Goal: Task Accomplishment & Management: Use online tool/utility

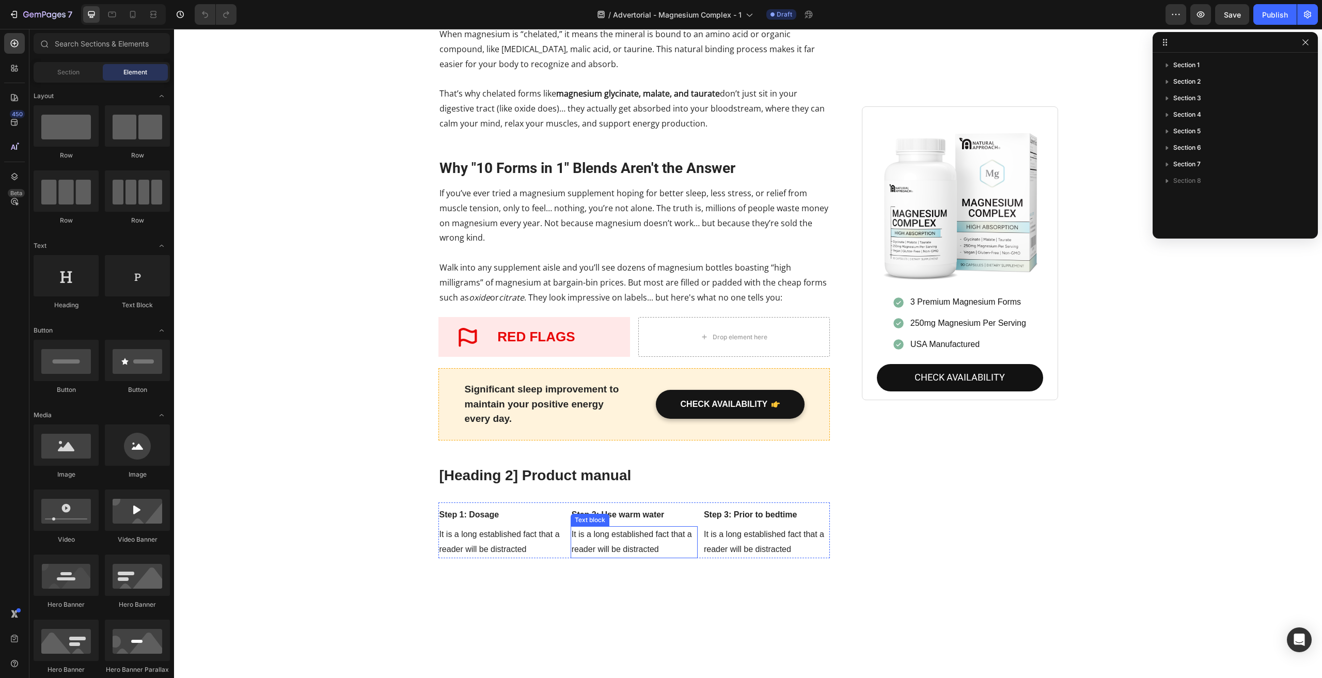
scroll to position [1136, 0]
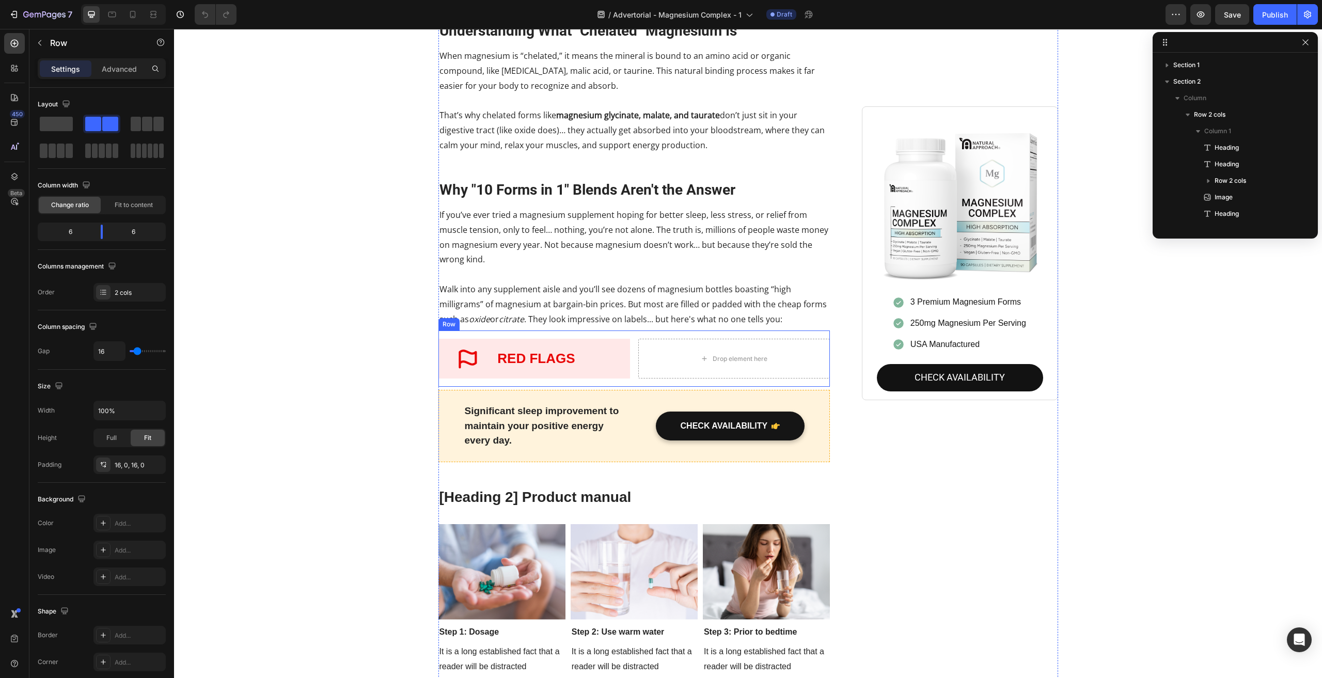
click at [633, 331] on div "Icon RED FLAGS Heading Row Drop element here Row" at bounding box center [635, 359] width 392 height 56
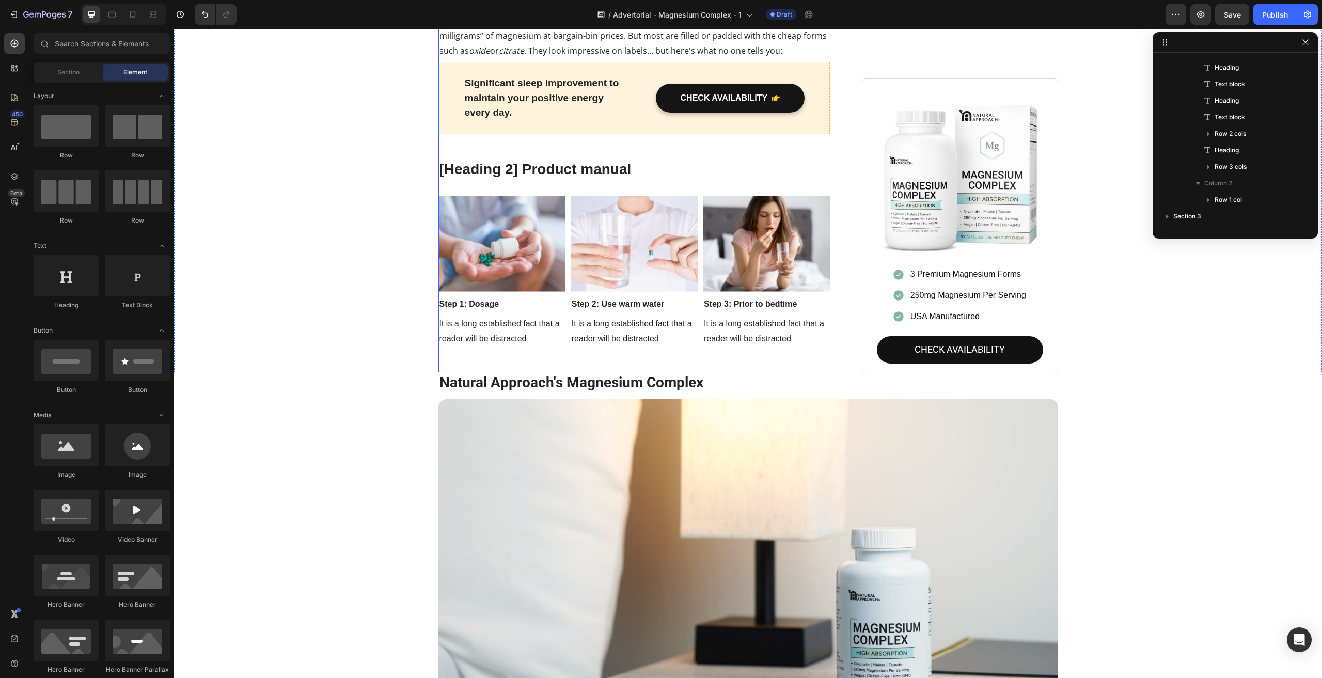
scroll to position [1601, 0]
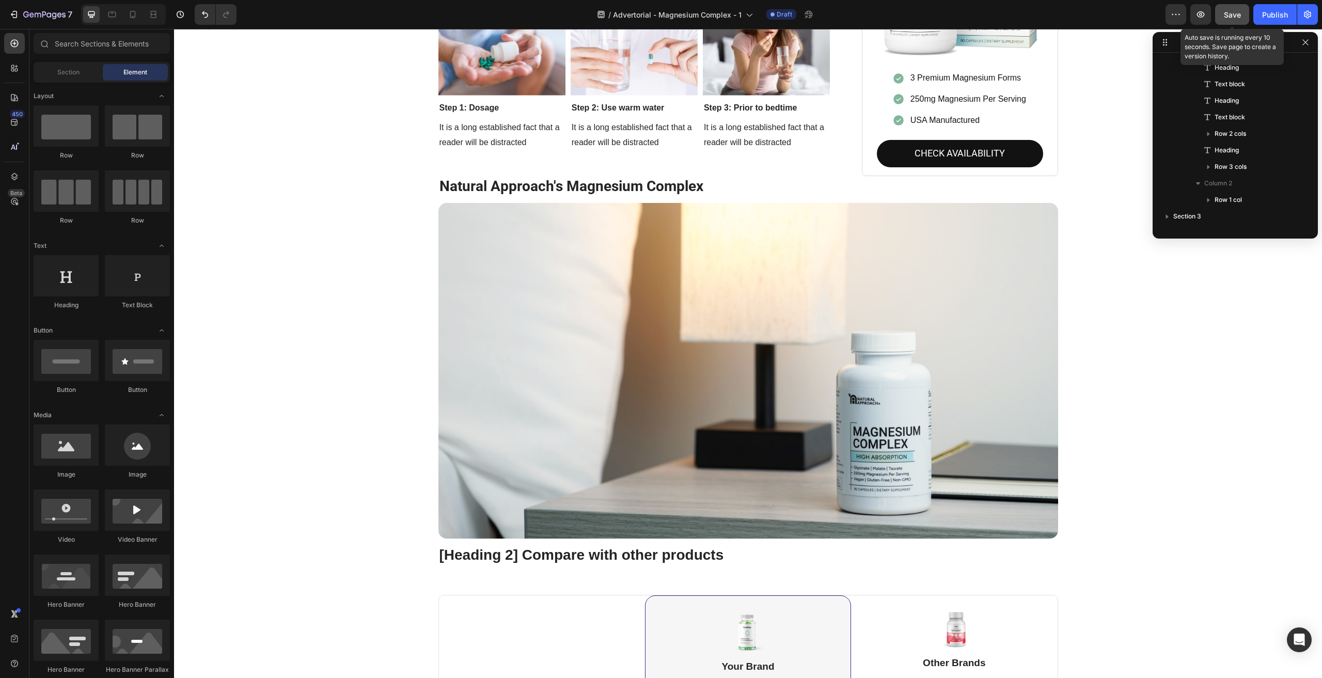
click at [1225, 22] on button "Save" at bounding box center [1232, 14] width 34 height 21
click at [1200, 14] on icon "button" at bounding box center [1200, 14] width 3 height 3
click at [720, 387] on img at bounding box center [749, 371] width 620 height 336
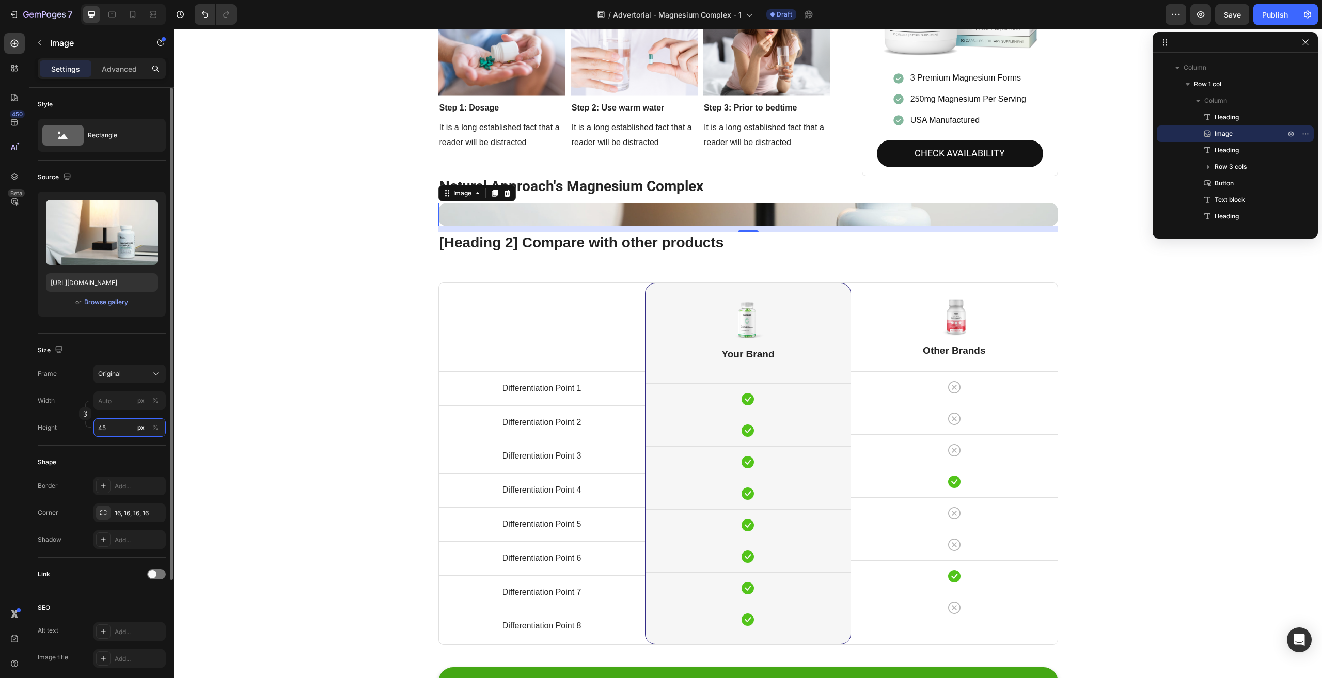
type input "450"
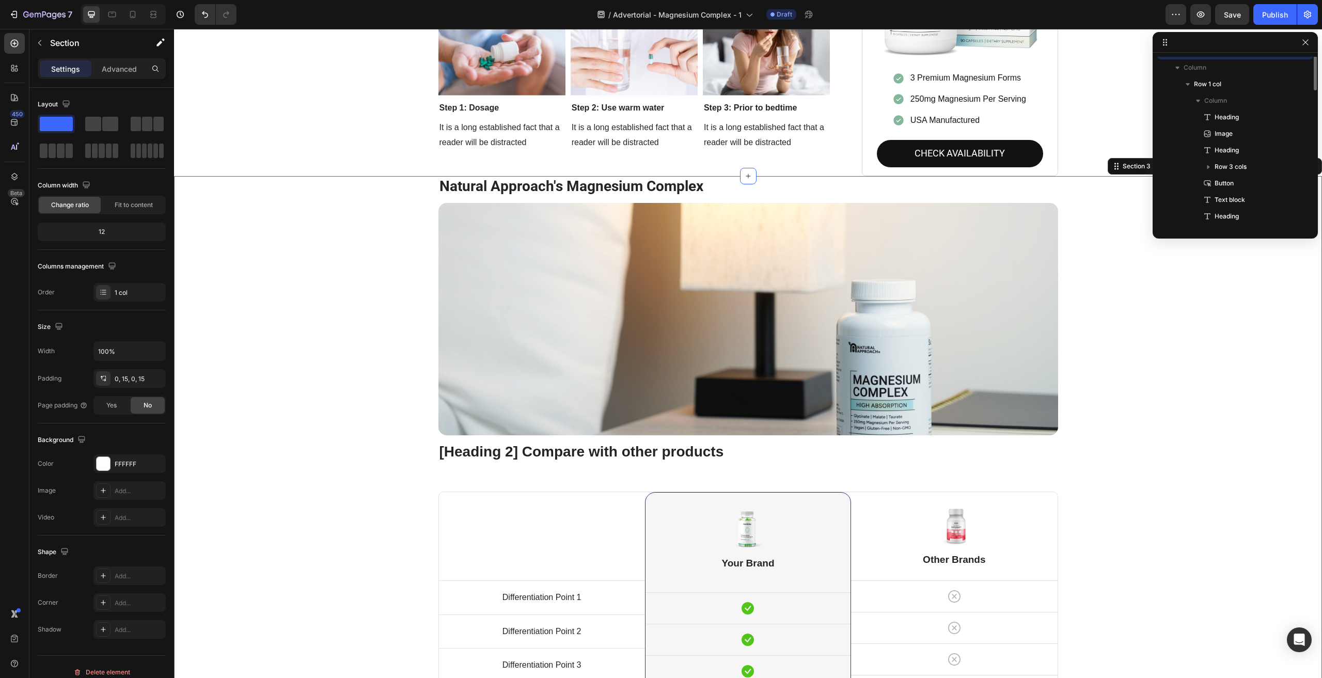
scroll to position [361, 0]
click at [874, 370] on img at bounding box center [749, 319] width 620 height 232
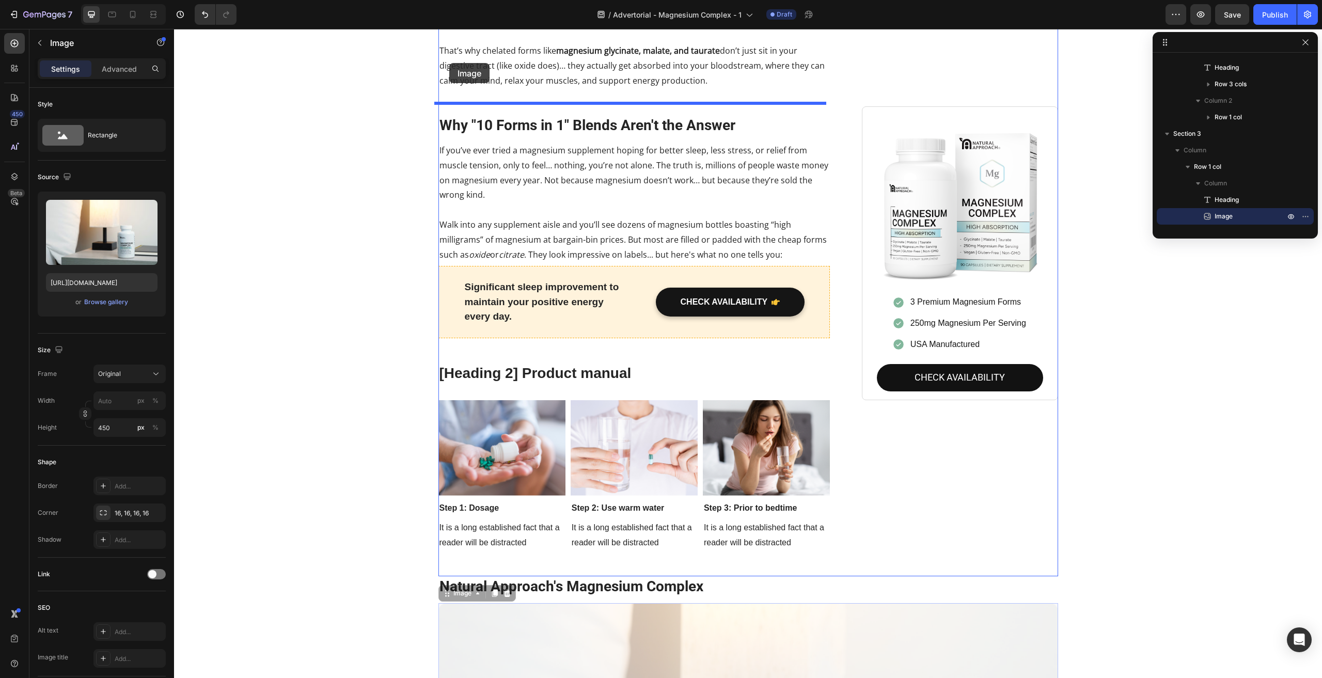
scroll to position [1184, 0]
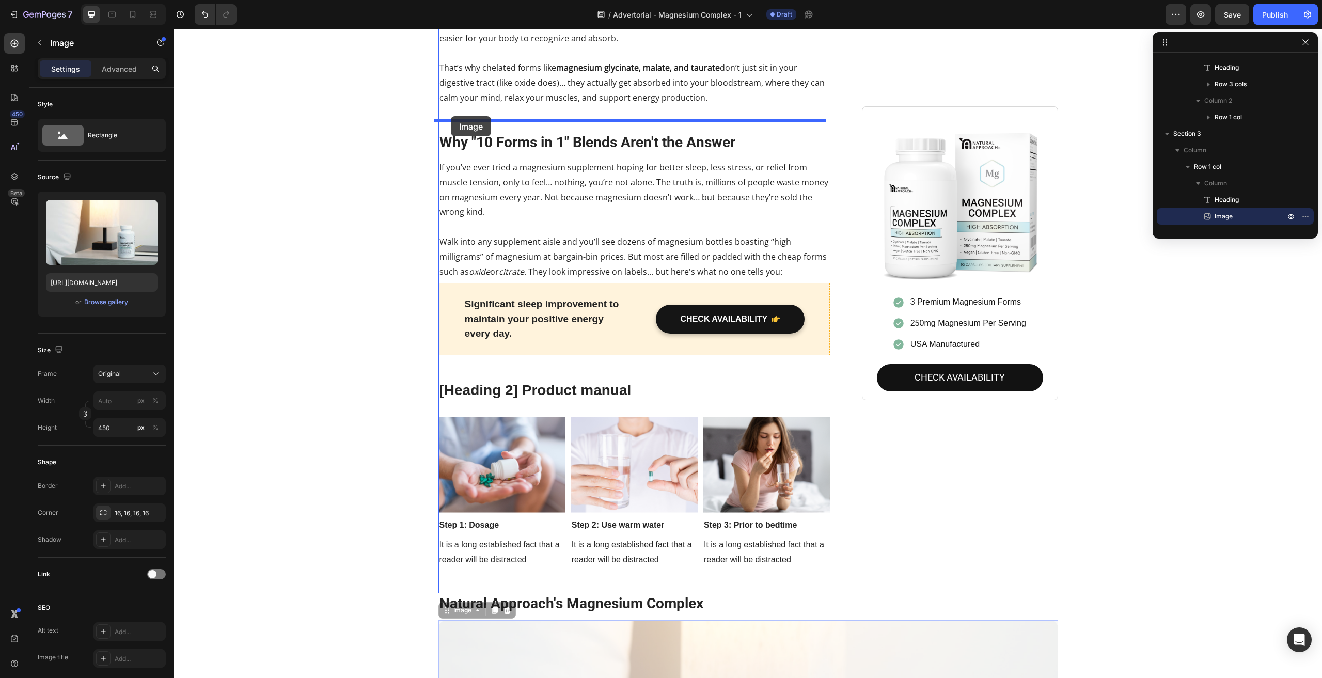
drag, startPoint x: 446, startPoint y: 546, endPoint x: 451, endPoint y: 116, distance: 430.3
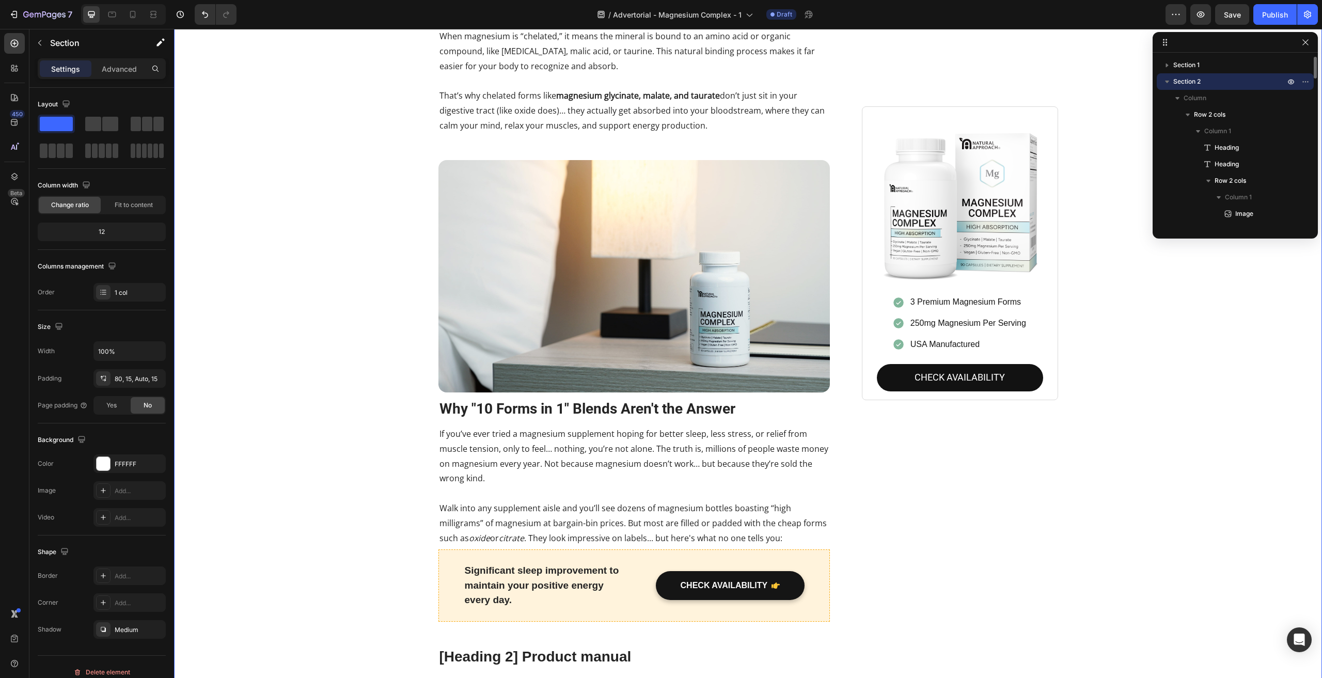
scroll to position [1132, 0]
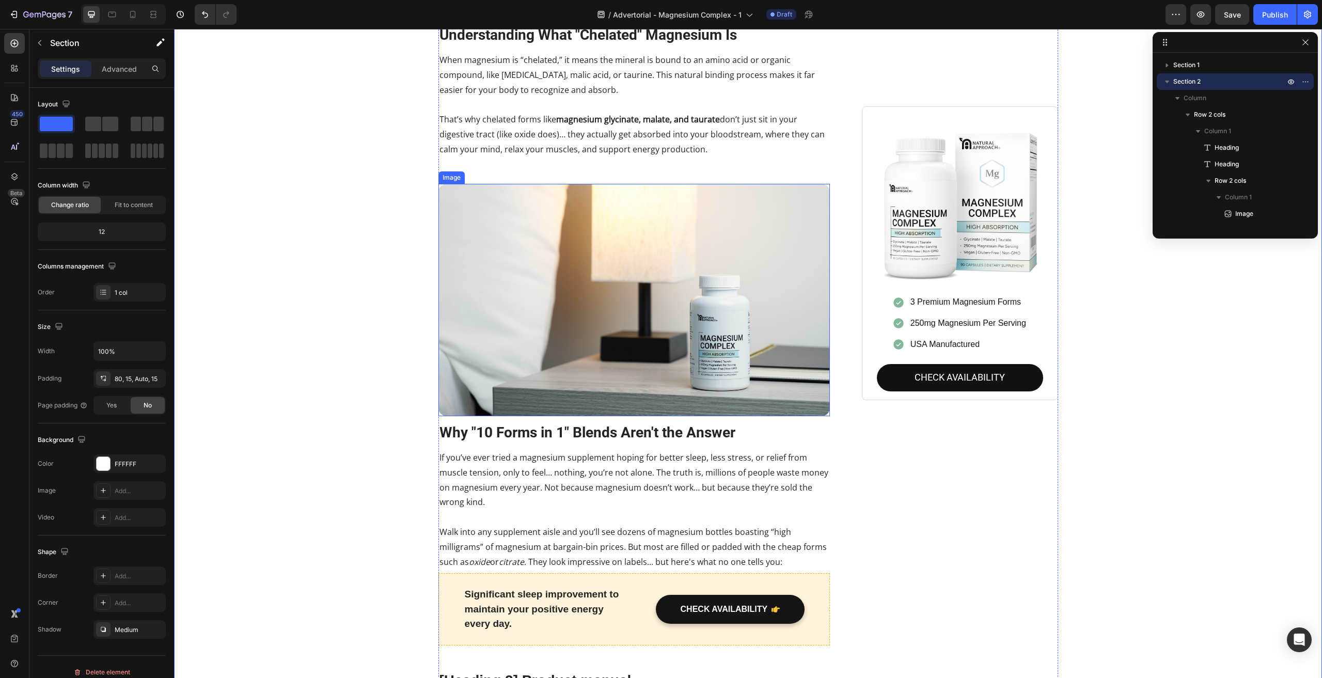
click at [528, 271] on img at bounding box center [635, 300] width 392 height 232
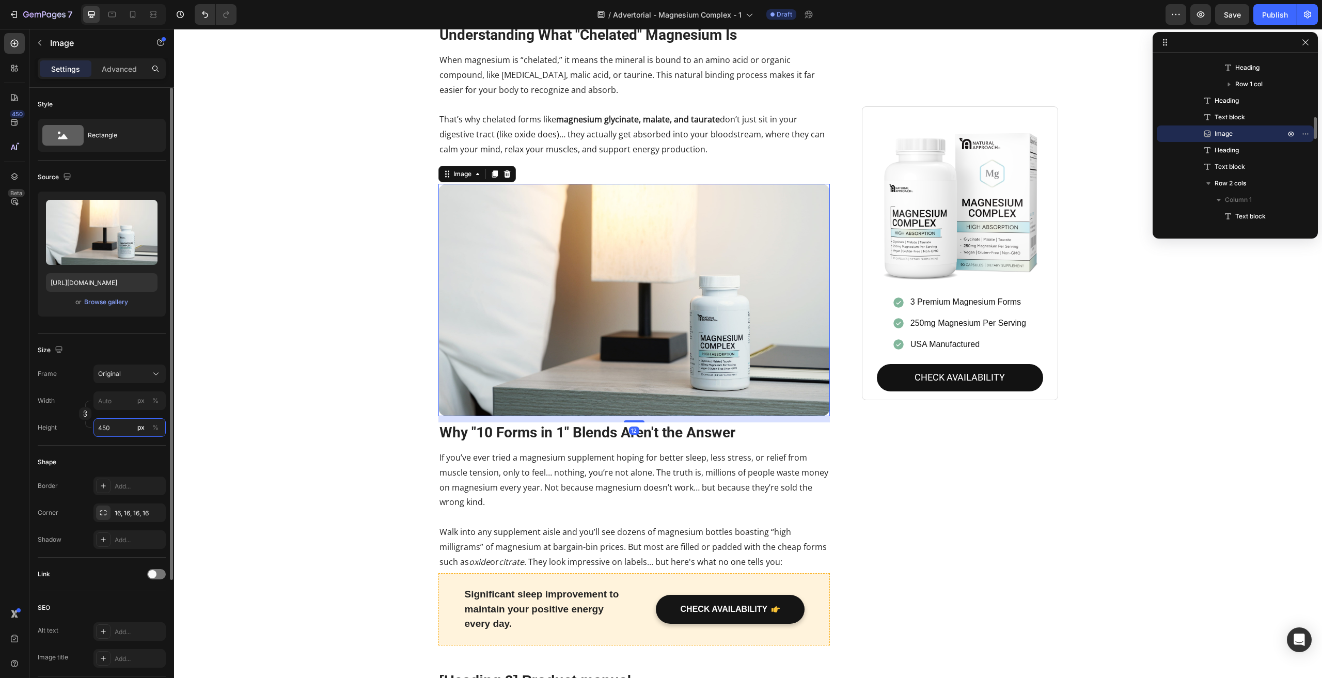
click at [110, 433] on input "450" at bounding box center [129, 427] width 72 height 19
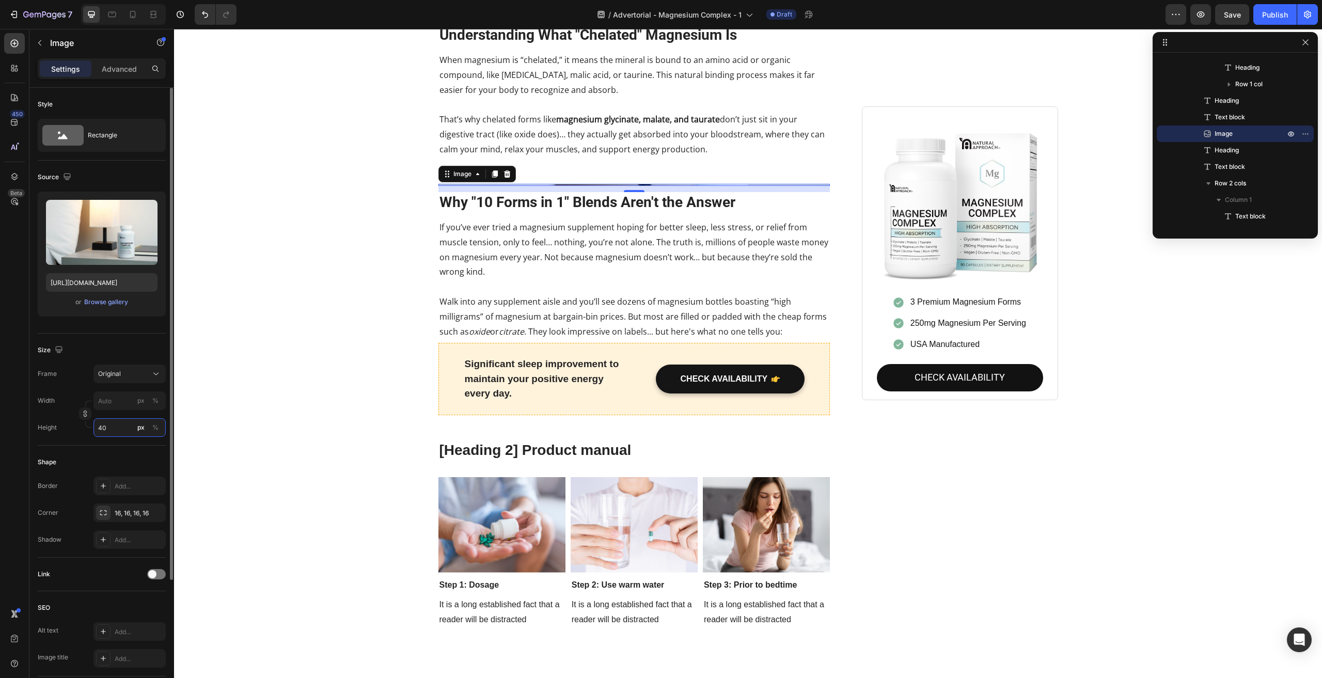
type input "400"
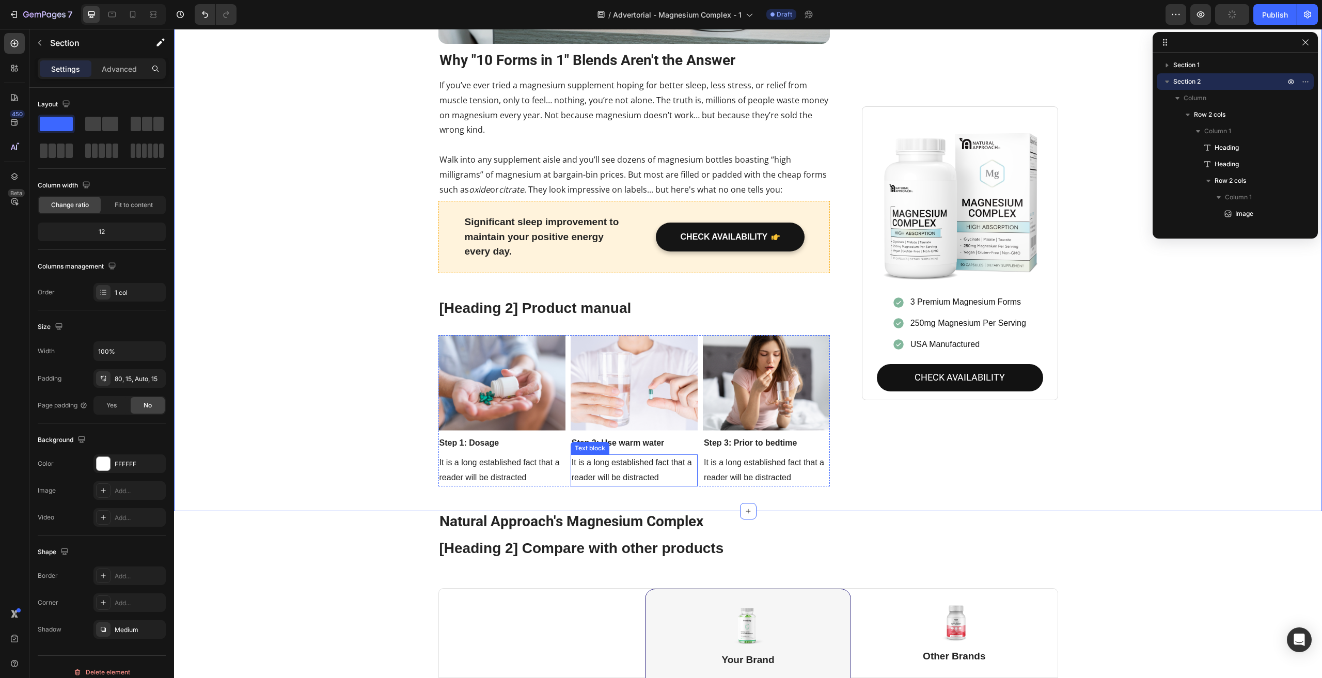
scroll to position [1597, 0]
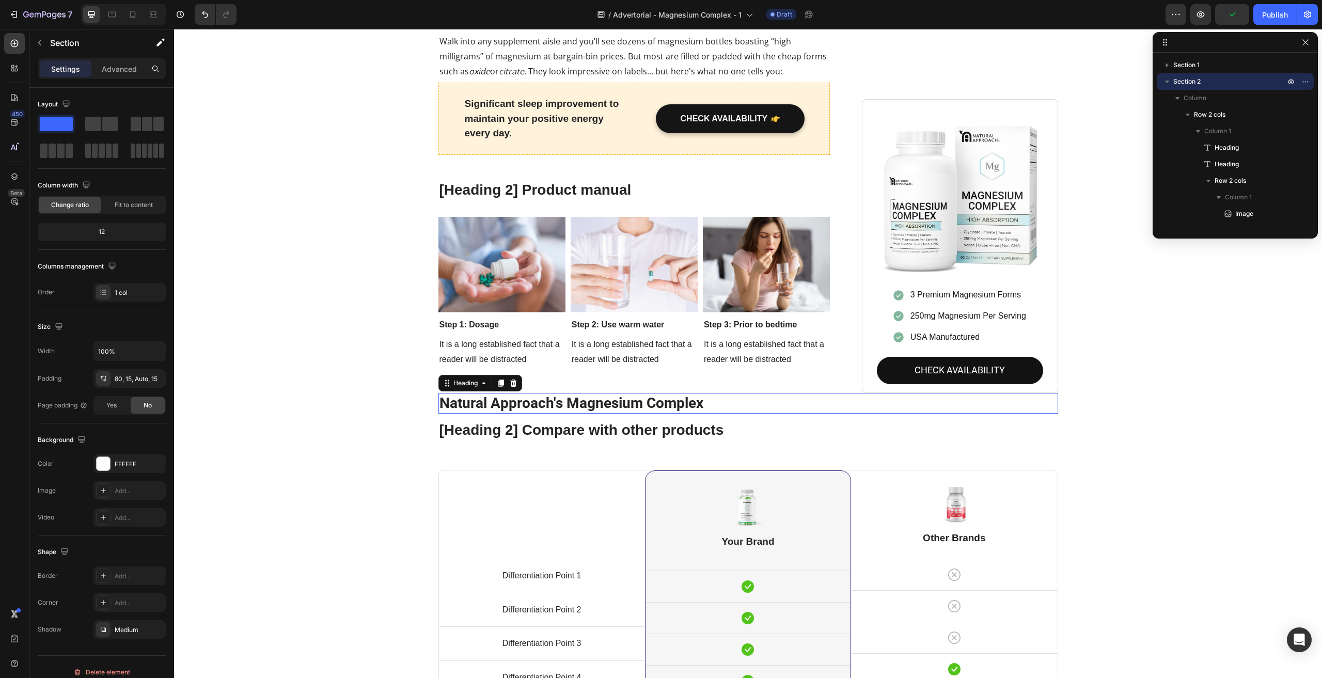
click at [508, 394] on h2 "Natural Approach's Magnesium Complex" at bounding box center [749, 403] width 620 height 21
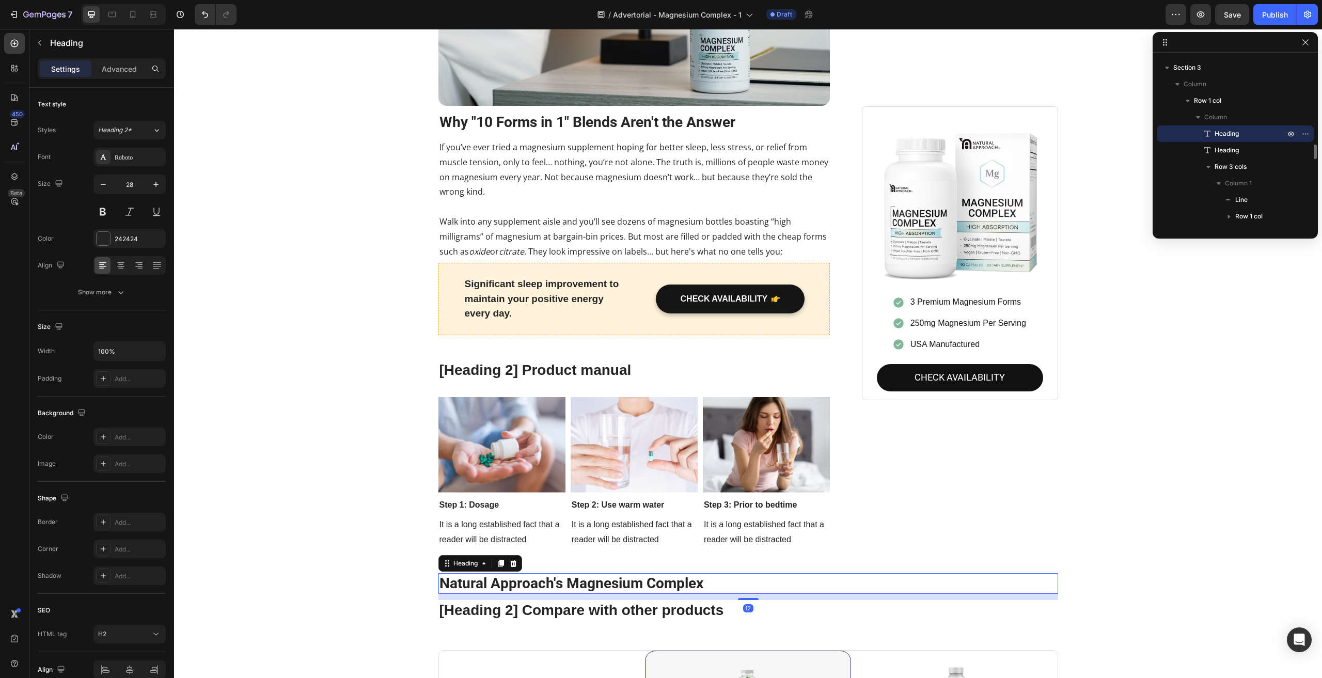
scroll to position [1391, 0]
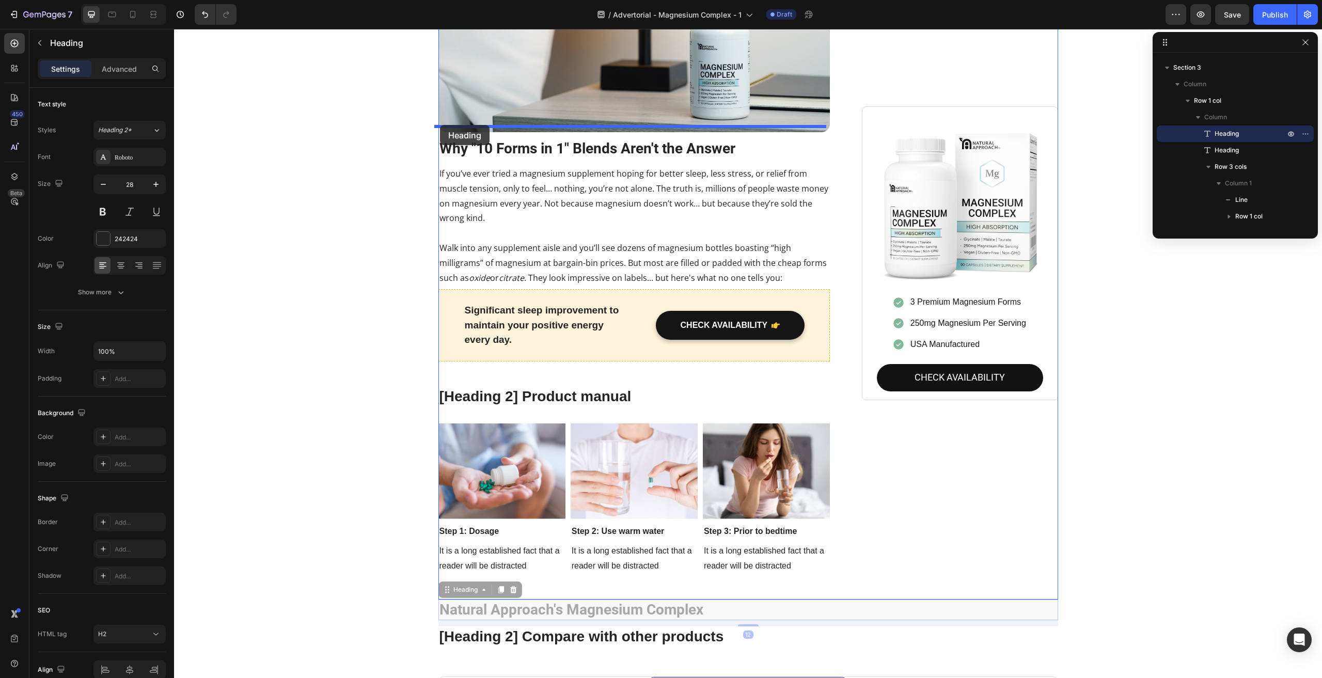
drag, startPoint x: 444, startPoint y: 579, endPoint x: 440, endPoint y: 125, distance: 454.1
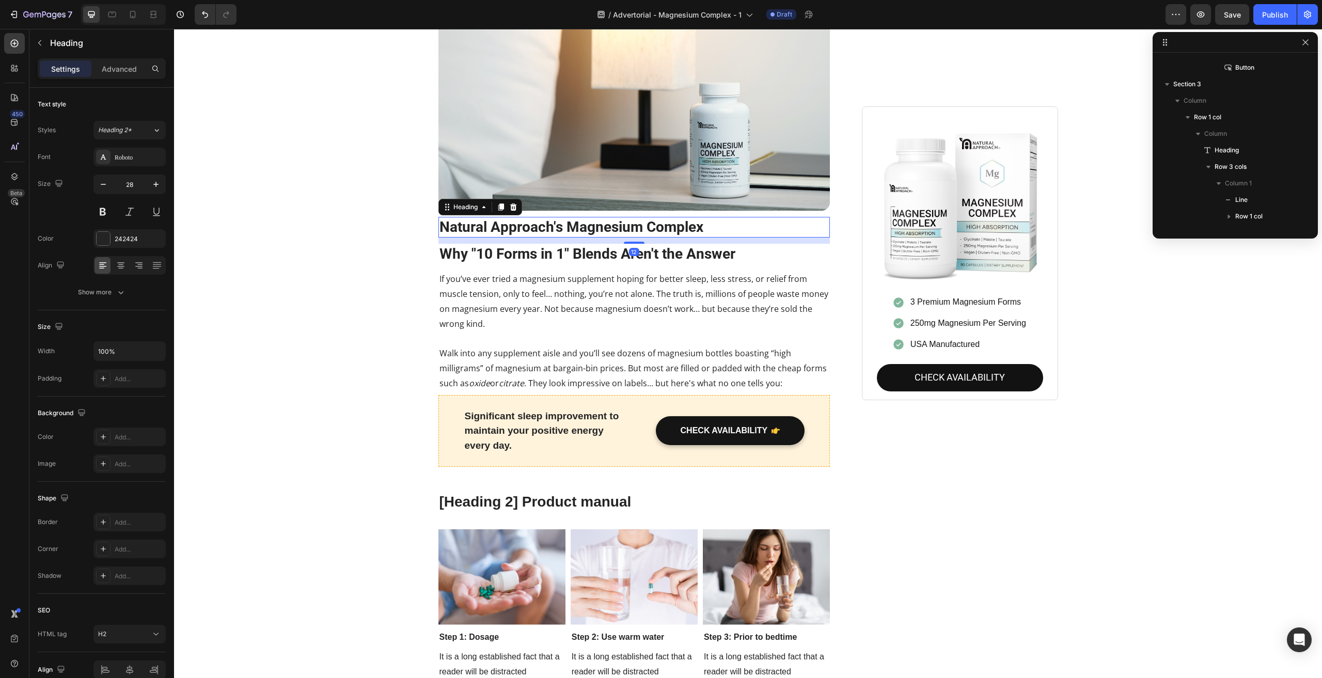
scroll to position [1029, 0]
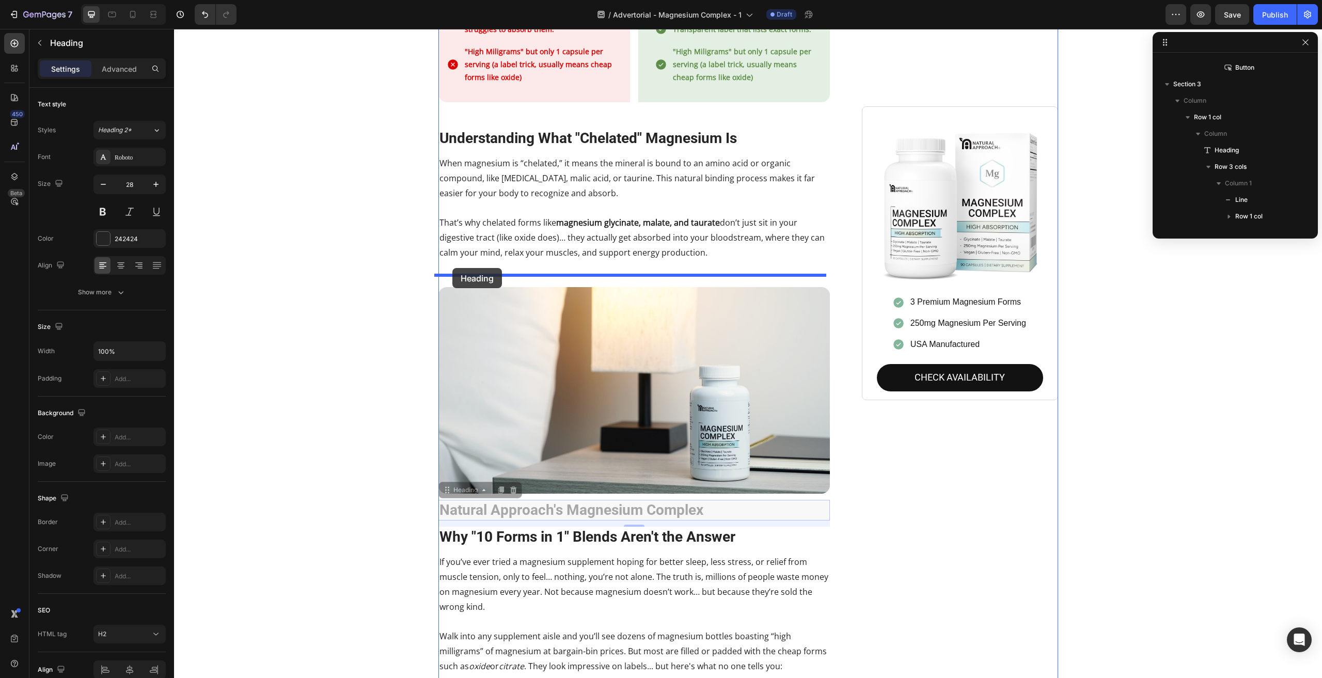
drag, startPoint x: 445, startPoint y: 482, endPoint x: 452, endPoint y: 268, distance: 214.5
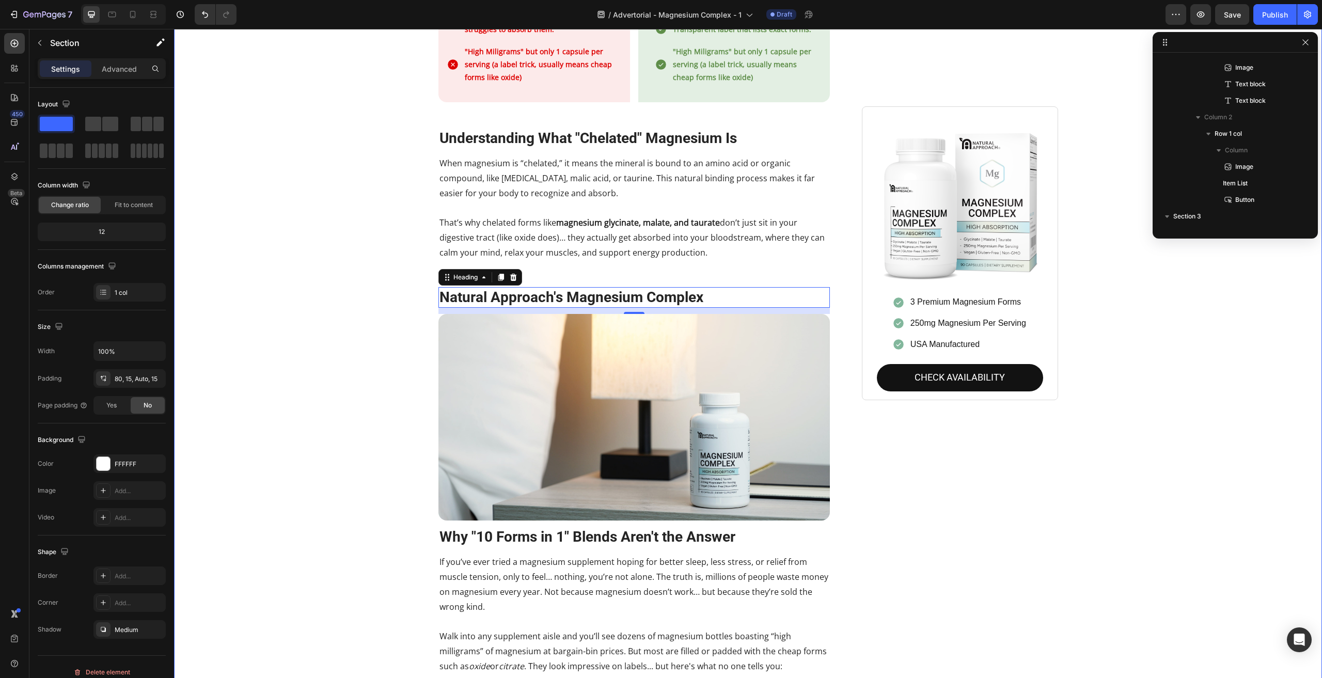
click at [383, 356] on div "Stop Wasting Money on Magnesium That Your Body Can't Use Heading Your body does…" at bounding box center [748, 43] width 1133 height 1892
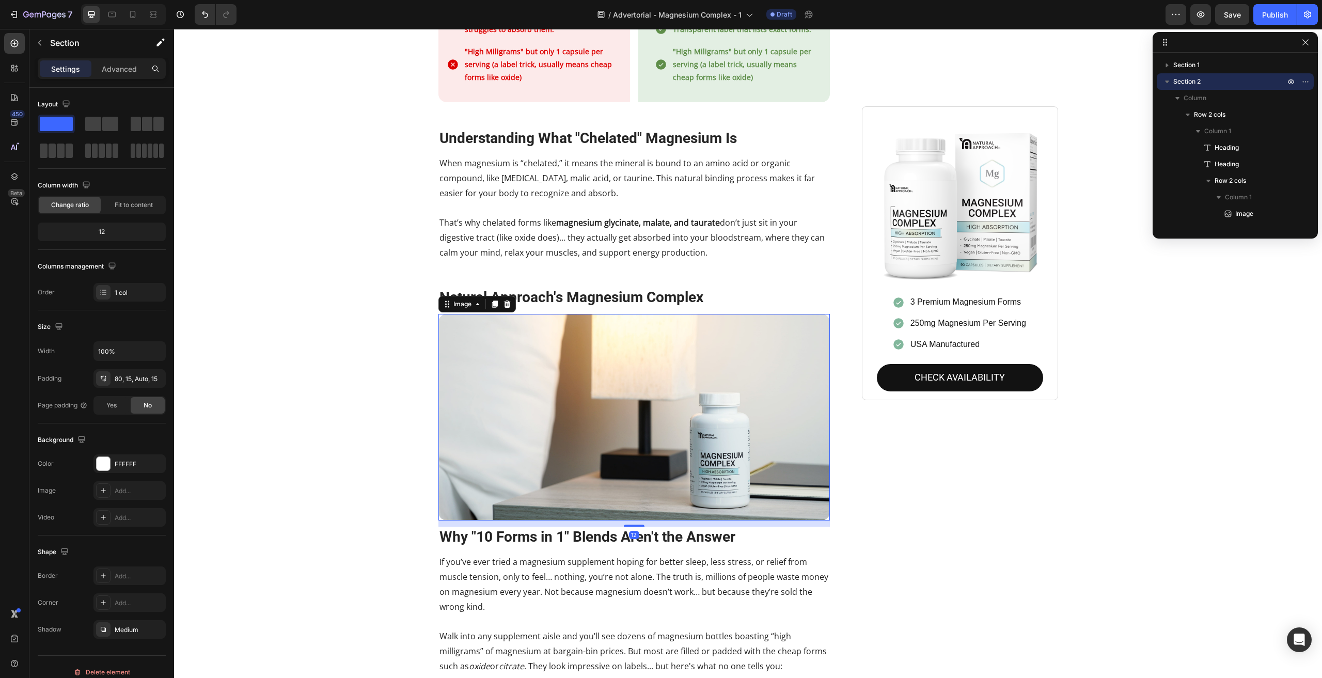
click at [819, 314] on img at bounding box center [635, 417] width 392 height 207
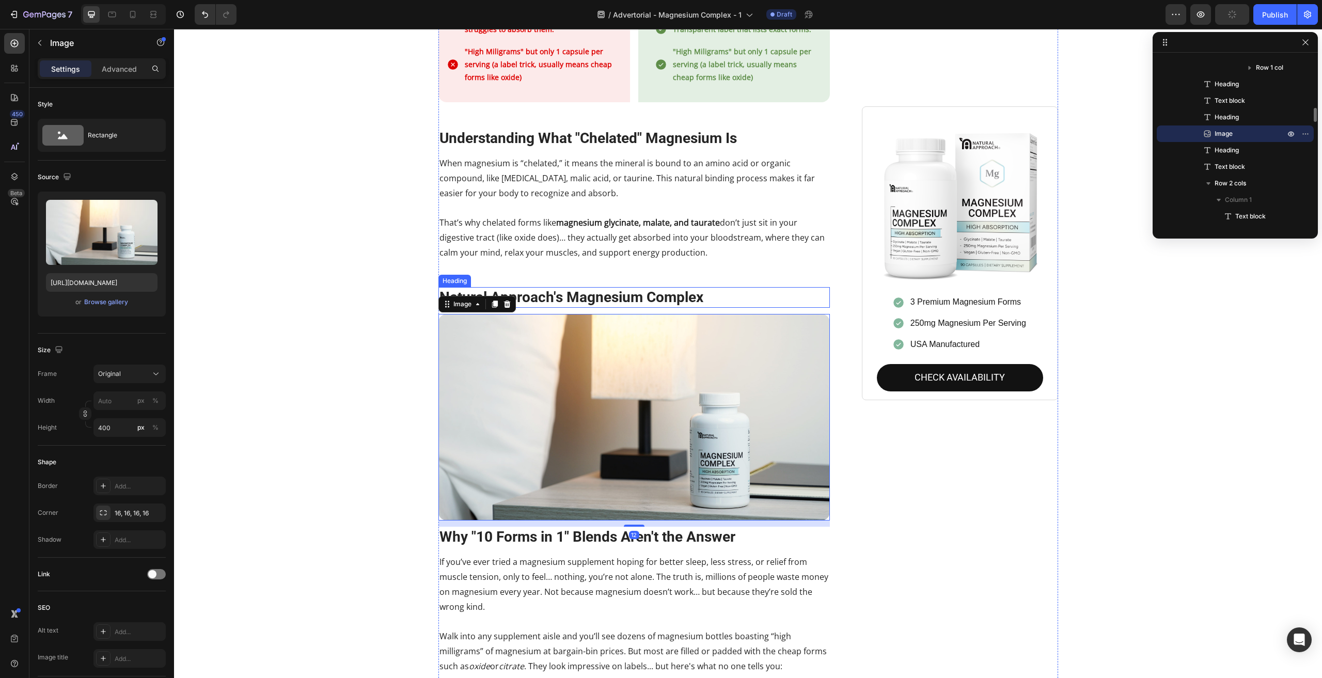
click at [801, 291] on h2 "Natural Approach's Magnesium Complex" at bounding box center [635, 297] width 392 height 21
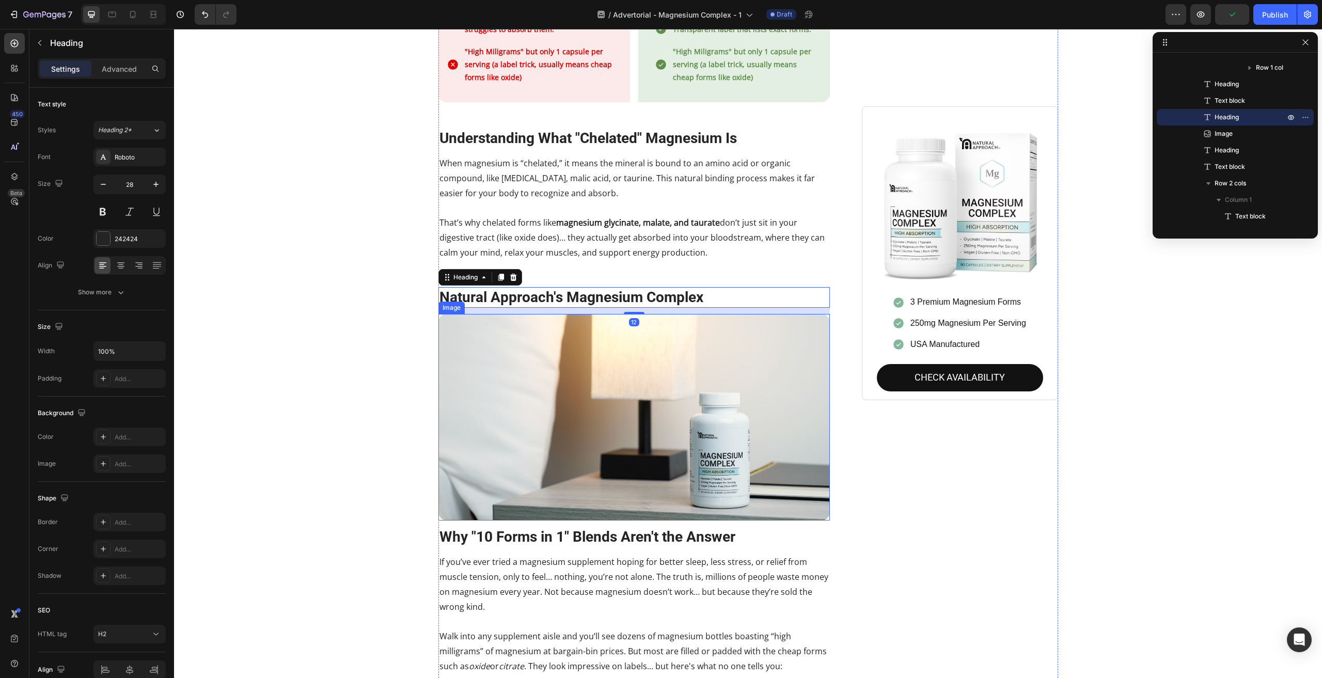
click at [801, 321] on img at bounding box center [635, 417] width 392 height 207
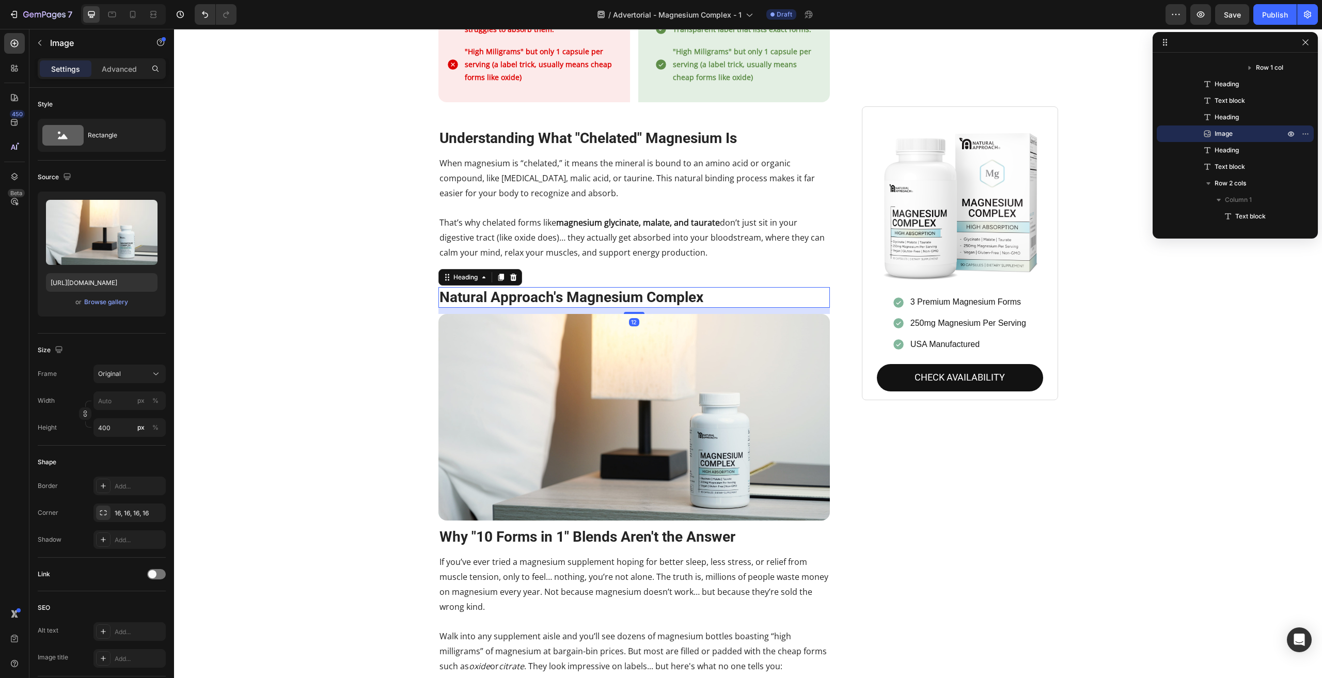
click at [594, 287] on h2 "Natural Approach's Magnesium Complex" at bounding box center [635, 297] width 392 height 21
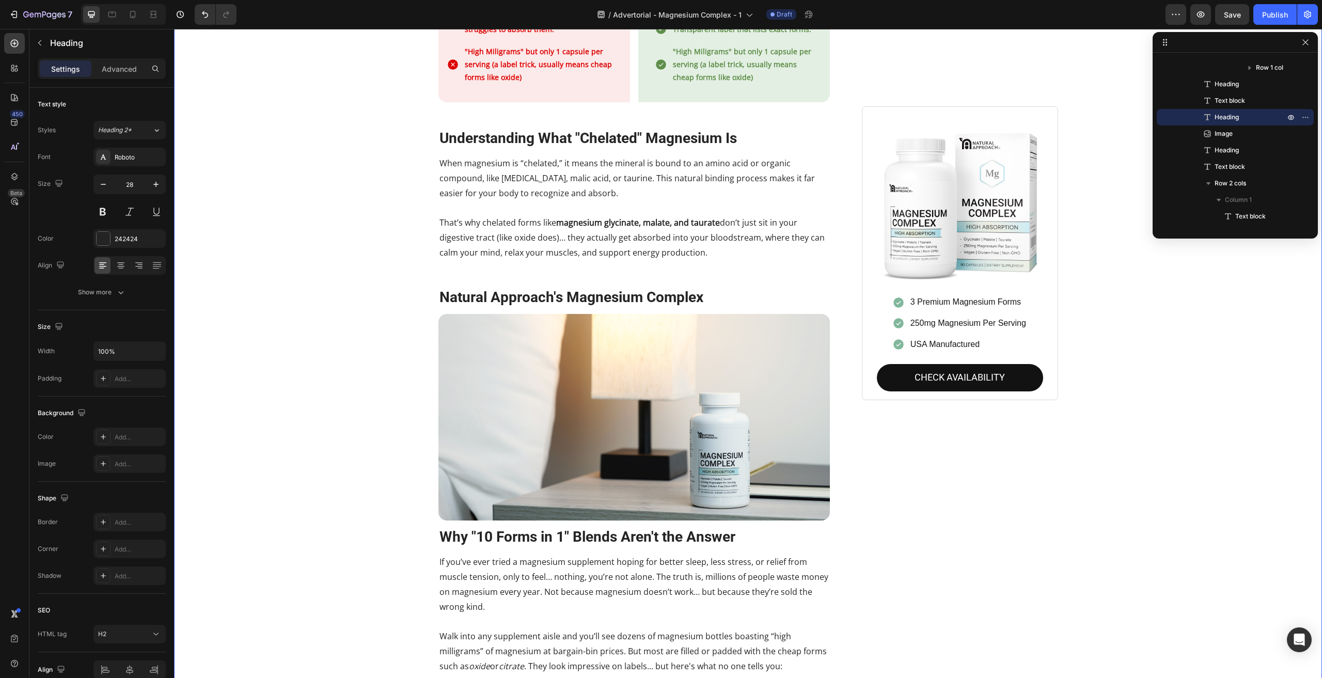
click at [324, 335] on div "Stop Wasting Money on Magnesium That Your Body Can't Use Heading Your body does…" at bounding box center [748, 43] width 1133 height 1892
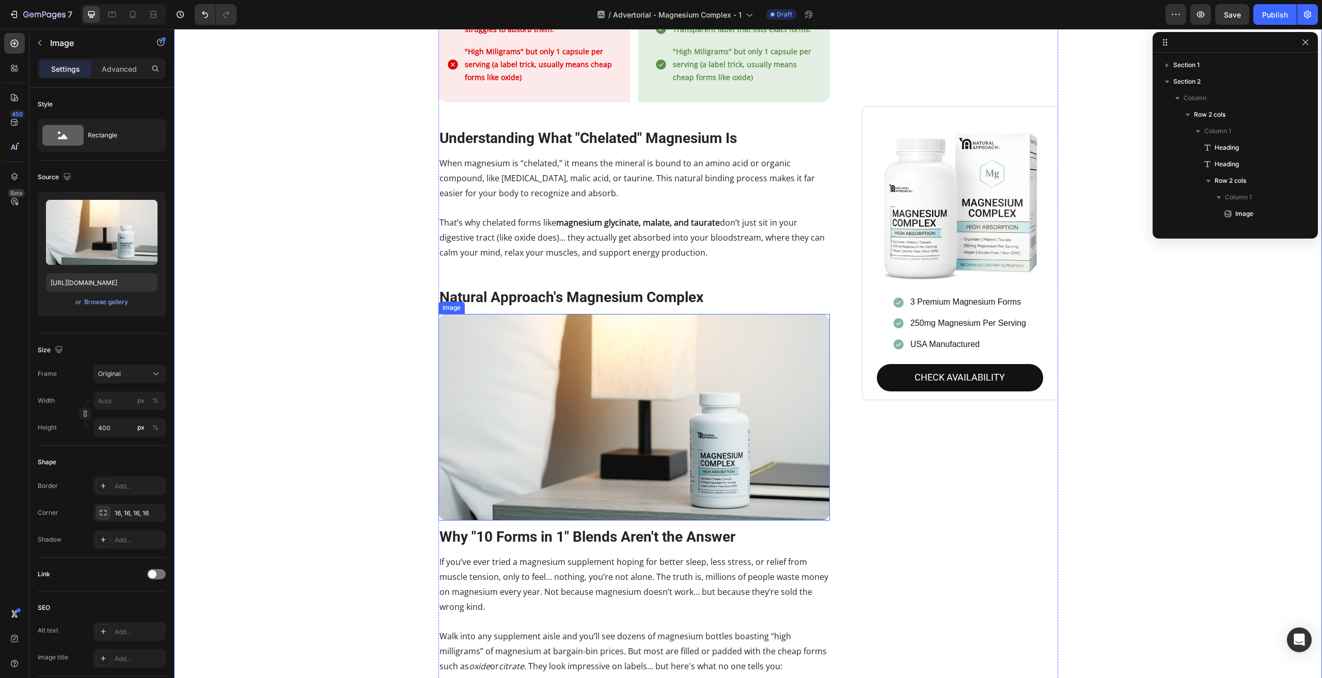
click at [472, 336] on img at bounding box center [635, 417] width 392 height 207
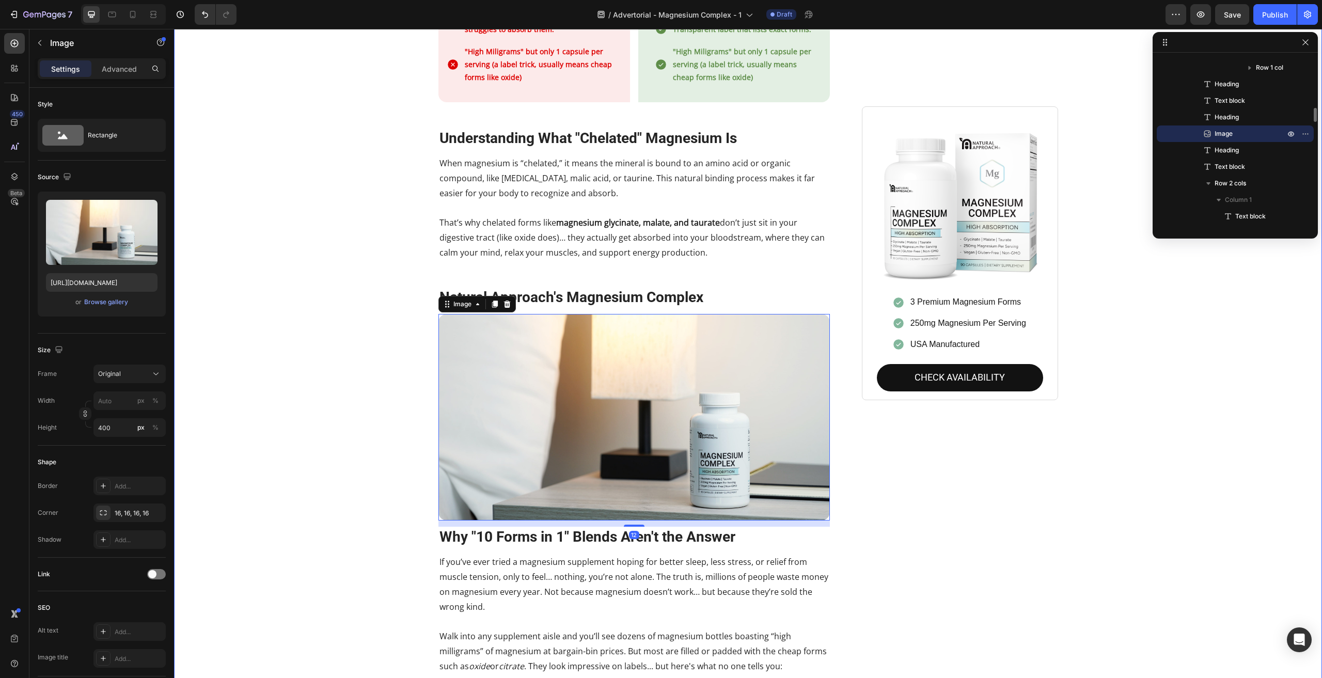
click at [302, 366] on div "Stop Wasting Money on Magnesium That Your Body Can't Use Heading Your body does…" at bounding box center [748, 43] width 1133 height 1892
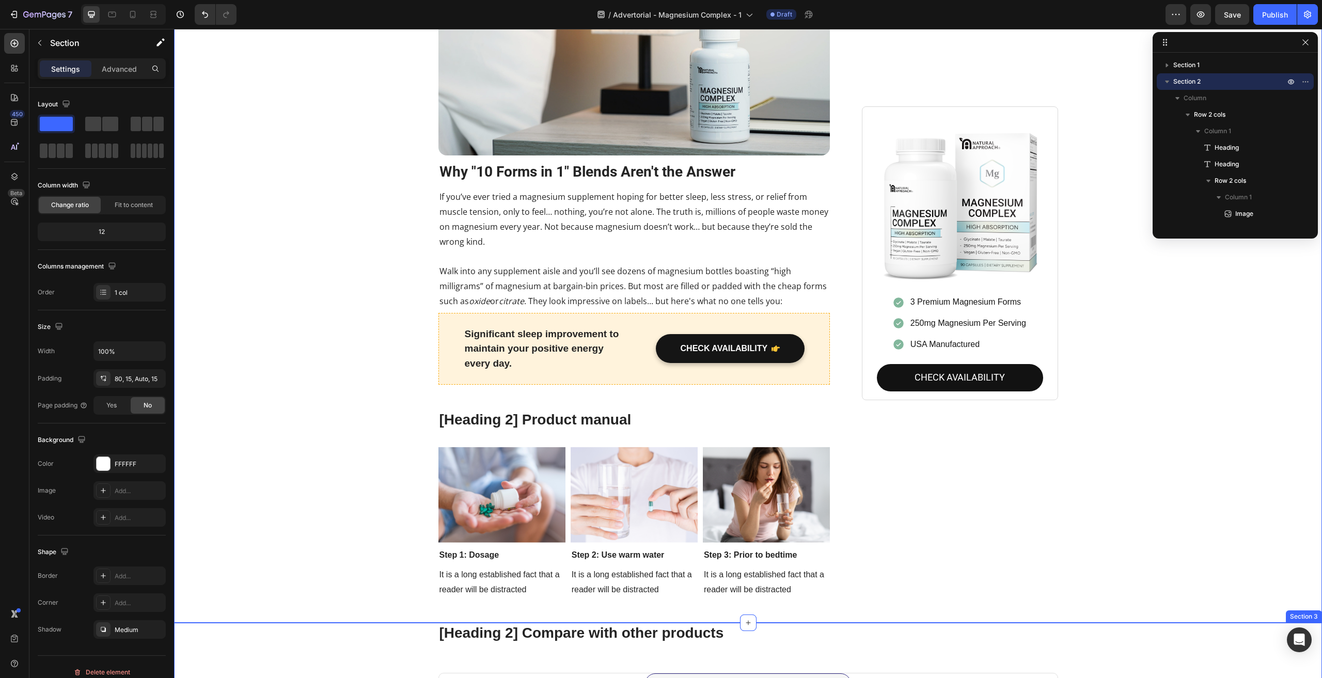
scroll to position [1391, 0]
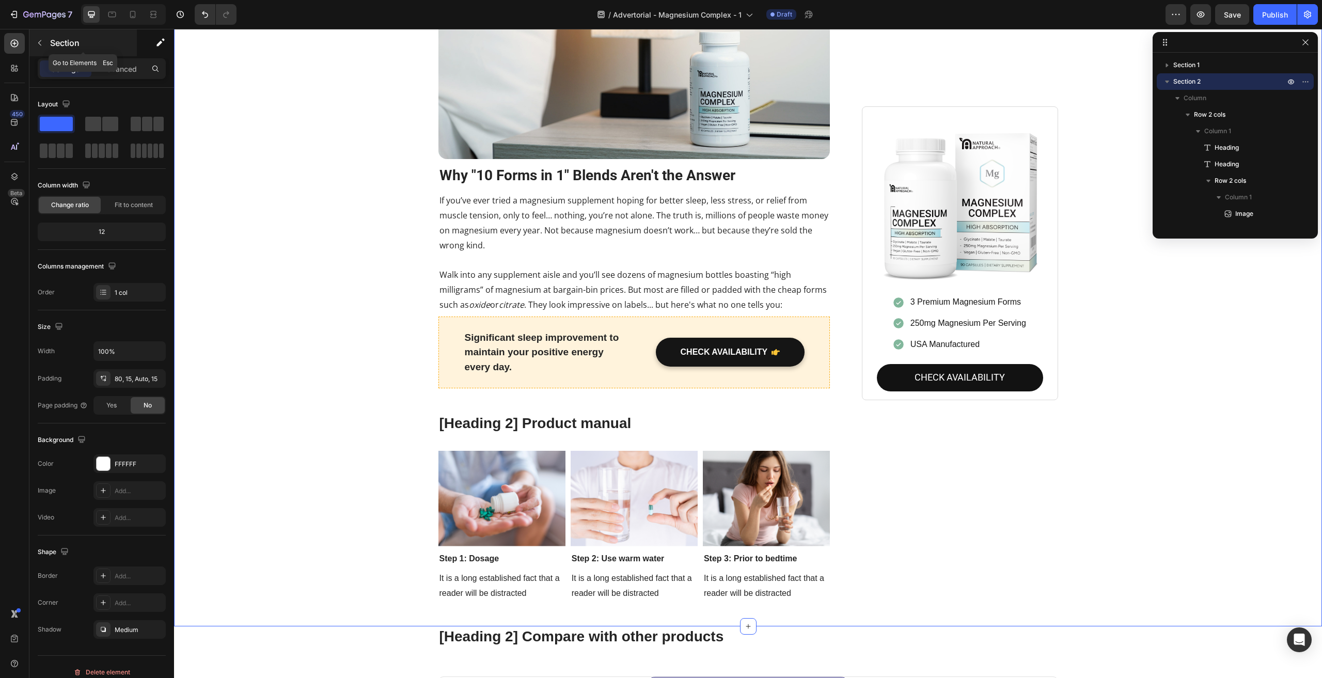
click at [42, 44] on icon "button" at bounding box center [40, 43] width 8 height 8
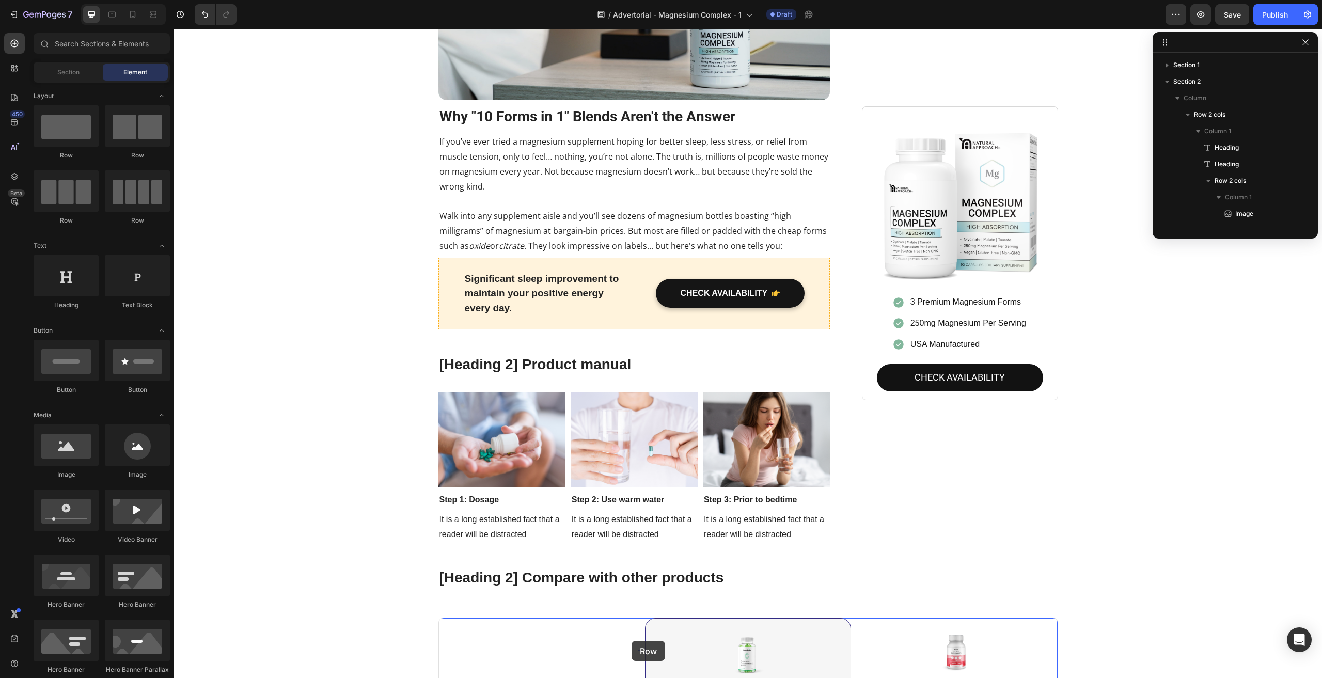
scroll to position [1477, 0]
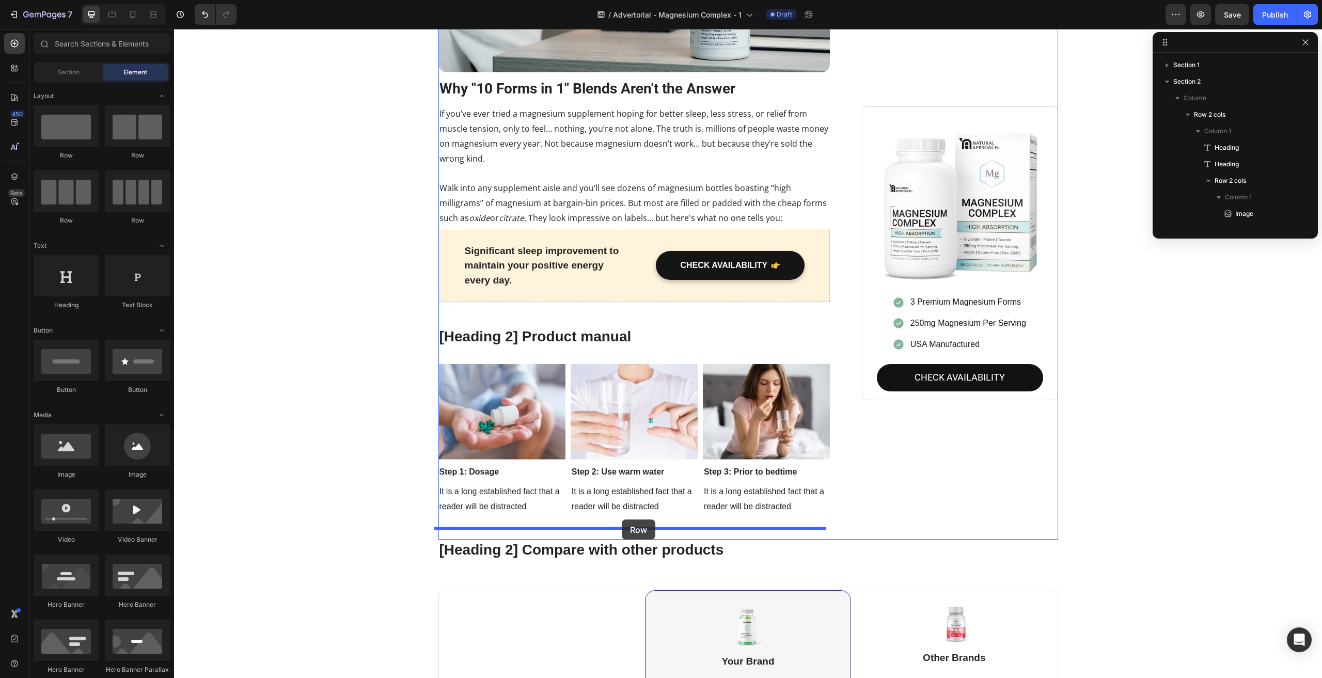
drag, startPoint x: 249, startPoint y: 167, endPoint x: 622, endPoint y: 520, distance: 513.0
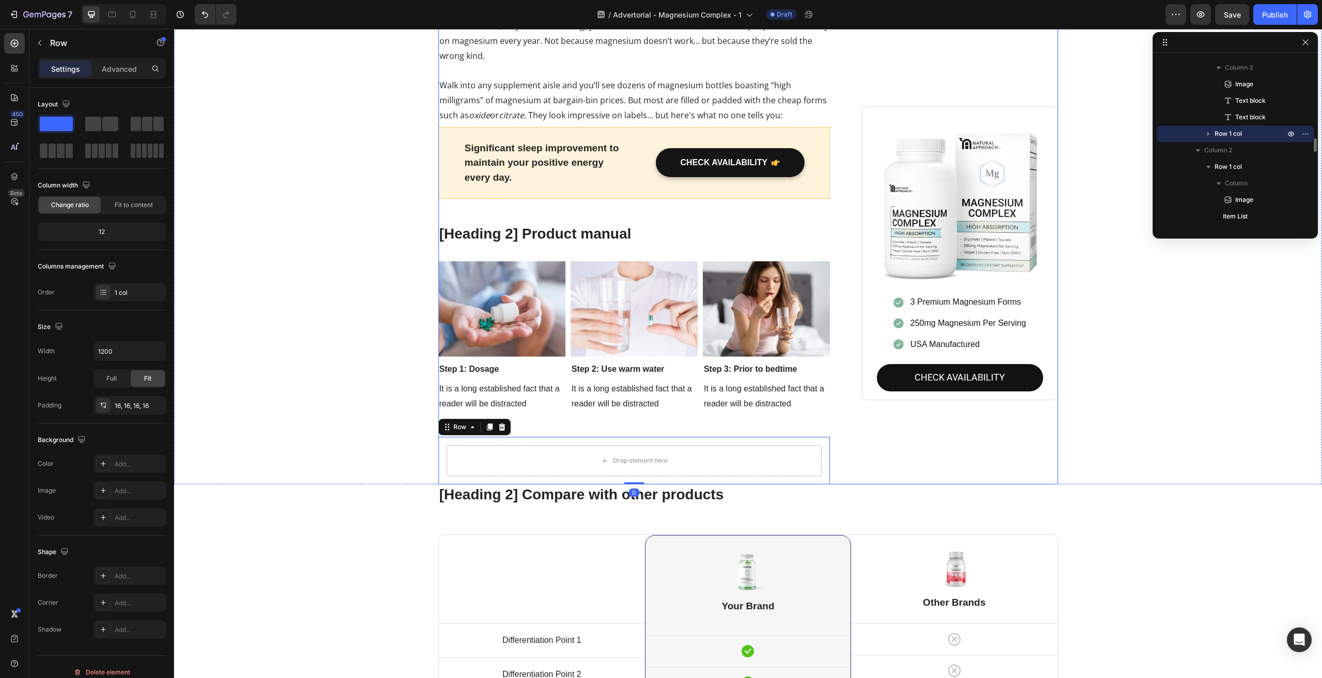
scroll to position [1581, 0]
click at [44, 40] on button "button" at bounding box center [40, 43] width 17 height 17
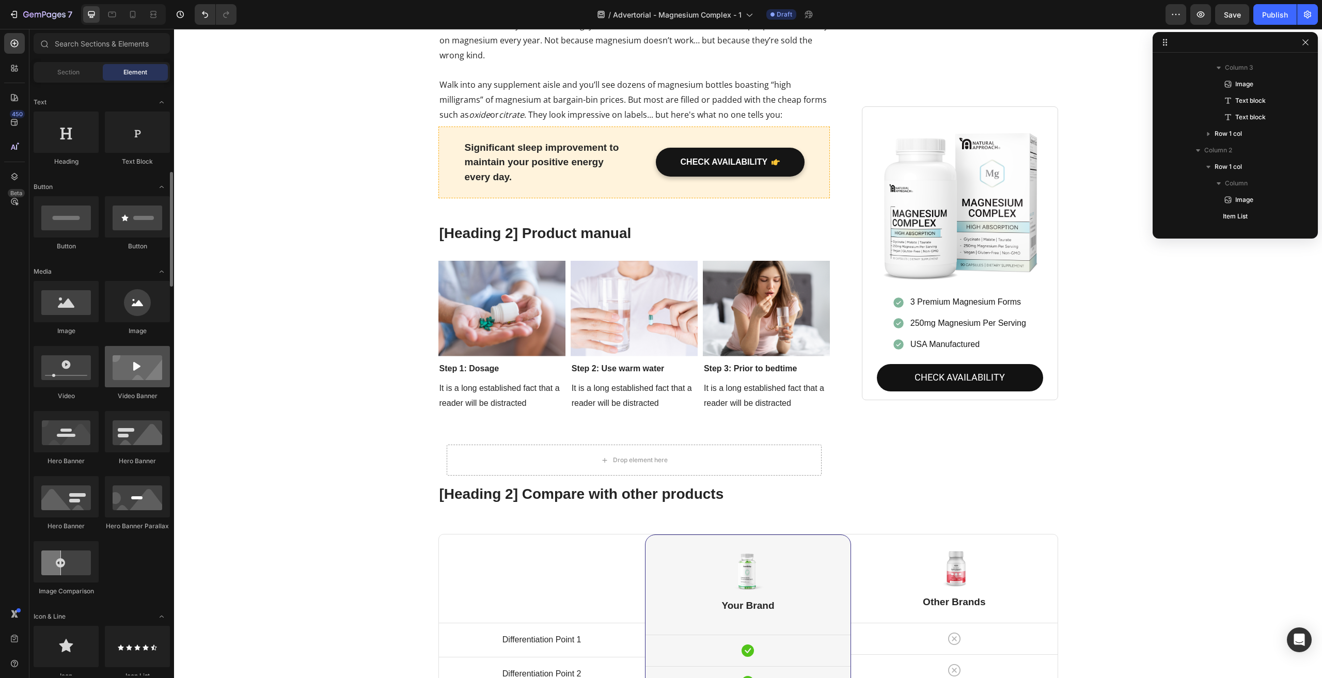
scroll to position [40, 0]
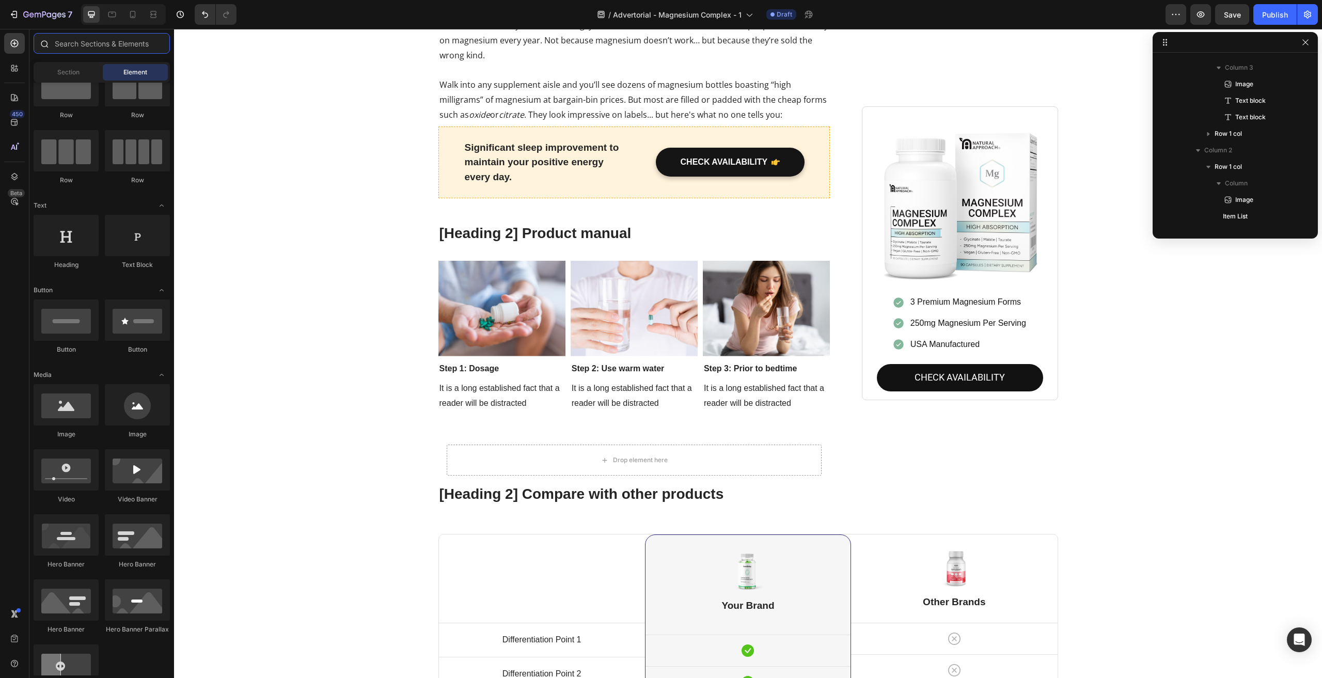
click at [86, 44] on input "text" at bounding box center [102, 43] width 136 height 21
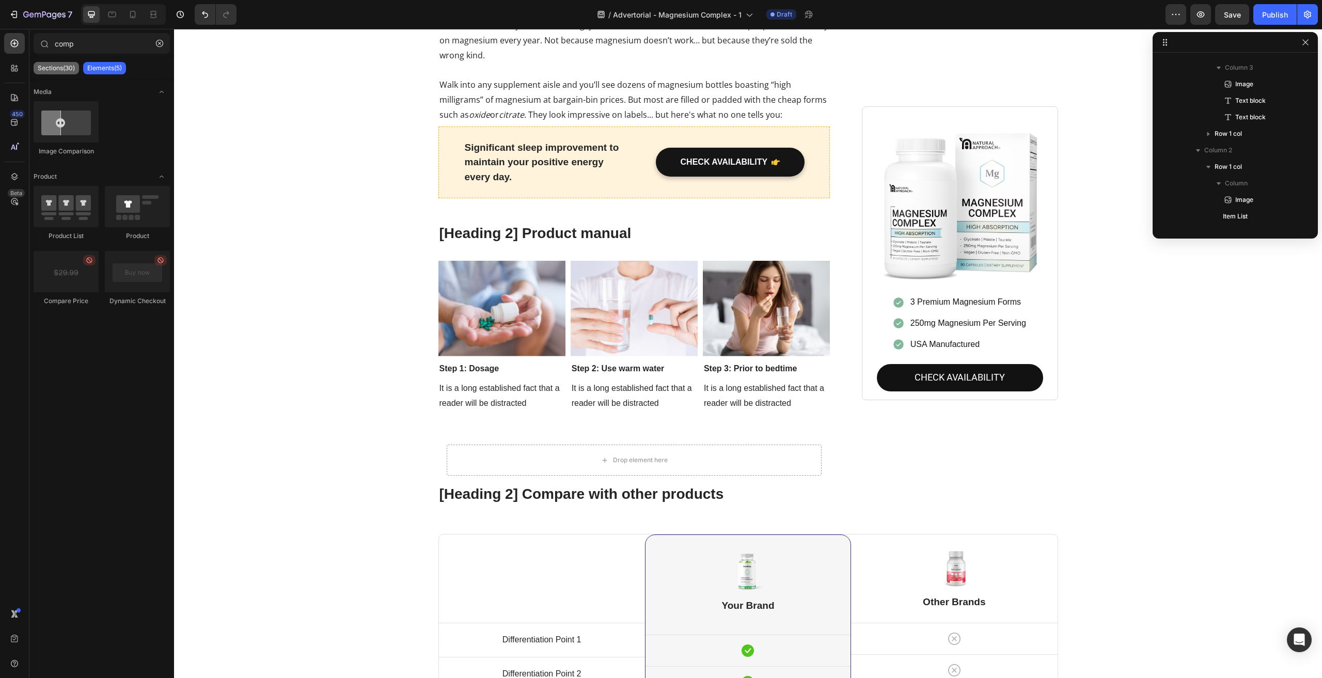
click at [51, 71] on p "Sections(30)" at bounding box center [56, 68] width 37 height 8
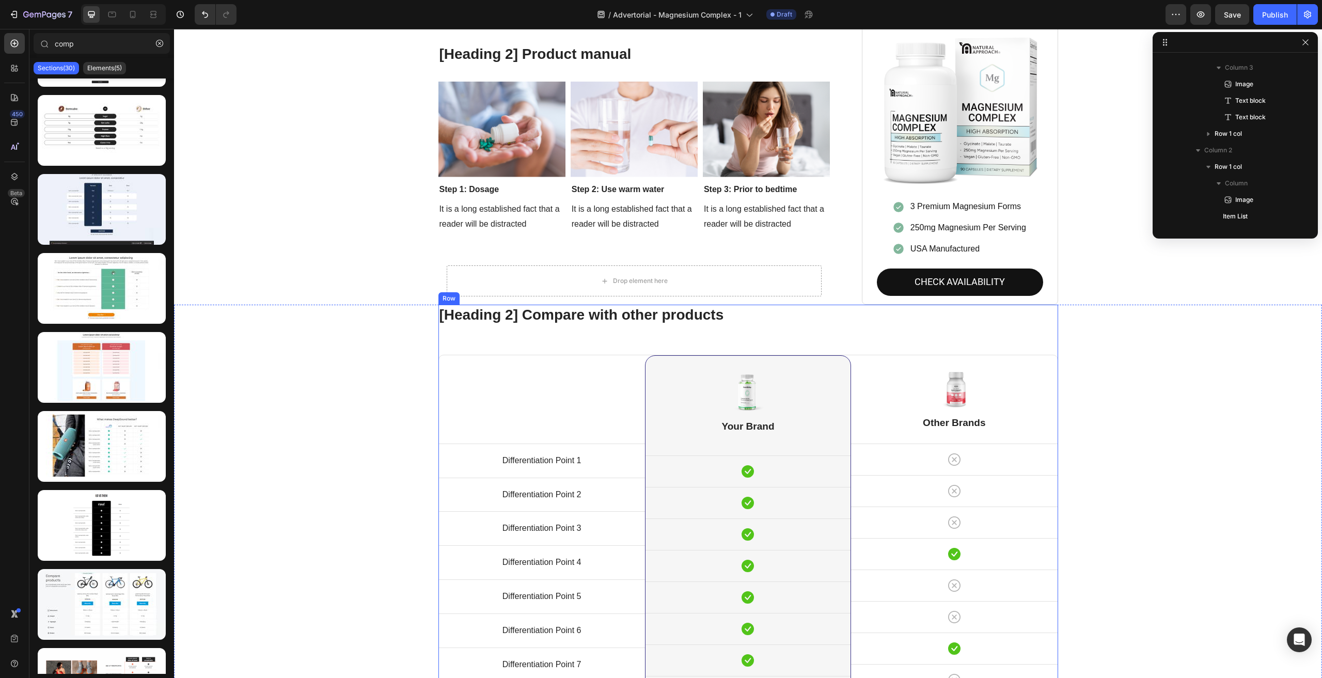
scroll to position [1736, 0]
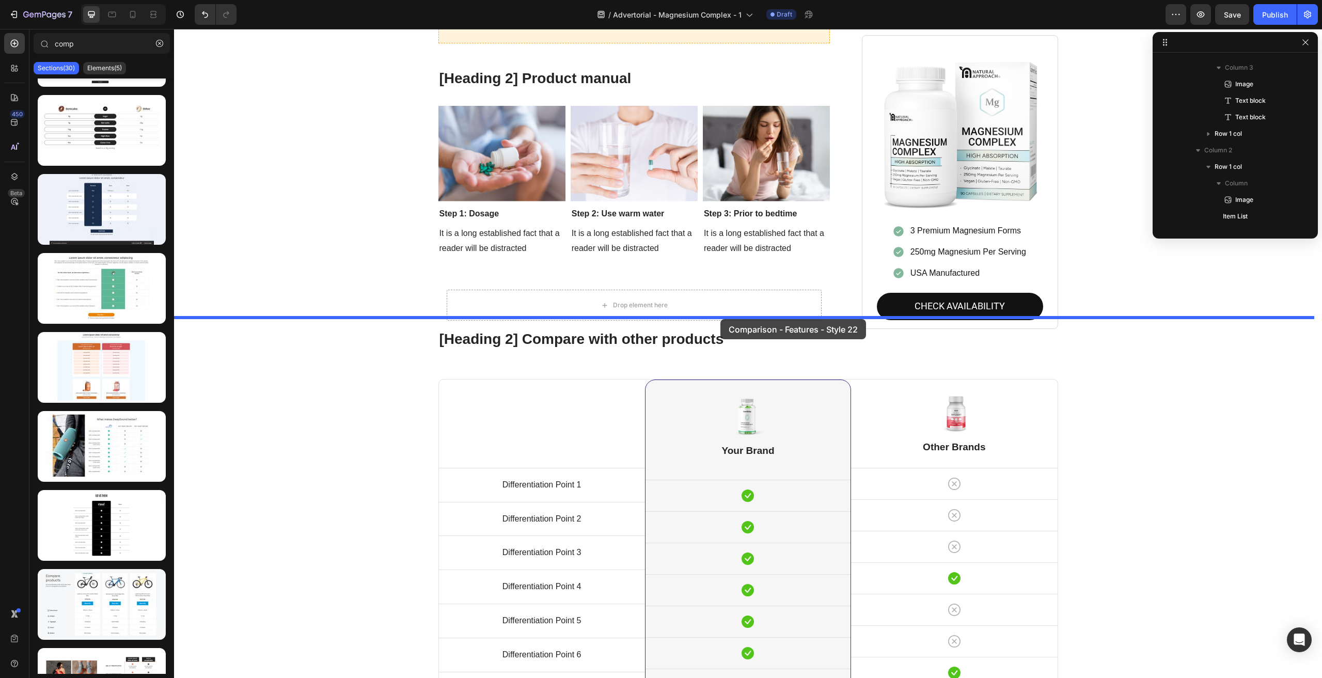
drag, startPoint x: 275, startPoint y: 556, endPoint x: 721, endPoint y: 319, distance: 504.7
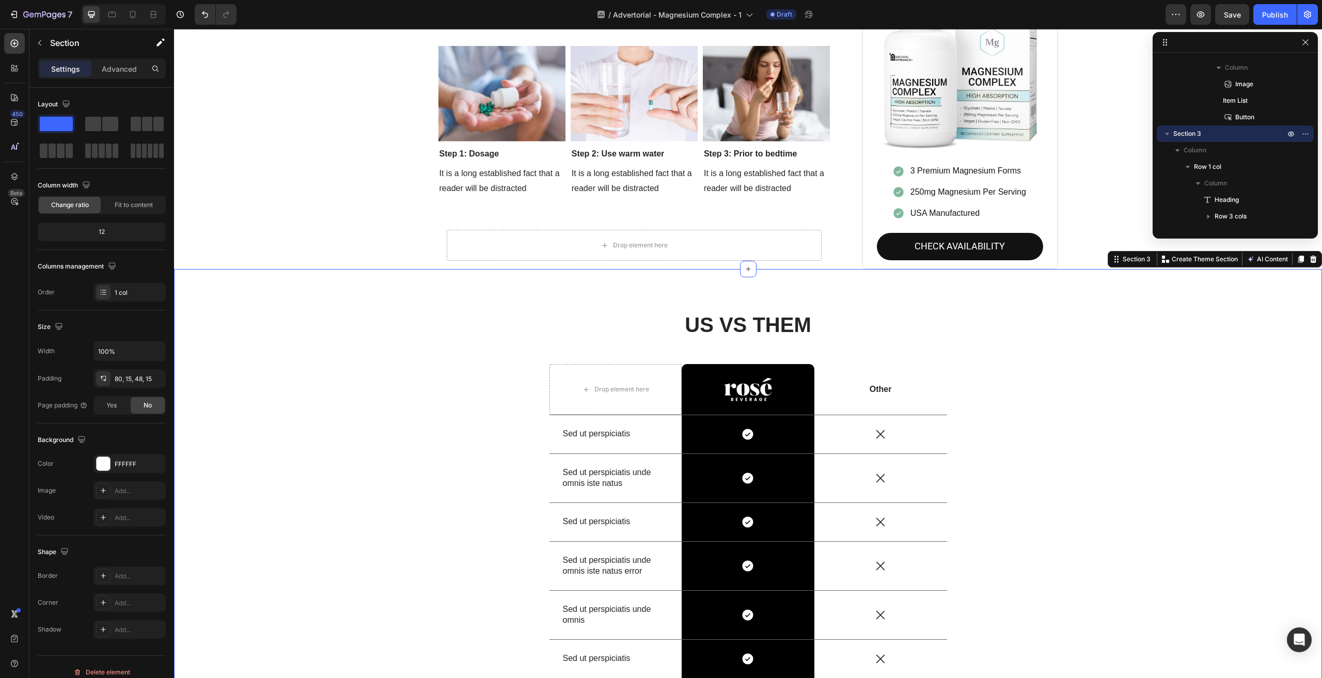
scroll to position [1787, 0]
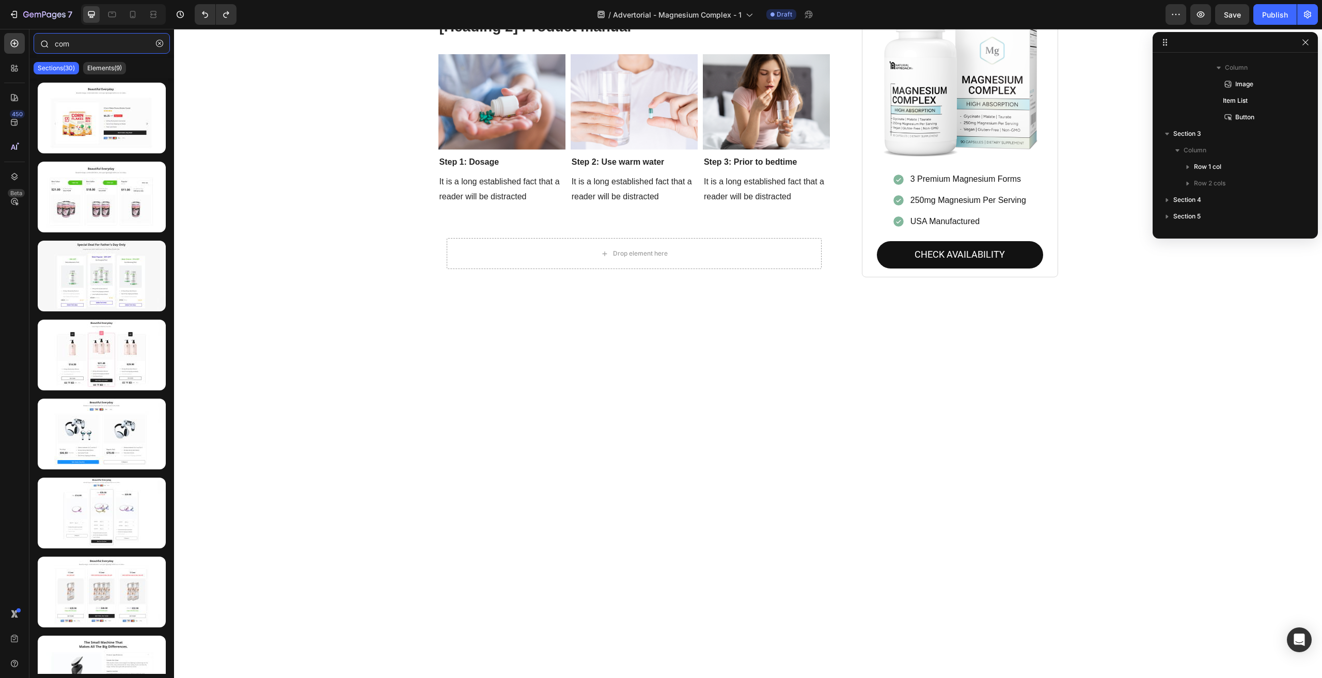
click at [87, 45] on input "com" at bounding box center [102, 43] width 136 height 21
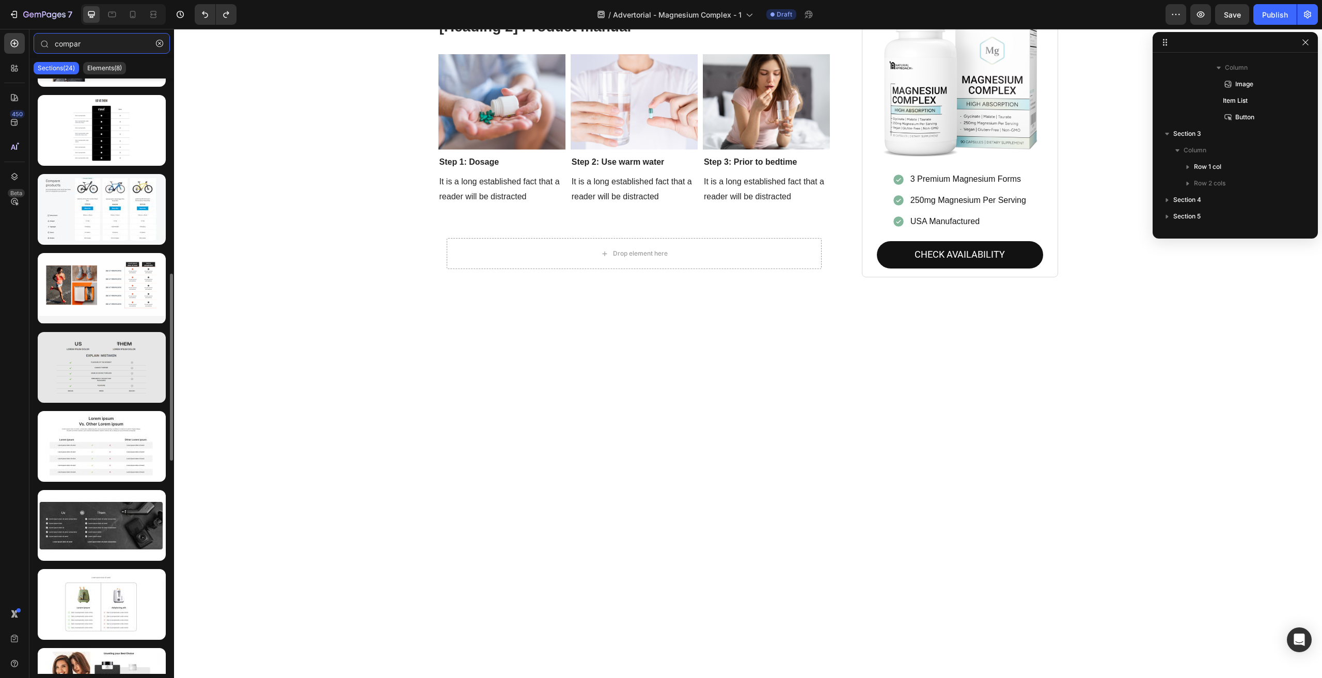
scroll to position [775, 0]
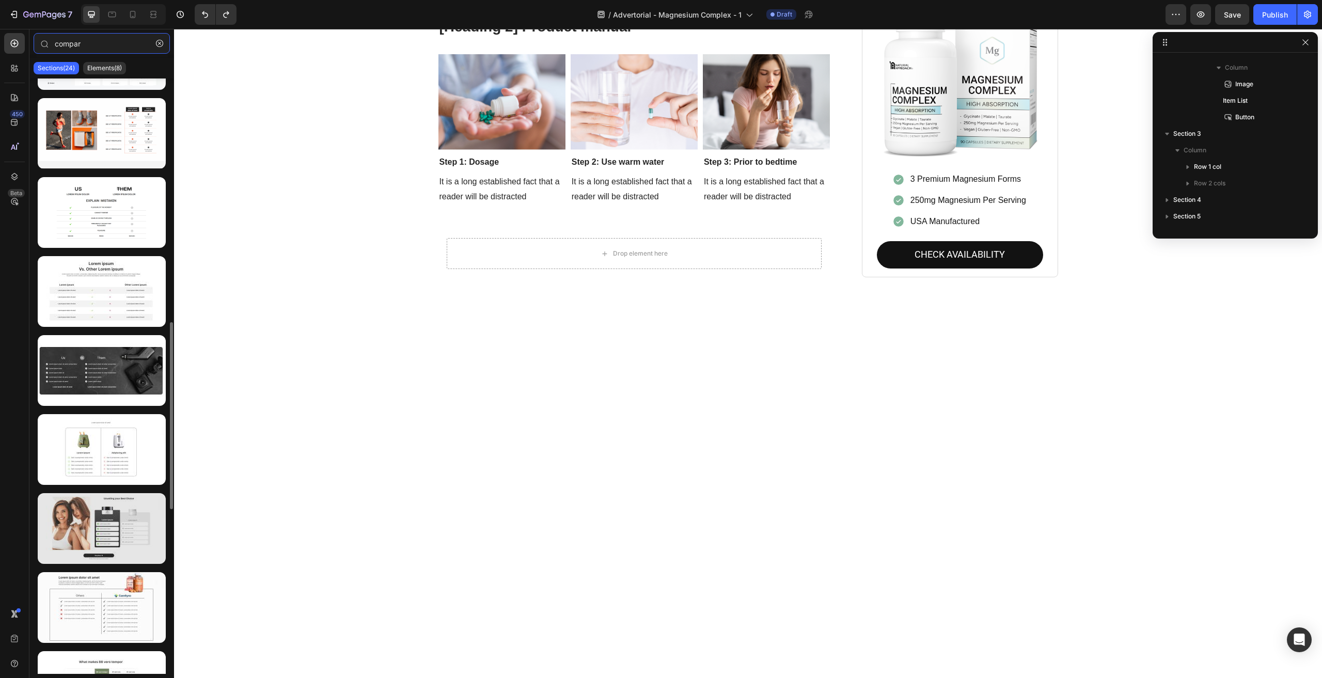
type input "compar"
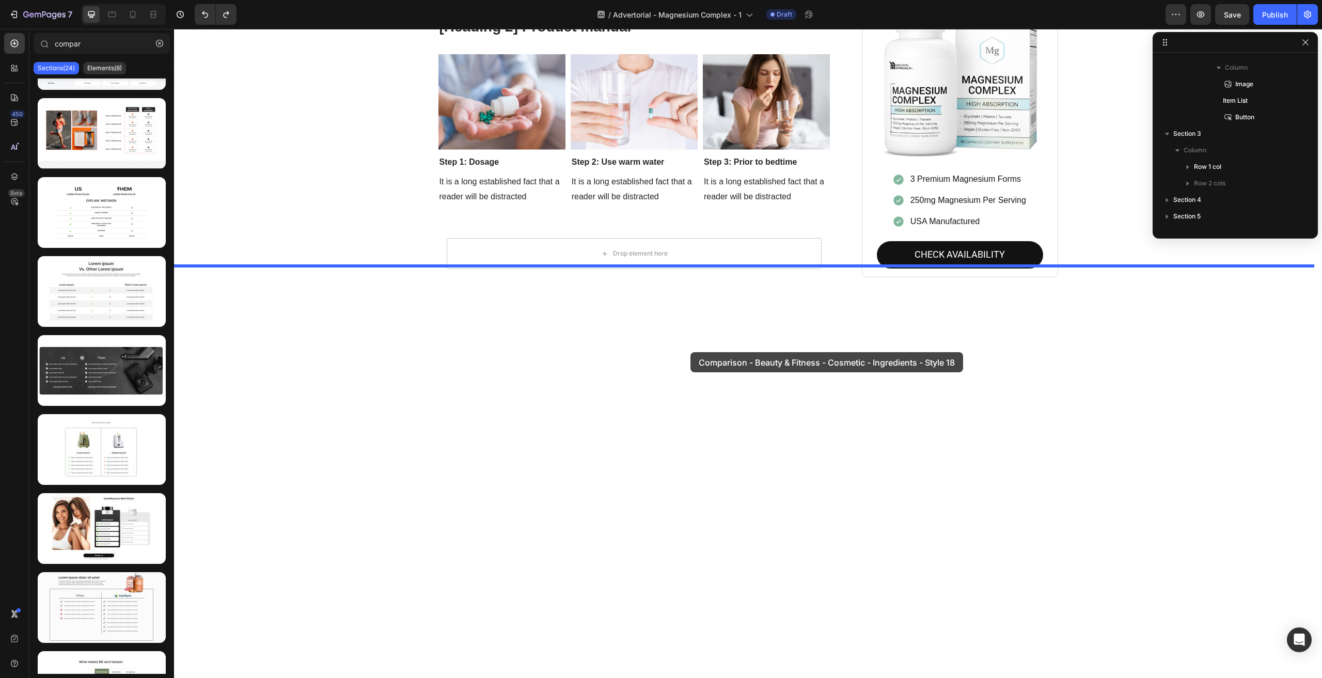
drag, startPoint x: 255, startPoint y: 560, endPoint x: 691, endPoint y: 352, distance: 482.4
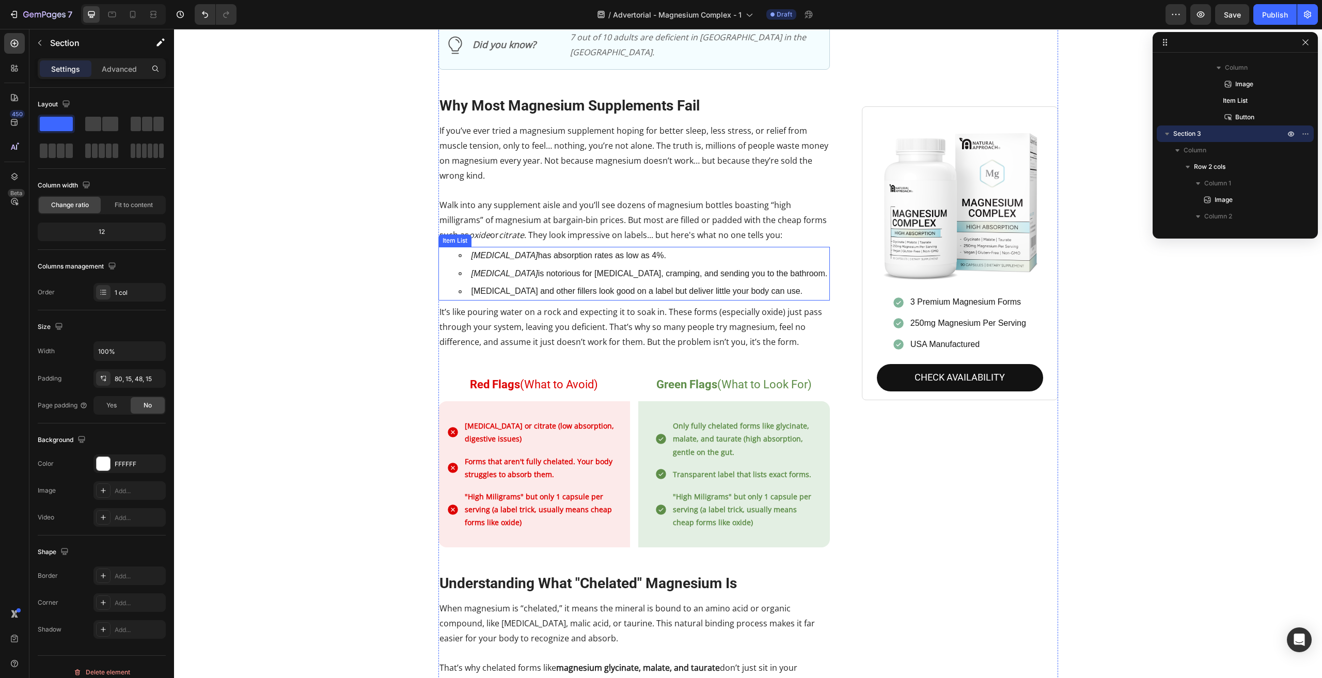
scroll to position [599, 0]
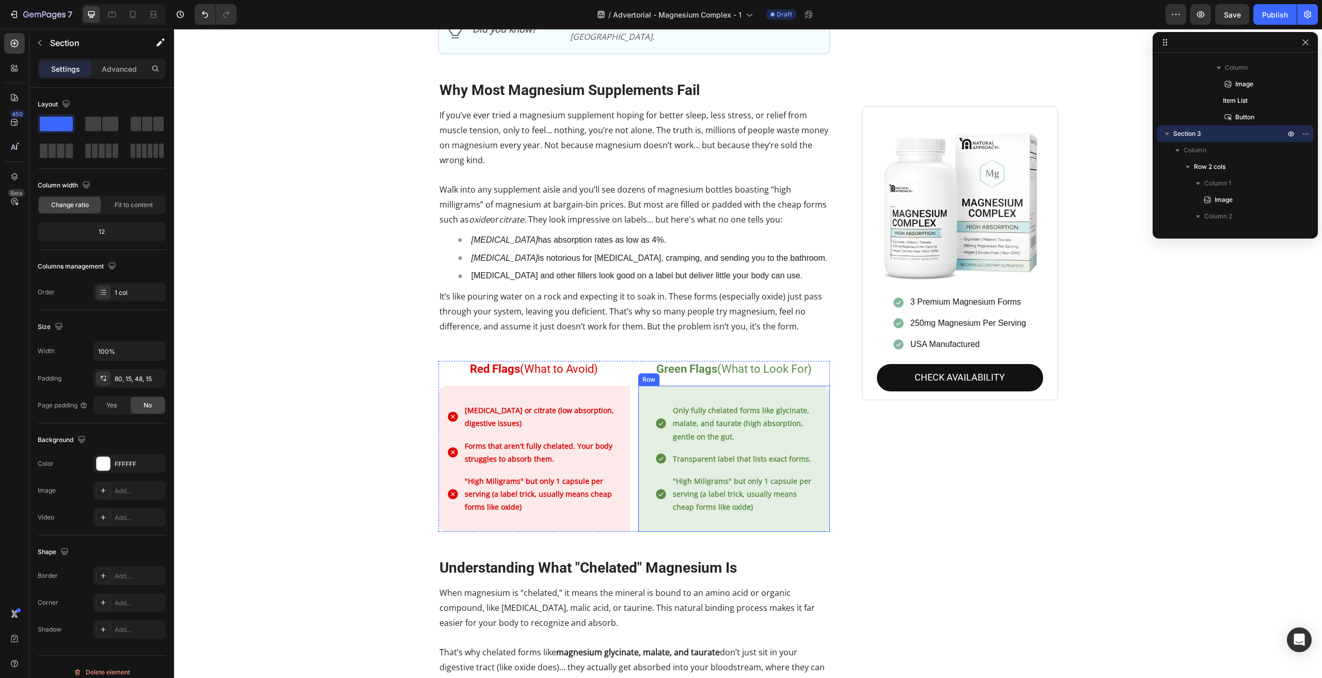
click at [638, 373] on div "Row" at bounding box center [648, 379] width 21 height 12
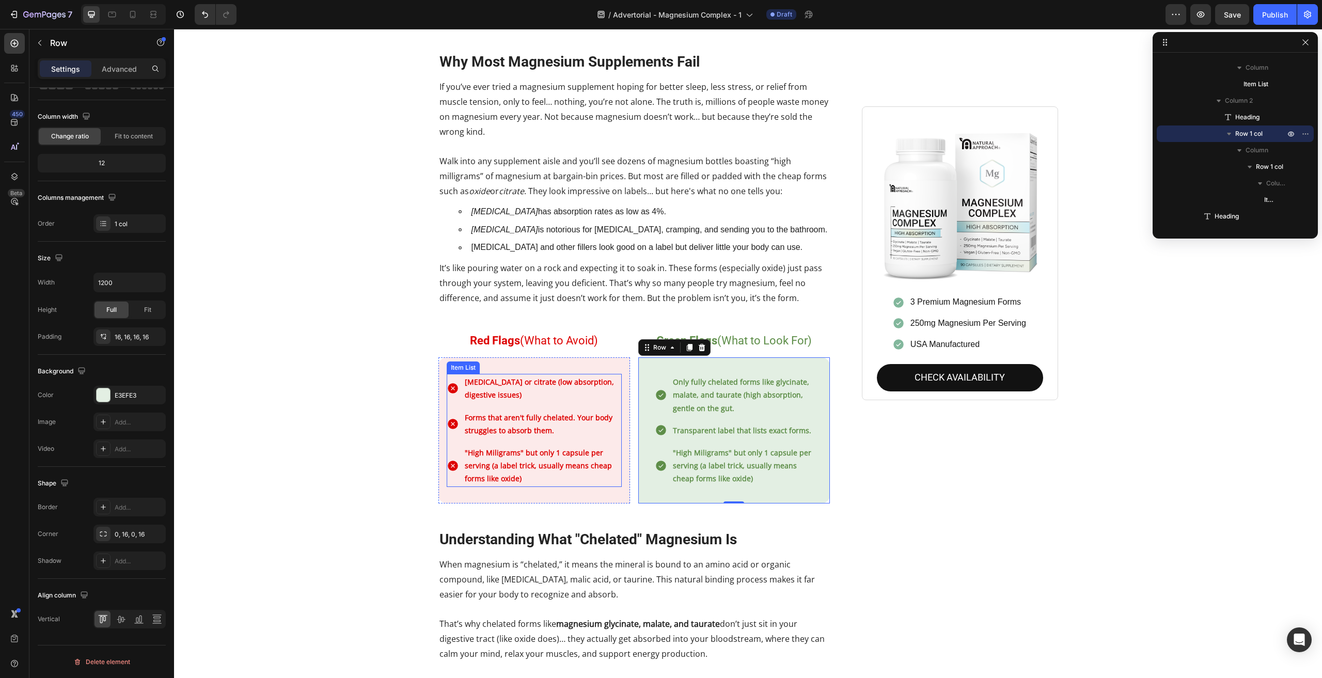
scroll to position [651, 0]
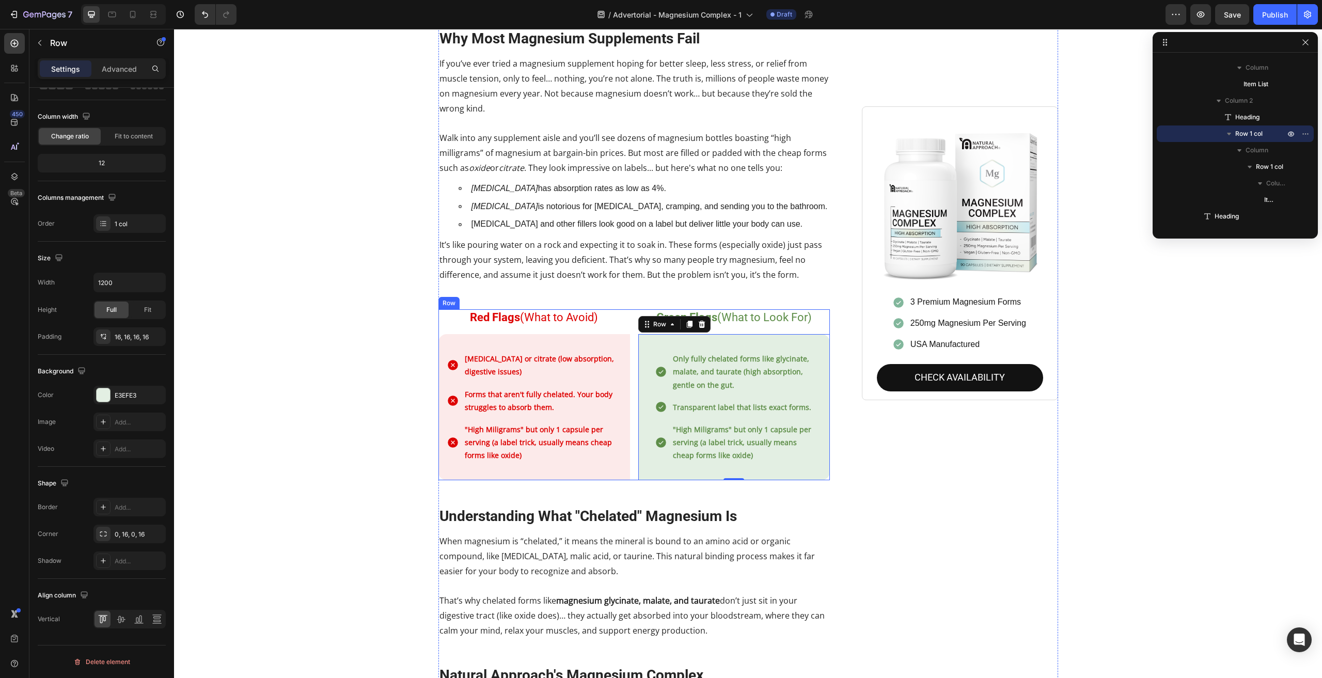
click at [629, 315] on div "Red Flags (What to Avoid) Heading [MEDICAL_DATA] or citrate (low absorption, di…" at bounding box center [635, 394] width 392 height 171
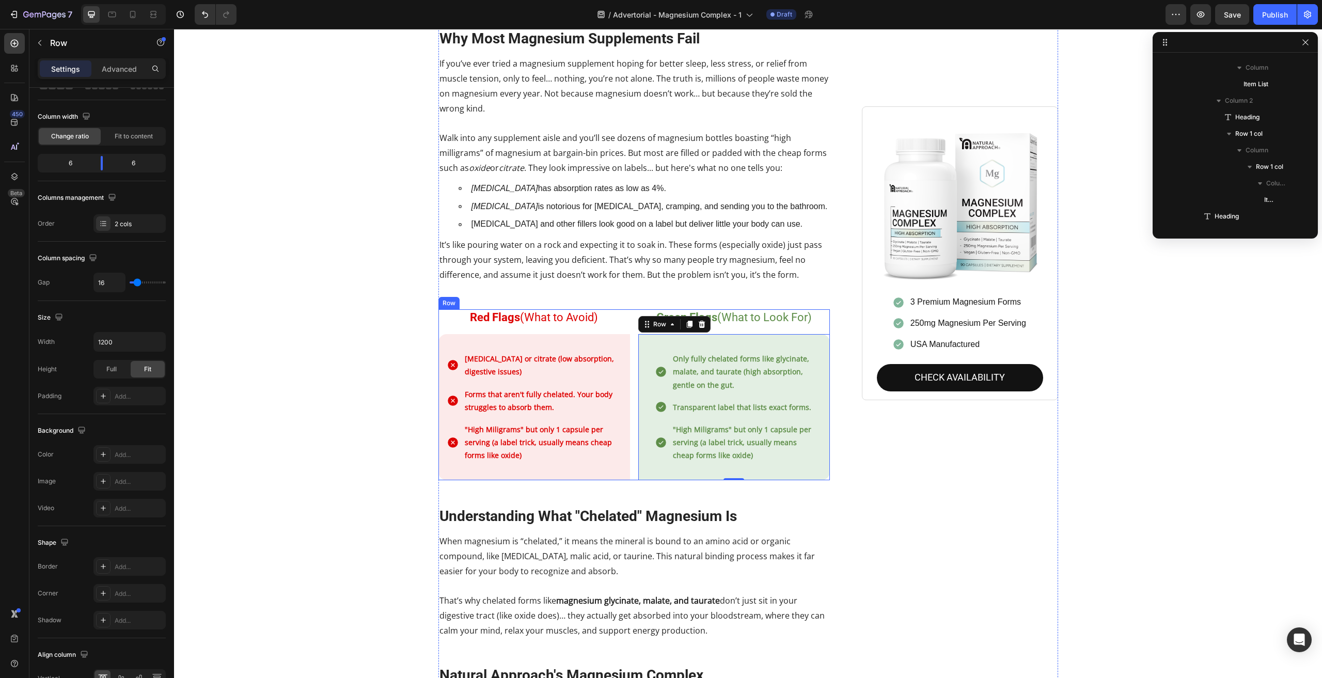
scroll to position [394, 0]
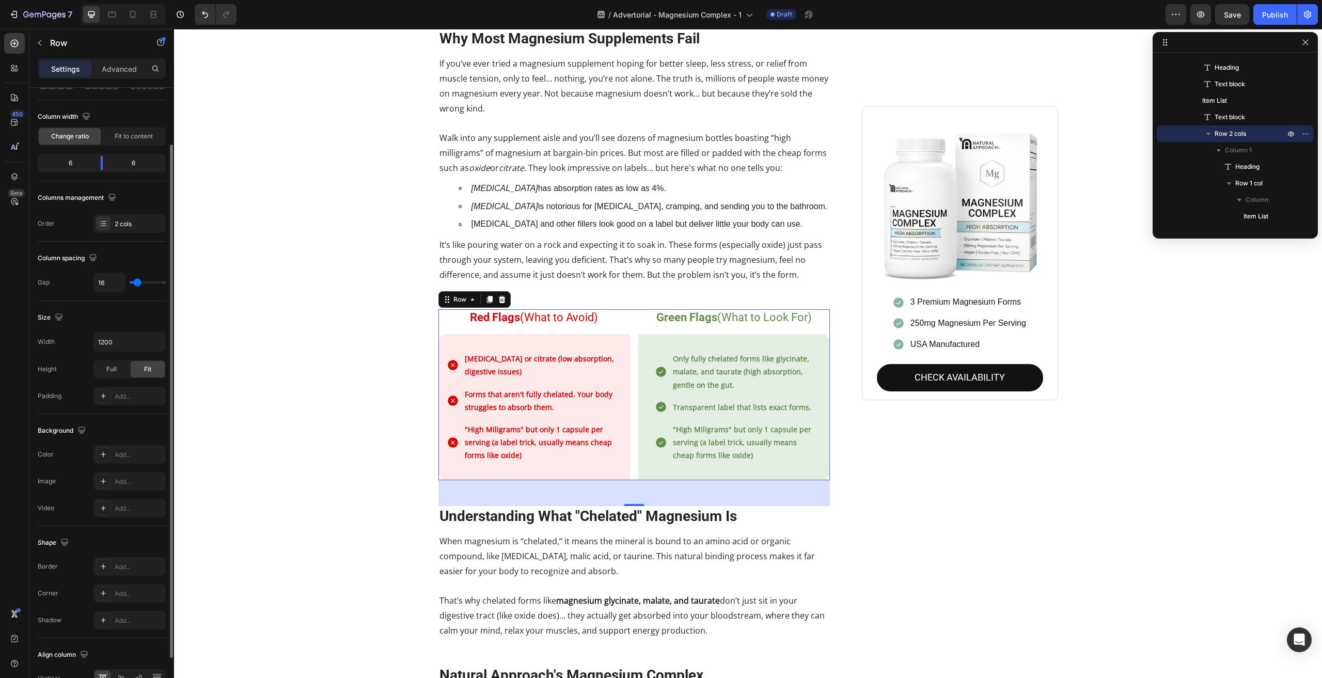
type input "9"
type input "7"
type input "4"
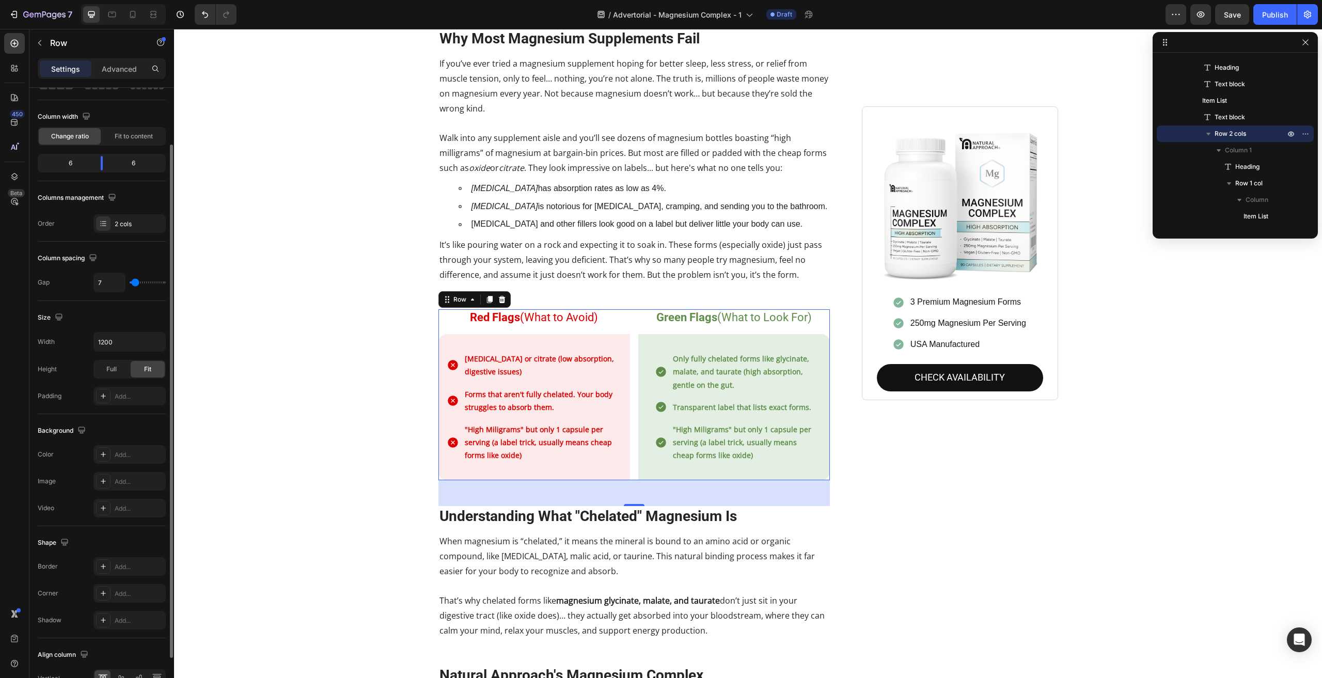
type input "4"
type input "7"
click at [135, 283] on input "range" at bounding box center [148, 283] width 36 height 2
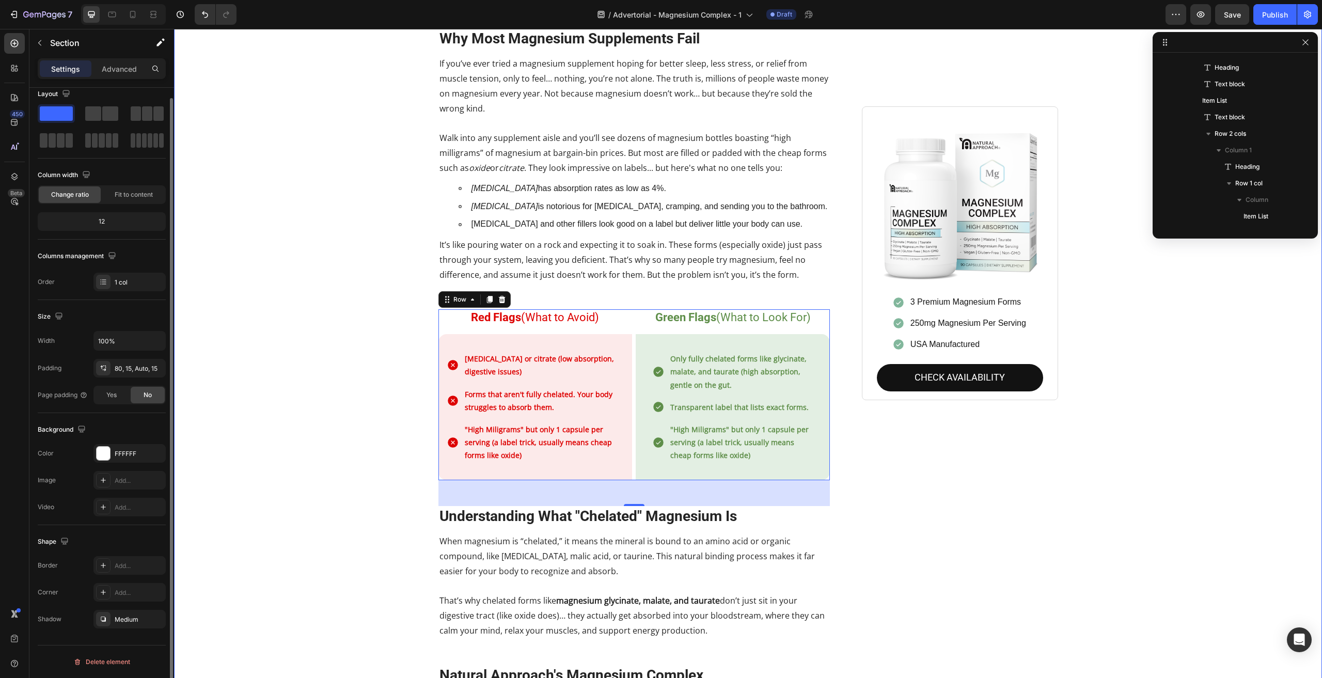
click at [330, 314] on div "Stop Wasting Money on Magnesium That Your Body Can't Use Heading Your body does…" at bounding box center [748, 445] width 1133 height 1940
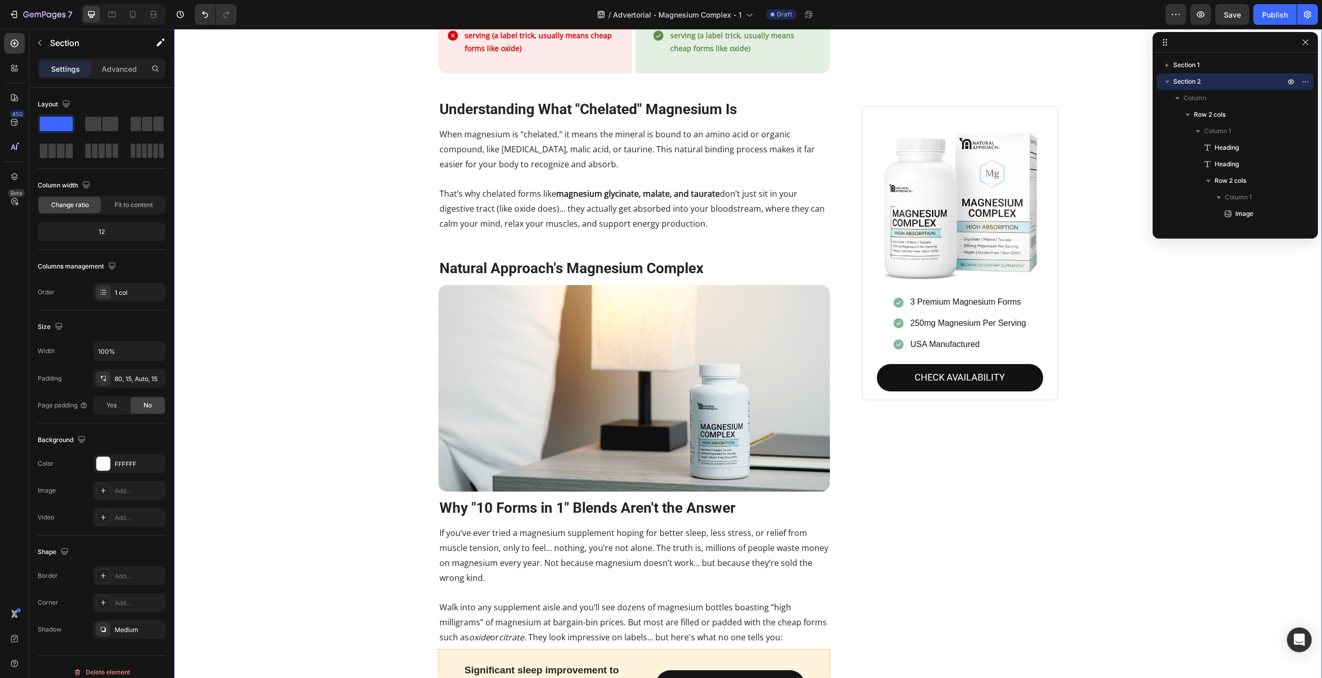
scroll to position [1064, 0]
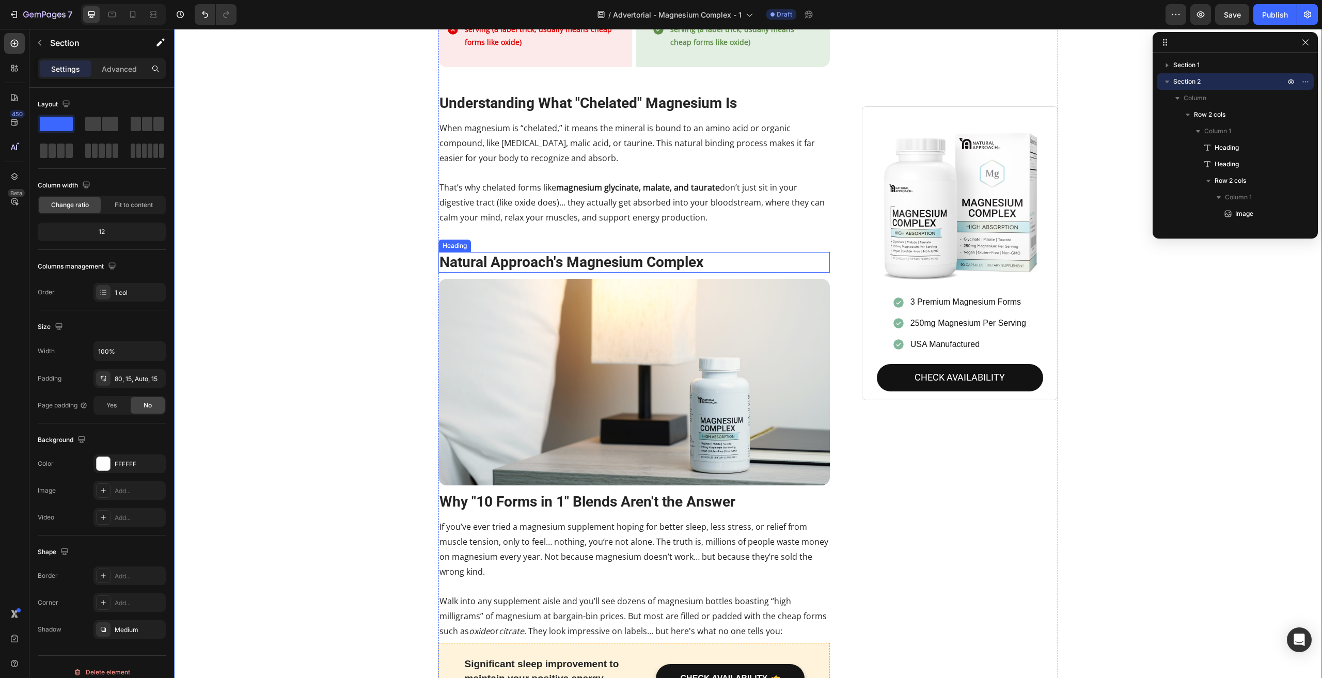
click at [546, 255] on h2 "Natural Approach's Magnesium Complex" at bounding box center [635, 262] width 392 height 21
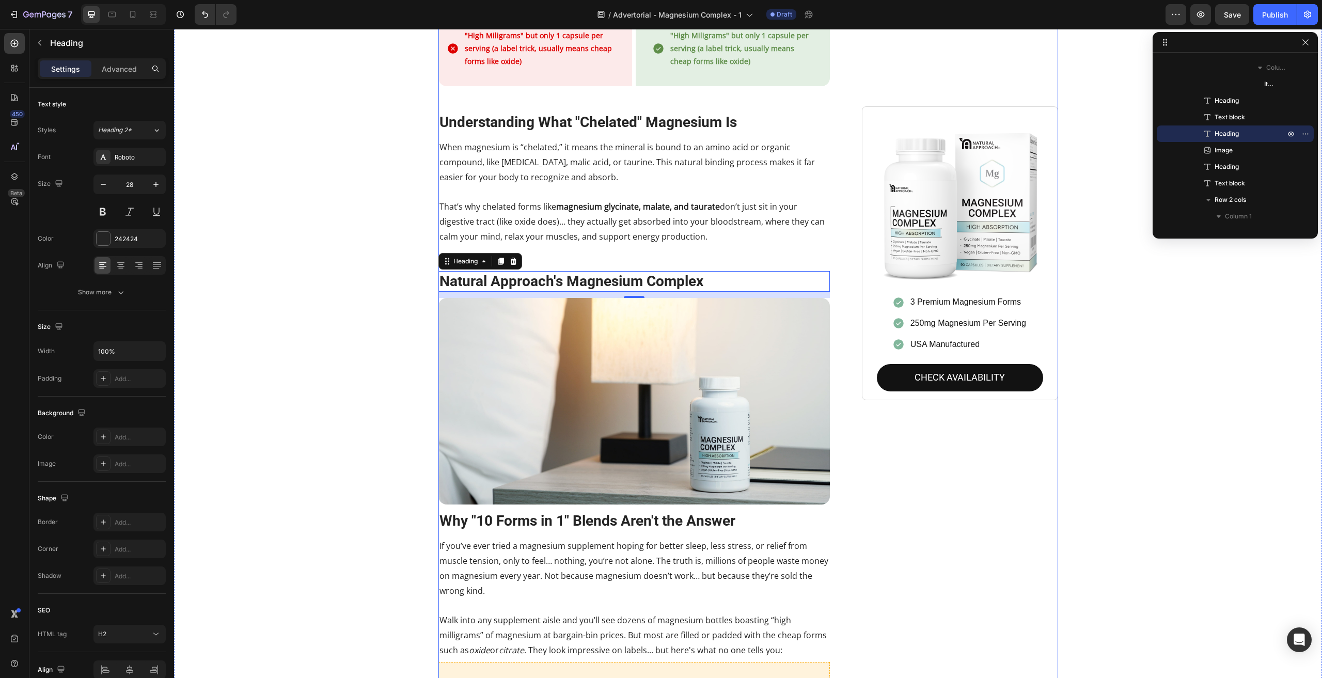
scroll to position [1012, 0]
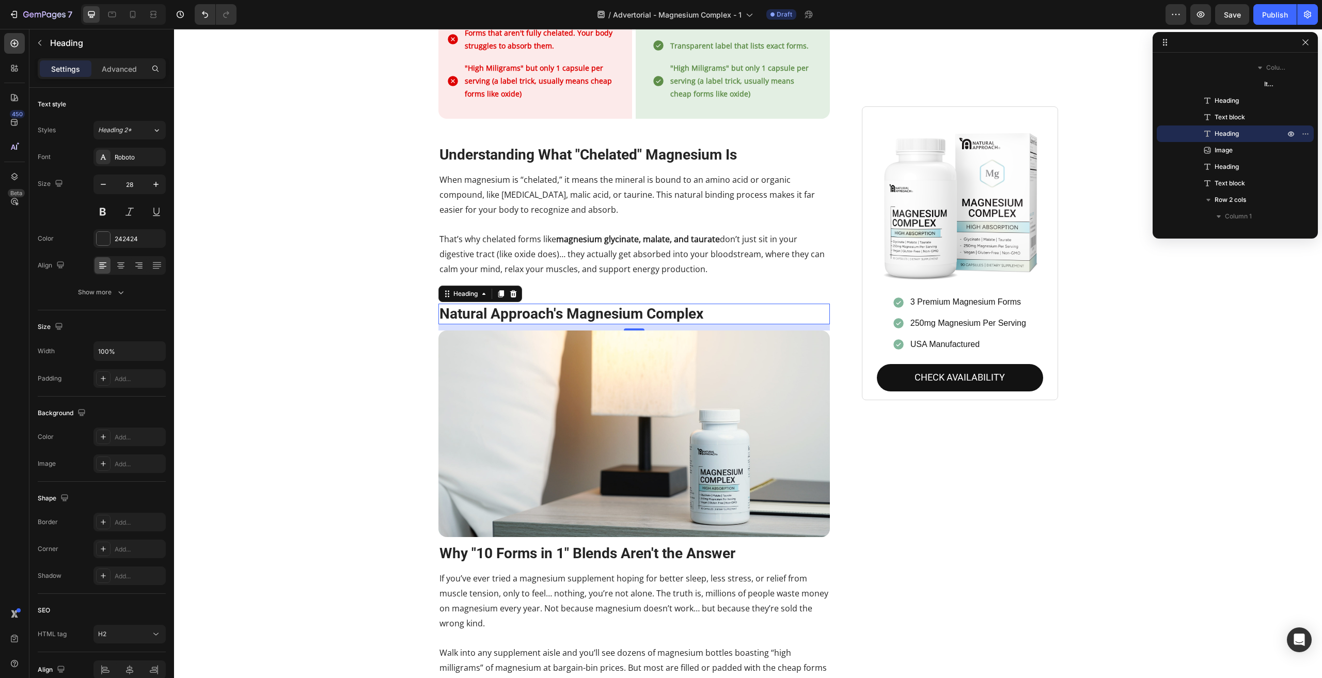
click at [580, 304] on h2 "Natural Approach's Magnesium Complex" at bounding box center [635, 314] width 392 height 21
click at [580, 305] on p "Natural Approach's Magnesium Complex" at bounding box center [635, 314] width 390 height 19
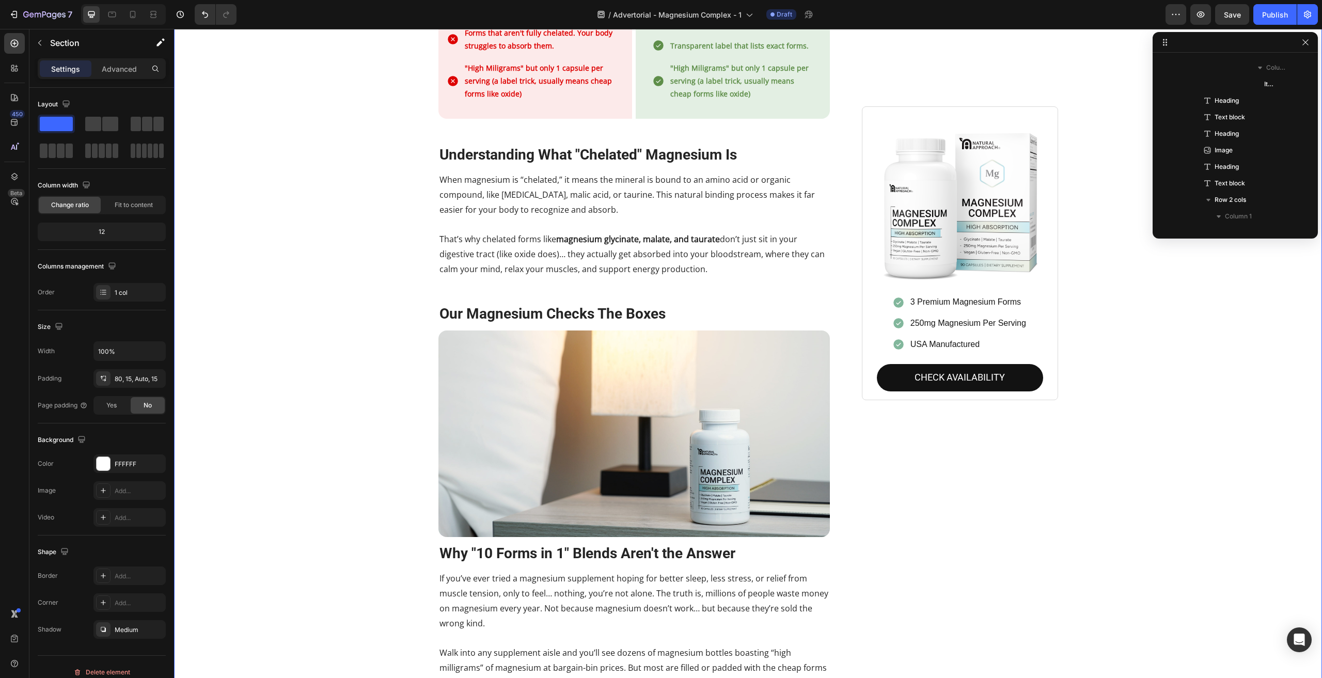
click at [368, 297] on div "Stop Wasting Money on Magnesium That Your Body Can't Use Heading Your body does…" at bounding box center [748, 83] width 1133 height 1940
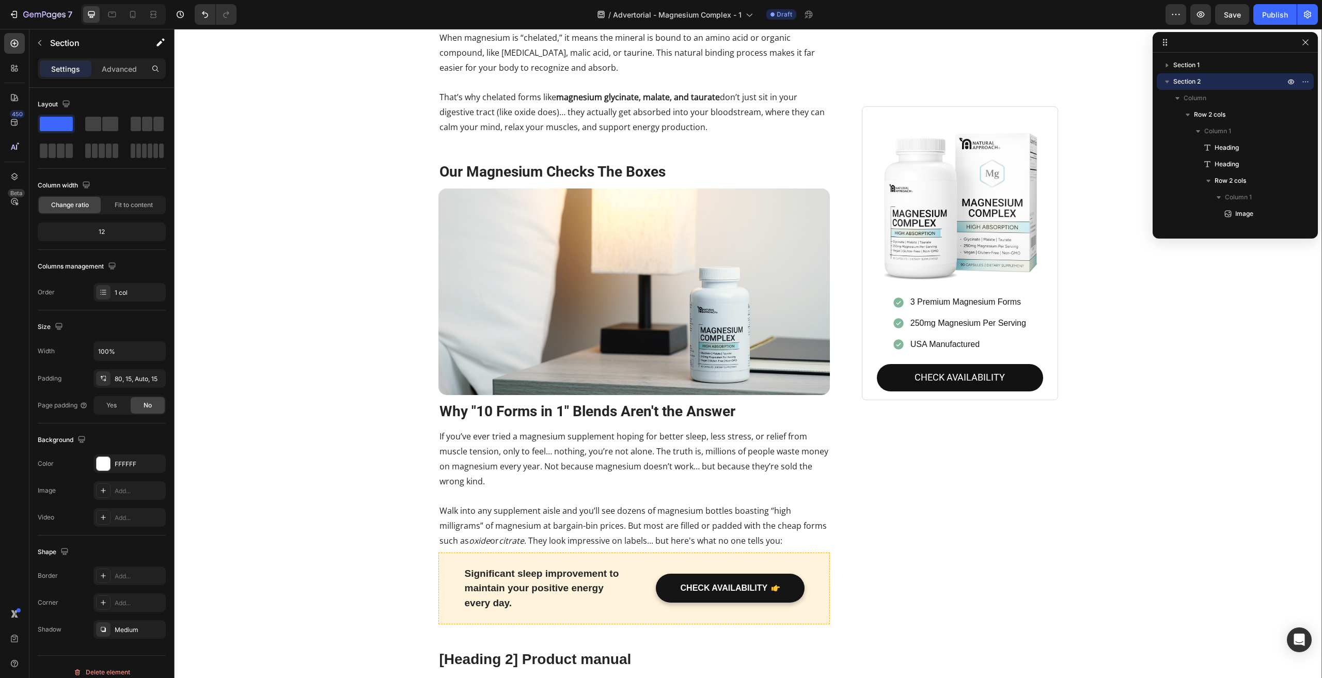
scroll to position [1167, 0]
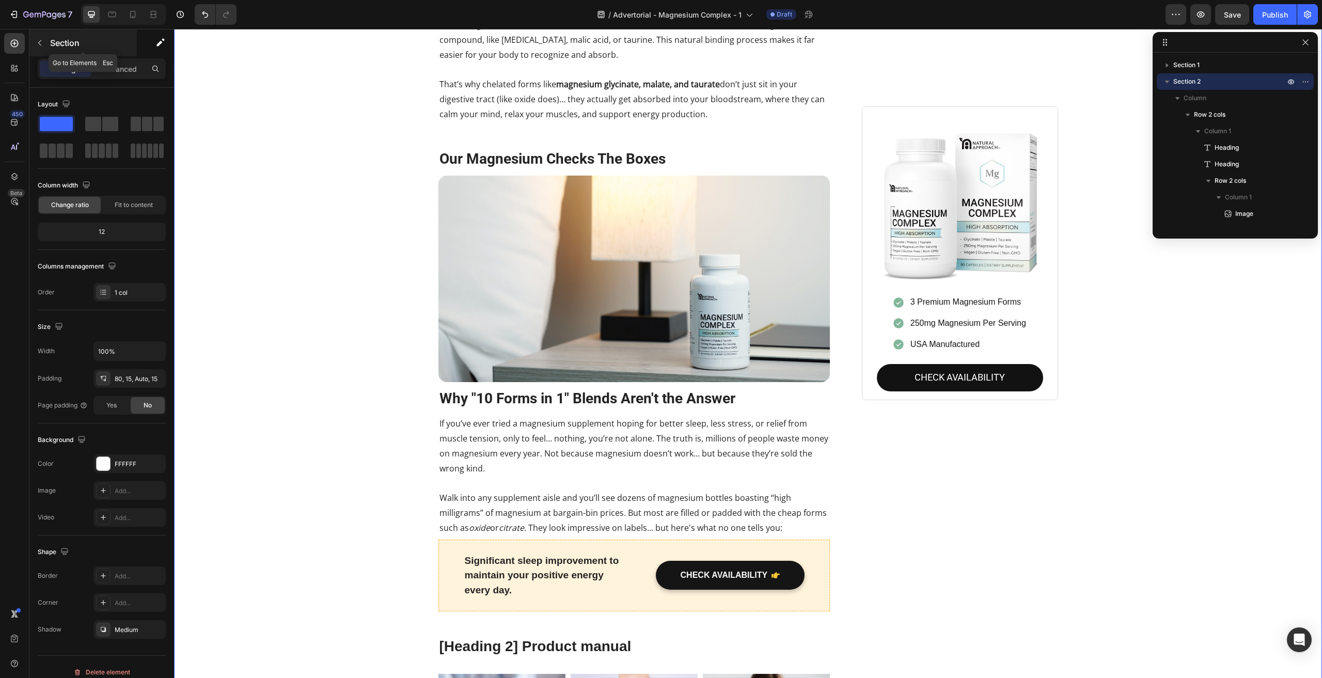
click at [43, 46] on icon "button" at bounding box center [40, 43] width 8 height 8
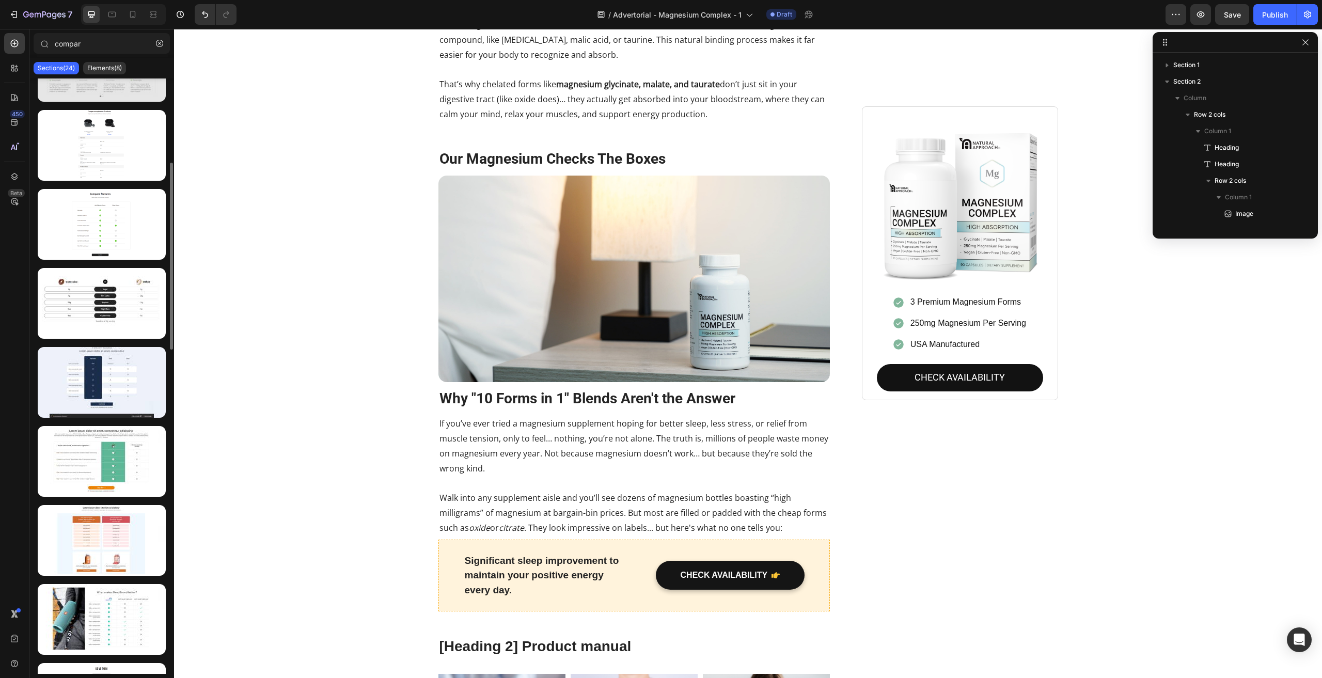
scroll to position [0, 0]
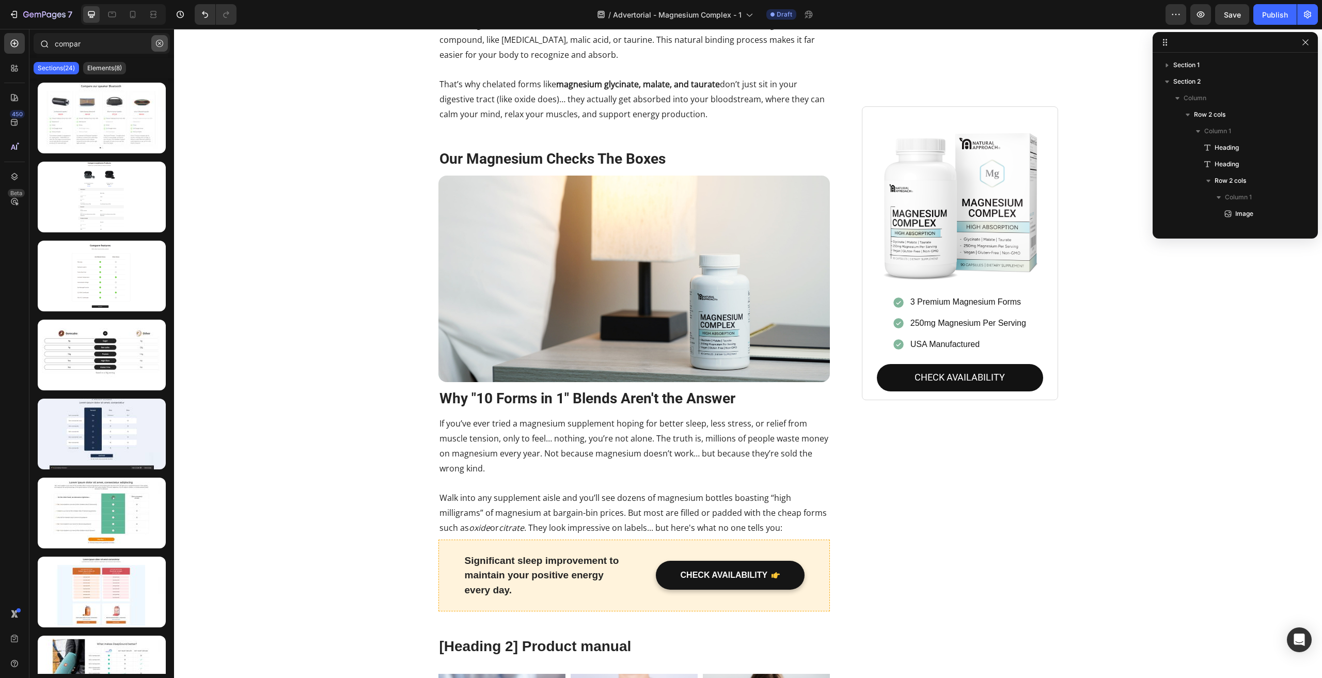
click at [165, 40] on button "button" at bounding box center [159, 43] width 17 height 17
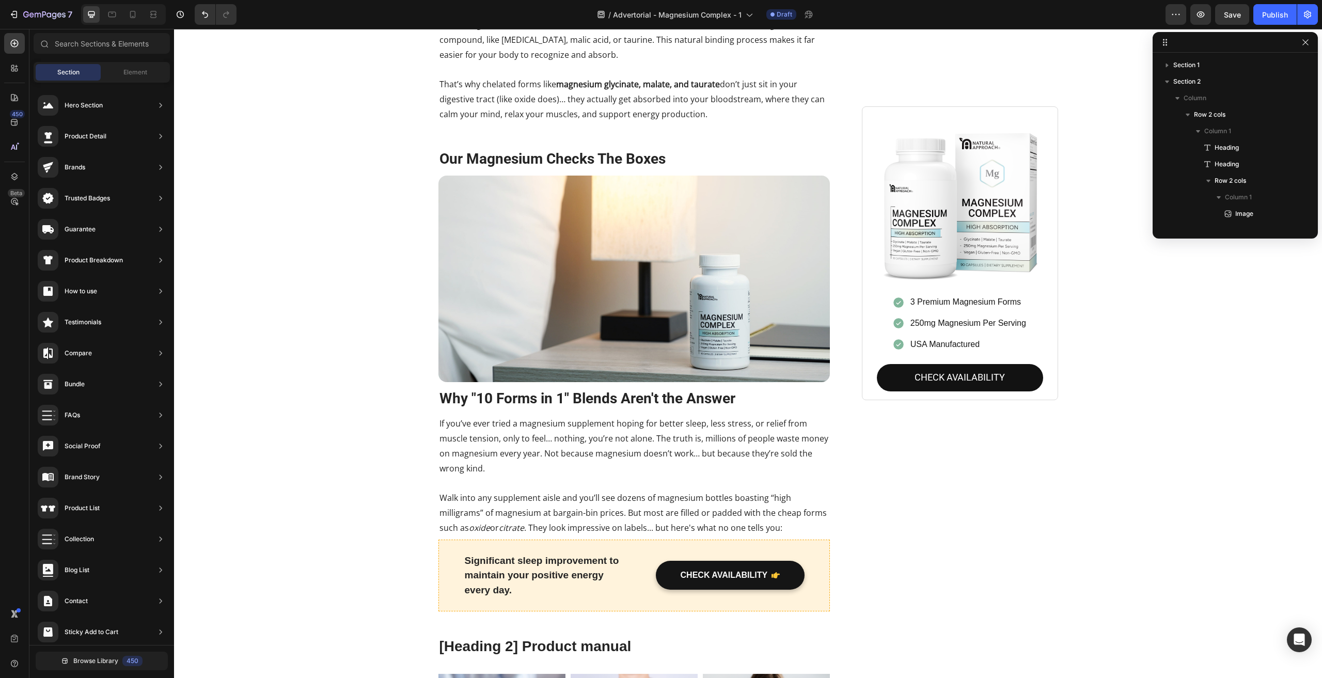
click at [79, 71] on span "Section" at bounding box center [68, 72] width 22 height 9
click at [127, 68] on span "Element" at bounding box center [135, 72] width 24 height 9
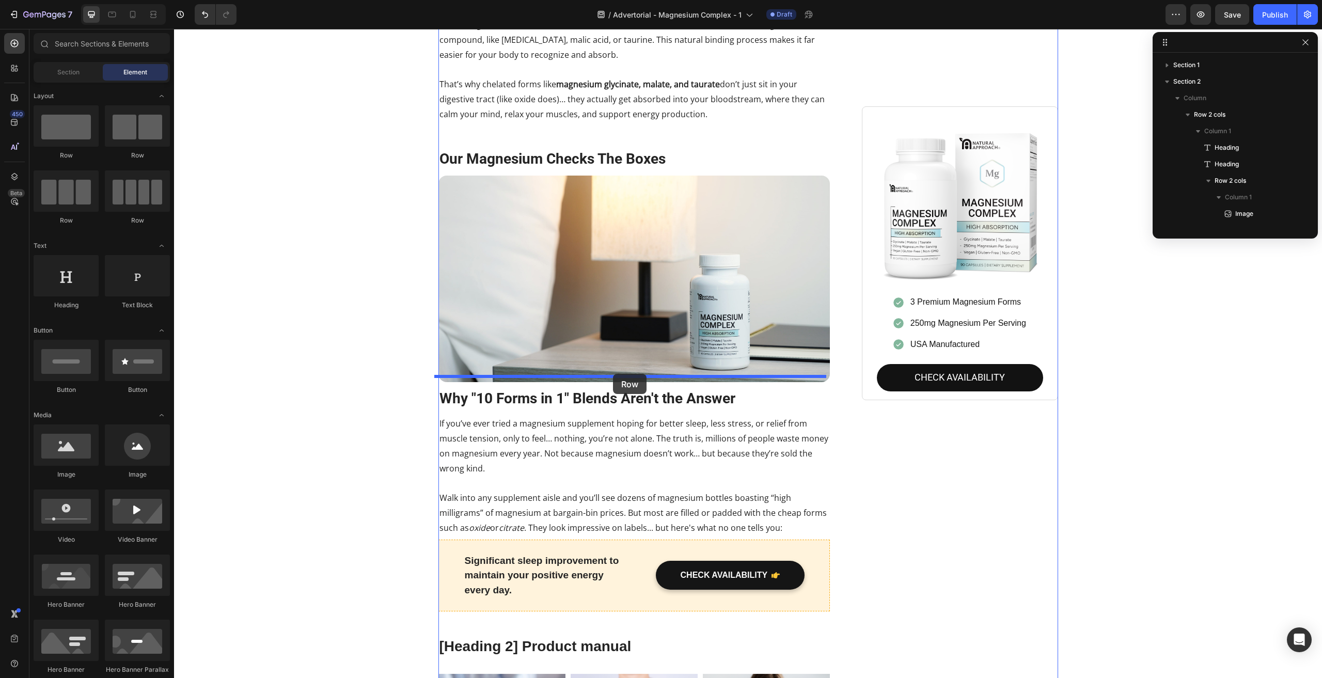
drag, startPoint x: 240, startPoint y: 154, endPoint x: 613, endPoint y: 374, distance: 432.8
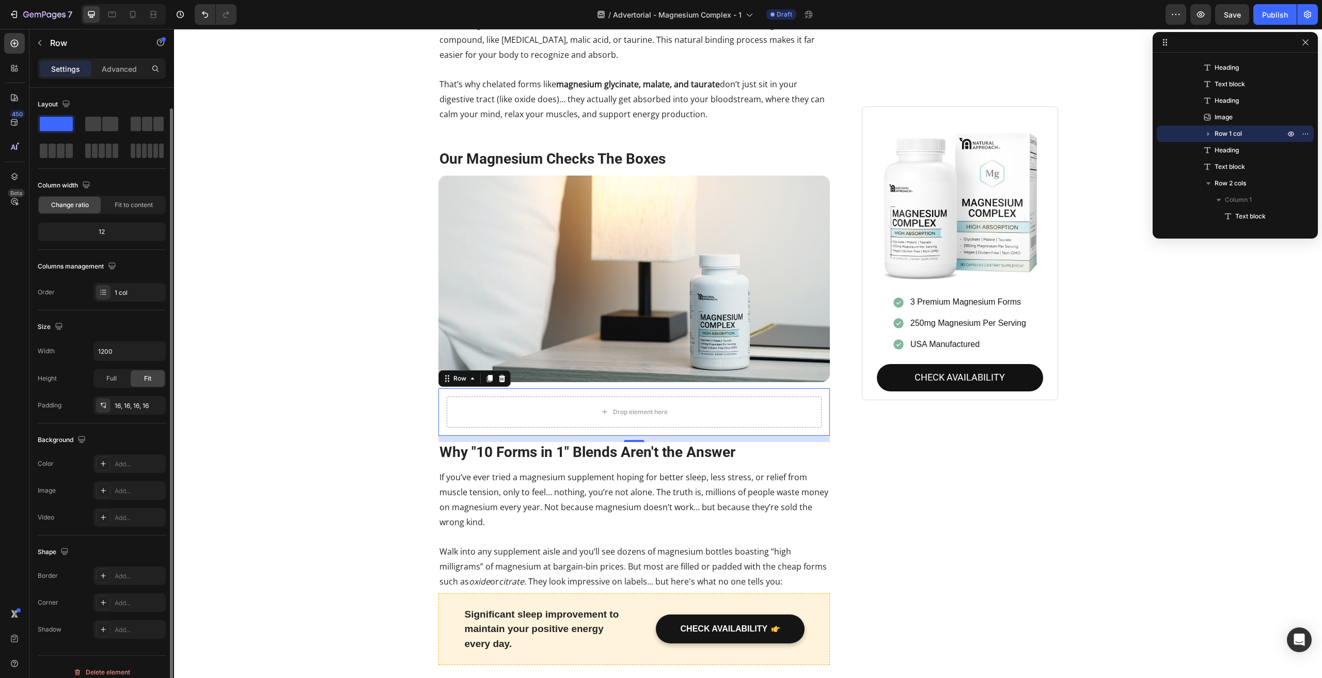
scroll to position [10, 0]
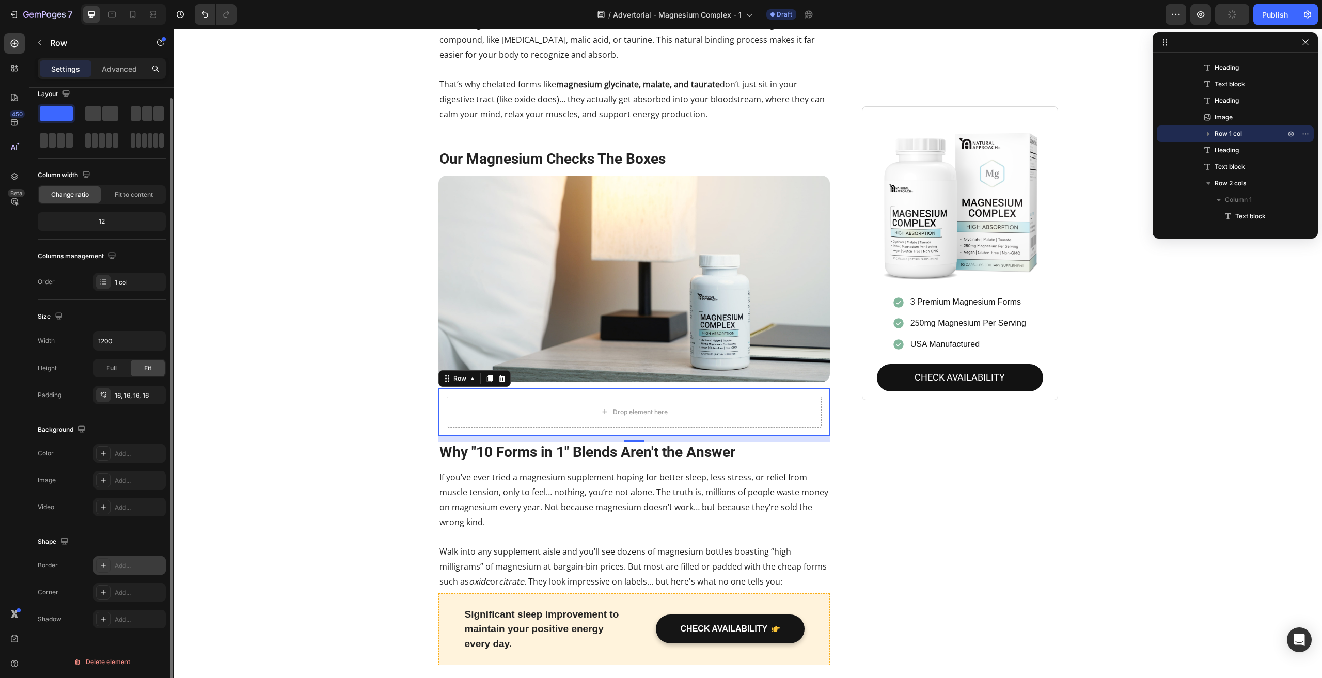
click at [130, 567] on div "Add..." at bounding box center [139, 565] width 49 height 9
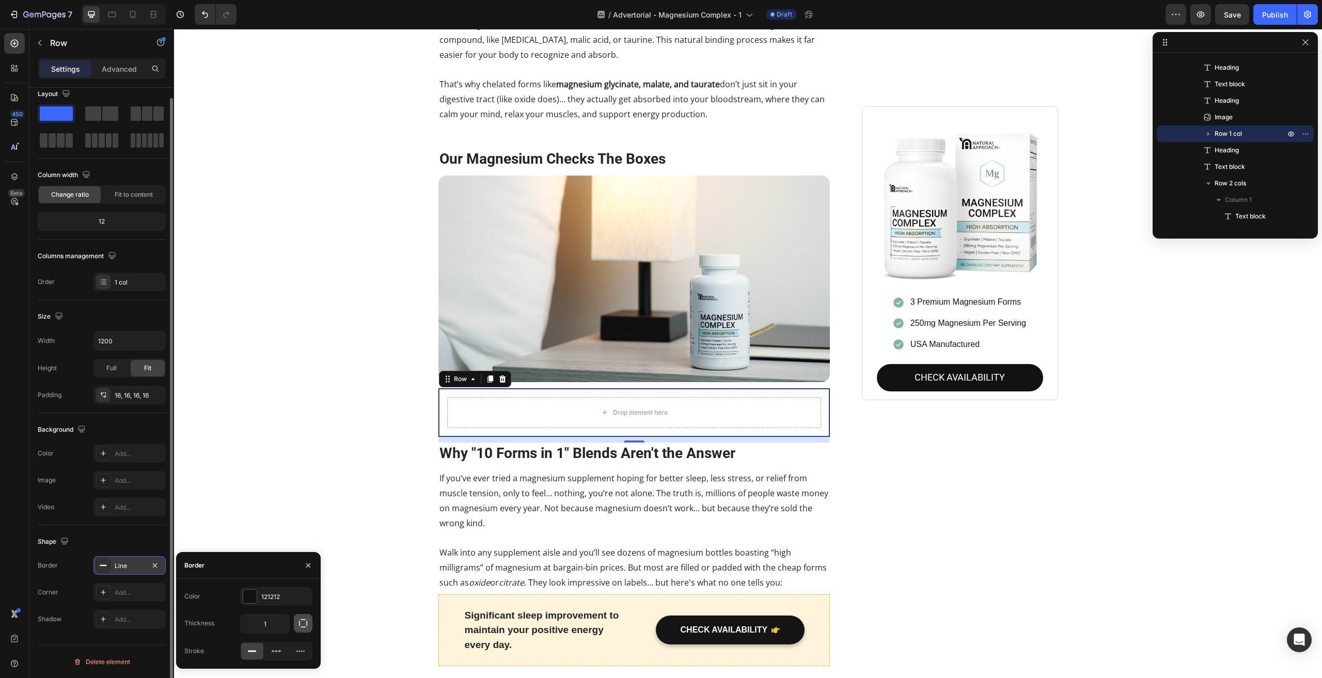
click at [300, 621] on icon "button" at bounding box center [303, 623] width 8 height 8
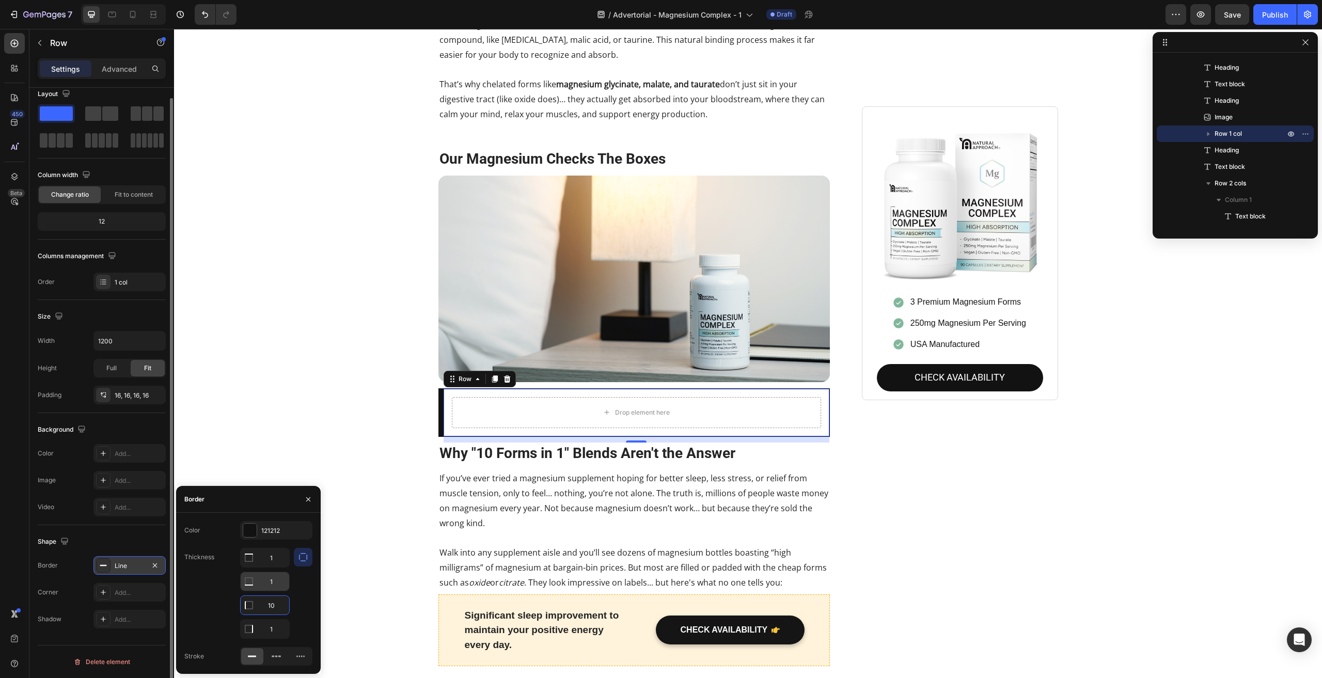
type input "10"
click at [276, 582] on input "1" at bounding box center [265, 581] width 49 height 19
type input "0"
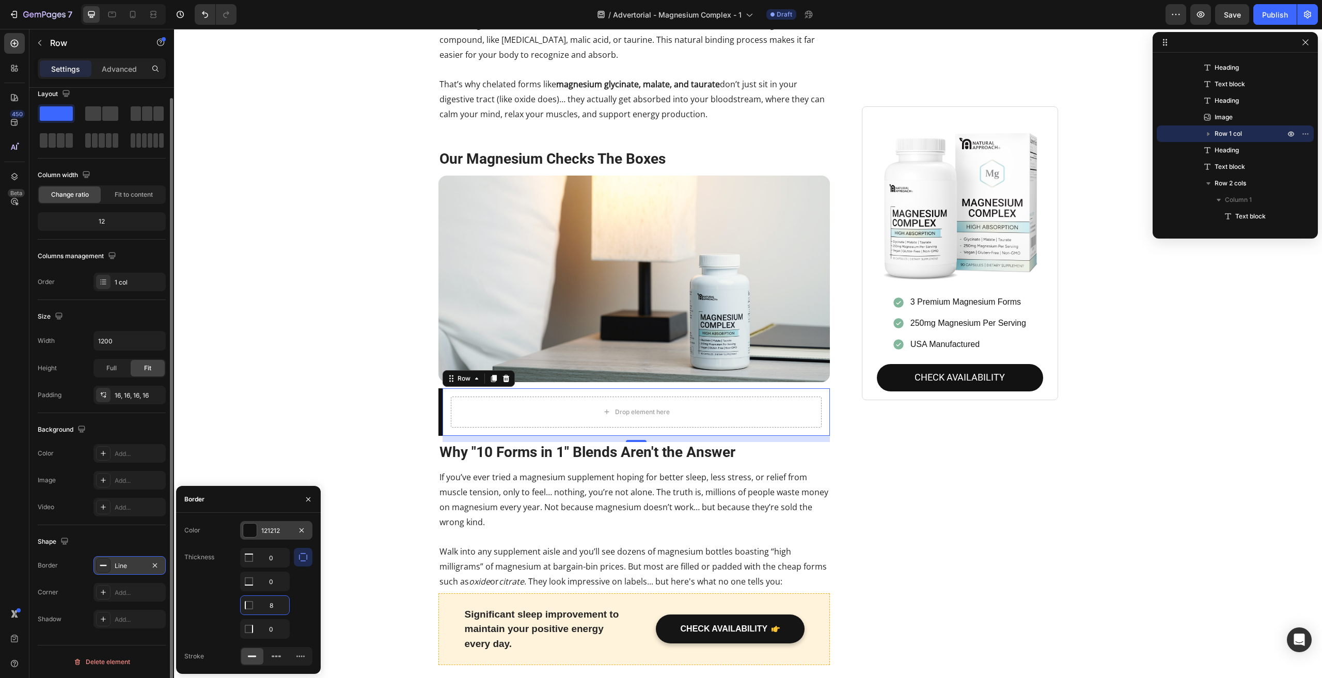
type input "8"
click at [248, 532] on div at bounding box center [249, 530] width 13 height 13
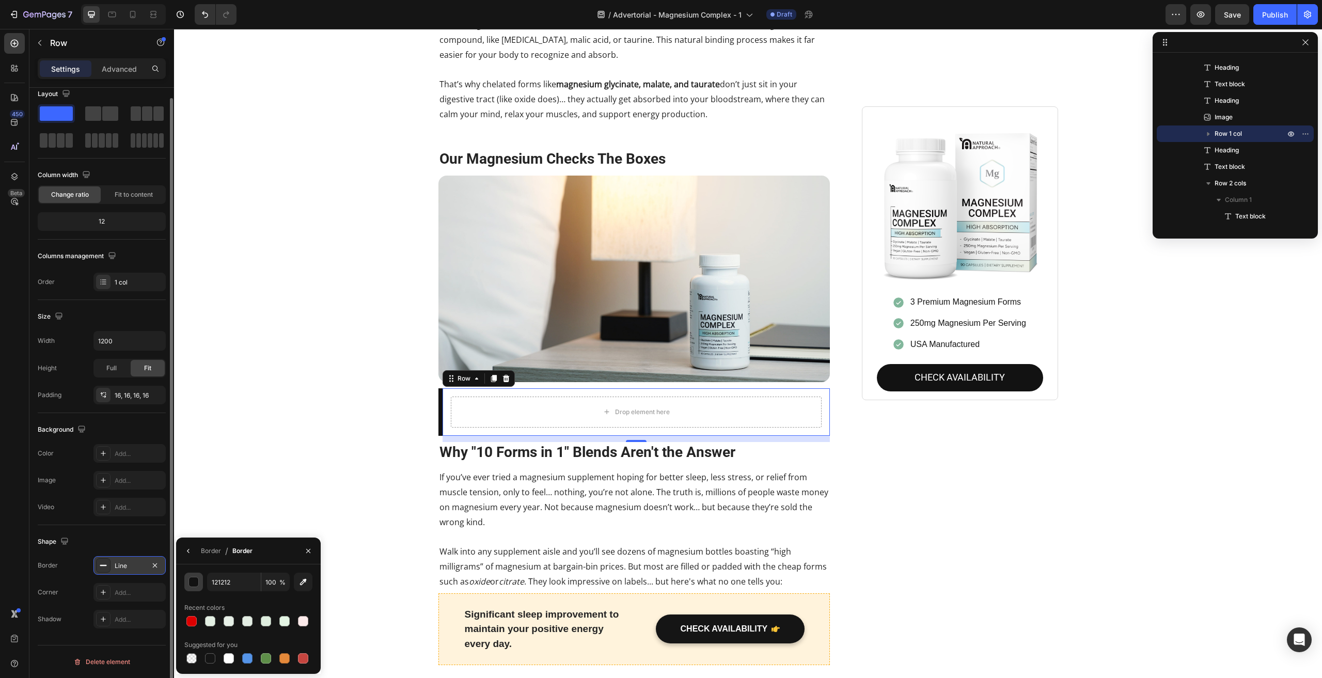
click at [197, 585] on div "button" at bounding box center [194, 582] width 10 height 10
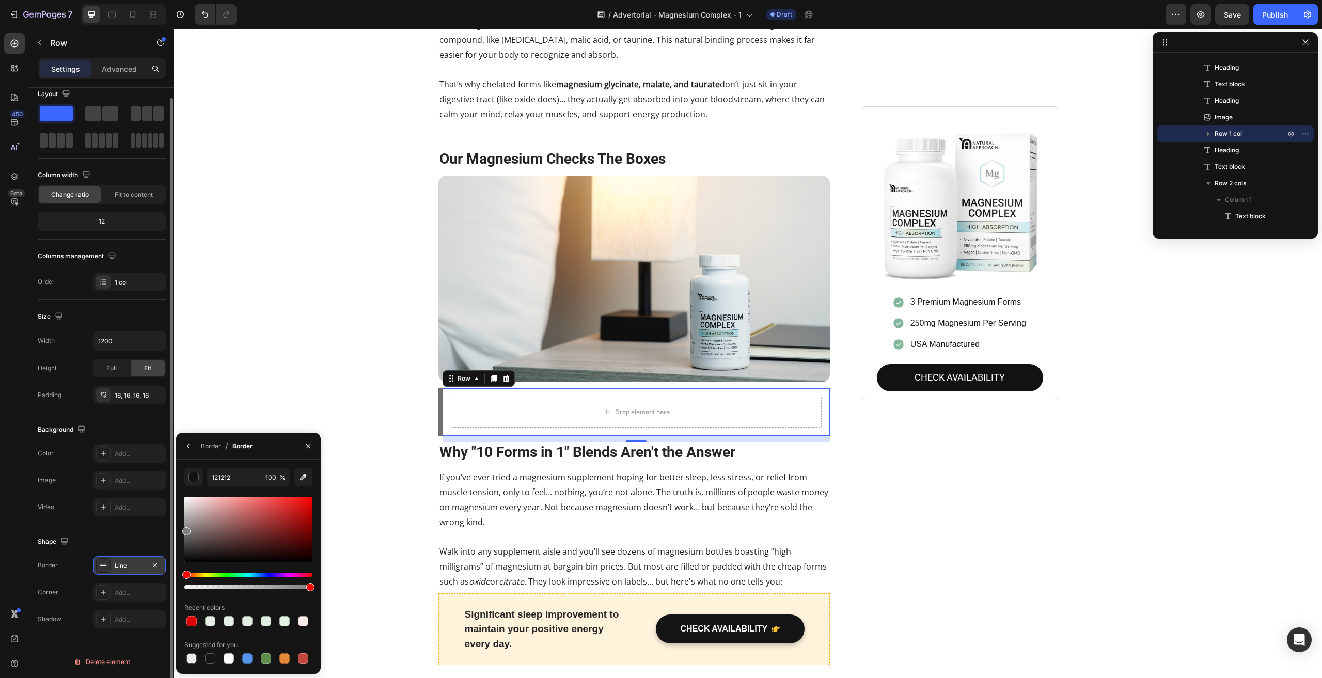
drag, startPoint x: 193, startPoint y: 556, endPoint x: 180, endPoint y: 529, distance: 29.1
click at [180, 529] on div "121212 100 % Recent colors Suggested for you" at bounding box center [248, 567] width 145 height 198
drag, startPoint x: 185, startPoint y: 531, endPoint x: 176, endPoint y: 517, distance: 17.2
click at [176, 517] on div "C1C1C1 100 % Recent colors Suggested for you" at bounding box center [248, 567] width 145 height 198
type input "B2B2B2"
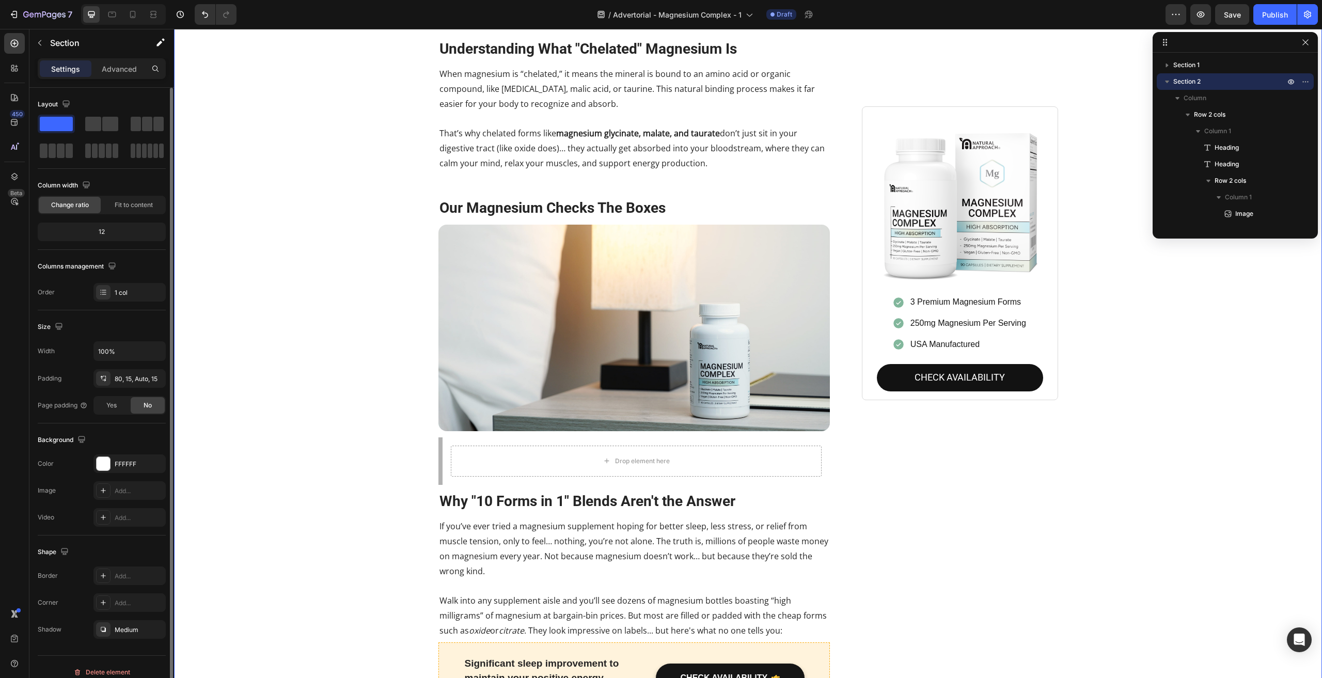
scroll to position [1116, 0]
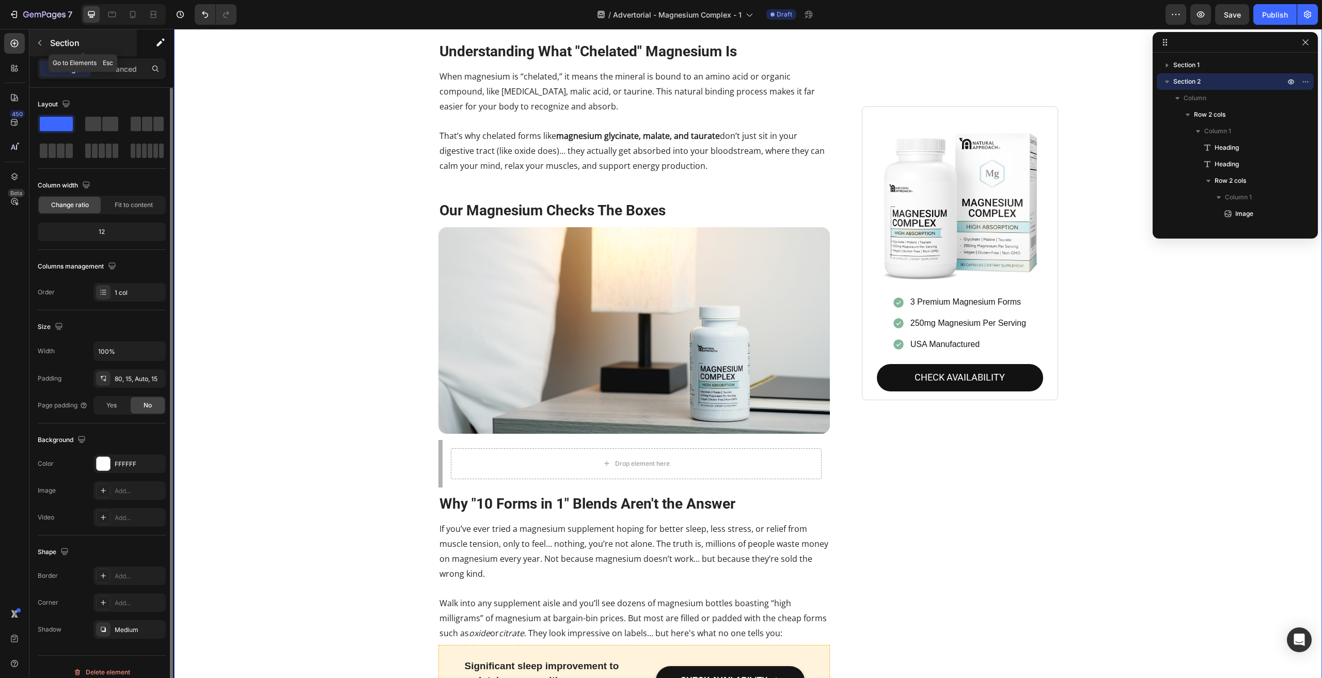
click at [41, 44] on icon "button" at bounding box center [40, 43] width 8 height 8
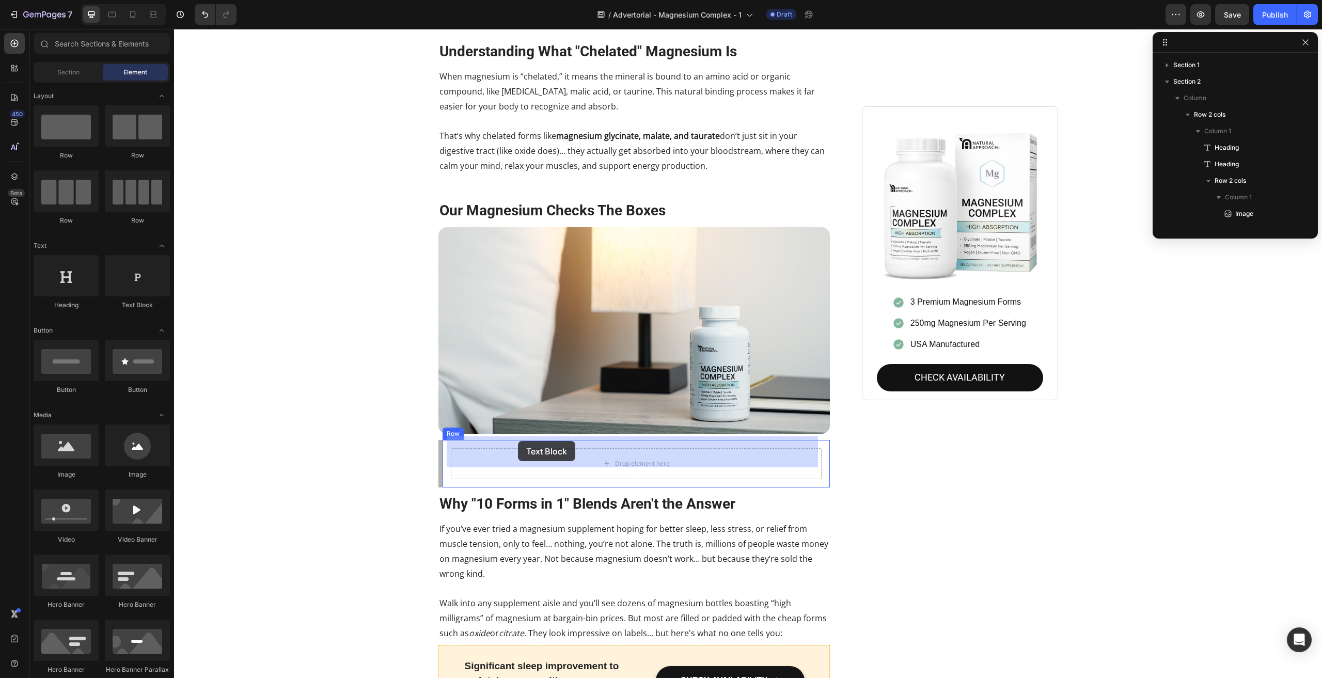
drag, startPoint x: 296, startPoint y: 299, endPoint x: 518, endPoint y: 441, distance: 263.9
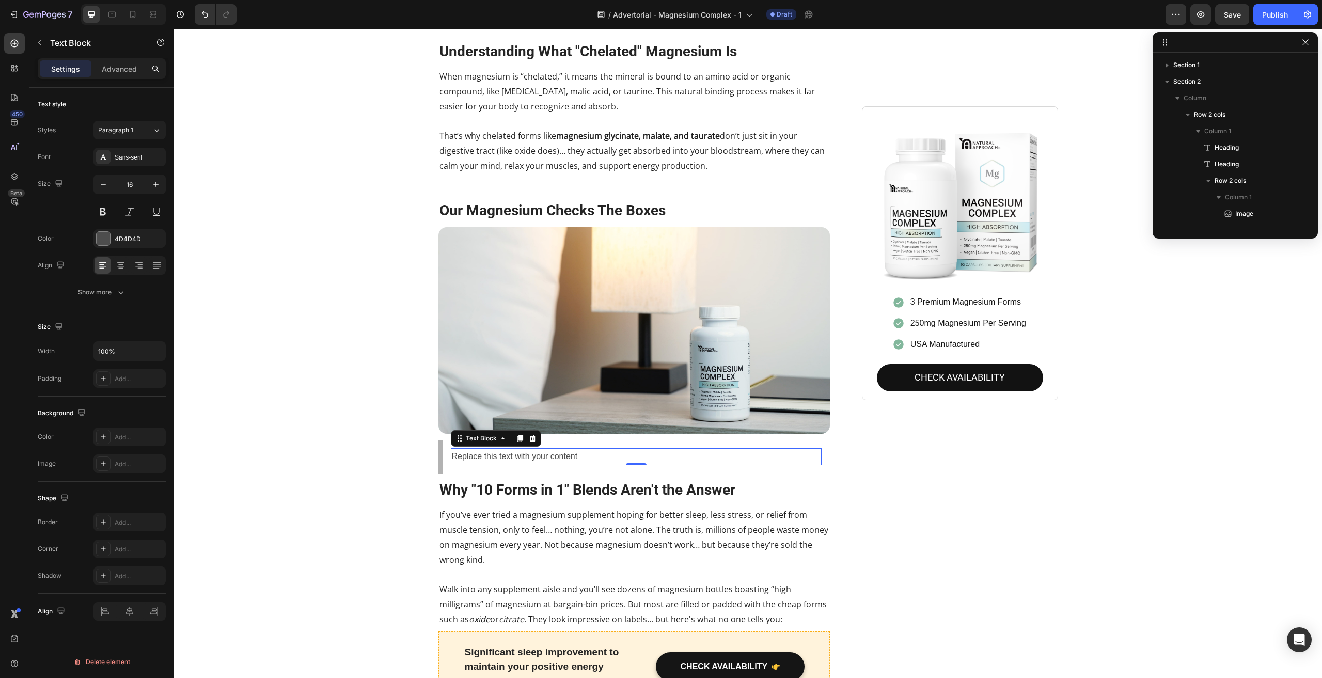
scroll to position [708, 0]
click at [150, 156] on div "Sans-serif" at bounding box center [139, 157] width 49 height 9
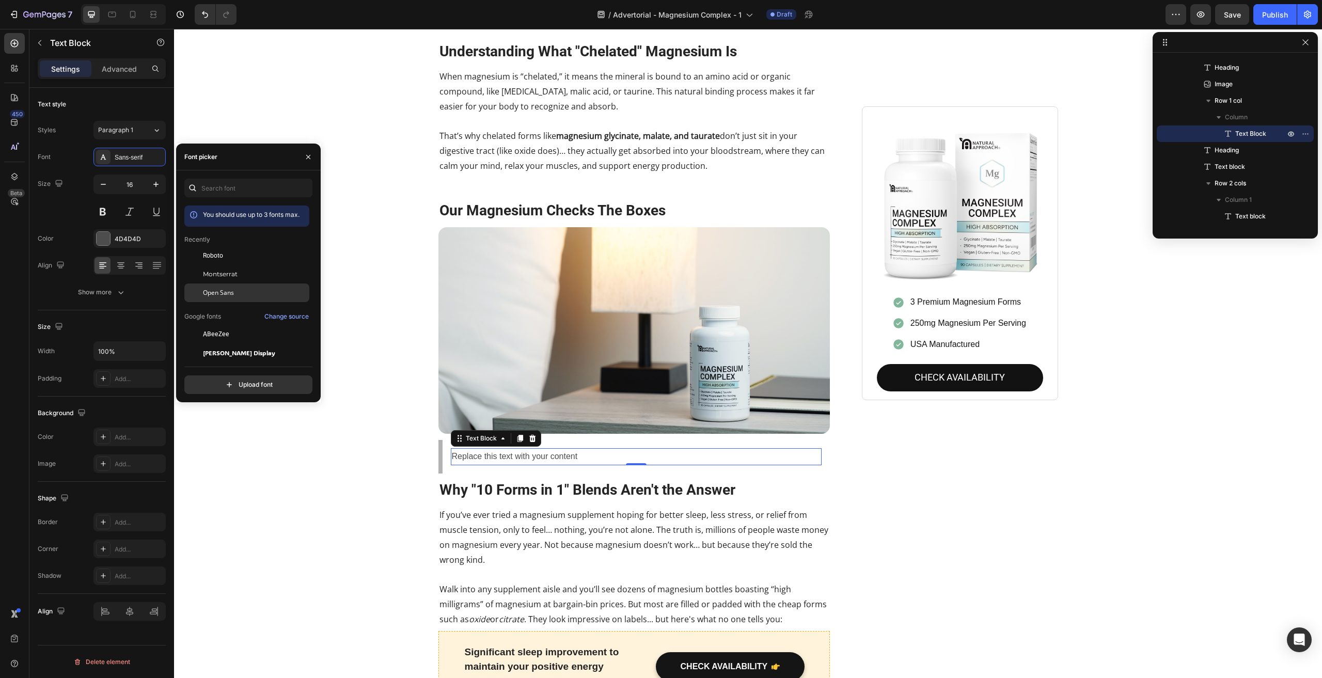
click at [229, 285] on div "Open Sans" at bounding box center [246, 293] width 125 height 19
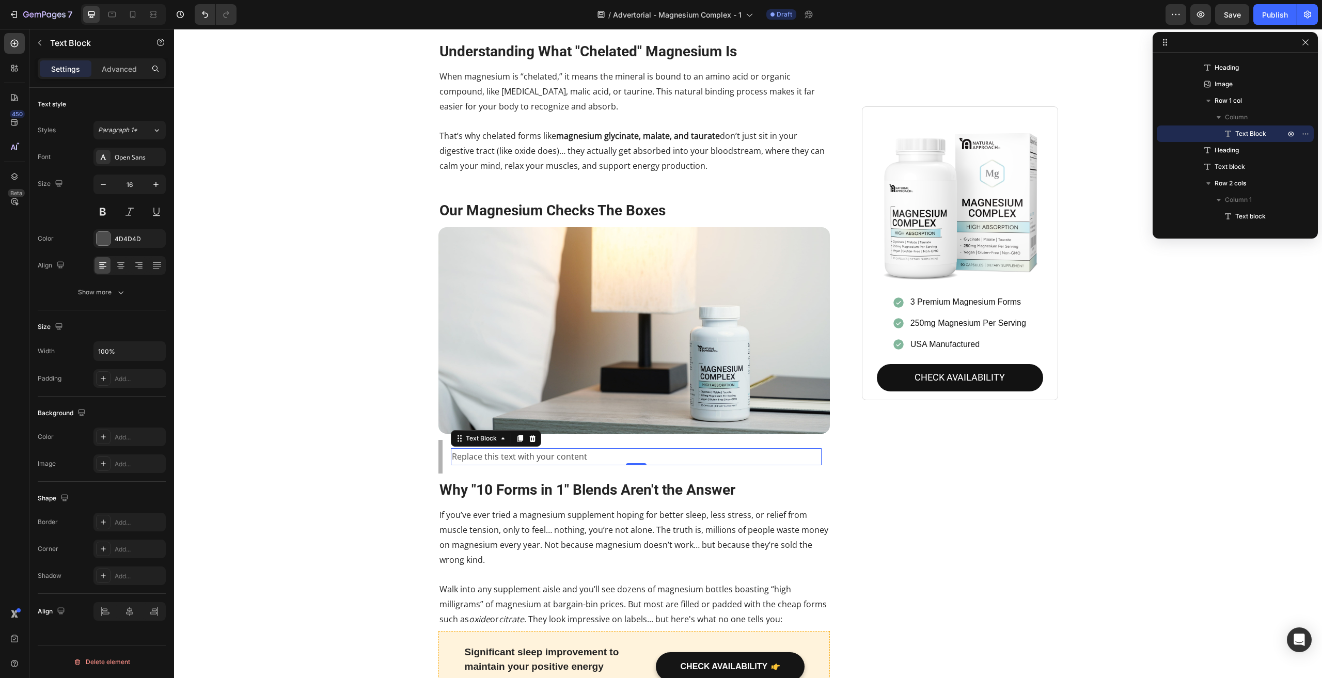
click at [489, 448] on div "Replace this text with your content" at bounding box center [636, 456] width 371 height 17
click at [489, 449] on p "Replace this text with your content" at bounding box center [636, 456] width 369 height 15
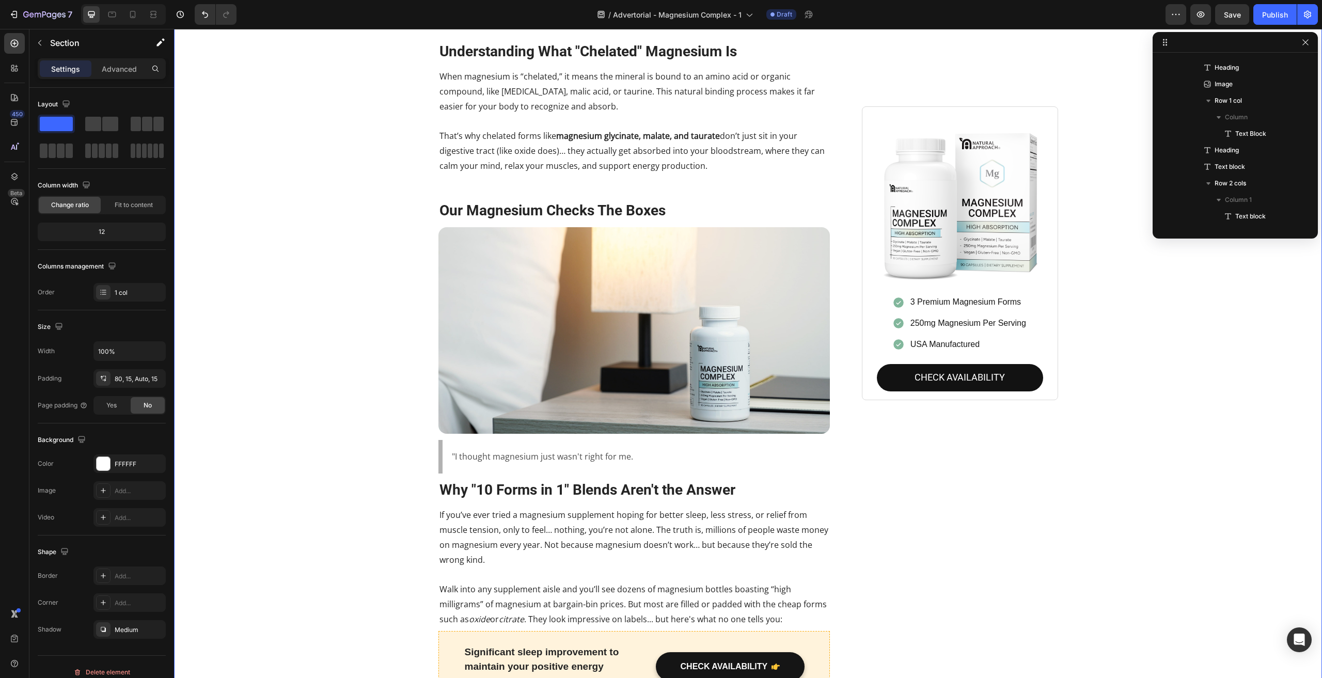
scroll to position [0, 0]
click at [629, 449] on p ""I thought magnesium just wasn't right for me." at bounding box center [636, 456] width 369 height 15
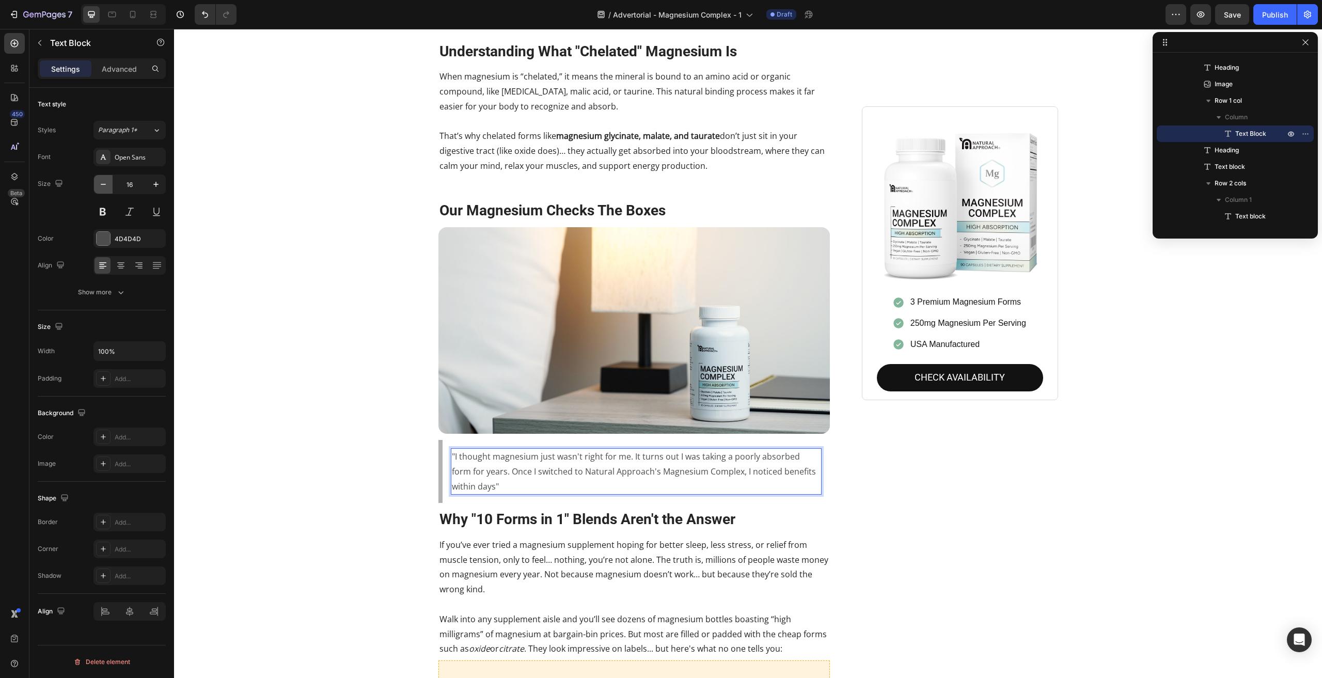
click at [109, 185] on button "button" at bounding box center [103, 184] width 19 height 19
type input "15"
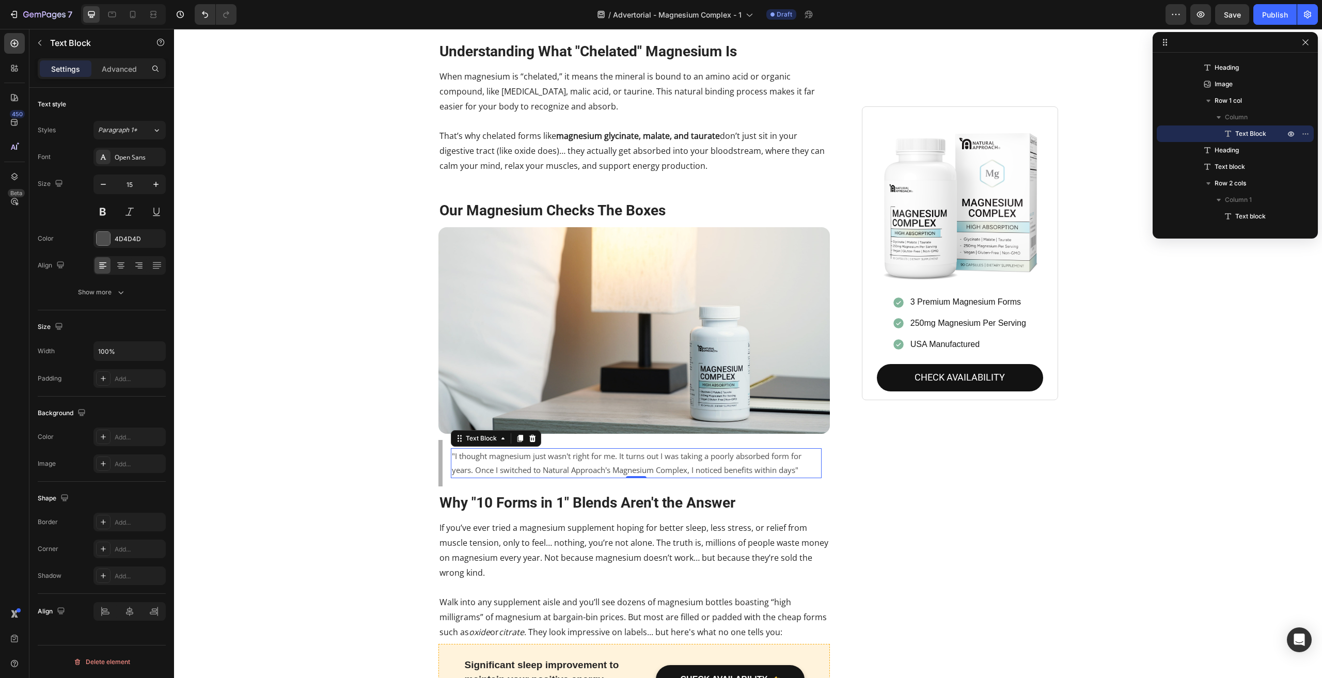
click at [784, 458] on p ""I thought magnesium just wasn't right for me. It turns out I was taking a poor…" at bounding box center [636, 463] width 369 height 28
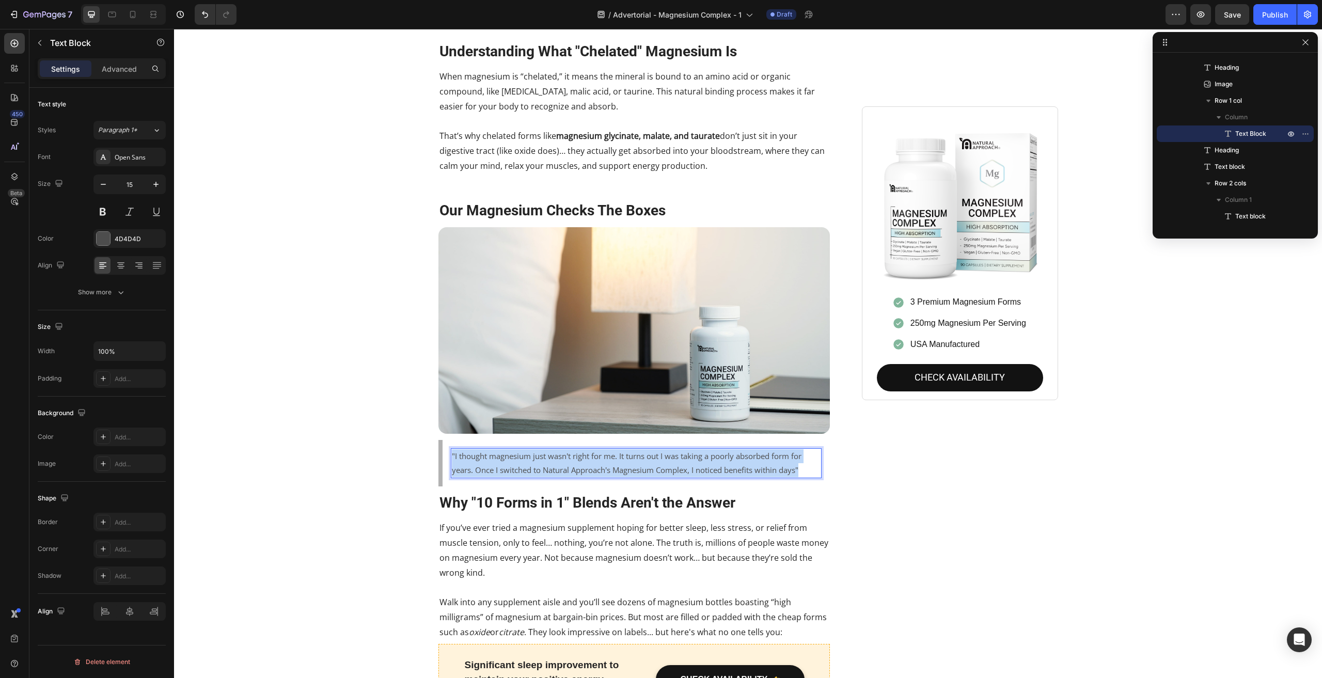
click at [784, 458] on p ""I thought magnesium just wasn't right for me. It turns out I was taking a poor…" at bounding box center [636, 463] width 369 height 28
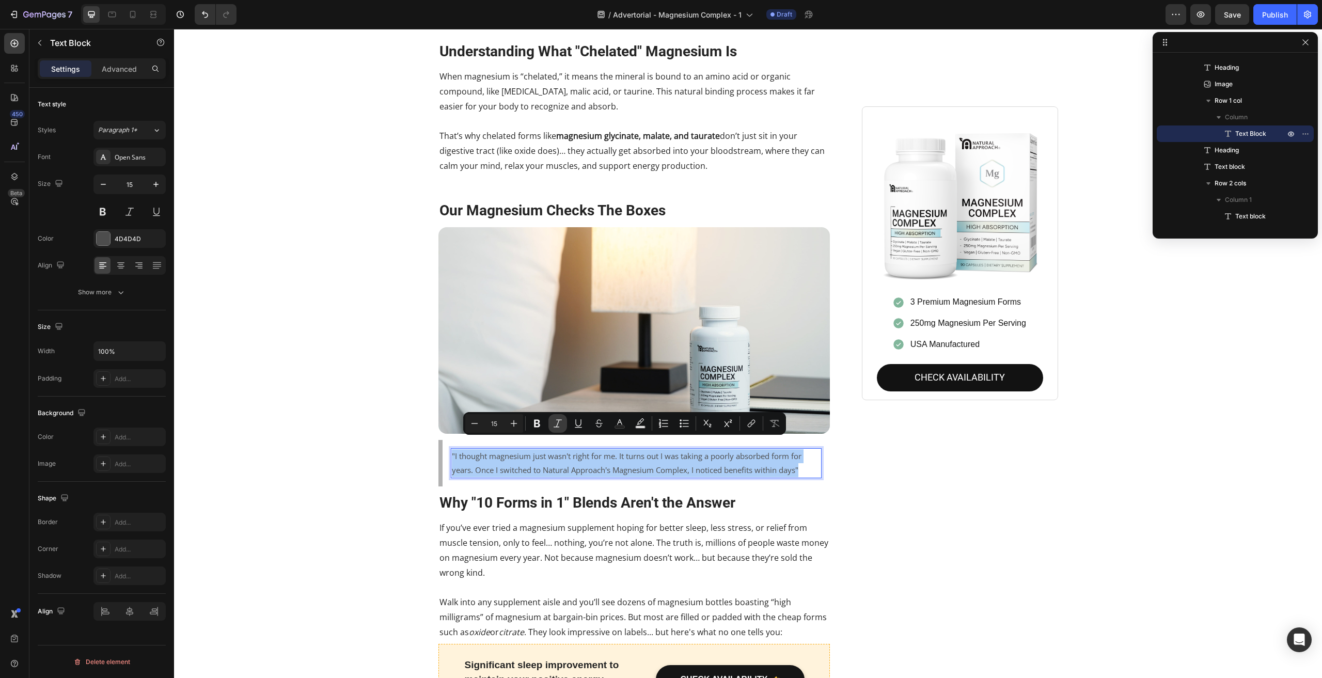
click at [556, 422] on icon "Editor contextual toolbar" at bounding box center [558, 423] width 10 height 10
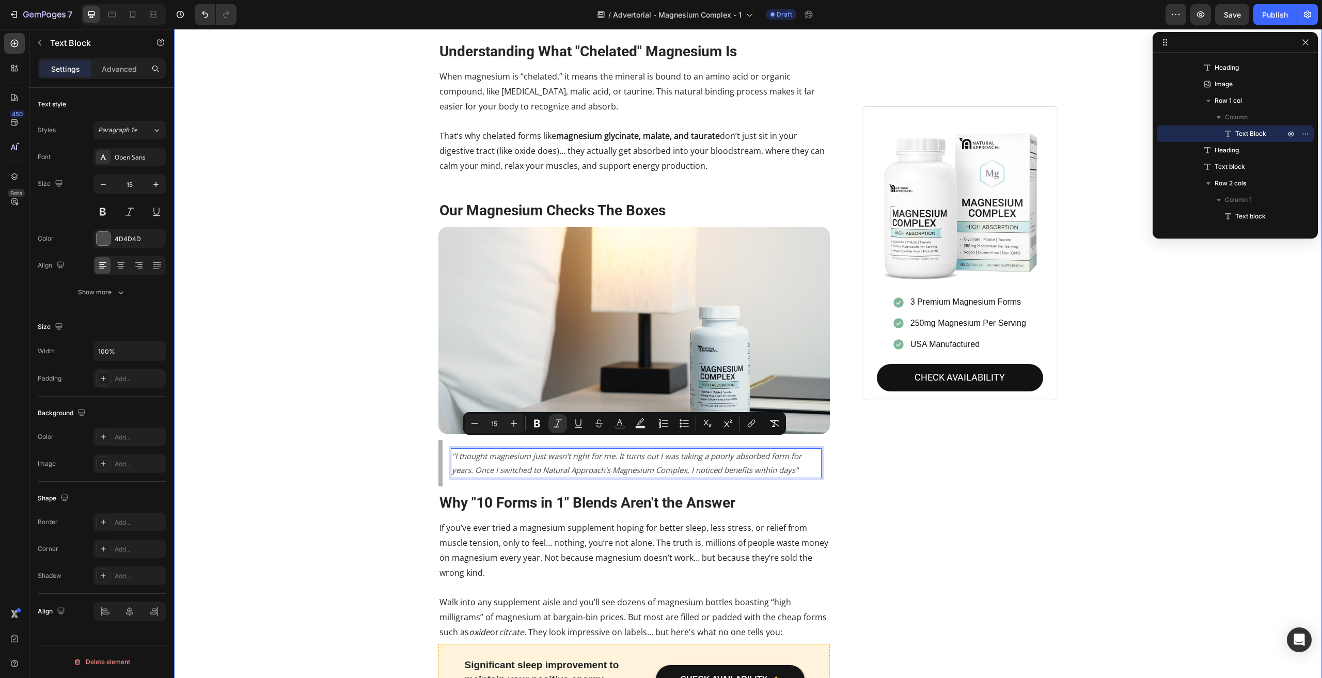
click at [320, 424] on div "Stop Wasting Money on Magnesium That Your Body Can't Use Heading Your body does…" at bounding box center [748, 6] width 1133 height 1992
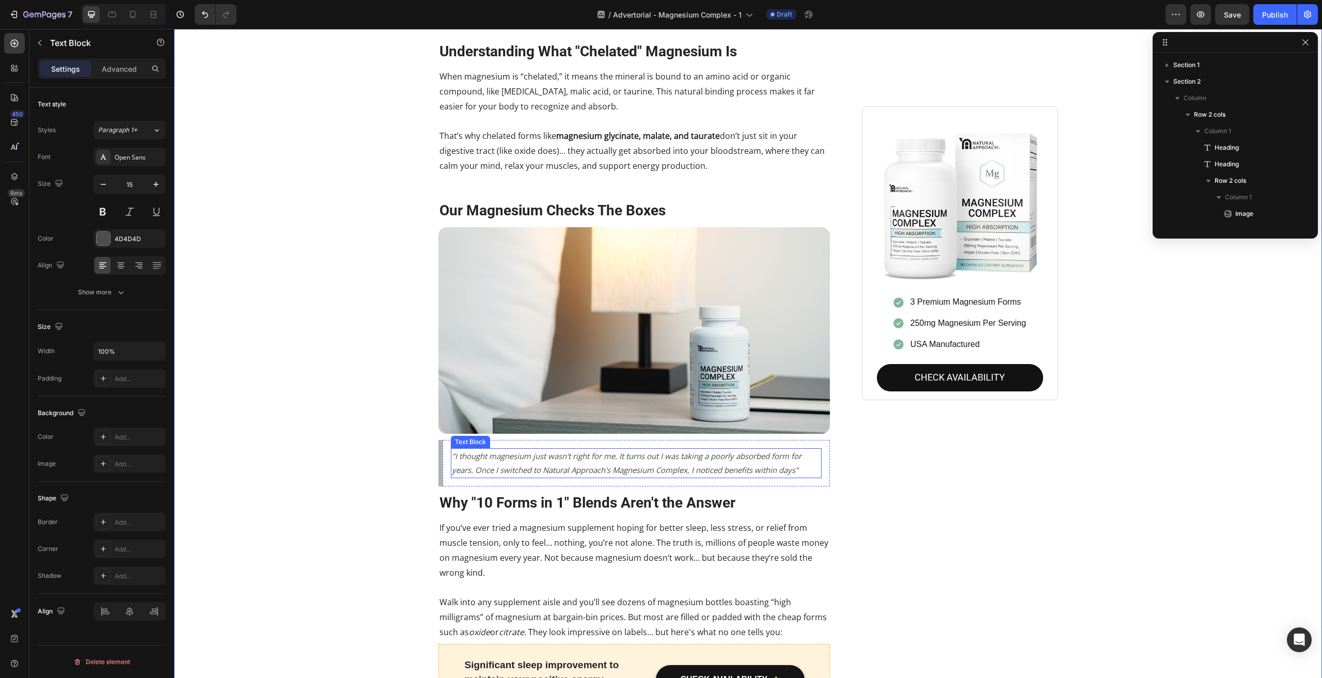
click at [806, 457] on p ""I thought magnesium just wasn't right for me. It turns out I was taking a poor…" at bounding box center [636, 463] width 369 height 28
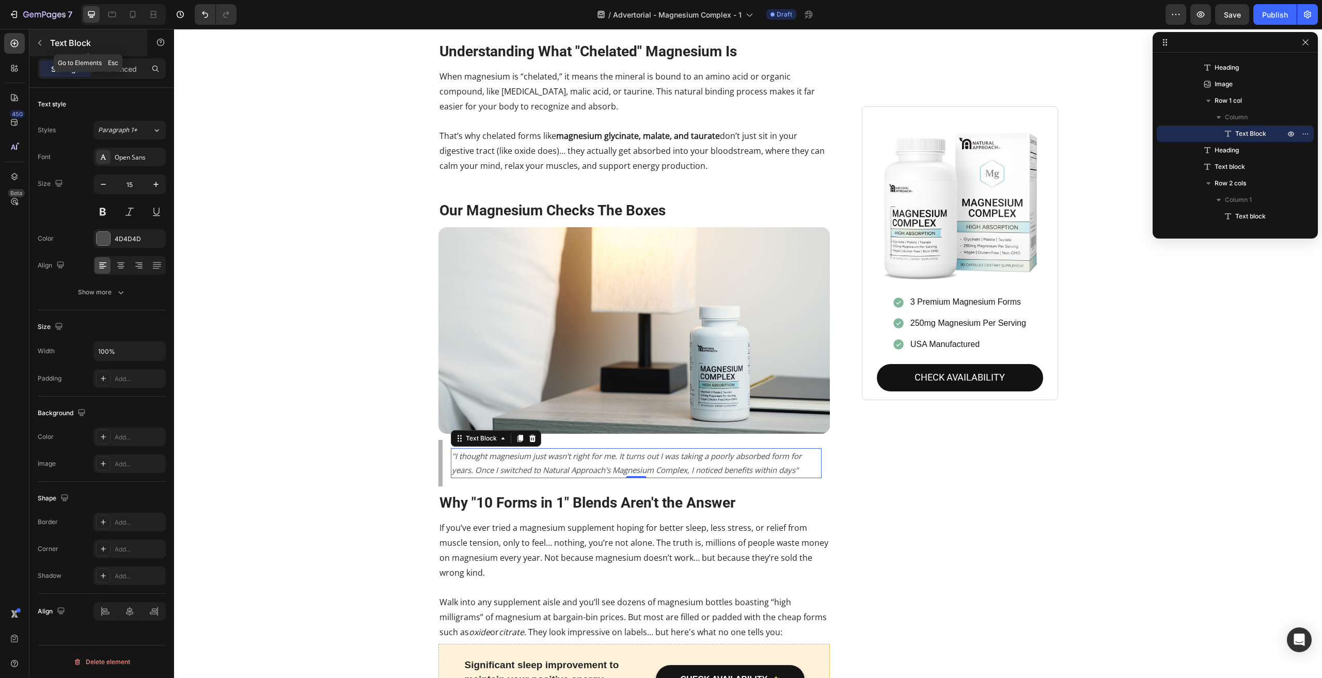
click at [41, 40] on icon "button" at bounding box center [40, 43] width 8 height 8
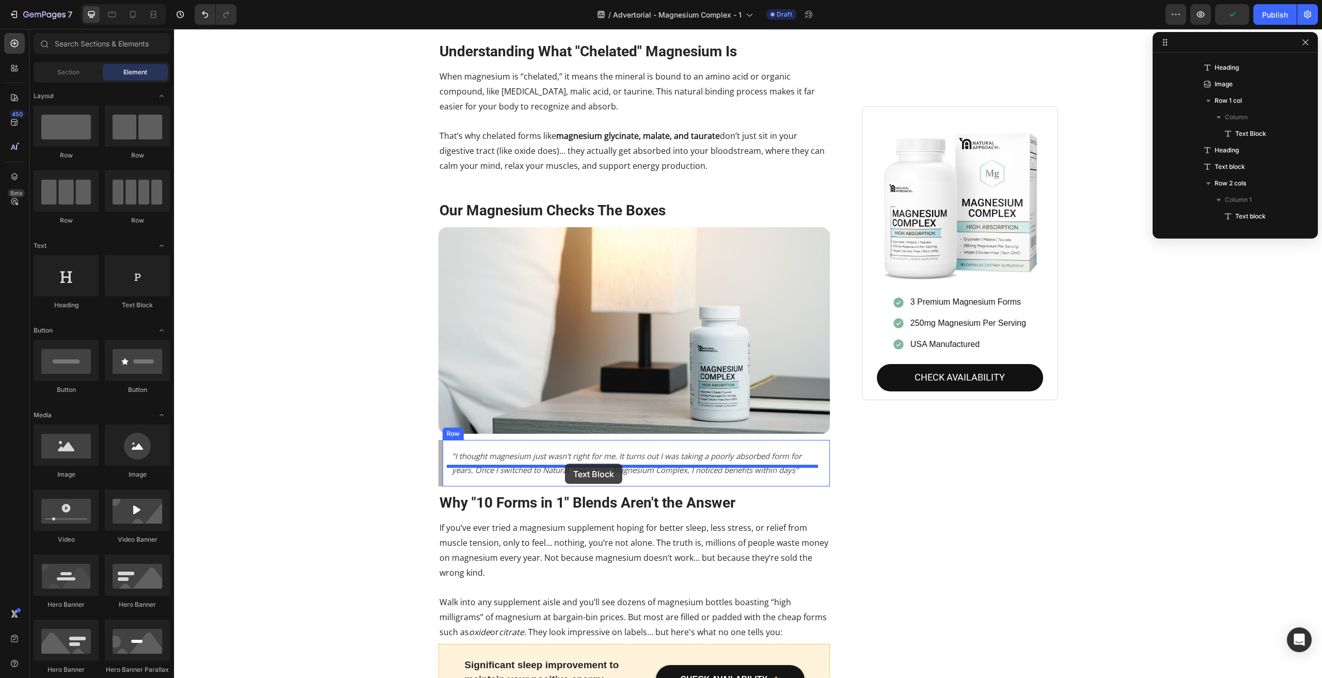
drag, startPoint x: 317, startPoint y: 314, endPoint x: 565, endPoint y: 464, distance: 289.7
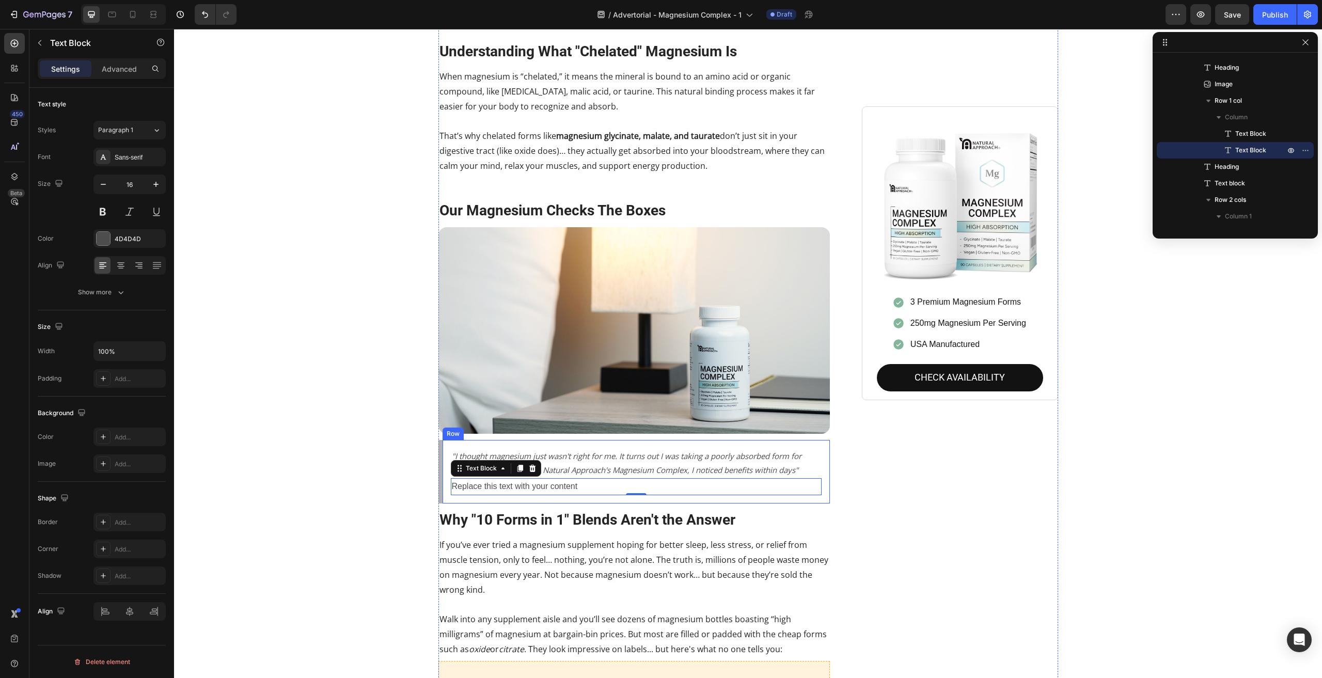
click at [442, 440] on div ""I thought magnesium just wasn't right for me. It turns out I was taking a poor…" at bounding box center [635, 472] width 392 height 64
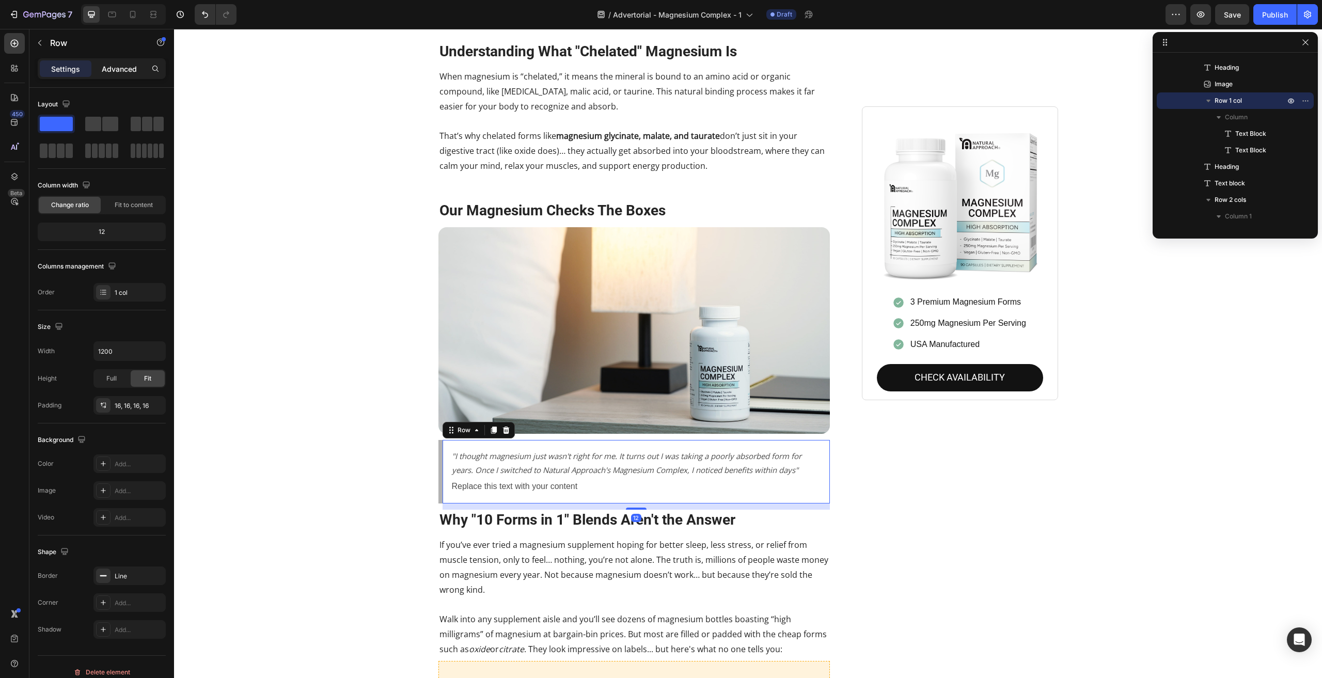
click at [111, 68] on p "Advanced" at bounding box center [119, 69] width 35 height 11
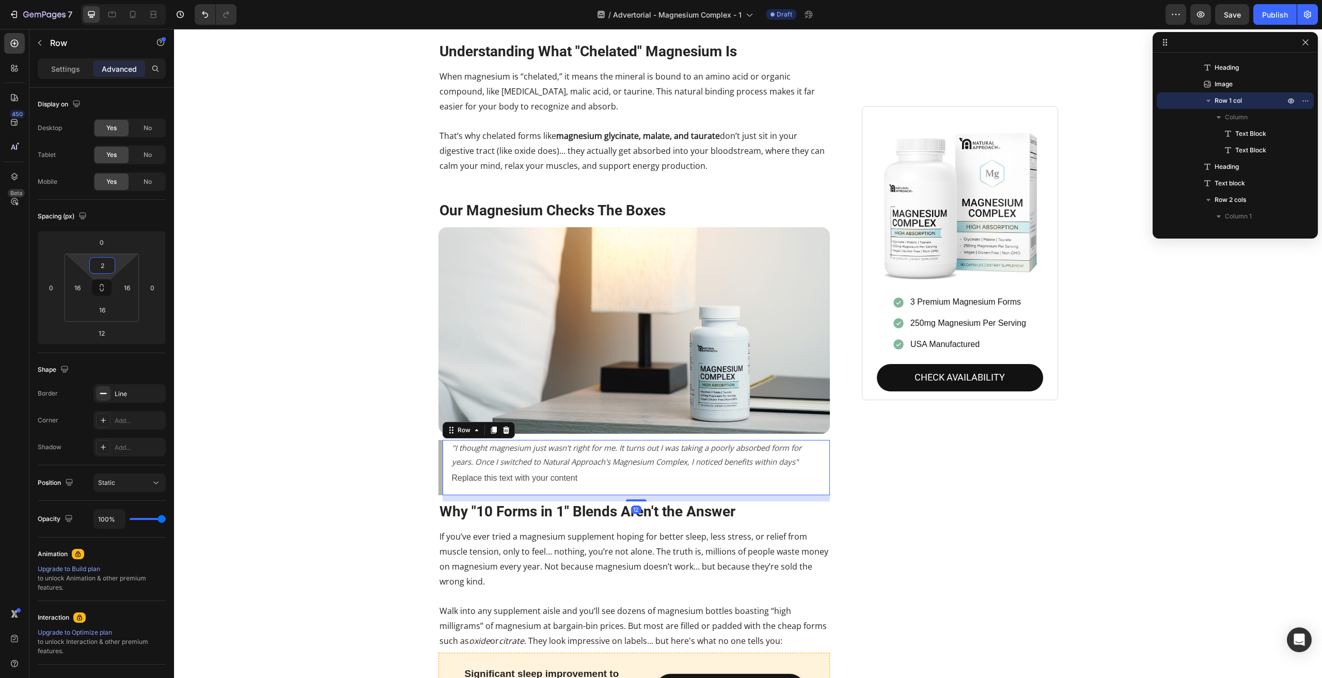
click at [106, 0] on html "7 / Advertorial - Magnesium Complex - 1 Draft Preview Save Publish 450 Beta Sec…" at bounding box center [661, 0] width 1322 height 0
drag, startPoint x: 108, startPoint y: 264, endPoint x: 98, endPoint y: 262, distance: 9.9
click at [98, 262] on input "2" at bounding box center [102, 265] width 21 height 15
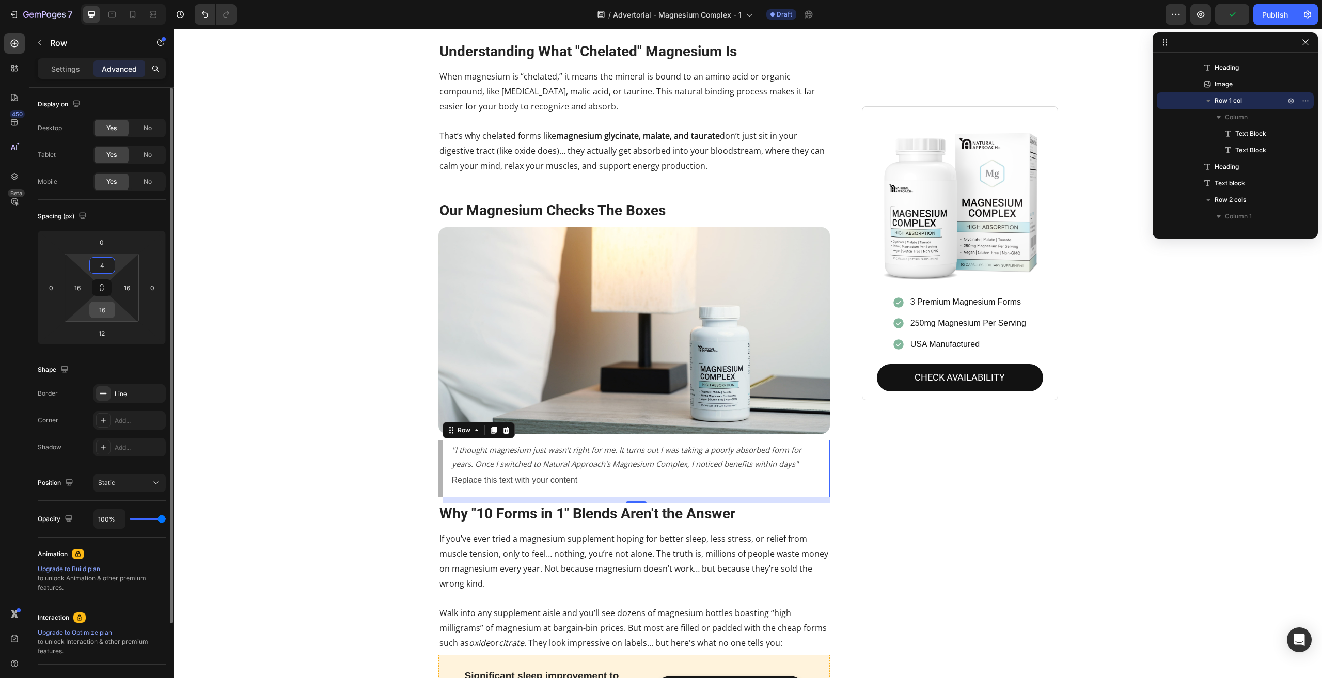
type input "4"
click at [105, 314] on input "16" at bounding box center [102, 309] width 21 height 15
type input "4"
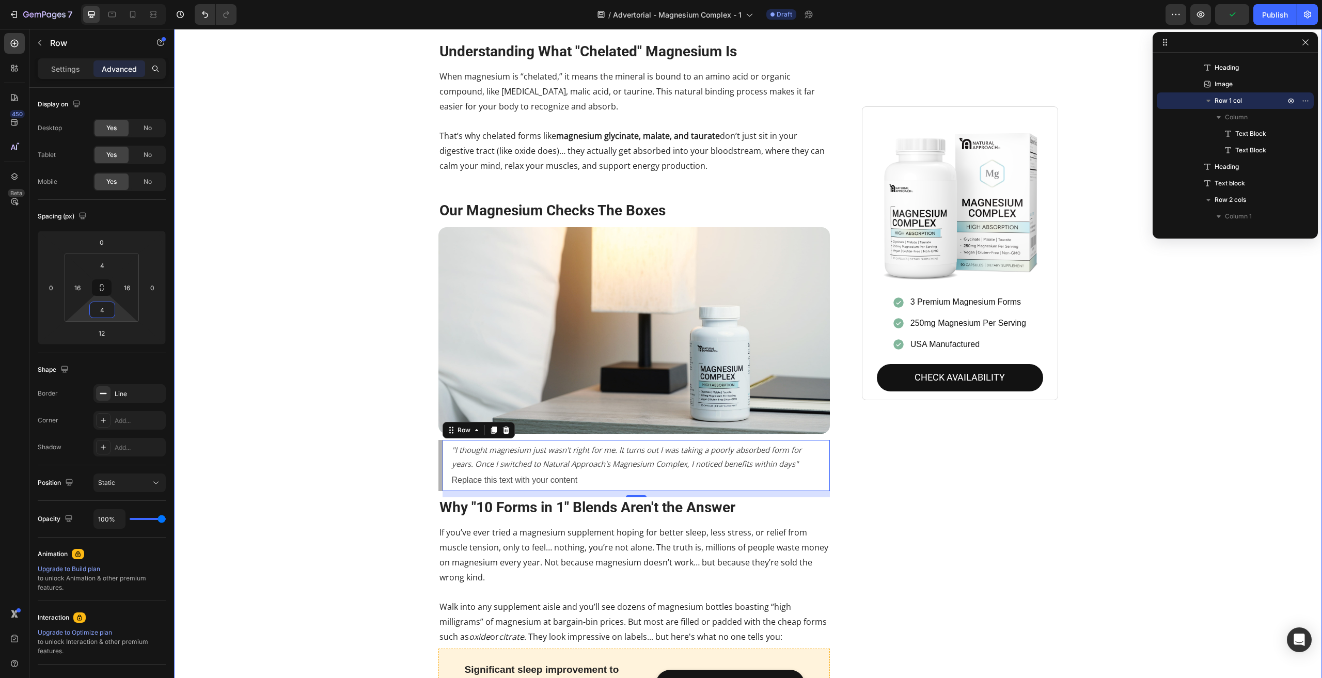
click at [230, 285] on div "Stop Wasting Money on Magnesium That Your Body Can't Use Heading Your body does…" at bounding box center [748, 8] width 1133 height 1996
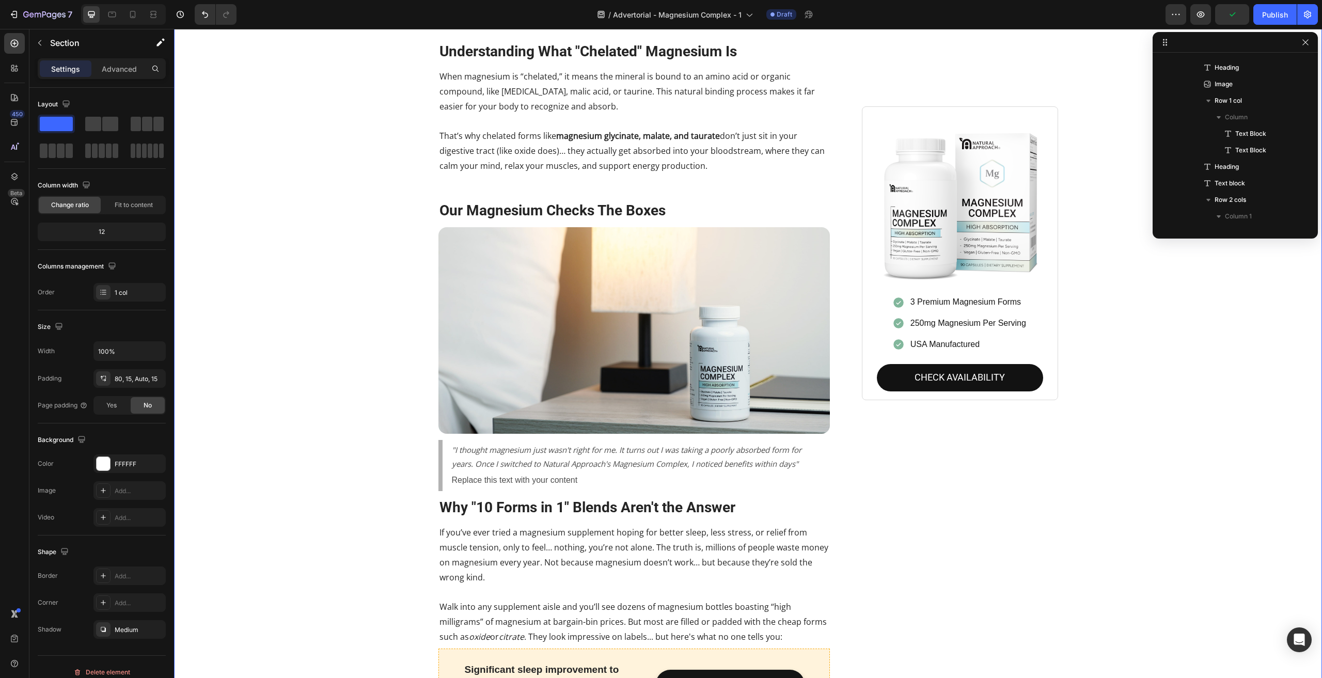
scroll to position [0, 0]
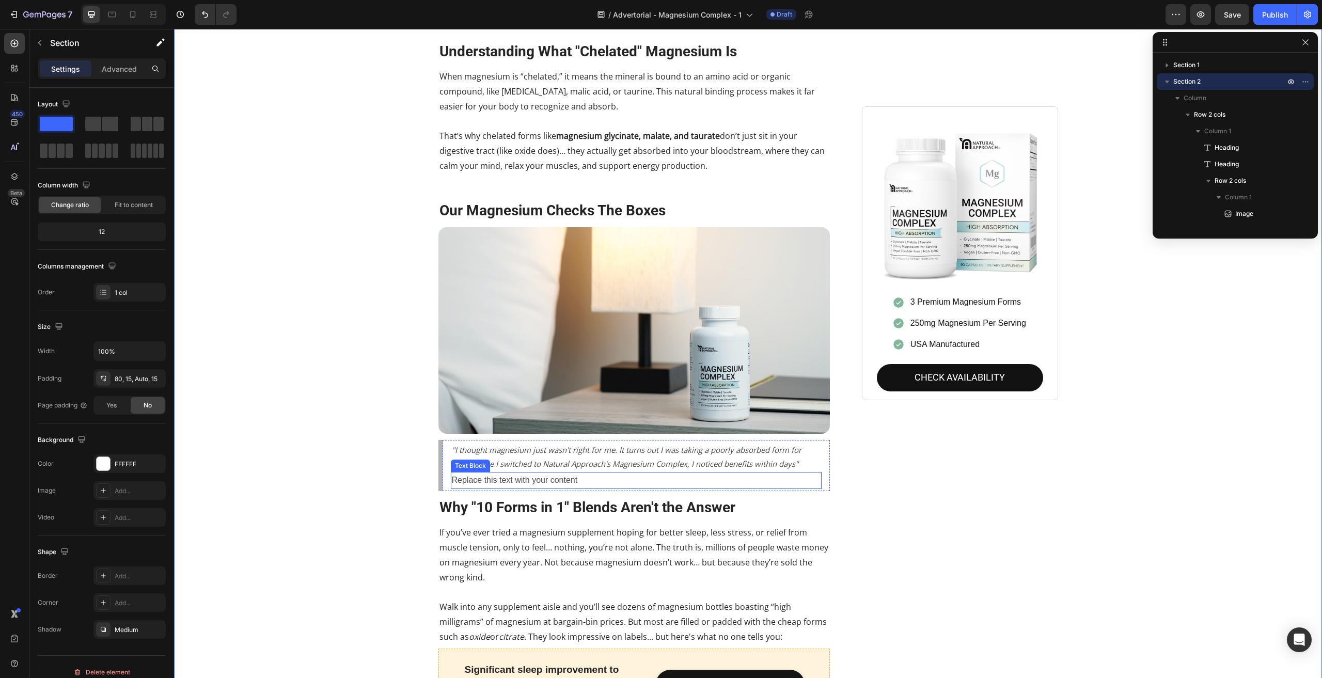
click at [550, 472] on div "Replace this text with your content" at bounding box center [636, 480] width 371 height 17
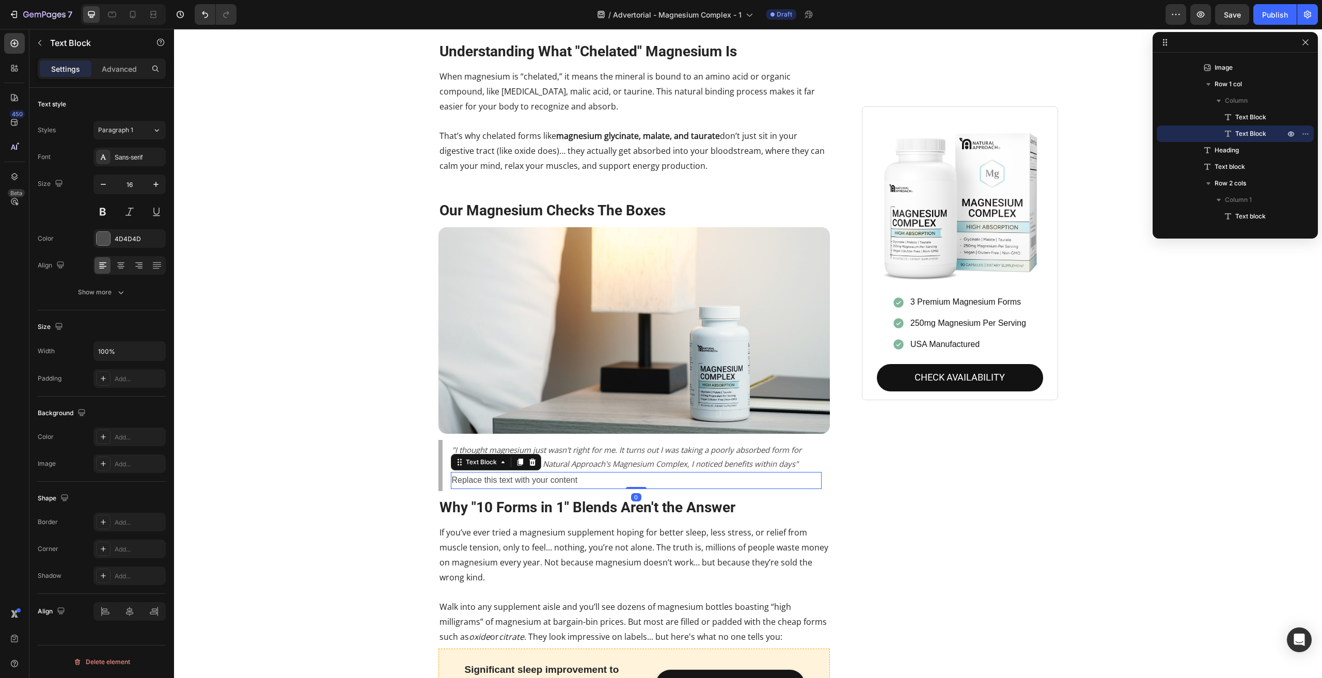
click at [552, 472] on div "Replace this text with your content" at bounding box center [636, 480] width 371 height 17
click at [552, 473] on p "Replace this text with your content" at bounding box center [636, 480] width 369 height 15
click at [253, 159] on div "Stop Wasting Money on Magnesium That Your Body Can't Use Heading Your body does…" at bounding box center [748, 8] width 1133 height 1996
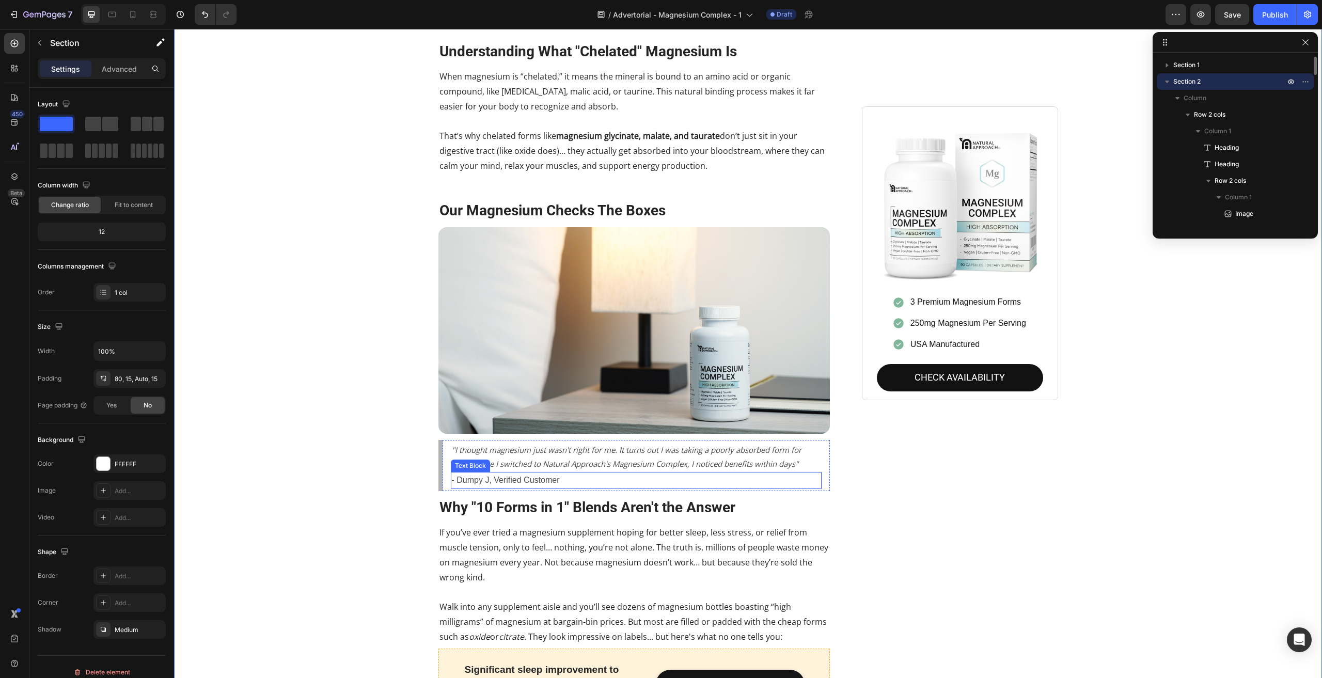
click at [513, 473] on p "- Dumpy J, Verified Customer" at bounding box center [636, 480] width 369 height 15
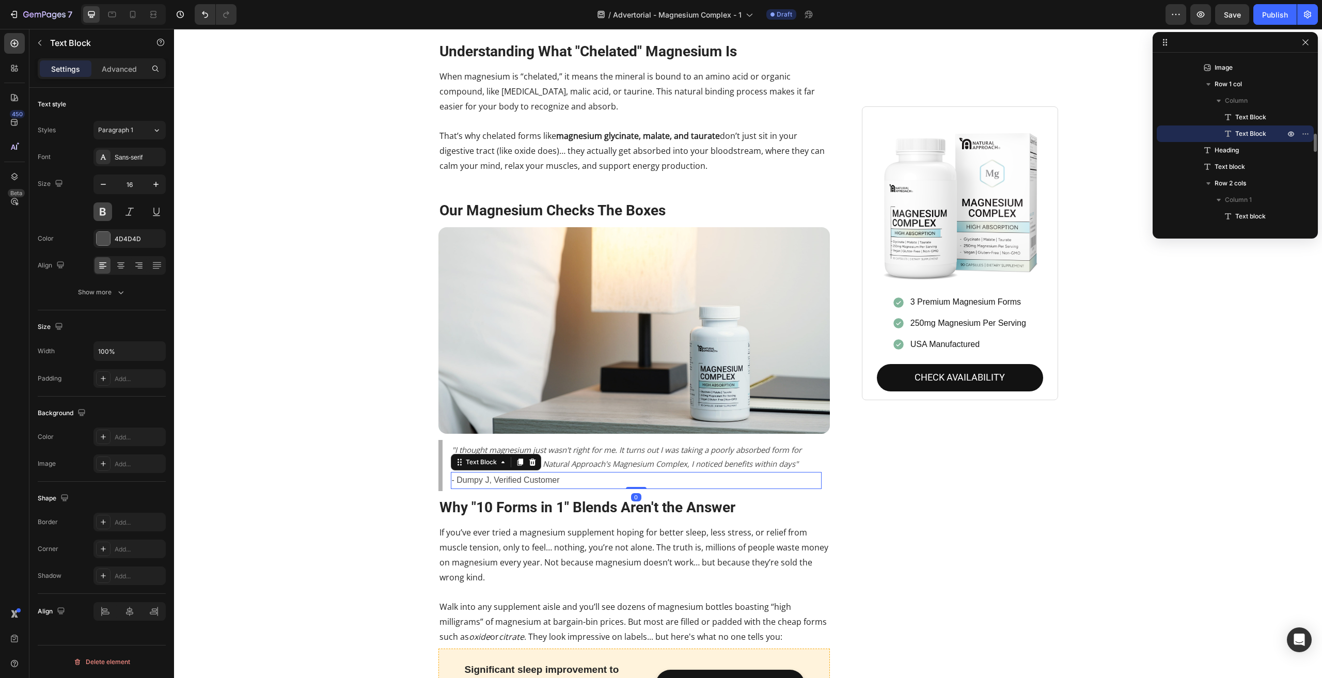
click at [106, 216] on button at bounding box center [102, 211] width 19 height 19
click at [298, 279] on div "Stop Wasting Money on Magnesium That Your Body Can't Use Heading Your body does…" at bounding box center [748, 8] width 1133 height 1996
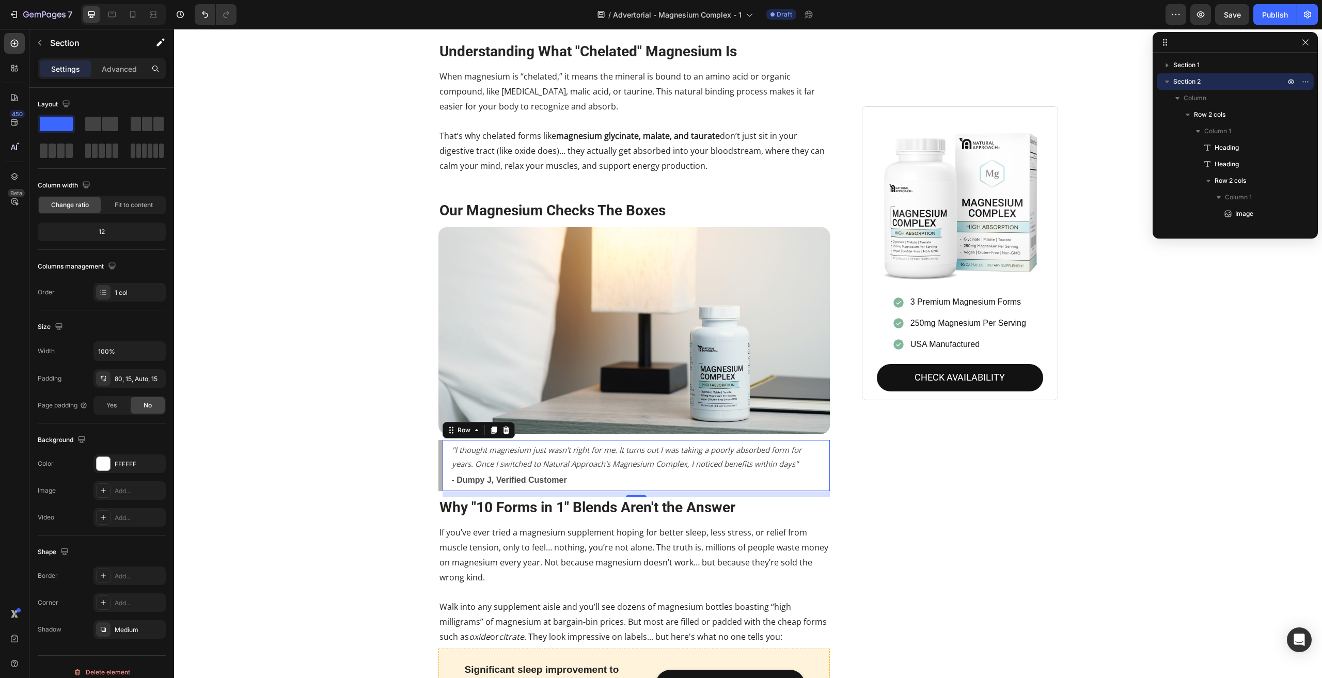
click at [439, 441] on div ""I thought magnesium just wasn't right for me. It turns out I was taking a poor…" at bounding box center [635, 465] width 392 height 51
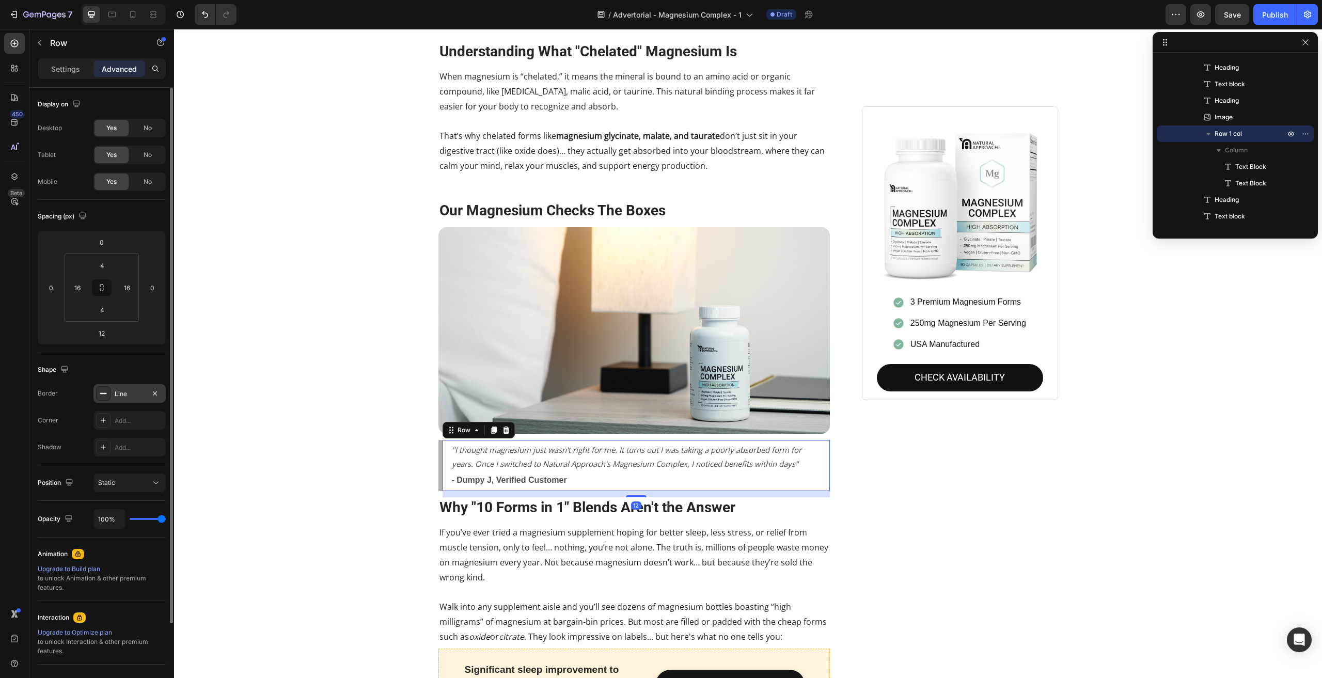
click at [127, 393] on div "Line" at bounding box center [130, 393] width 30 height 9
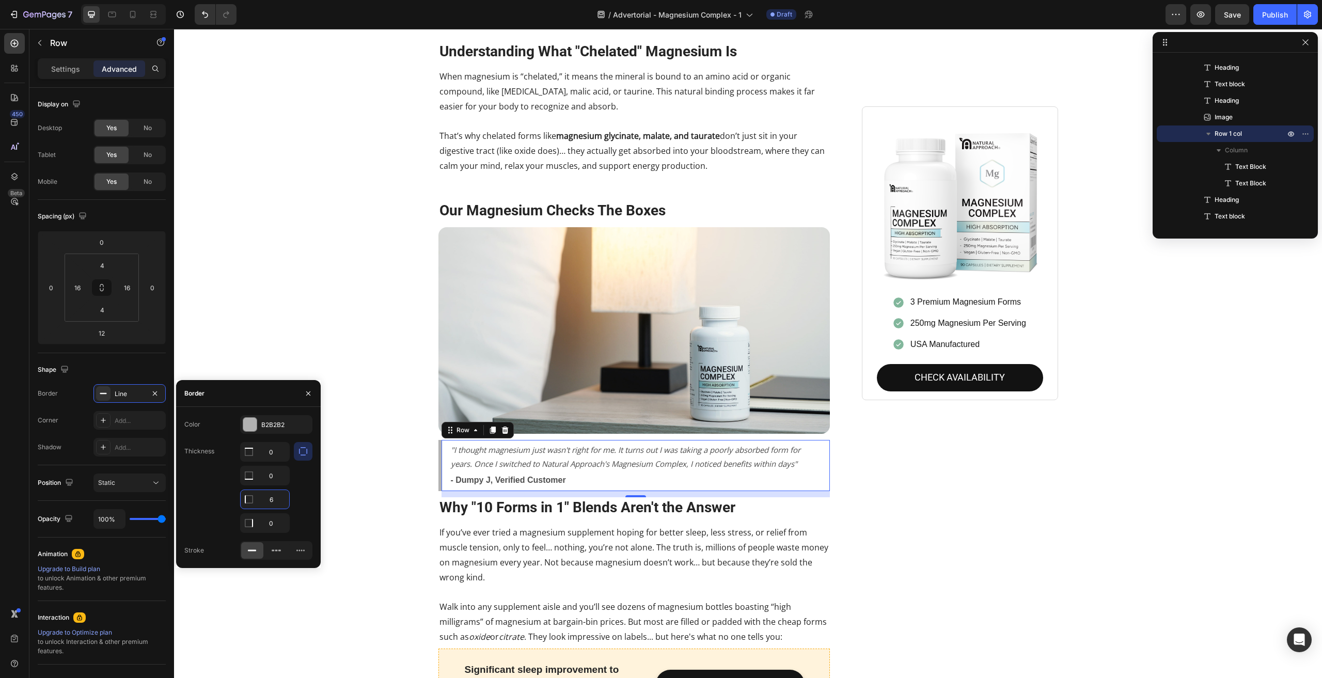
click at [268, 499] on input "6" at bounding box center [265, 499] width 49 height 19
drag, startPoint x: 275, startPoint y: 501, endPoint x: 263, endPoint y: 498, distance: 12.6
click at [263, 498] on input "6" at bounding box center [265, 499] width 49 height 19
drag, startPoint x: 275, startPoint y: 498, endPoint x: 264, endPoint y: 498, distance: 10.9
click at [264, 498] on input "3" at bounding box center [265, 499] width 49 height 19
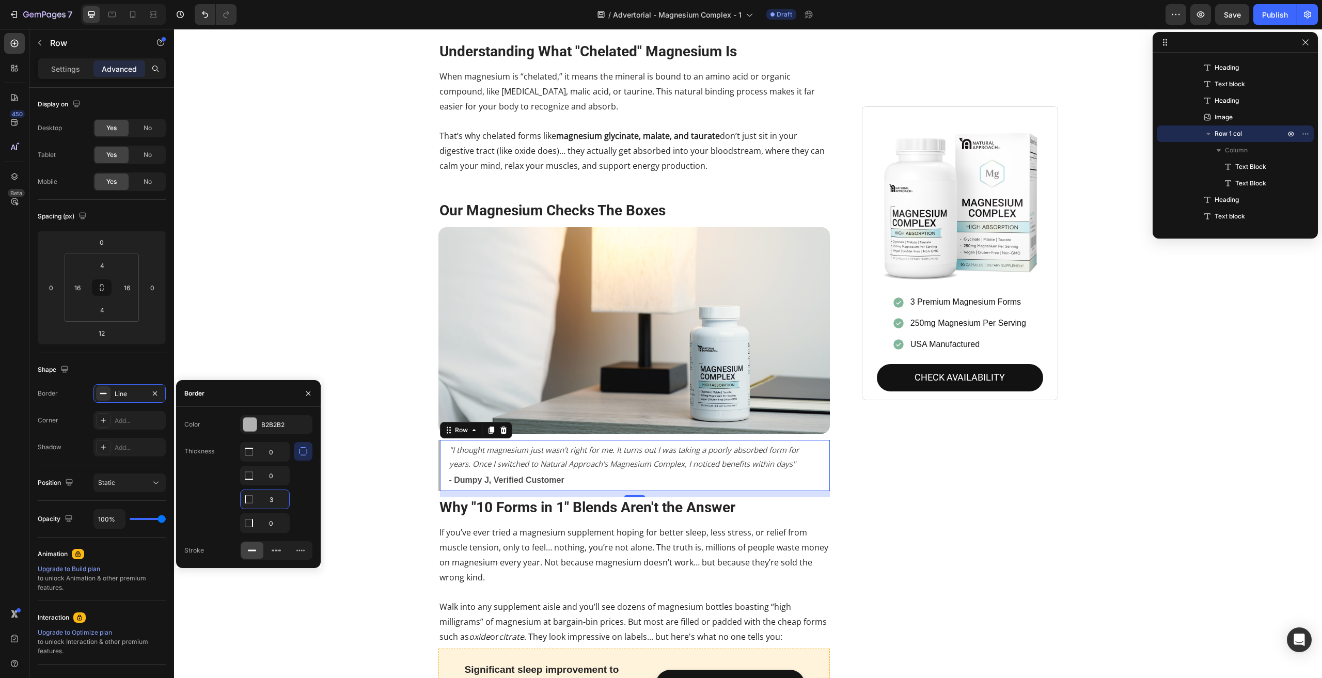
type input "5"
click at [324, 290] on div "Stop Wasting Money on Magnesium That Your Body Can't Use Heading Your body does…" at bounding box center [748, 8] width 1133 height 1996
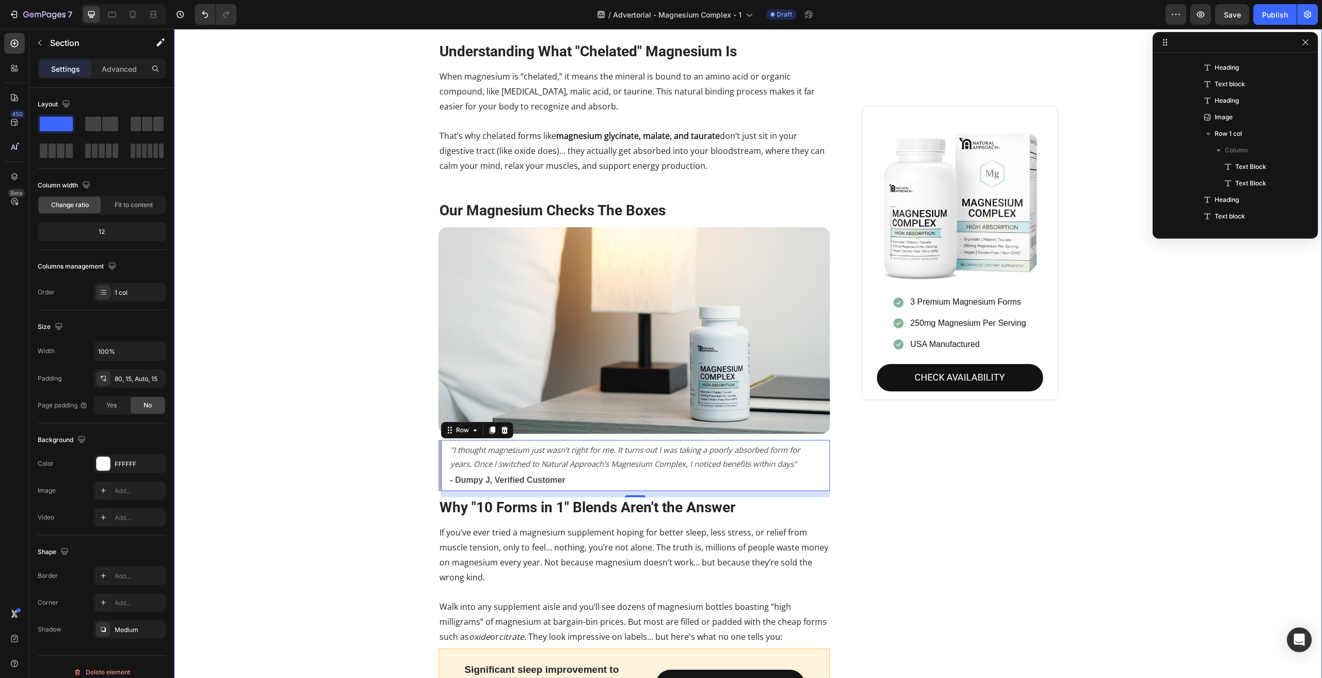
scroll to position [0, 0]
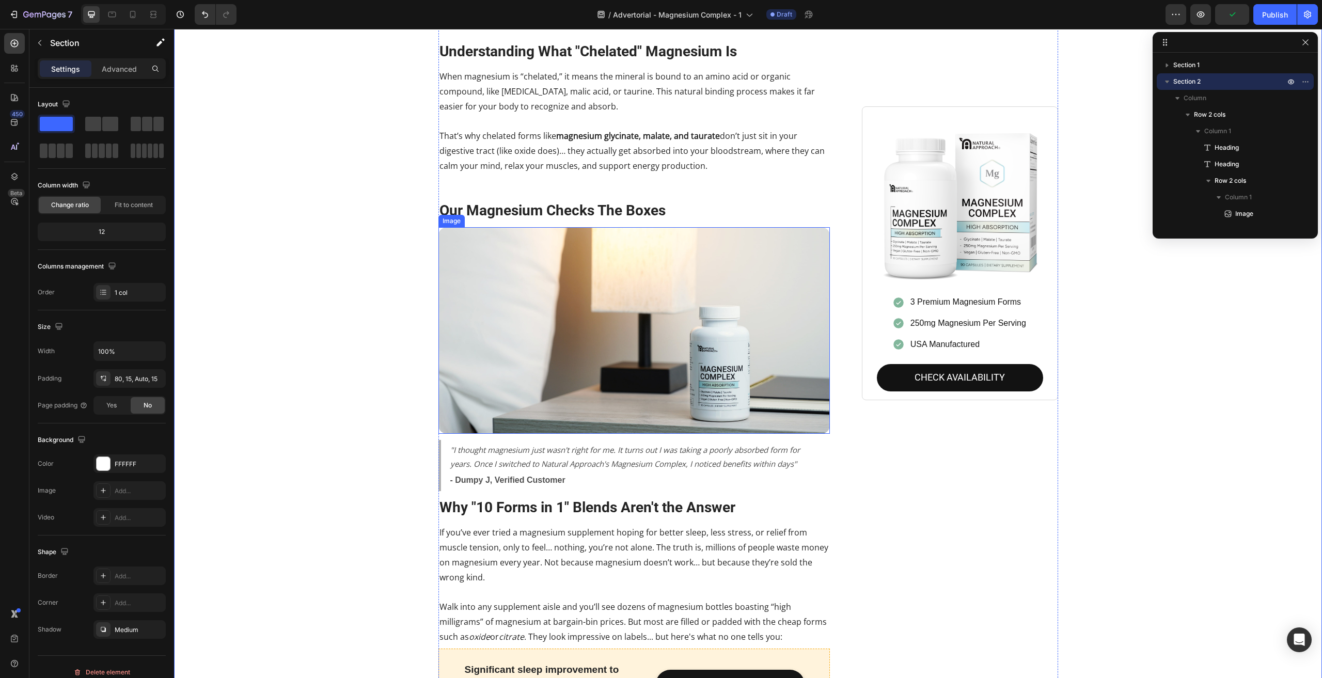
click at [536, 373] on img at bounding box center [635, 330] width 392 height 207
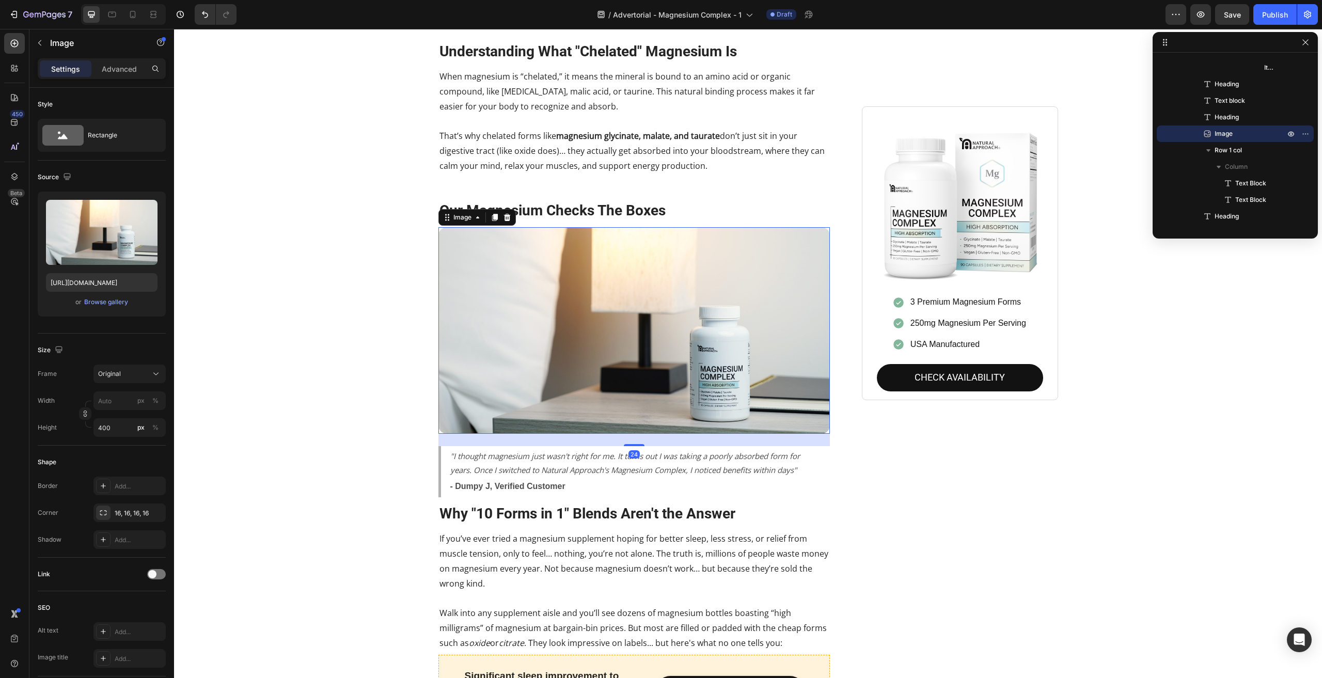
drag, startPoint x: 635, startPoint y: 427, endPoint x: 646, endPoint y: 433, distance: 12.5
click at [646, 434] on div "24" at bounding box center [635, 434] width 392 height 0
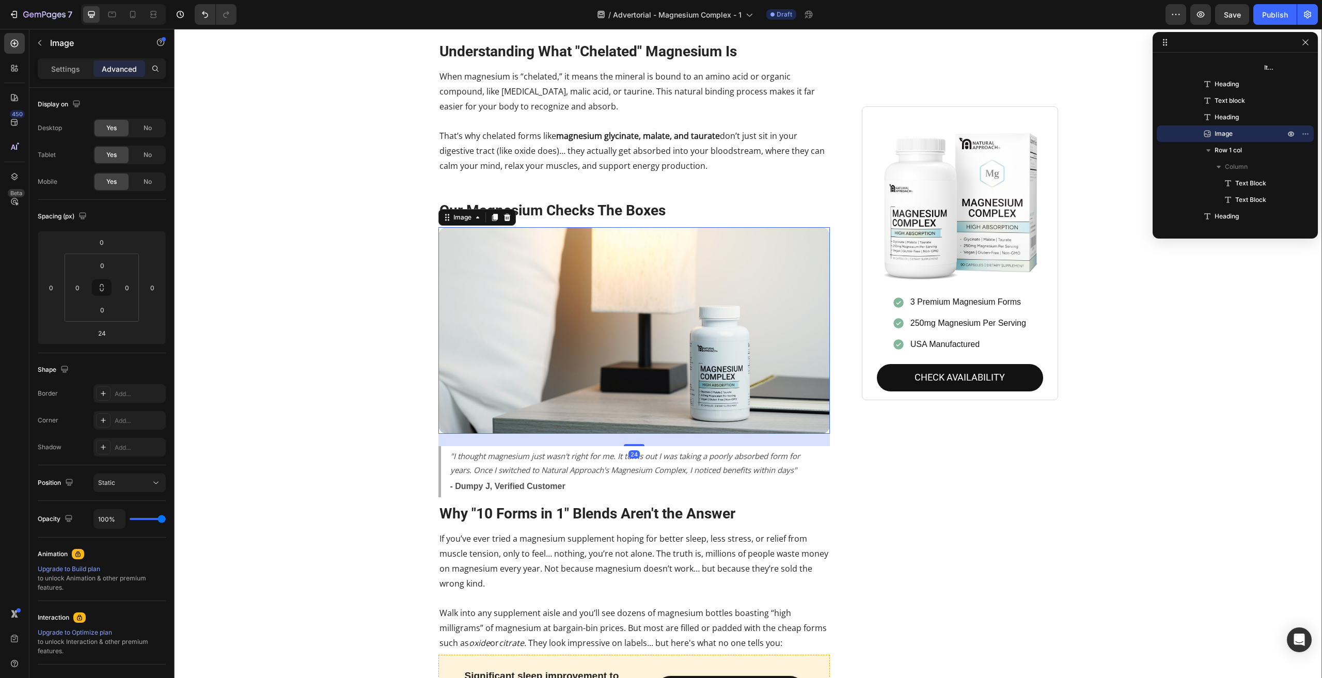
click at [291, 481] on div "Stop Wasting Money on Magnesium That Your Body Can't Use Heading Your body does…" at bounding box center [748, 11] width 1133 height 2003
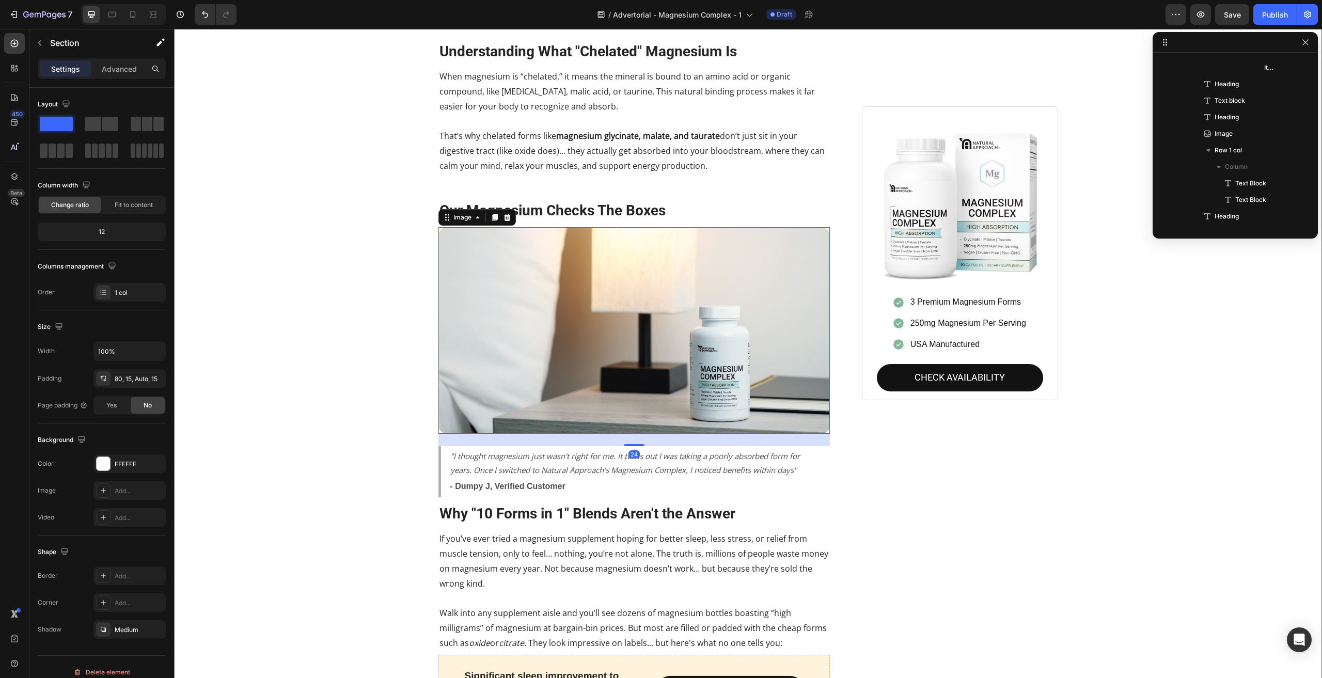
scroll to position [0, 0]
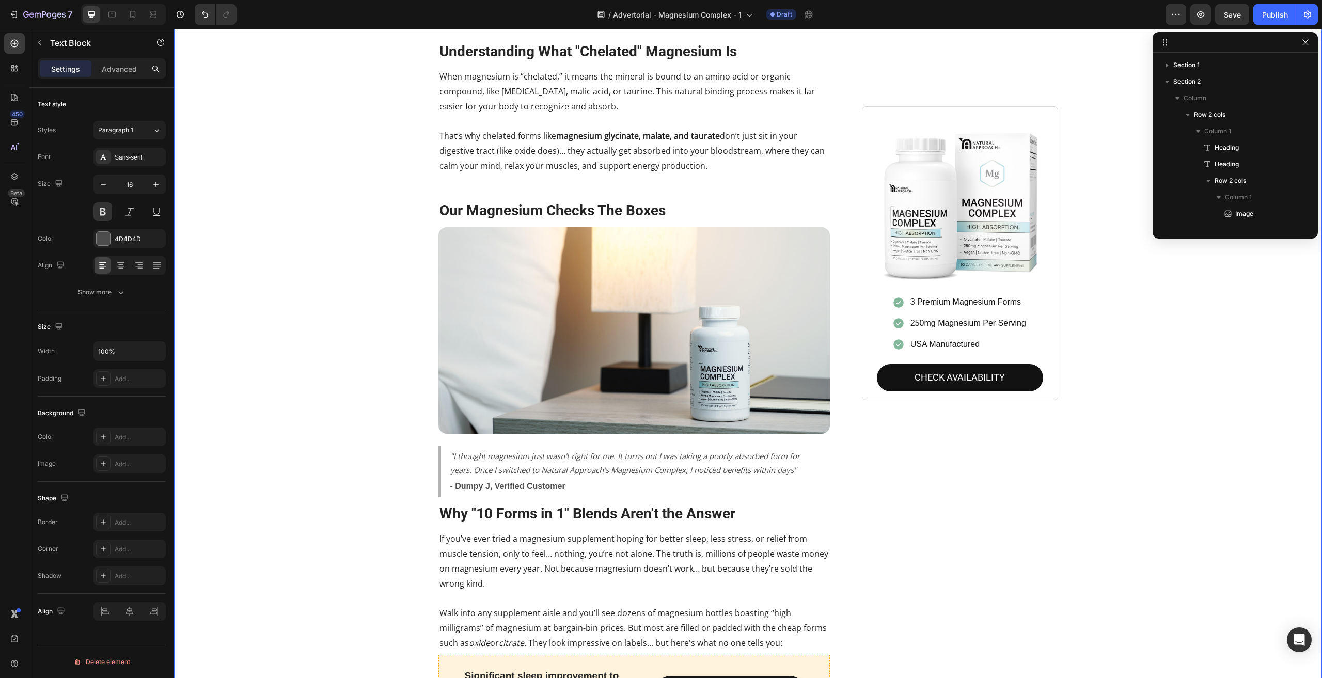
click at [566, 479] on p "- Dumpy J, Verified Customer" at bounding box center [635, 486] width 371 height 15
click at [658, 451] on icon ""I thought magnesium just wasn't right for me. It turns out I was taking a poor…" at bounding box center [625, 463] width 350 height 24
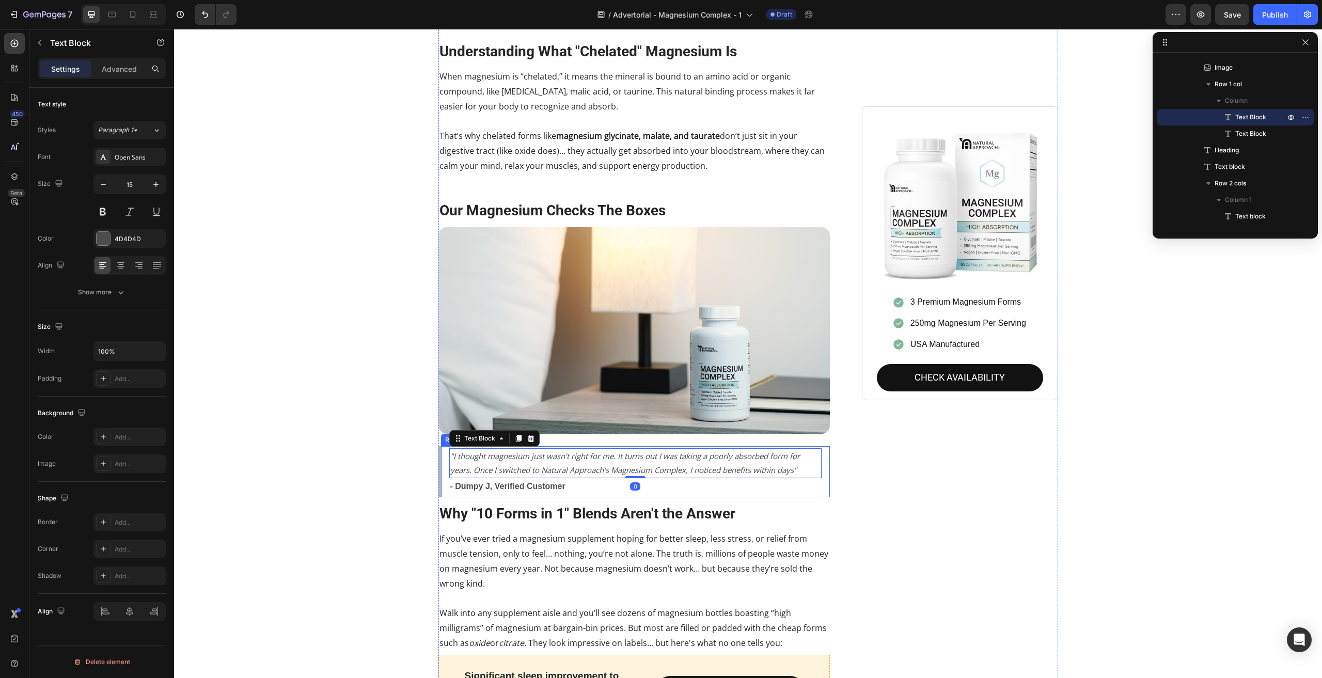
click at [439, 446] on div ""I thought magnesium just wasn't right for me. It turns out I was taking a poor…" at bounding box center [635, 471] width 392 height 51
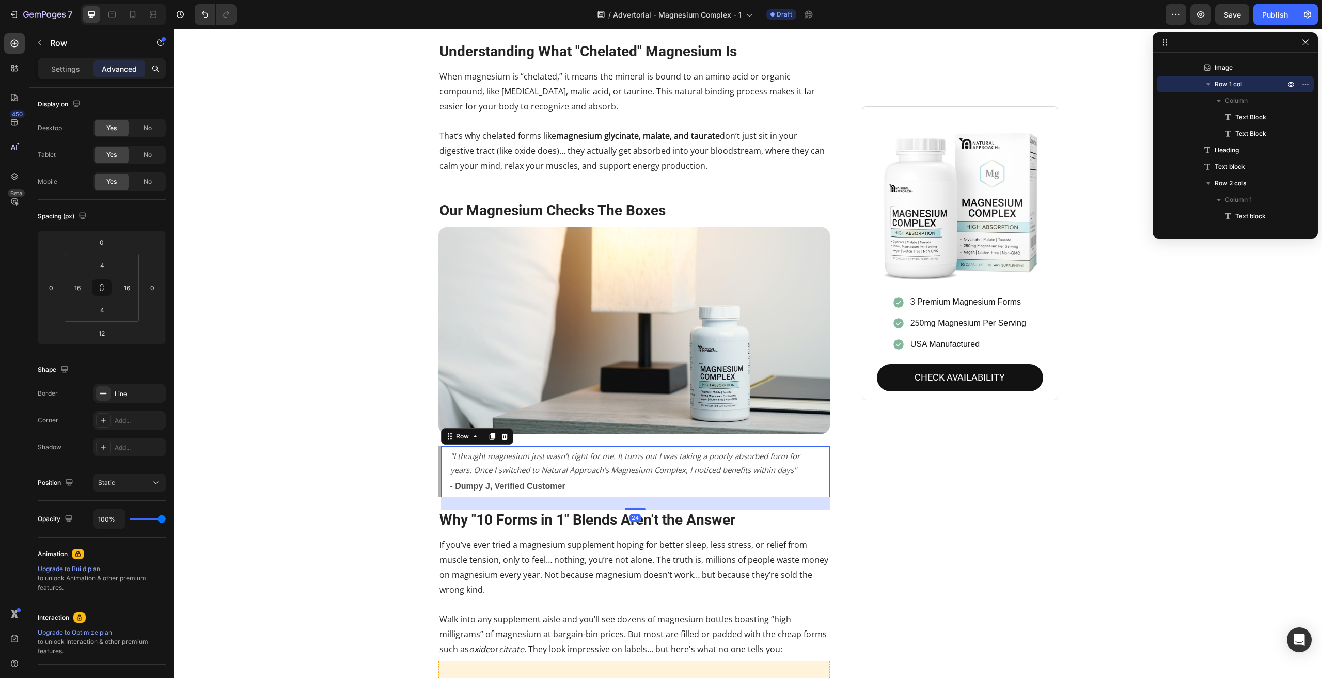
drag, startPoint x: 638, startPoint y: 490, endPoint x: 647, endPoint y: 496, distance: 11.2
click at [647, 497] on div "24" at bounding box center [635, 497] width 389 height 0
type input "24"
click at [367, 489] on div "Stop Wasting Money on Magnesium That Your Body Can't Use Heading Your body does…" at bounding box center [748, 14] width 1133 height 2009
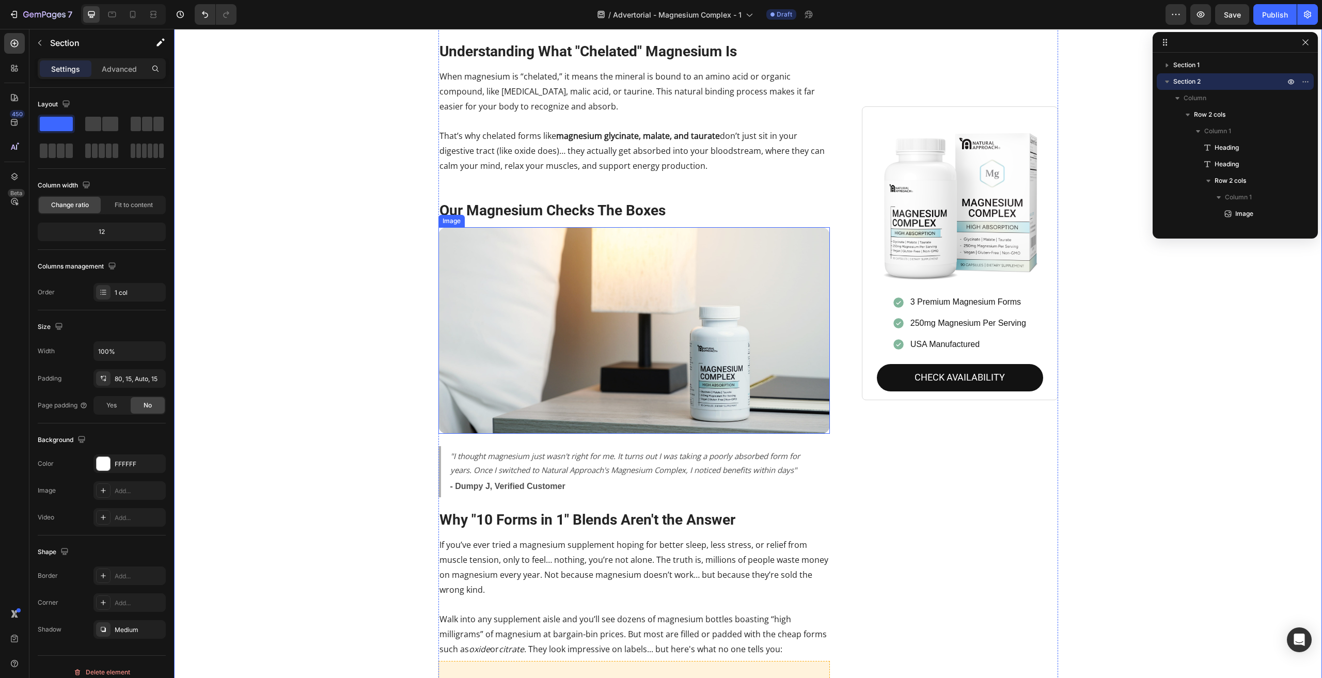
scroll to position [1064, 0]
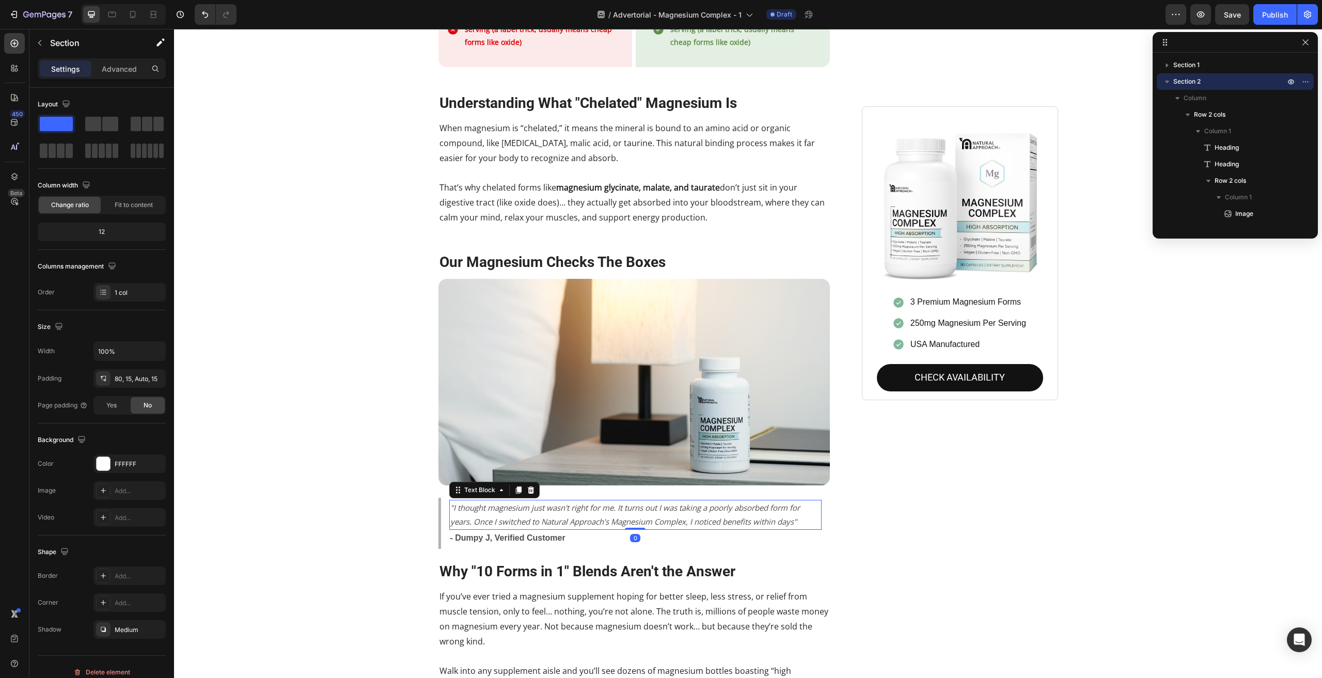
click at [611, 509] on icon ""I thought magnesium just wasn't right for me. It turns out I was taking a poor…" at bounding box center [625, 515] width 350 height 24
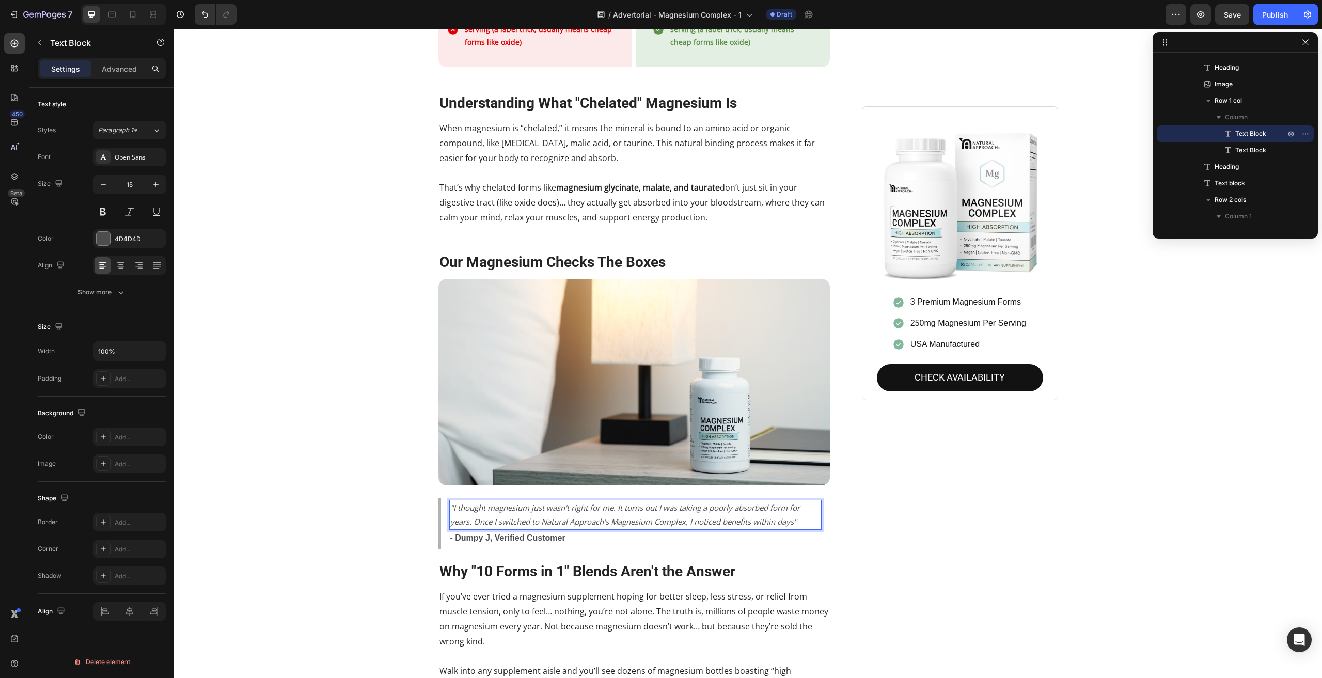
click at [685, 508] on icon ""I thought magnesium just wasn't right for me. It turns out I was taking a poor…" at bounding box center [625, 515] width 350 height 24
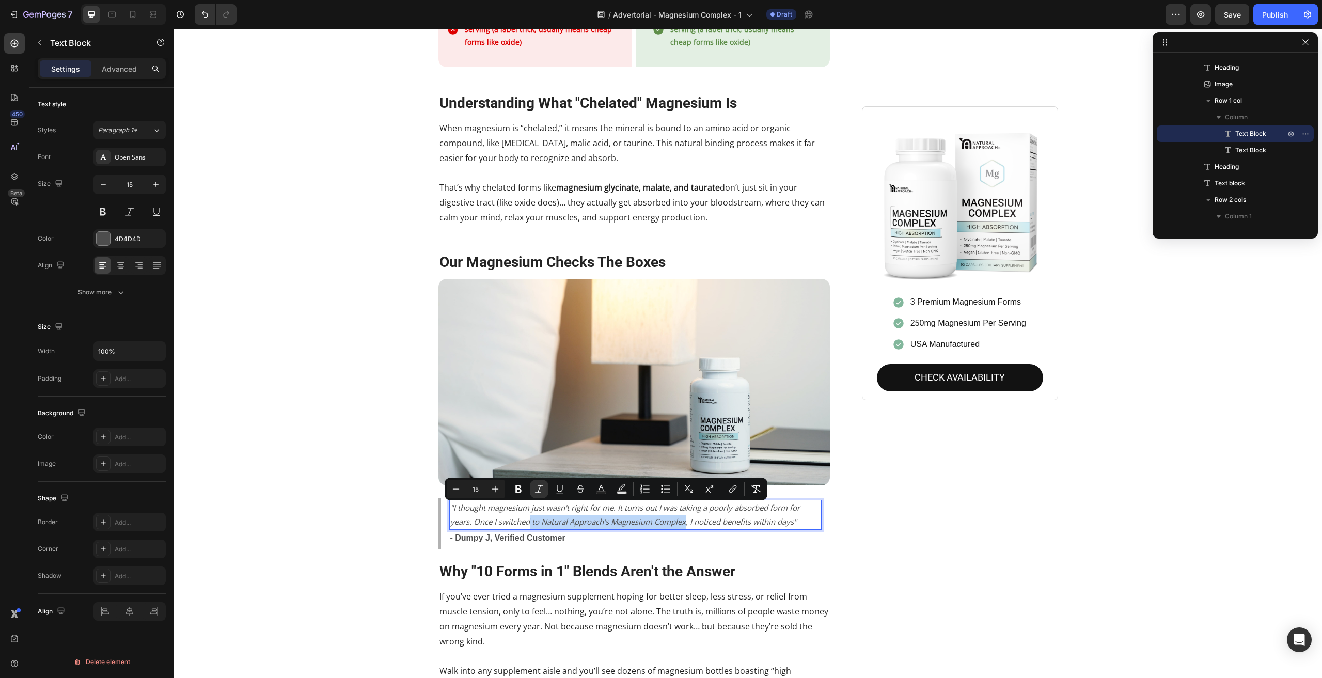
drag, startPoint x: 685, startPoint y: 510, endPoint x: 525, endPoint y: 518, distance: 160.3
click at [525, 518] on div ""I thought magnesium just wasn't right for me. It turns out I was taking a poor…" at bounding box center [635, 515] width 373 height 30
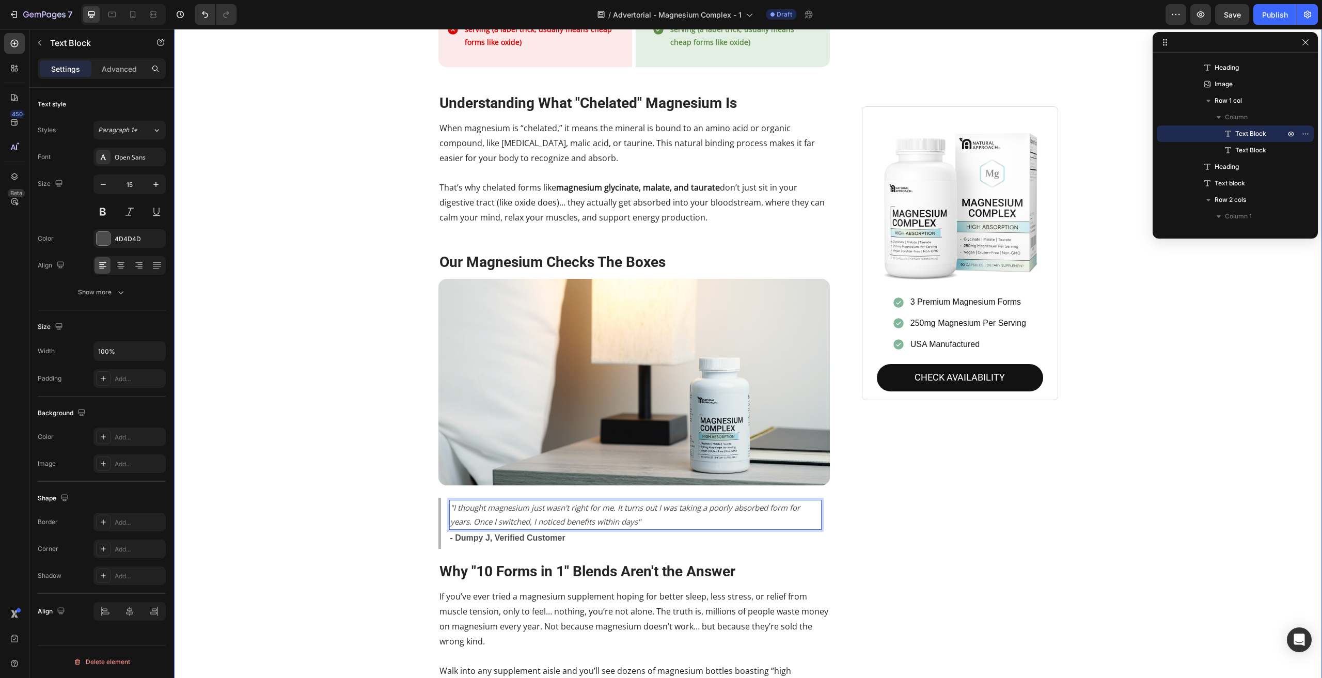
click at [325, 357] on div "Stop Wasting Money on Magnesium That Your Body Can't Use Heading Your body does…" at bounding box center [748, 65] width 1133 height 2009
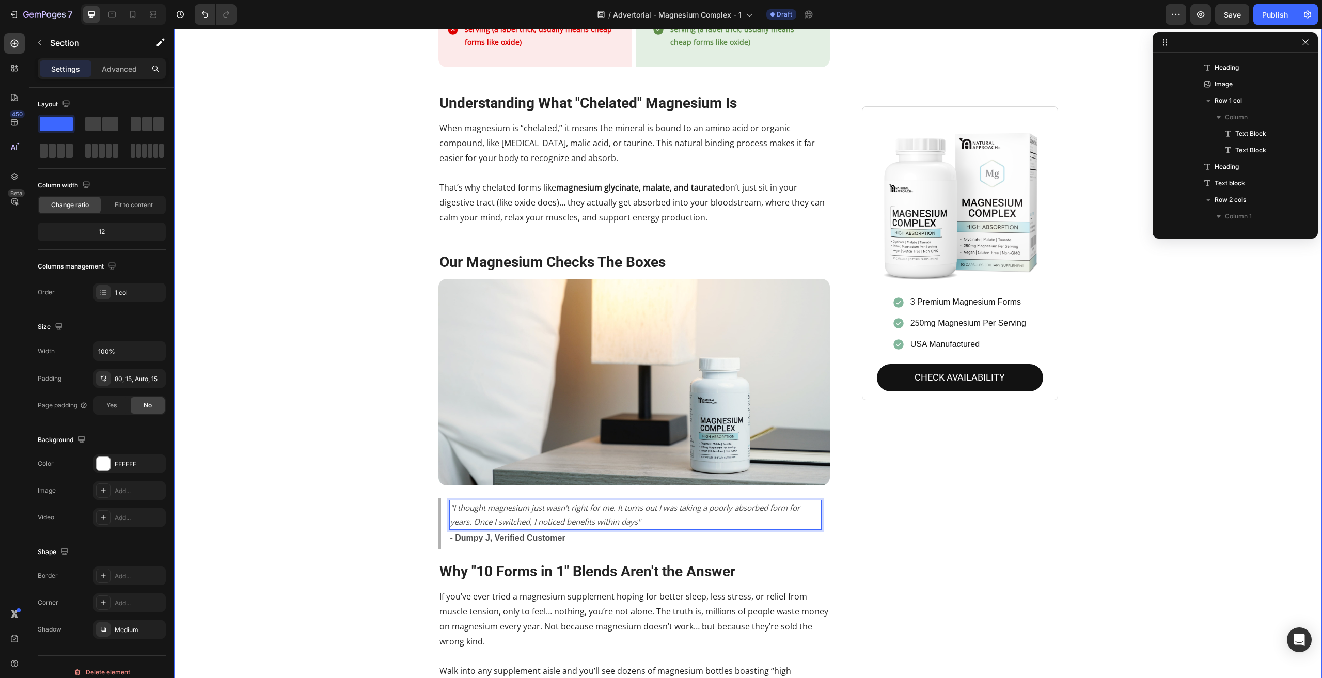
scroll to position [0, 0]
click at [634, 510] on icon ""I thought magnesium just wasn't right for me. It turns out I was taking a poor…" at bounding box center [625, 515] width 350 height 24
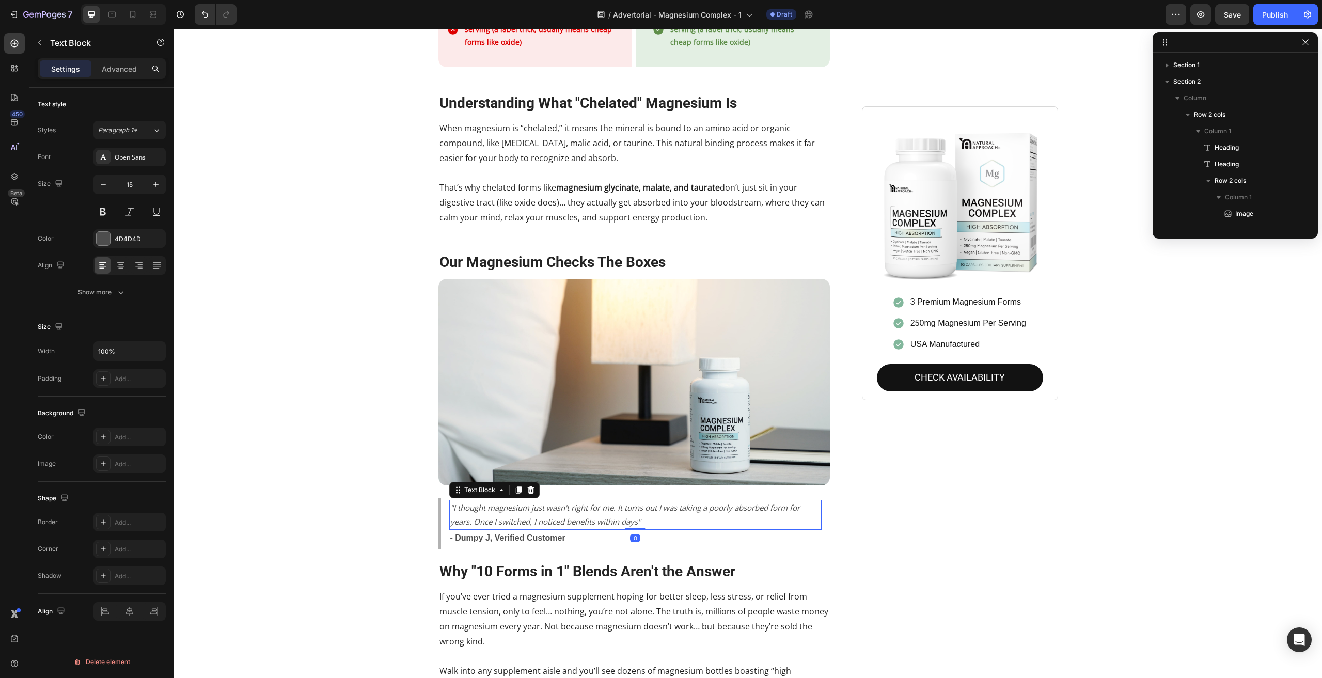
scroll to position [708, 0]
click at [634, 511] on icon ""I thought magnesium just wasn't right for me. It turns out I was taking a poor…" at bounding box center [625, 515] width 350 height 24
click at [113, 378] on div "Add..." at bounding box center [129, 378] width 72 height 19
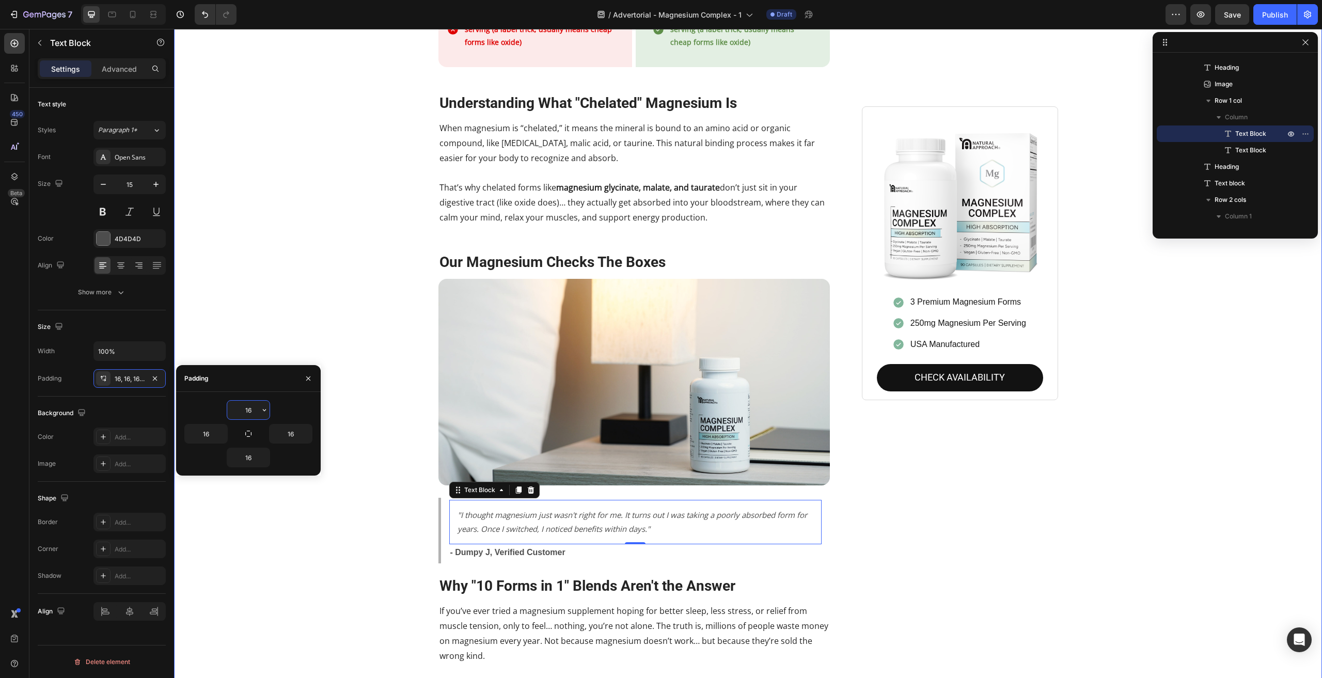
click at [318, 182] on div "Stop Wasting Money on Magnesium That Your Body Can't Use Heading Your body does…" at bounding box center [748, 72] width 1133 height 2023
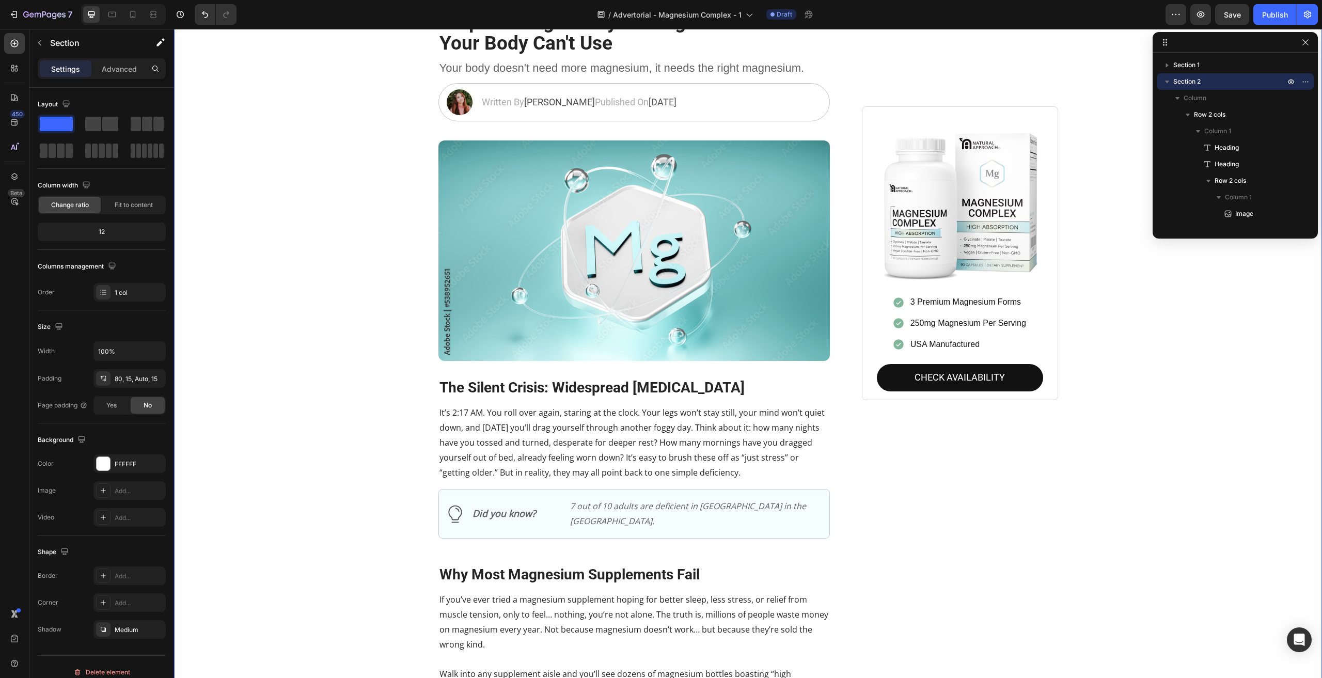
scroll to position [0, 0]
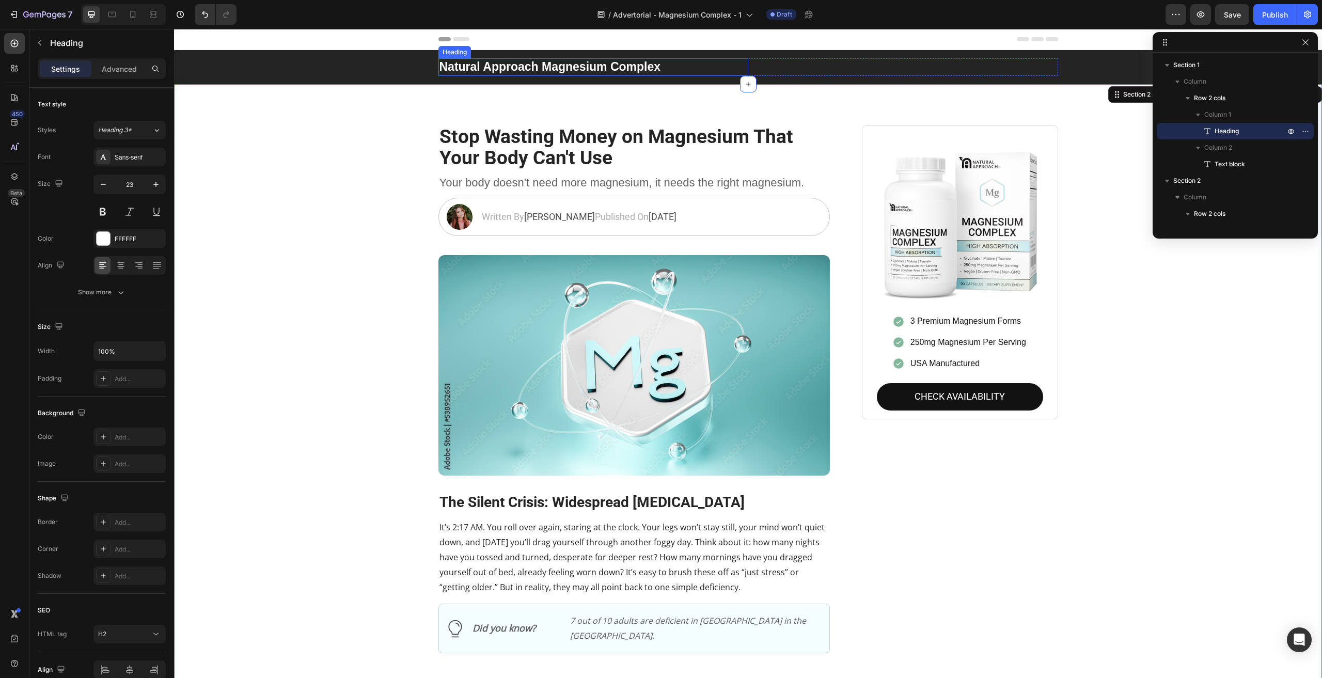
click at [575, 70] on h2 "Natural Approach Magnesium Complex" at bounding box center [594, 67] width 310 height 18
click at [675, 67] on h2 "Natural Approach Magnesium Complex" at bounding box center [594, 67] width 310 height 18
click at [675, 67] on p "Natural Approach Magnesium Complex" at bounding box center [594, 66] width 308 height 15
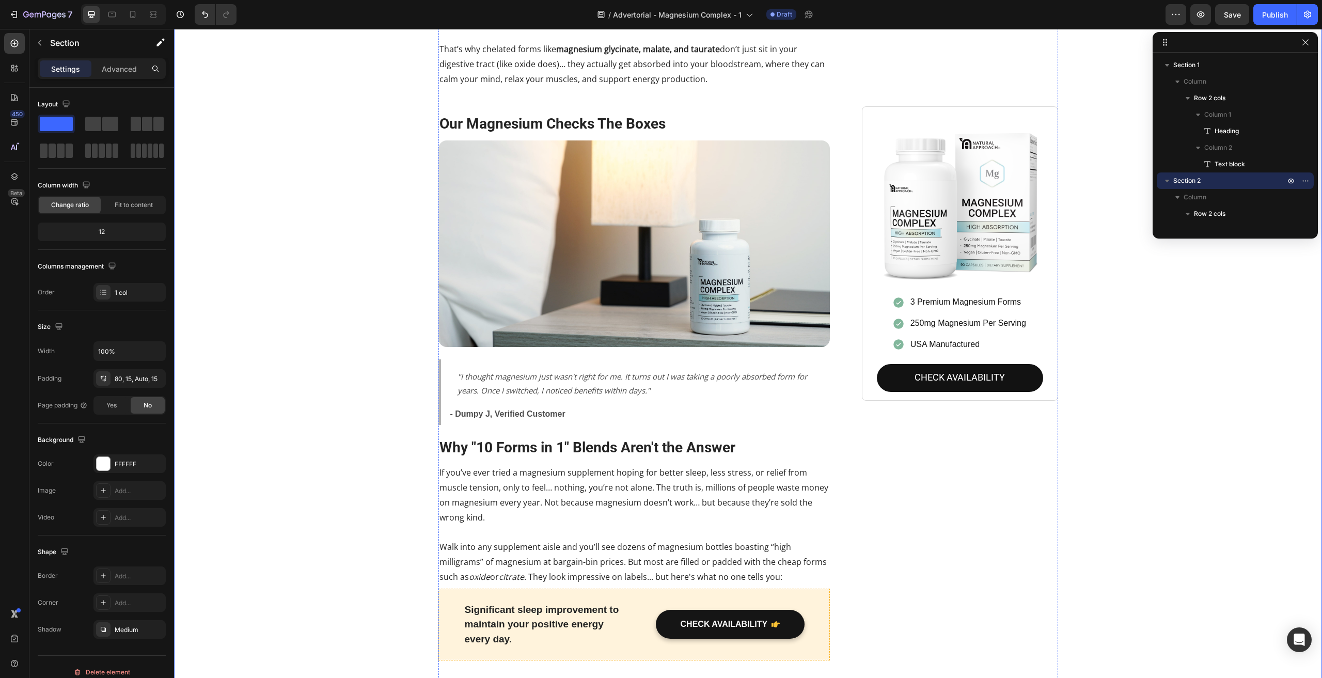
scroll to position [1188, 0]
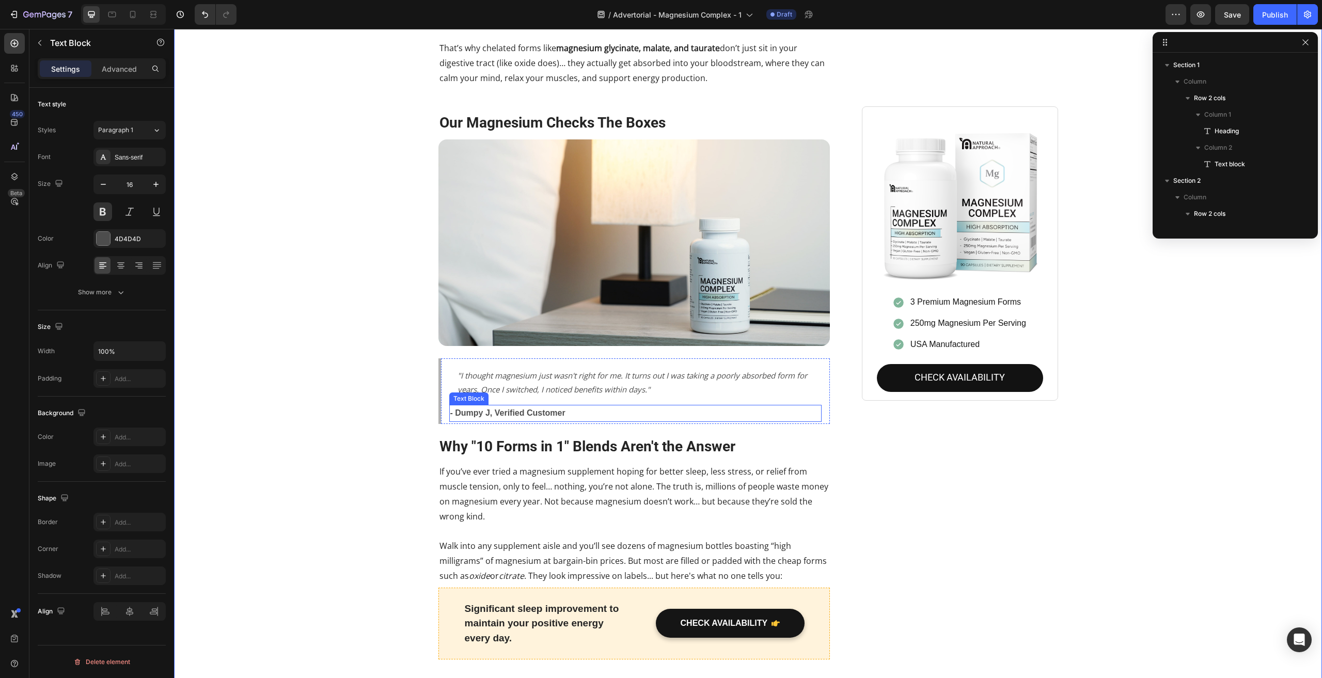
click at [488, 406] on p "- Dumpy J, Verified Customer" at bounding box center [635, 413] width 371 height 15
click at [476, 406] on p "- Dumpy J, Verified Customer" at bounding box center [635, 413] width 371 height 15
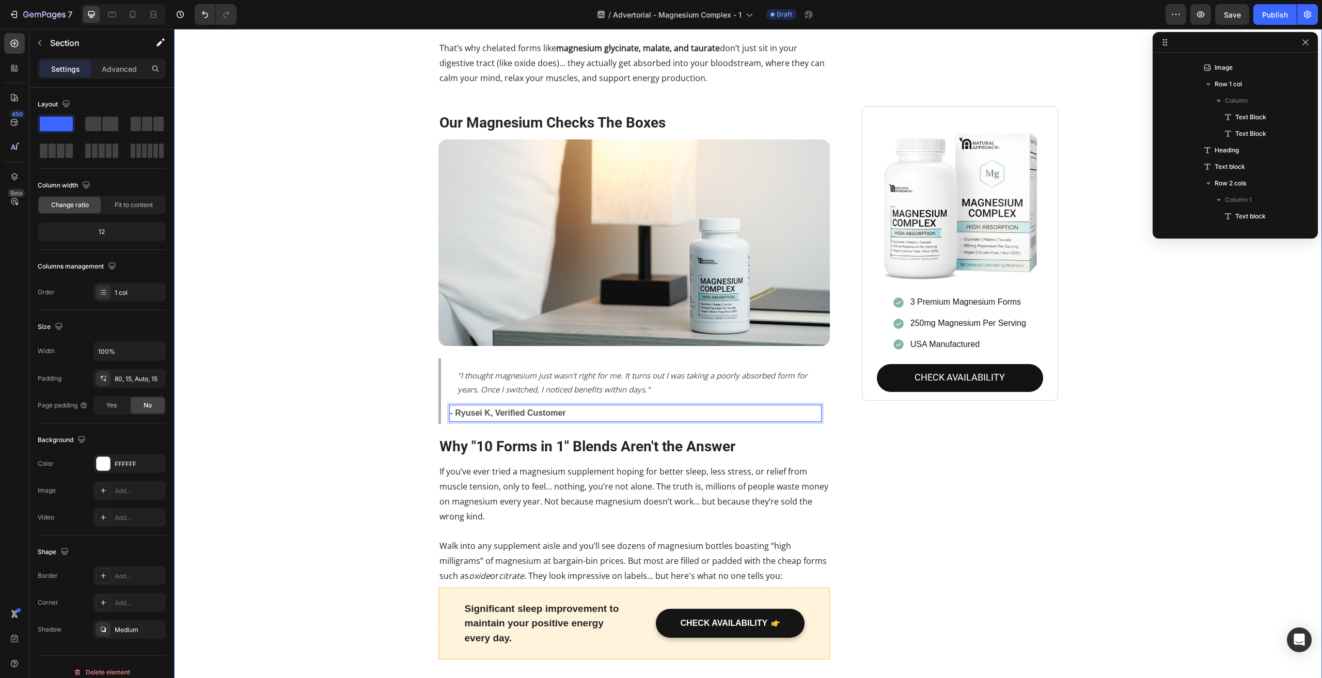
scroll to position [47, 0]
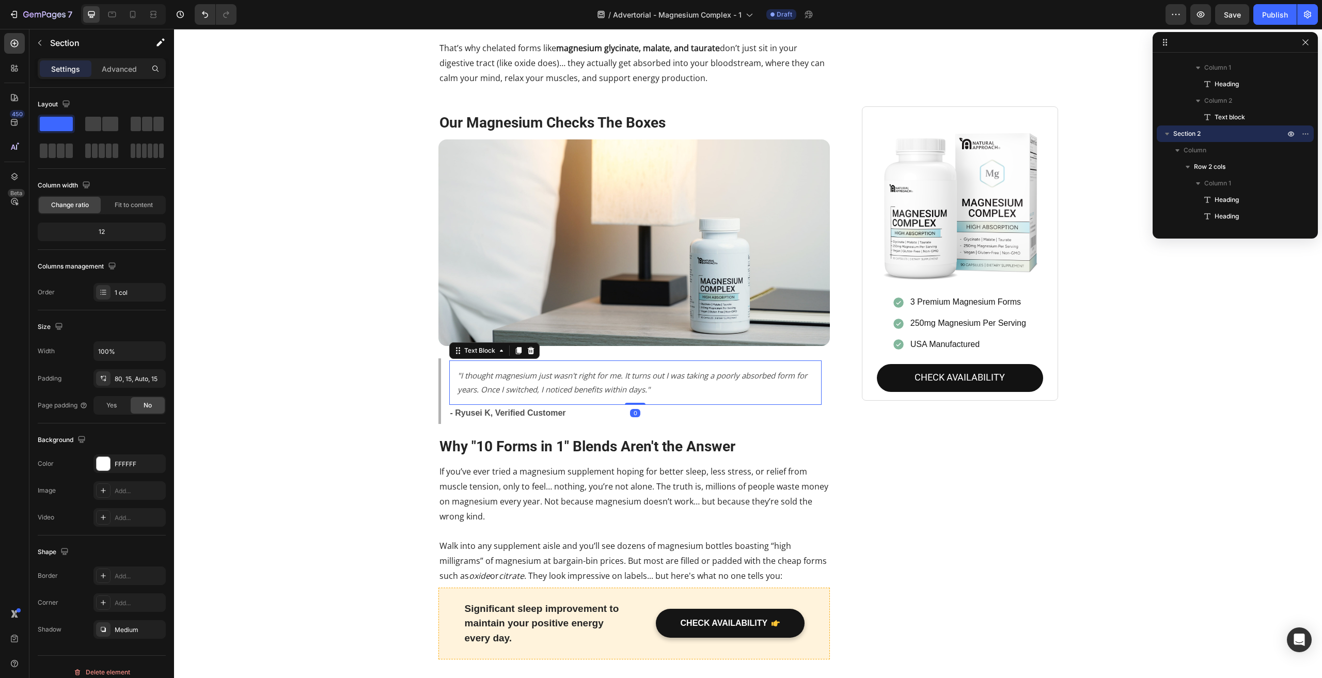
click at [621, 378] on icon ""I thought magnesium just wasn't right for me. It turns out I was taking a poor…" at bounding box center [633, 382] width 350 height 24
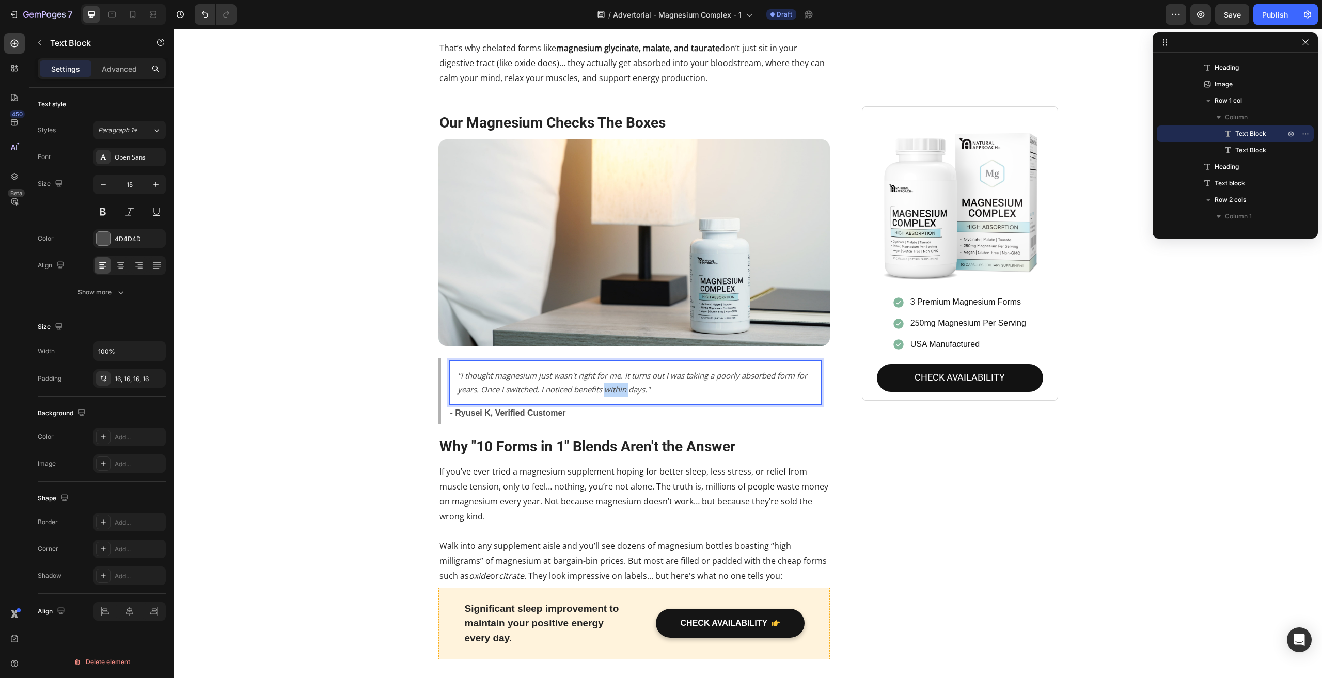
click at [616, 378] on icon ""I thought magnesium just wasn't right for me. It turns out I was taking a poor…" at bounding box center [633, 382] width 350 height 24
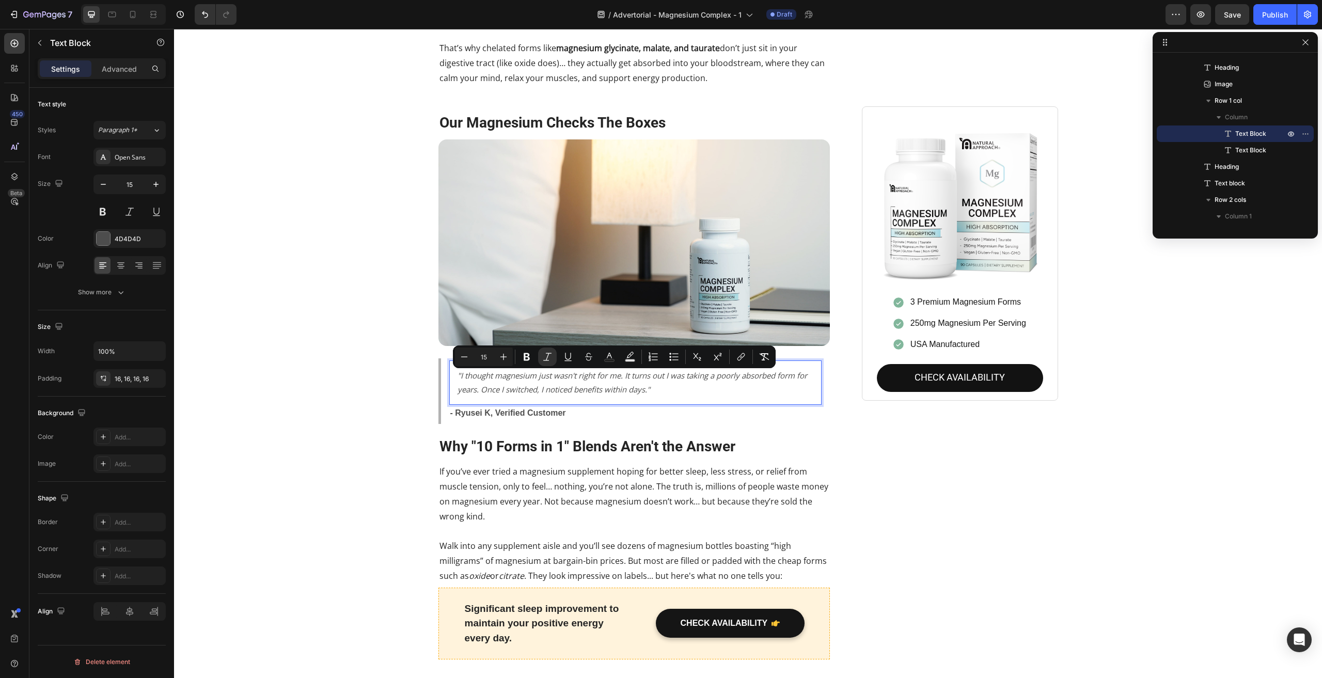
click at [644, 382] on icon ""I thought magnesium just wasn't right for me. It turns out I was taking a poor…" at bounding box center [633, 382] width 350 height 24
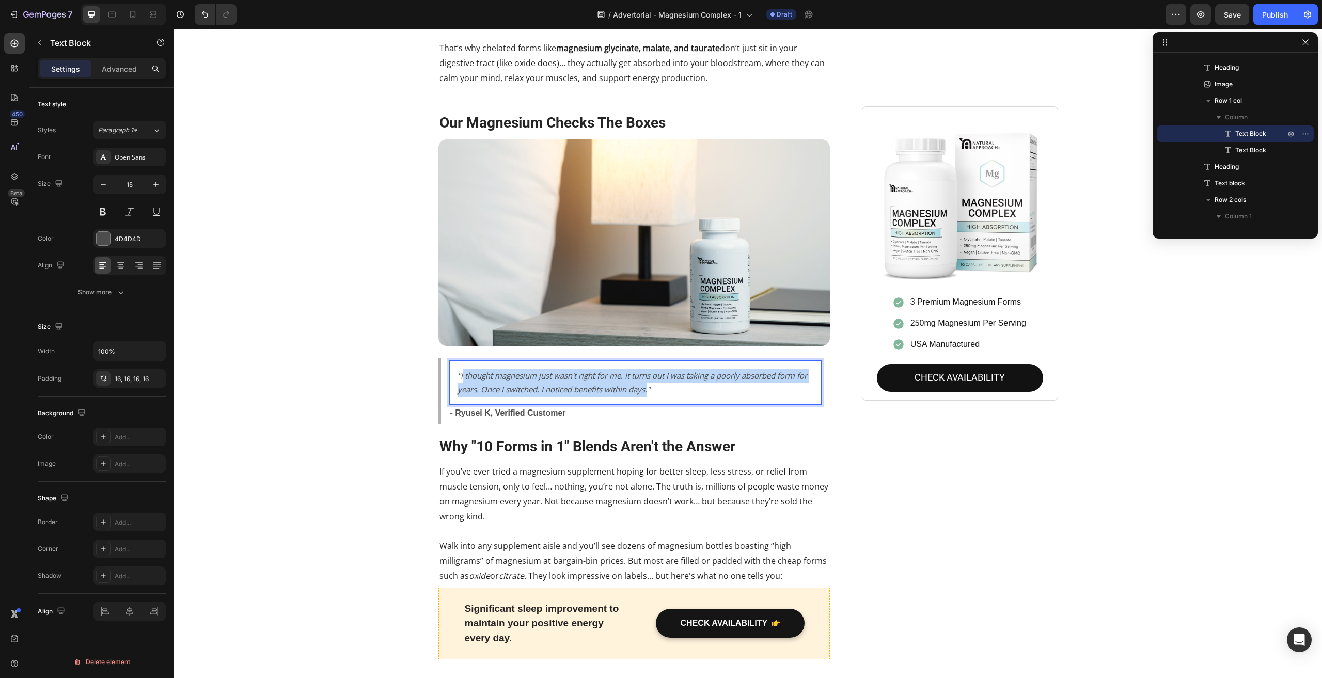
drag, startPoint x: 647, startPoint y: 379, endPoint x: 458, endPoint y: 363, distance: 189.2
click at [458, 370] on icon ""I thought magnesium just wasn't right for me. It turns out I was taking a poor…" at bounding box center [633, 382] width 350 height 24
click at [585, 370] on icon ""I’ve tried citrate and oxide before — they either did nothing or upset my stom…" at bounding box center [631, 382] width 346 height 24
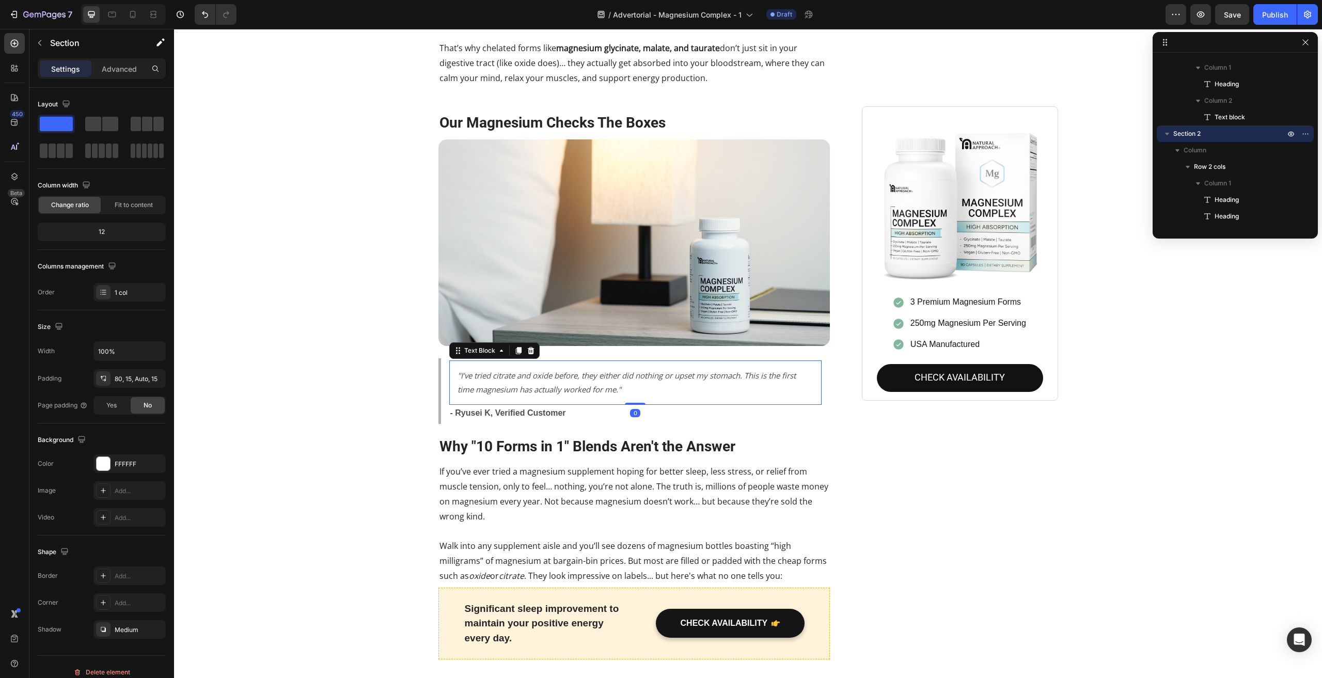
click at [450, 368] on div ""I’ve tried citrate and oxide before, they either did nothing or upset my stoma…" at bounding box center [635, 383] width 373 height 44
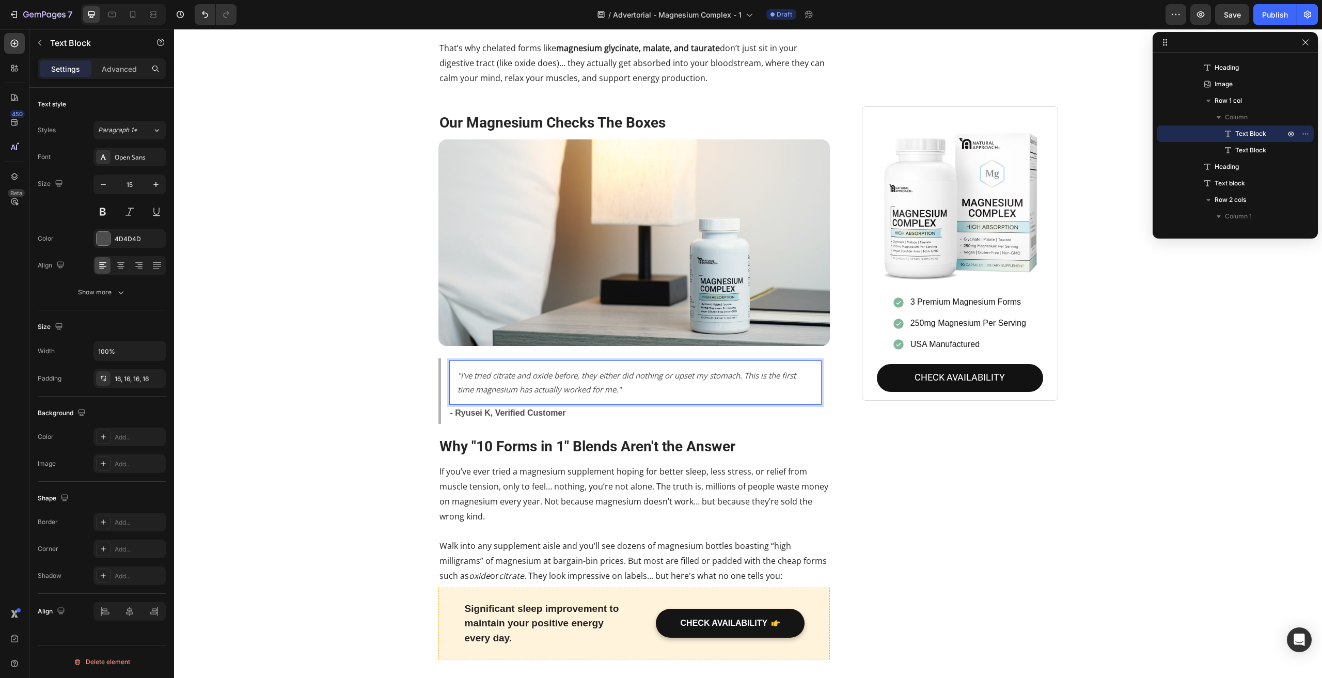
click at [450, 368] on div ""I’ve tried citrate and oxide before, they either did nothing or upset my stoma…" at bounding box center [635, 383] width 373 height 44
click at [505, 372] on icon ""I’ve tried citrate and oxide before, they either did nothing or upset my stoma…" at bounding box center [627, 382] width 338 height 24
click at [518, 408] on p "- Ryusei K, Verified Customer" at bounding box center [635, 413] width 371 height 15
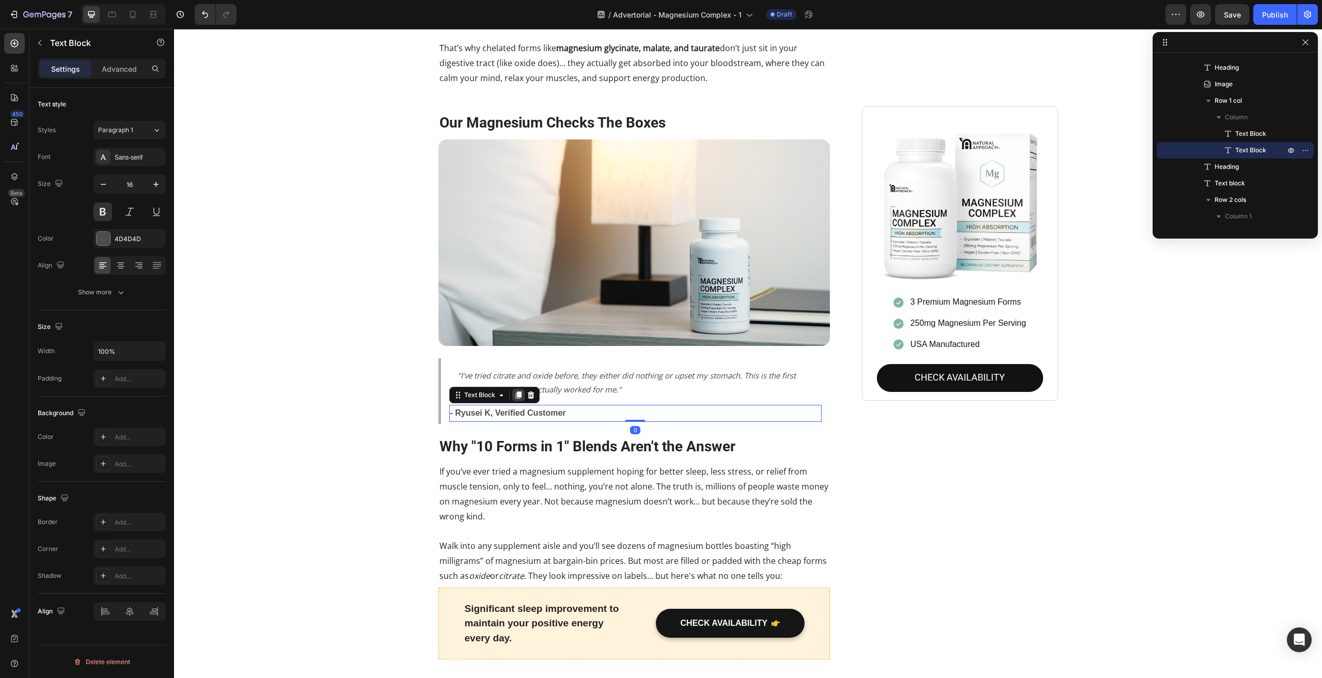
click at [513, 389] on div at bounding box center [518, 395] width 12 height 12
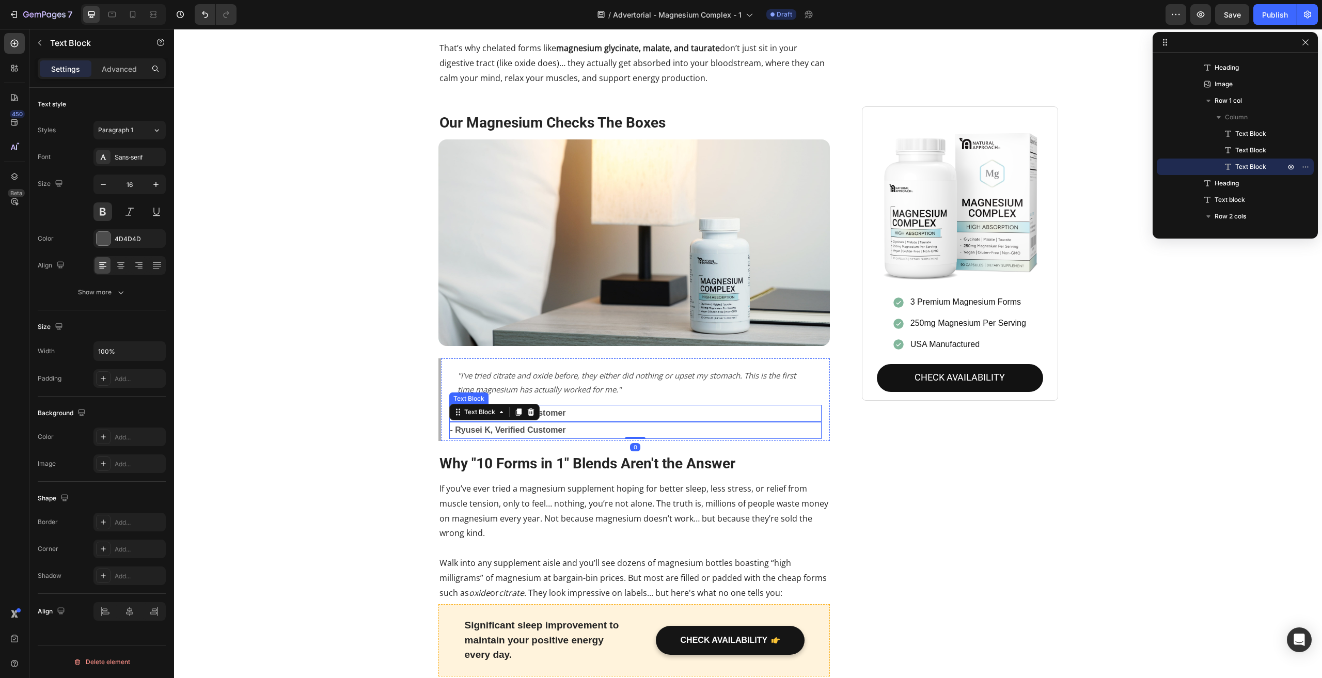
click at [600, 406] on p "- Ryusei K, Verified Customer" at bounding box center [635, 413] width 371 height 15
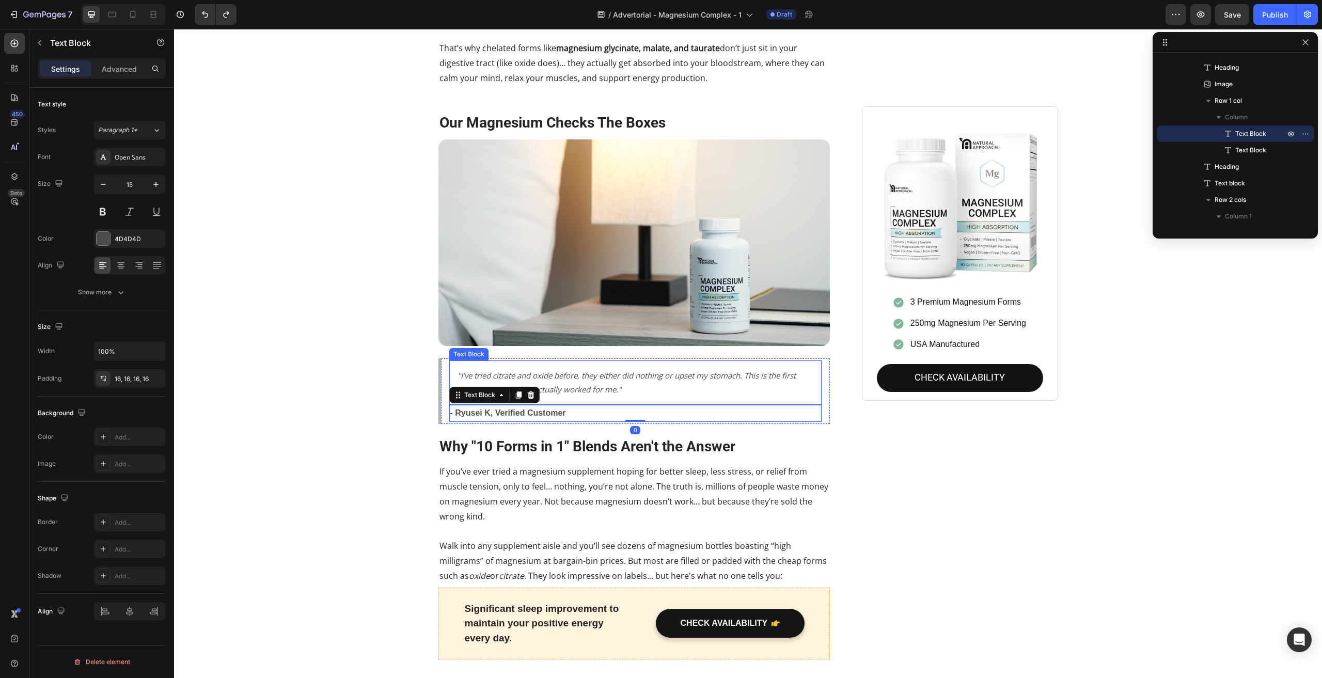
click at [592, 374] on icon ""I’ve tried citrate and oxide before, they either did nothing or upset my stoma…" at bounding box center [627, 382] width 338 height 24
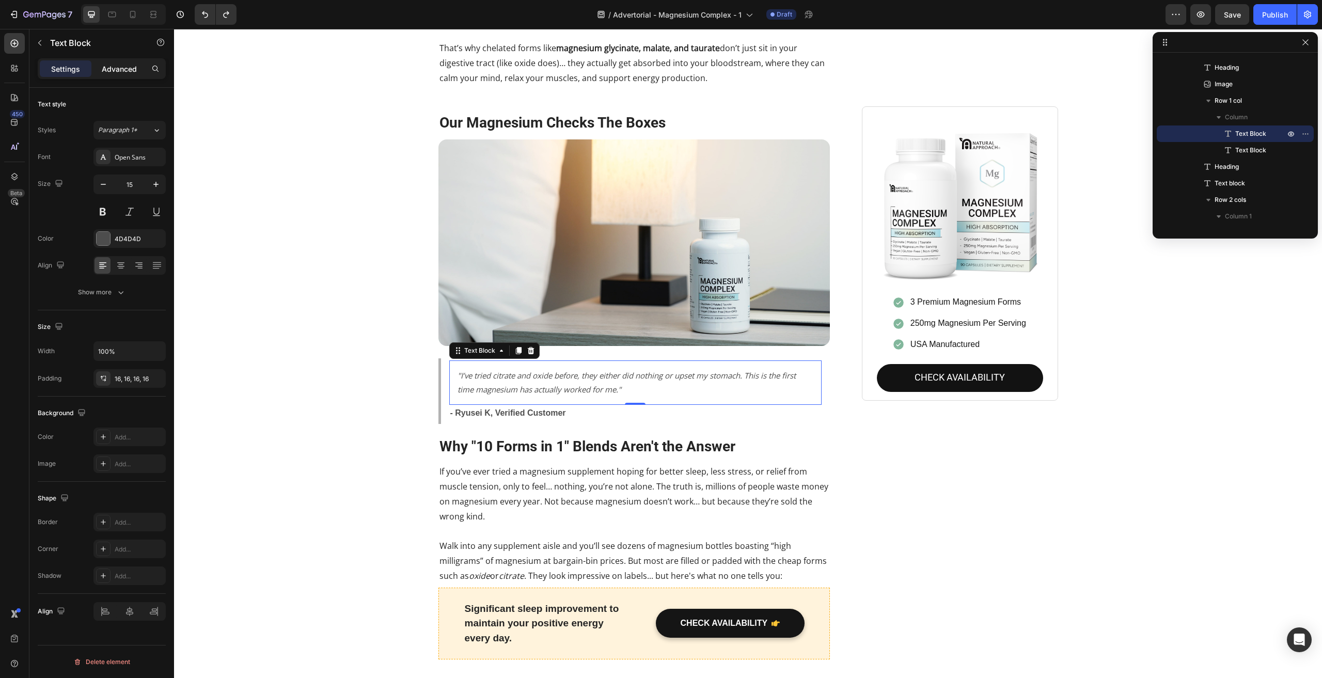
click at [116, 65] on p "Advanced" at bounding box center [119, 69] width 35 height 11
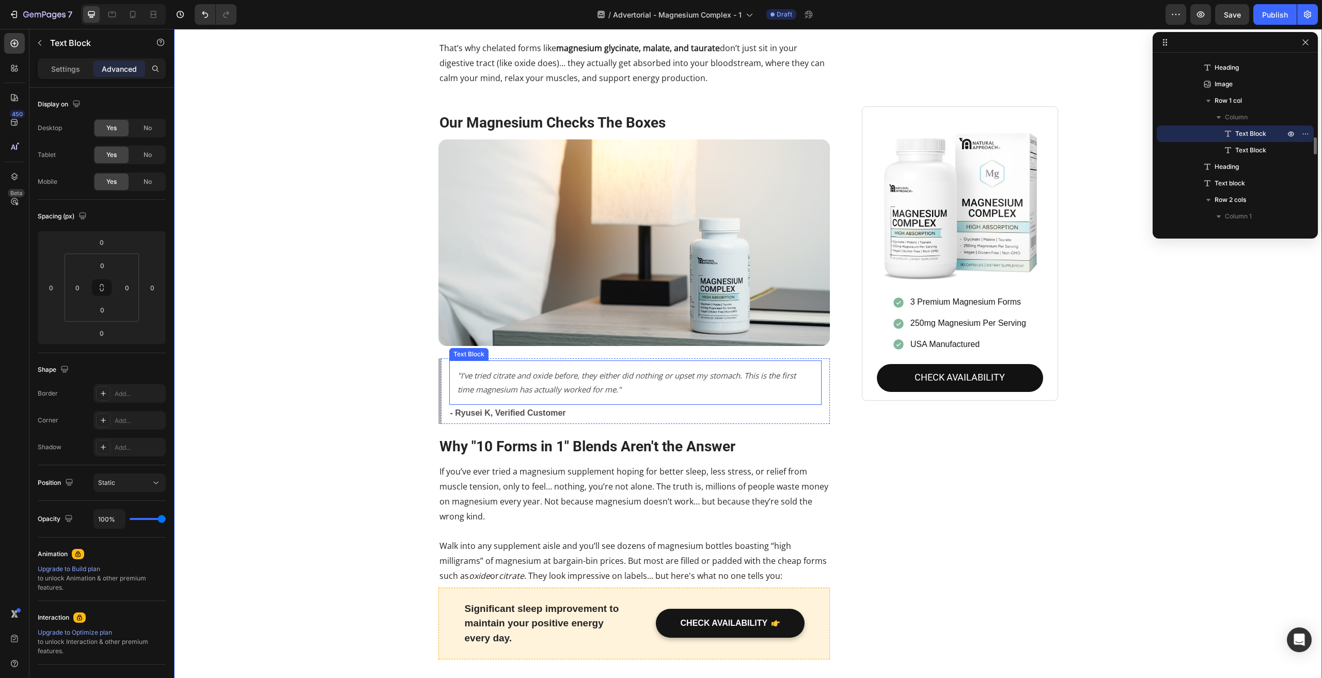
click at [475, 370] on p ""I’ve tried citrate and oxide before, they either did nothing or upset my stoma…" at bounding box center [636, 383] width 356 height 28
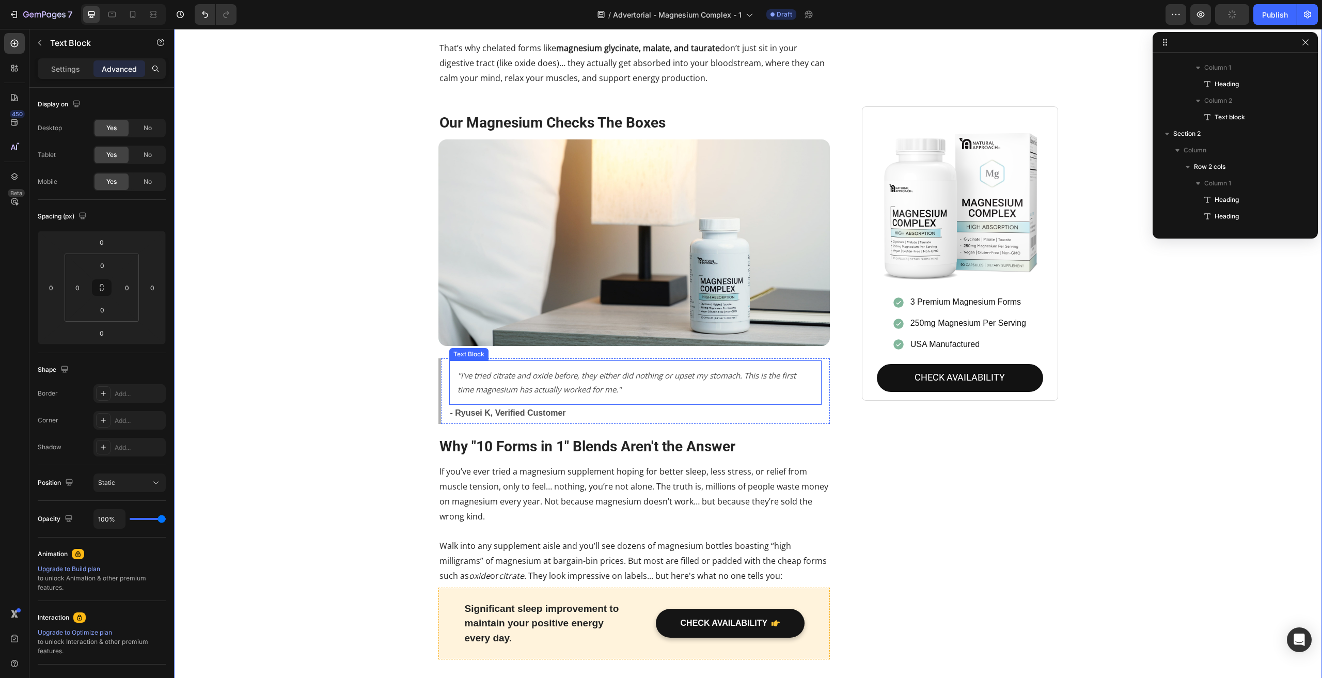
click at [474, 377] on icon ""I’ve tried citrate and oxide before, they either did nothing or upset my stoma…" at bounding box center [627, 382] width 338 height 24
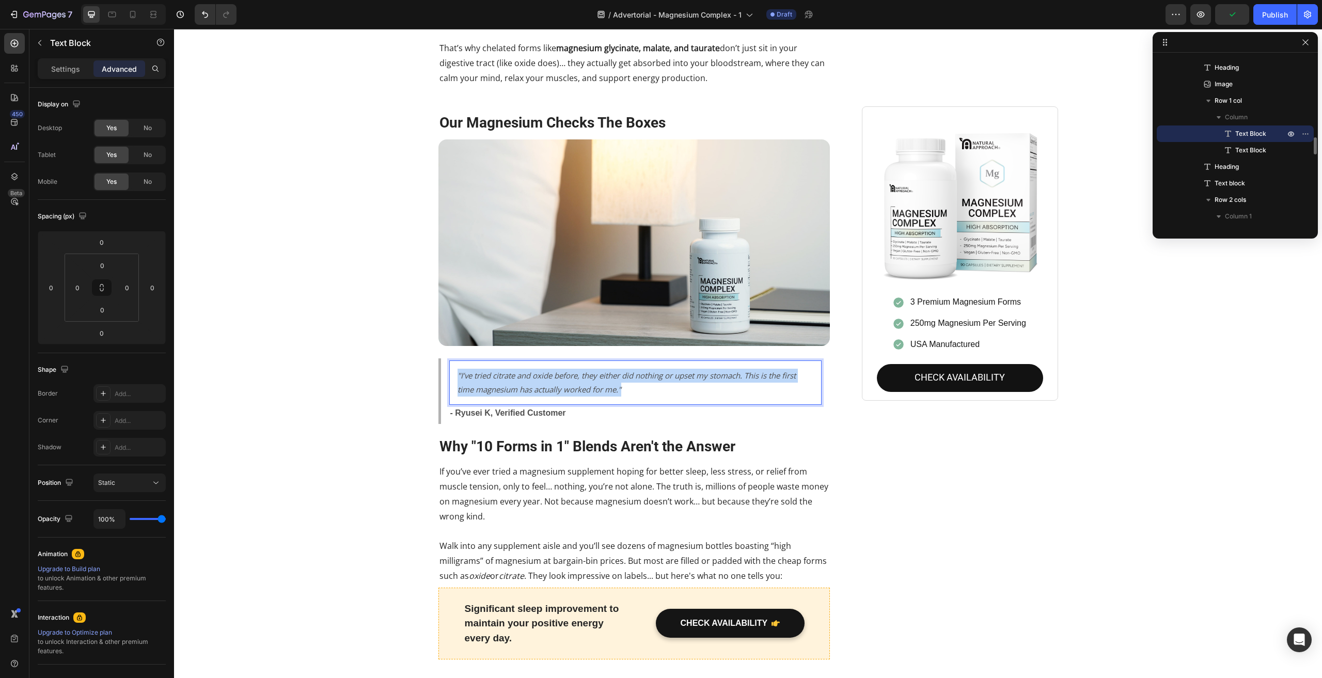
click at [474, 377] on icon ""I’ve tried citrate and oxide before, they either did nothing or upset my stoma…" at bounding box center [627, 382] width 338 height 24
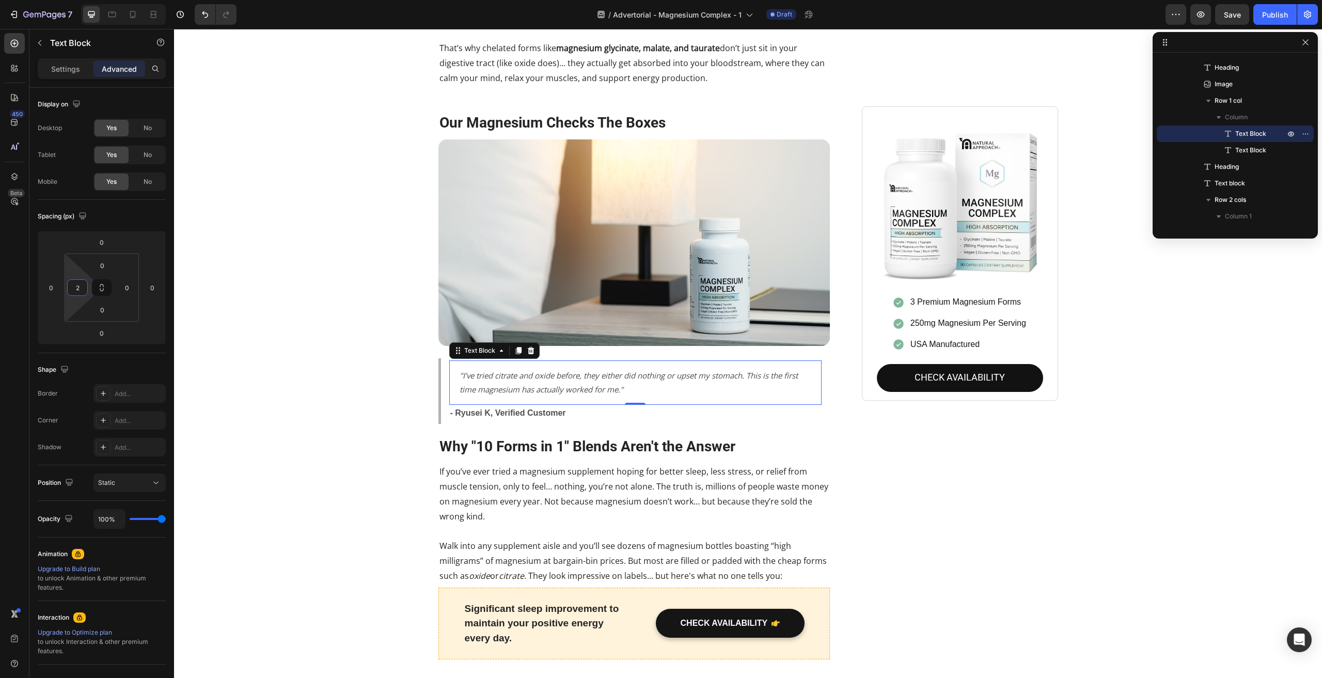
type input "0"
drag, startPoint x: 66, startPoint y: 287, endPoint x: 64, endPoint y: 322, distance: 34.7
click at [64, 0] on html "7 / Advertorial - Magnesium Complex - 1 Draft Preview Save Publish 450 Beta Sec…" at bounding box center [661, 0] width 1322 height 0
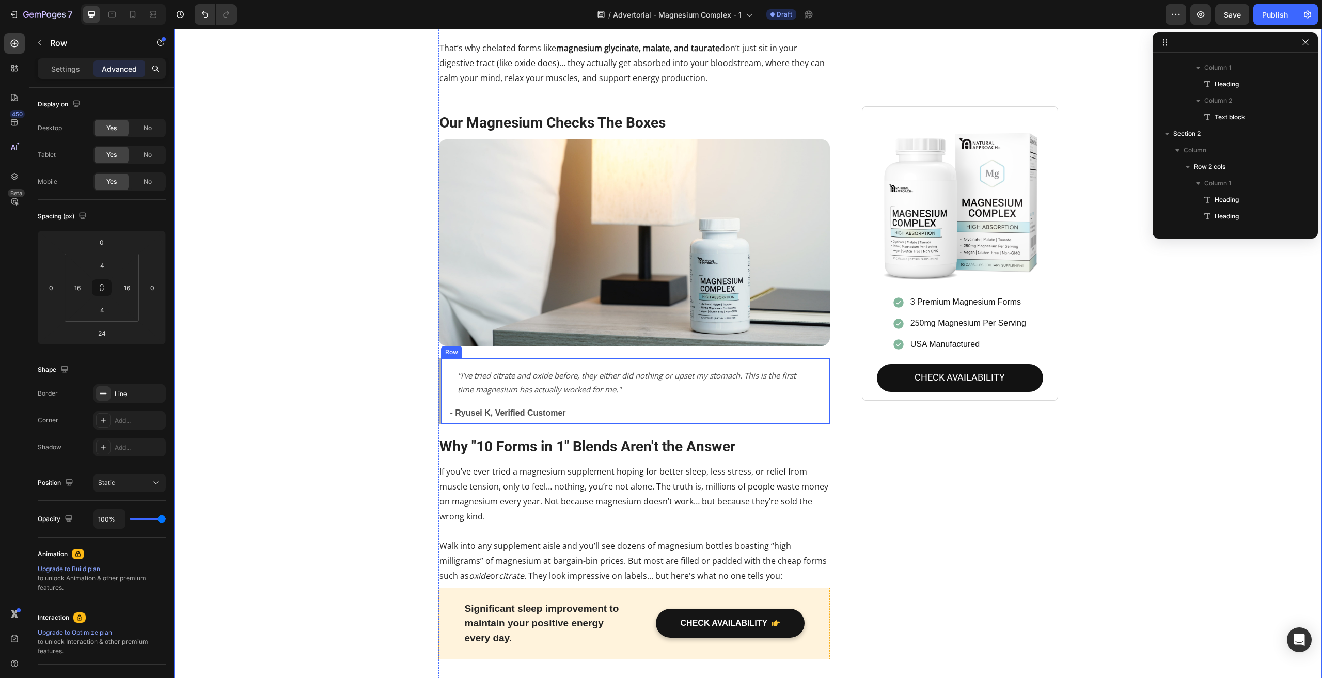
scroll to position [774, 0]
click at [443, 370] on div ""I’ve tried citrate and oxide before, they either did nothing or upset my stoma…" at bounding box center [635, 391] width 392 height 66
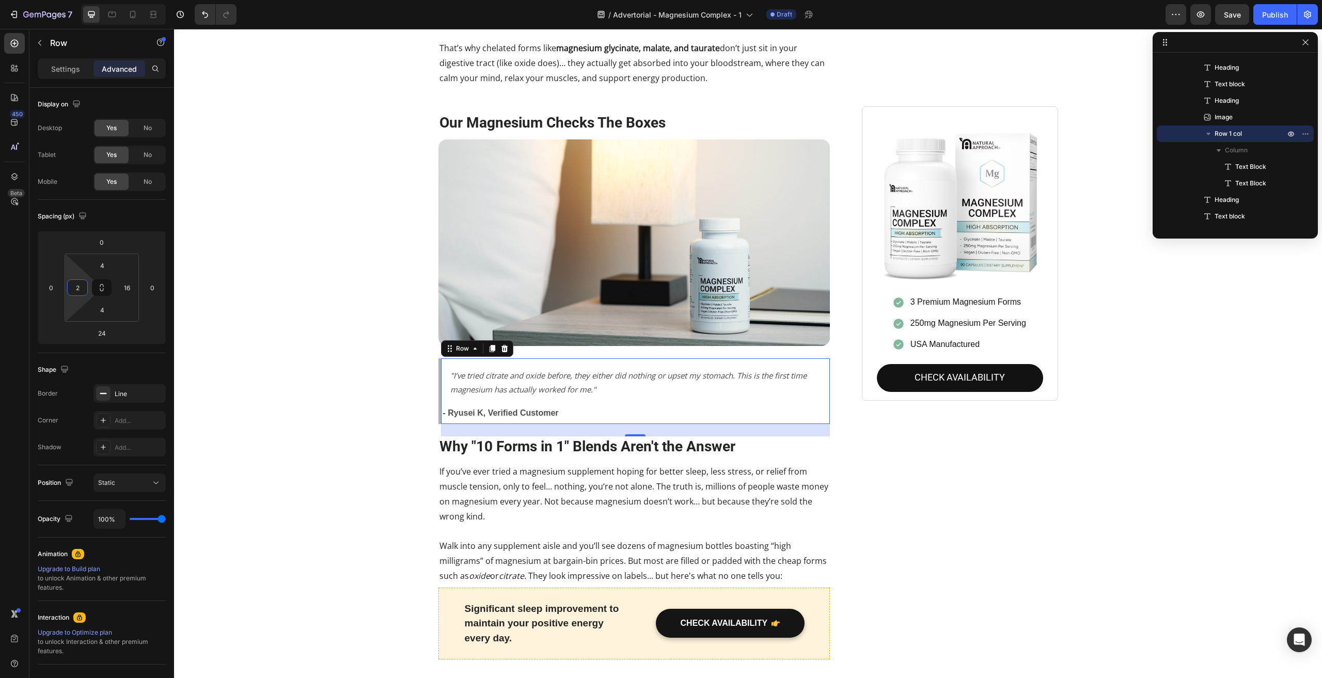
type input "0"
drag, startPoint x: 67, startPoint y: 285, endPoint x: 70, endPoint y: 303, distance: 17.9
click at [70, 0] on html "7 / Advertorial - Magnesium Complex - 1 Draft Preview Save Publish 450 Beta Sec…" at bounding box center [661, 0] width 1322 height 0
click at [442, 369] on div ""I’ve tried citrate and oxide before, they either did nothing or upset my stoma…" at bounding box center [631, 383] width 381 height 44
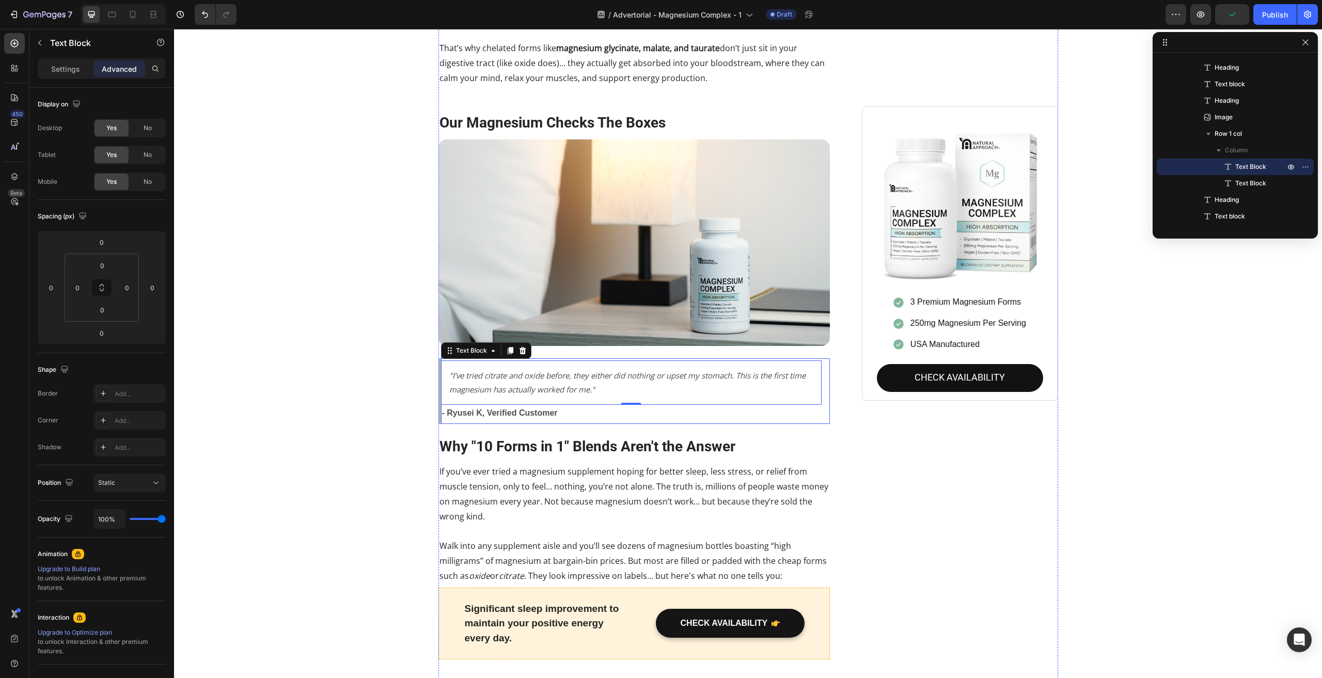
click at [604, 411] on div ""I’ve tried citrate and oxide before, they either did nothing or upset my stoma…" at bounding box center [635, 391] width 392 height 66
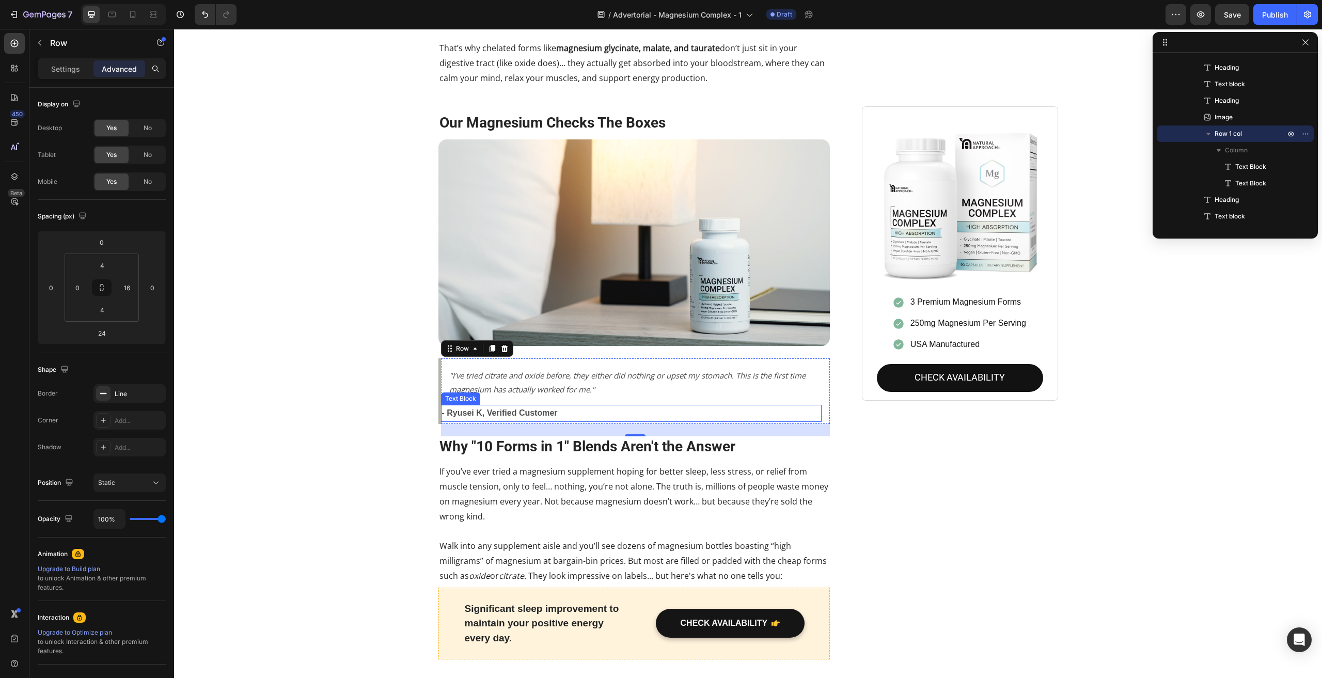
click at [570, 406] on p "- Ryusei K, Verified Customer" at bounding box center [631, 413] width 379 height 15
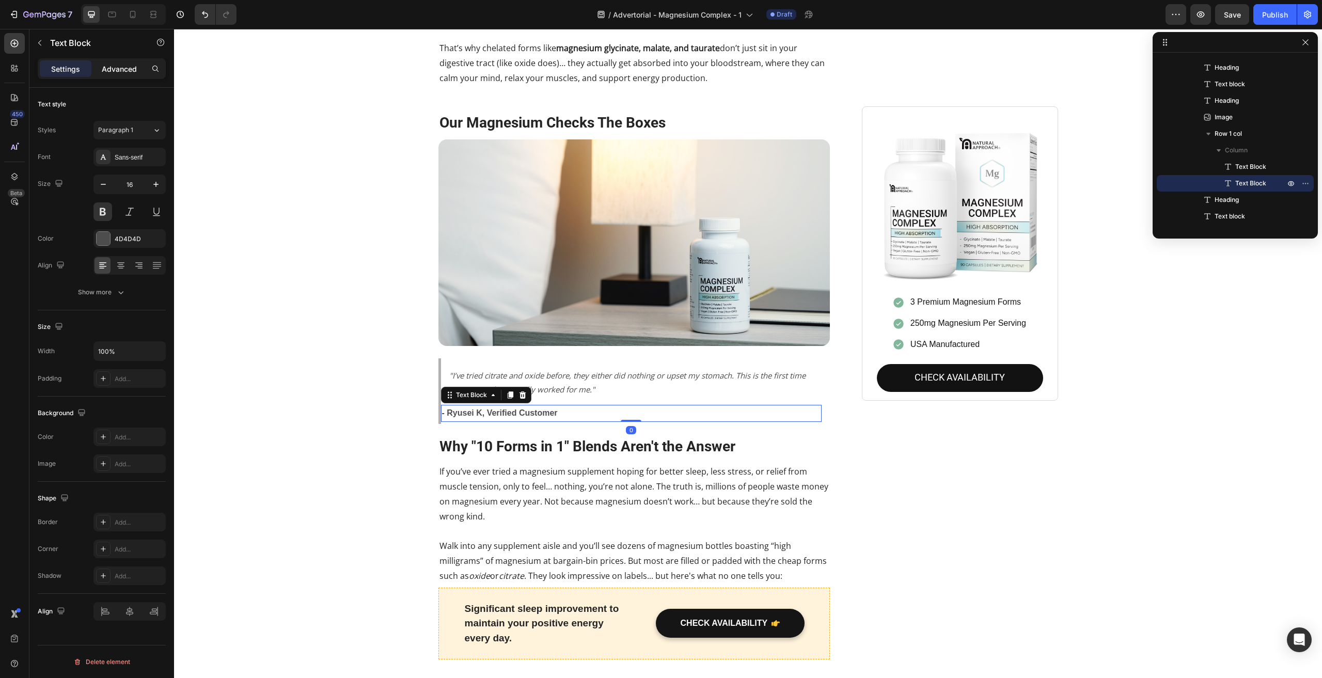
click at [110, 71] on p "Advanced" at bounding box center [119, 69] width 35 height 11
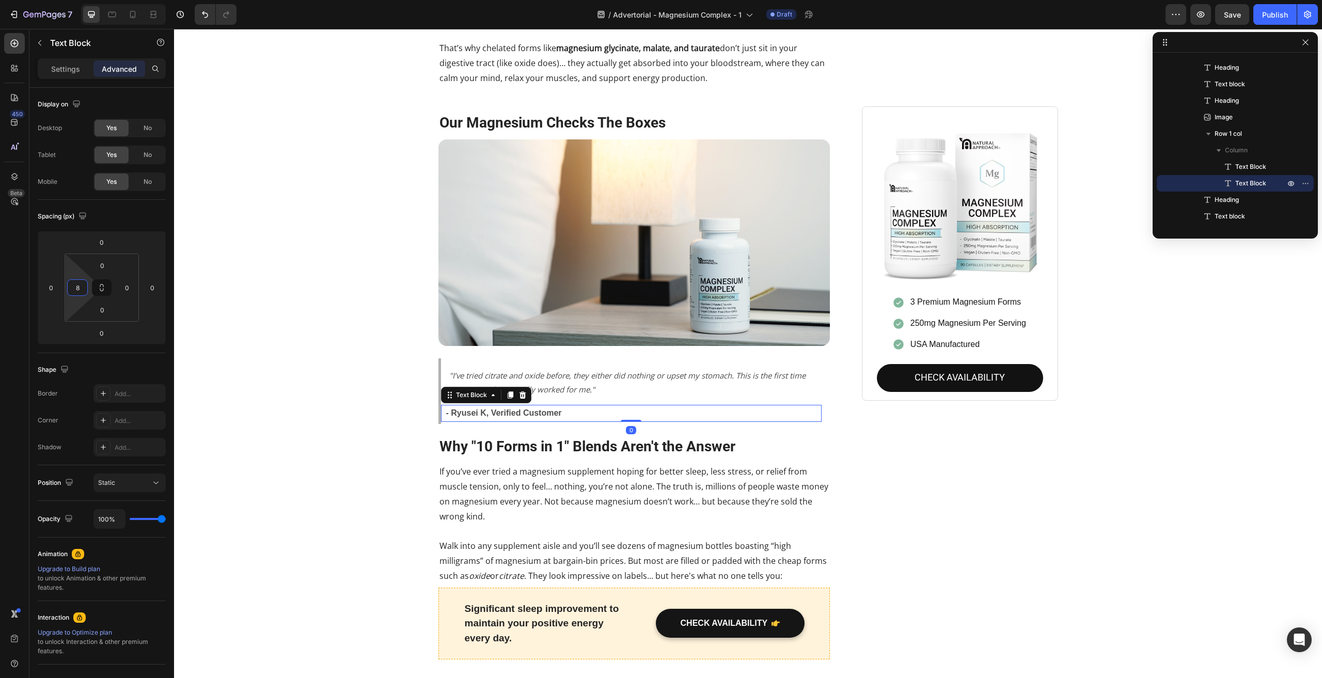
type input "10"
click at [67, 0] on html "7 / Advertorial - Magnesium Complex - 1 Draft Preview Save Publish 450 Beta Sec…" at bounding box center [661, 0] width 1322 height 0
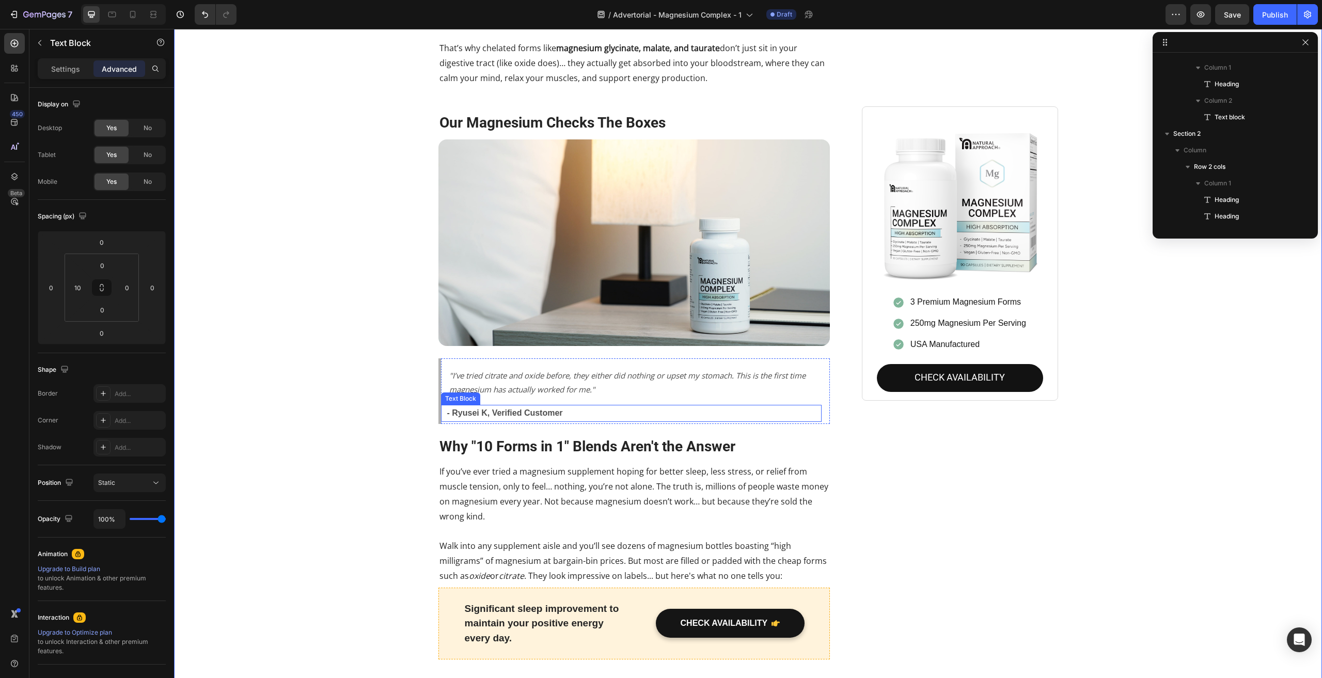
click at [608, 406] on p "- Ryusei K, Verified Customer" at bounding box center [634, 413] width 374 height 15
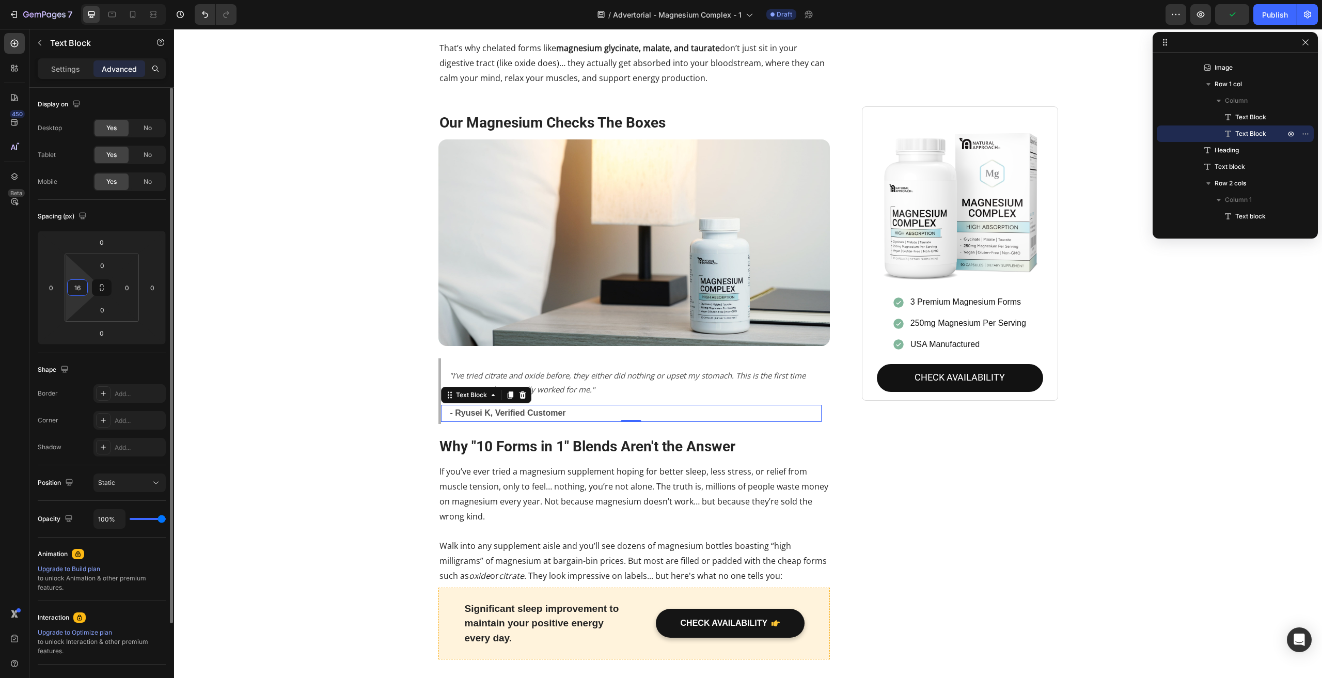
type input "16"
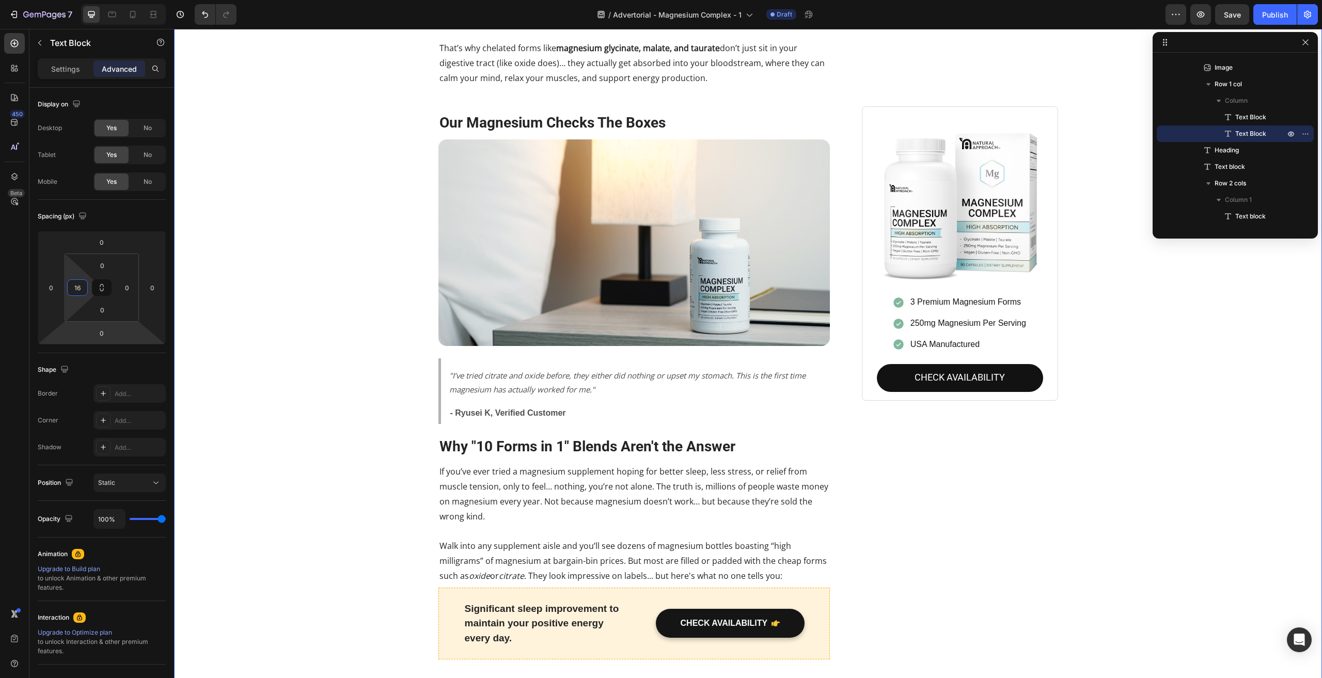
scroll to position [47, 0]
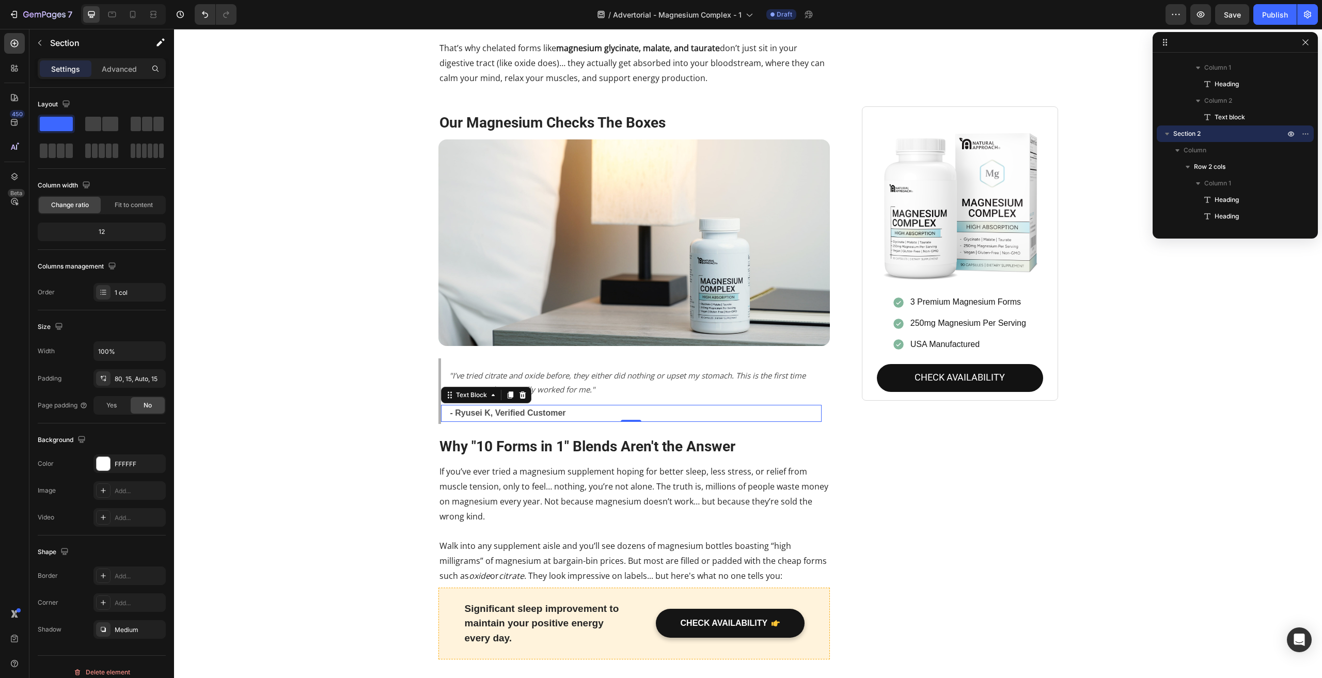
click at [470, 406] on p "- Ryusei K, Verified Customer" at bounding box center [635, 413] width 371 height 15
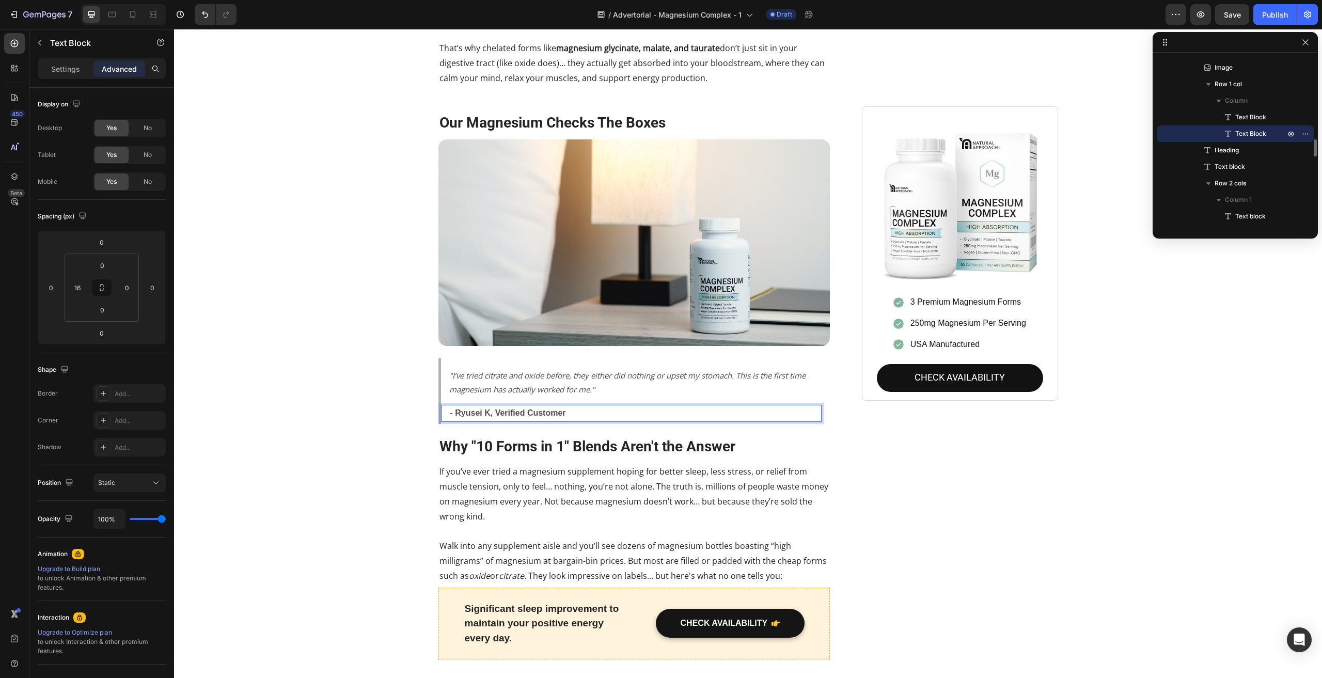
drag, startPoint x: 476, startPoint y: 402, endPoint x: 484, endPoint y: 400, distance: 8.0
click at [476, 406] on p "- Ryusei K, Verified Customer" at bounding box center [635, 413] width 371 height 15
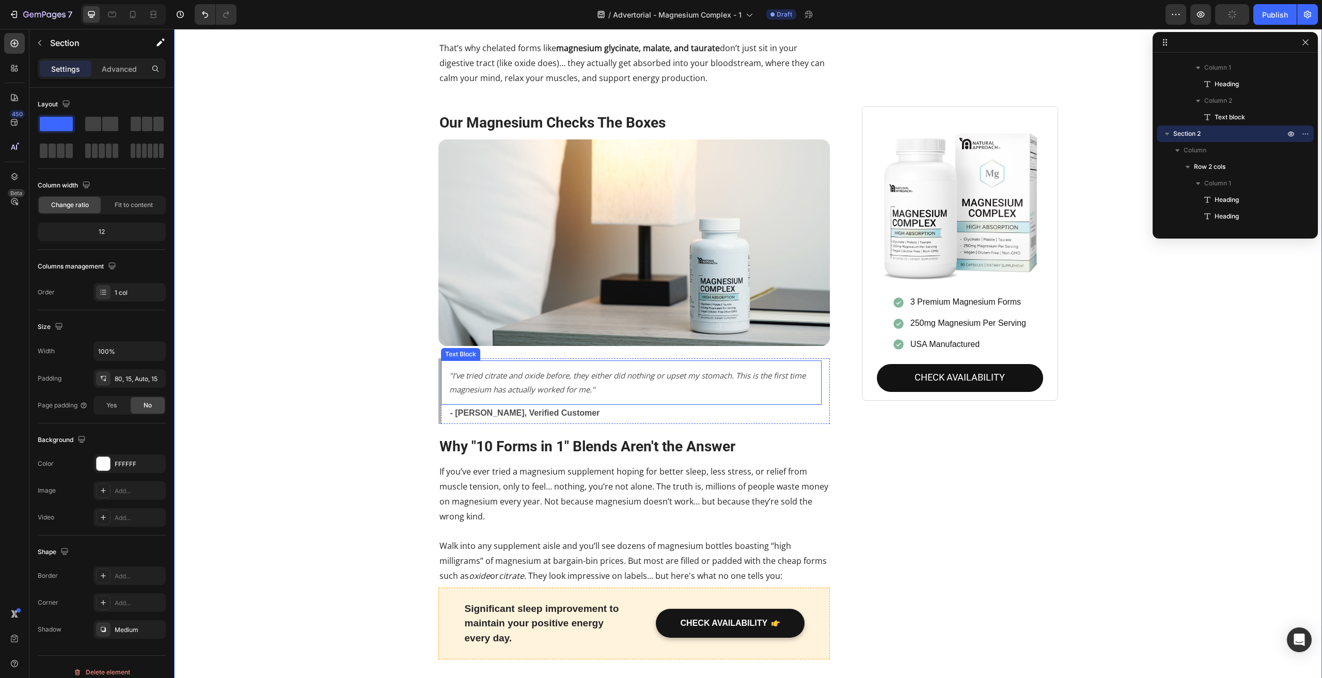
scroll to position [807, 0]
click at [545, 361] on div ""I’ve tried citrate and oxide before, they either did nothing or upset my stoma…" at bounding box center [631, 383] width 381 height 44
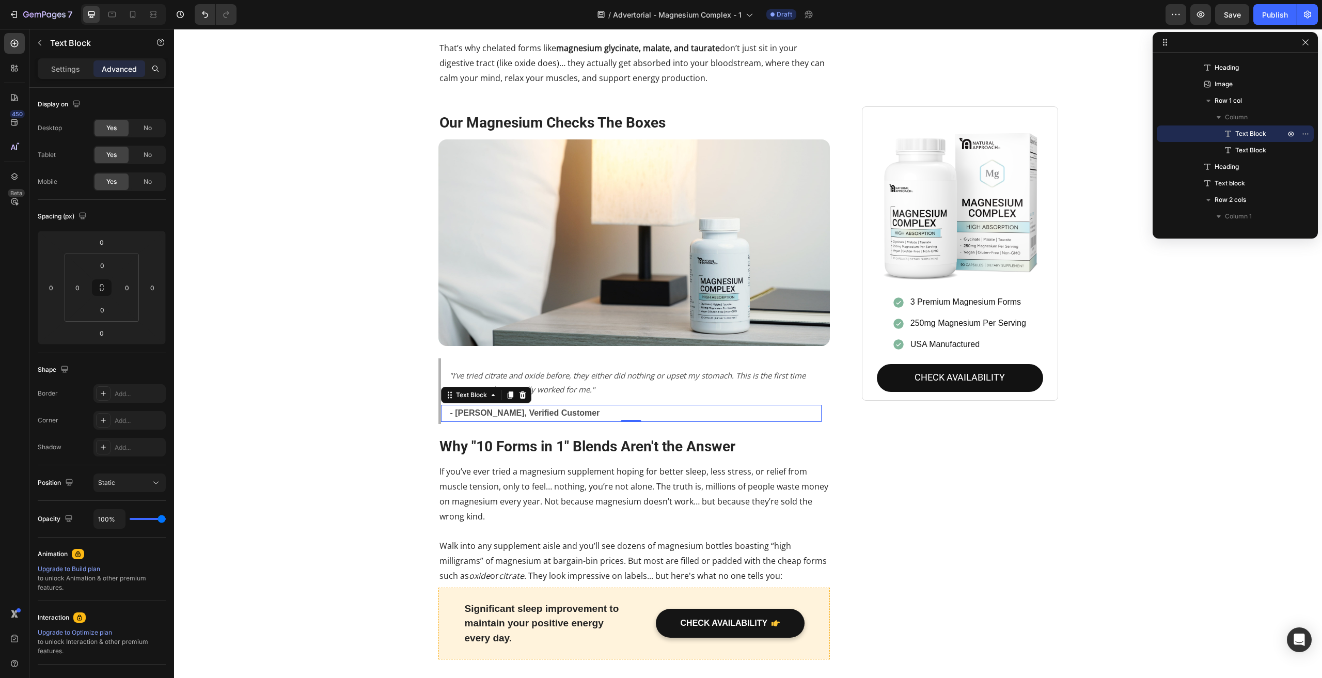
click at [579, 406] on p "- [PERSON_NAME], Verified Customer" at bounding box center [635, 413] width 371 height 15
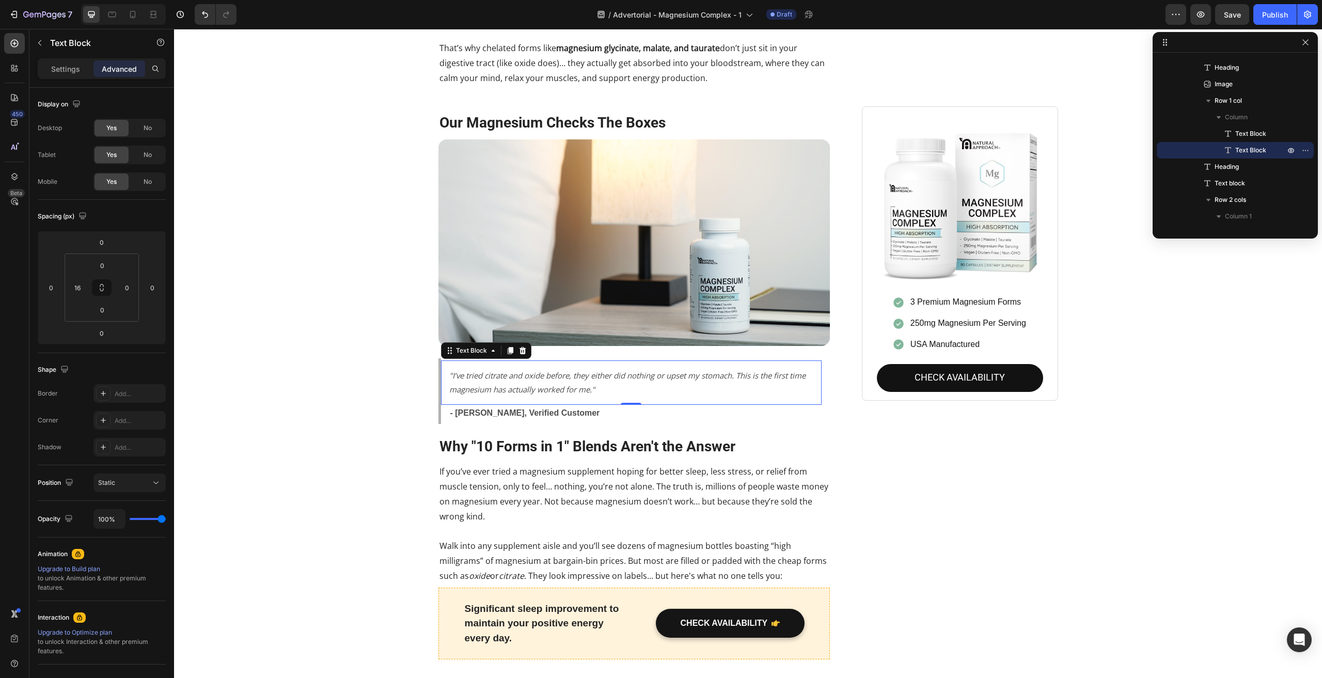
click at [573, 370] on icon ""I’ve tried citrate and oxide before, they either did nothing or upset my stoma…" at bounding box center [627, 382] width 356 height 24
click at [498, 370] on icon ""I’ve tried citrate and oxide before, they either did nothing or upset my stoma…" at bounding box center [627, 382] width 356 height 24
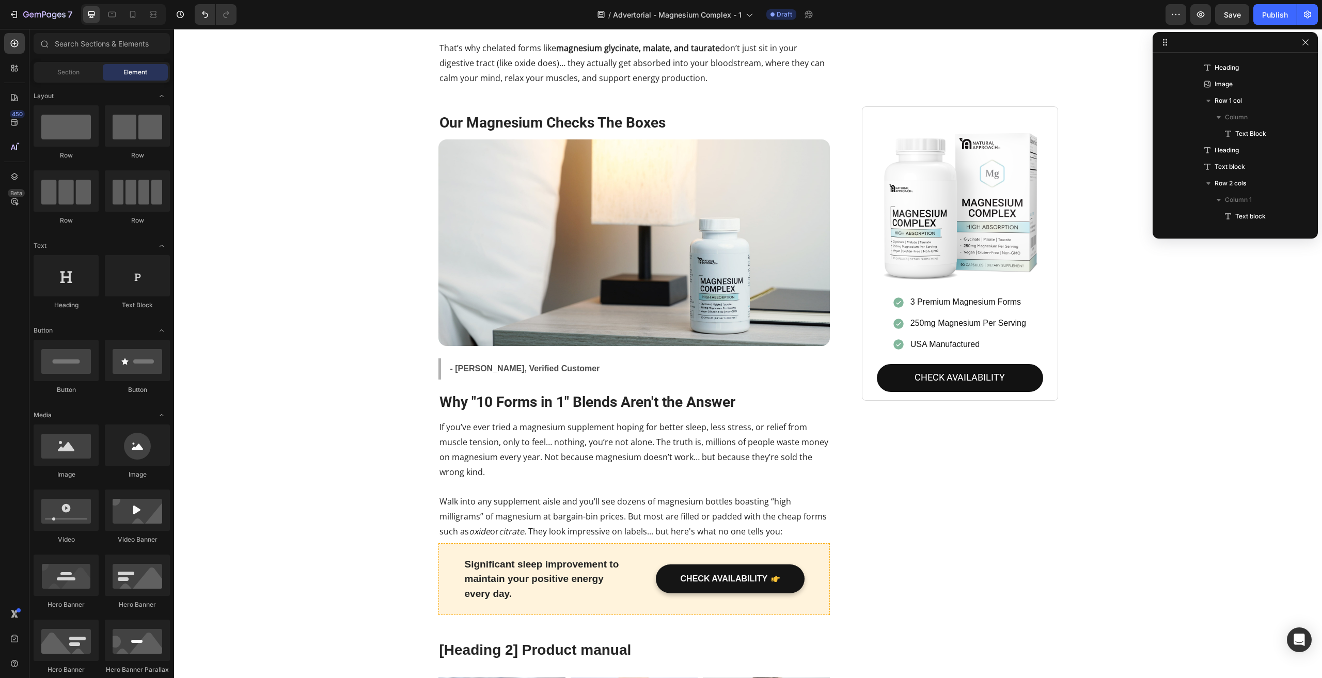
click at [56, 58] on div "Sections(30) Elements(83) Section Element Hero Section Product Detail Brands Tr…" at bounding box center [101, 354] width 145 height 643
click at [58, 74] on span "Section" at bounding box center [68, 72] width 22 height 9
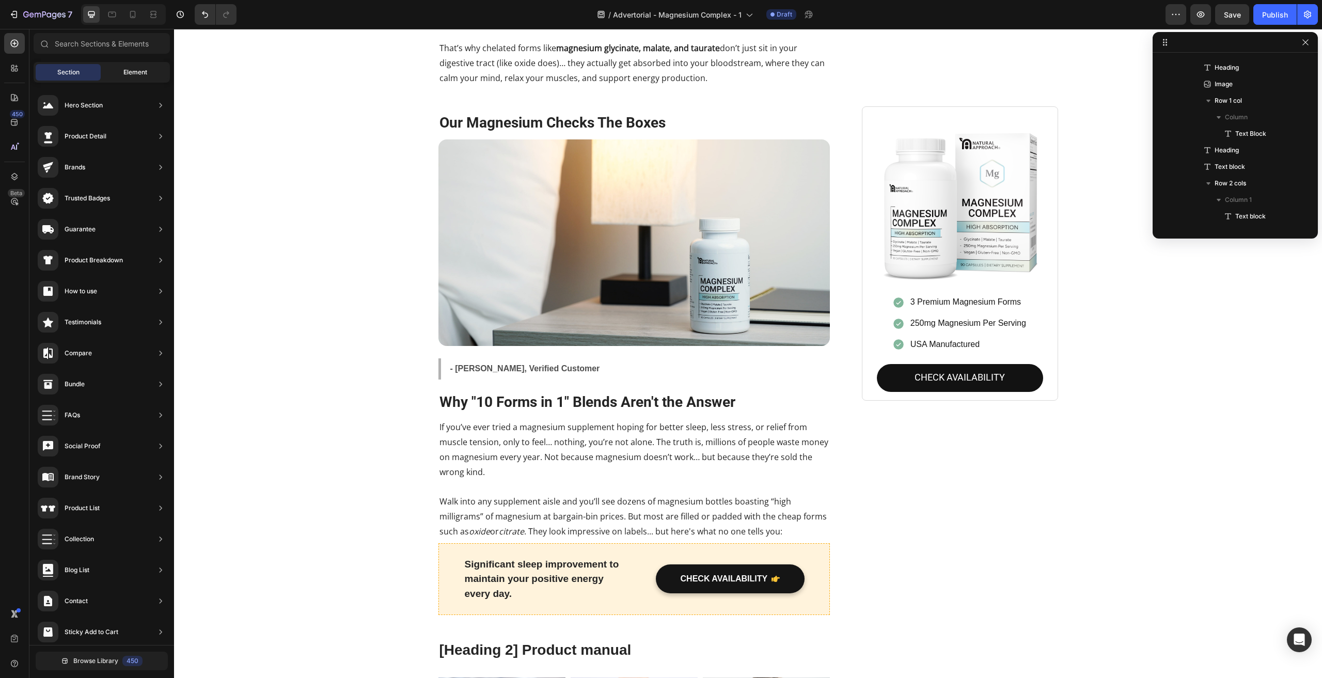
click at [126, 70] on span "Element" at bounding box center [135, 72] width 24 height 9
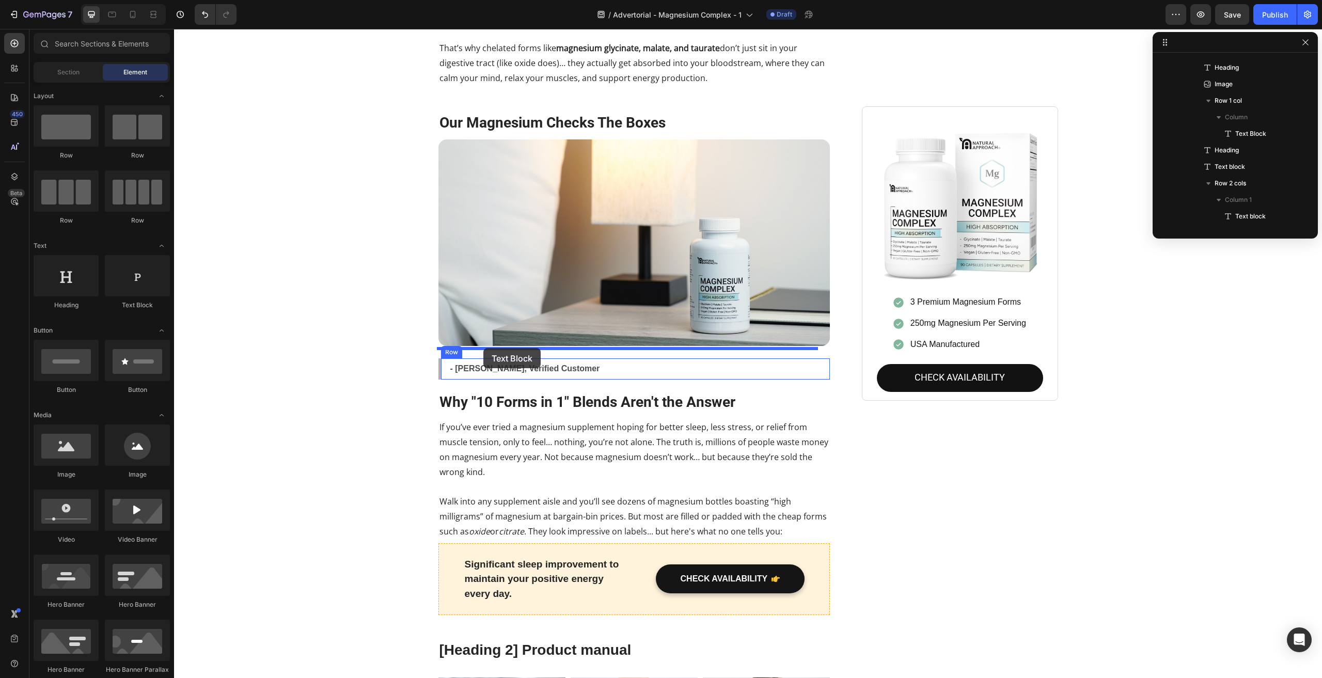
drag, startPoint x: 318, startPoint y: 311, endPoint x: 483, endPoint y: 348, distance: 169.9
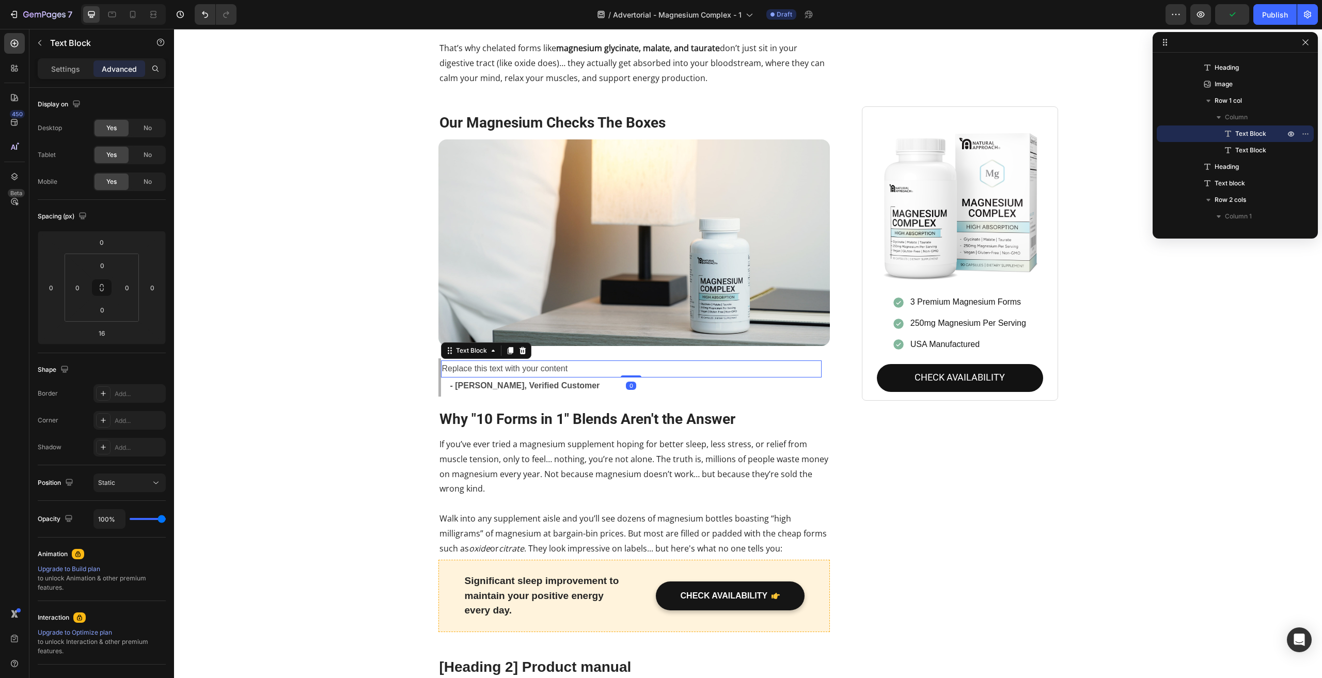
drag, startPoint x: 630, startPoint y: 374, endPoint x: 629, endPoint y: 360, distance: 14.0
click at [631, 361] on div "Replace this text with your content Text Block 0" at bounding box center [631, 369] width 381 height 17
type input "0"
click at [41, 42] on icon "button" at bounding box center [40, 43] width 8 height 8
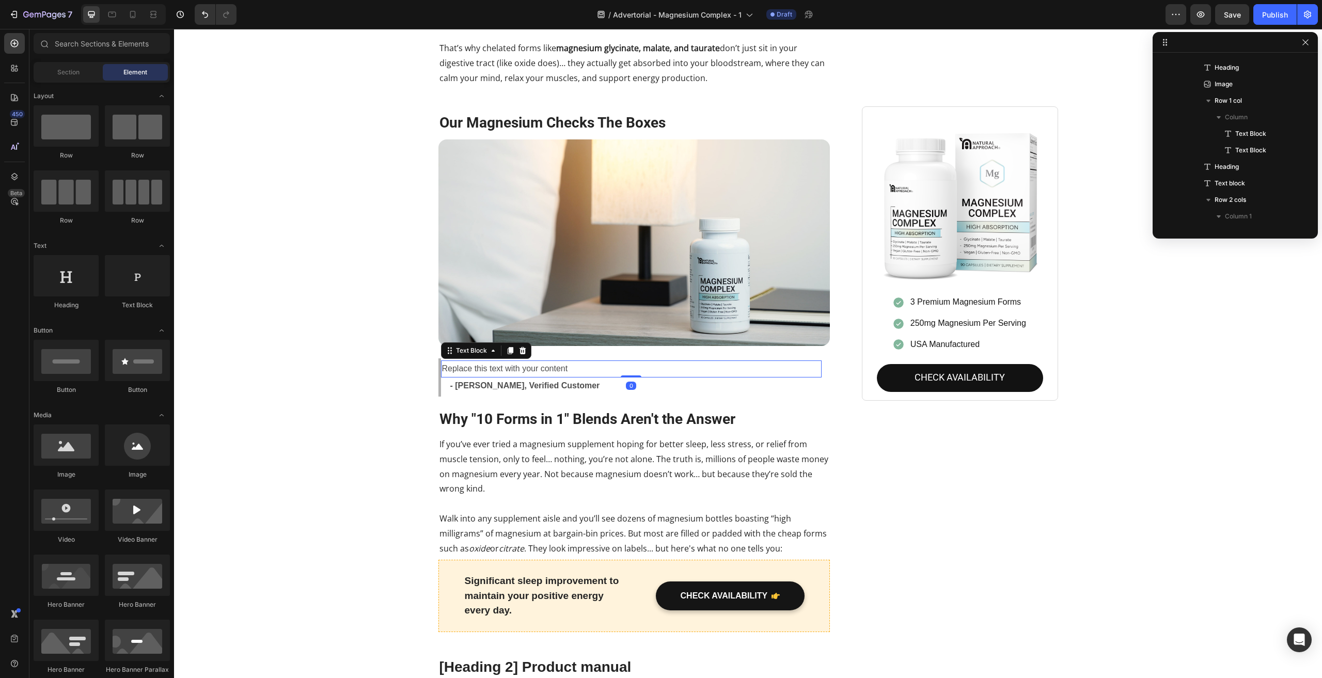
click at [573, 361] on div "Replace this text with your content" at bounding box center [631, 369] width 381 height 17
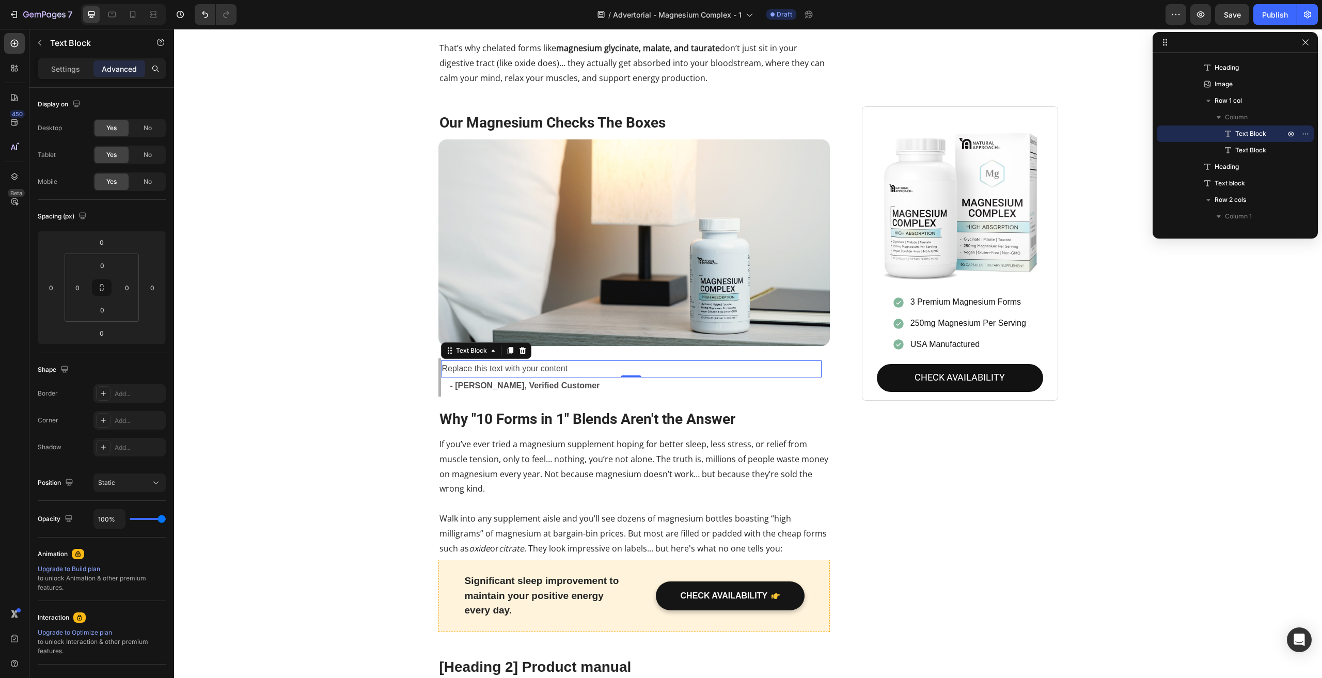
click at [75, 60] on div "Settings Advanced" at bounding box center [102, 68] width 128 height 21
click at [75, 66] on p "Settings" at bounding box center [65, 69] width 29 height 11
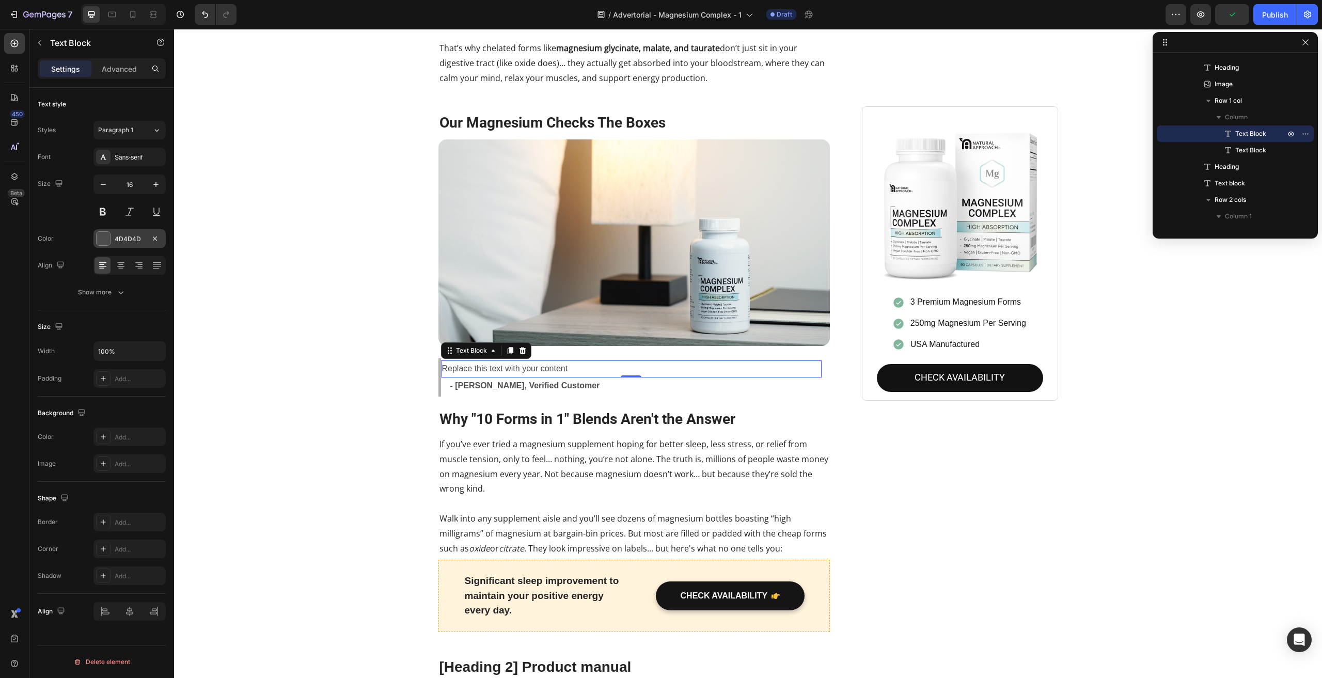
click at [106, 235] on div at bounding box center [103, 238] width 13 height 13
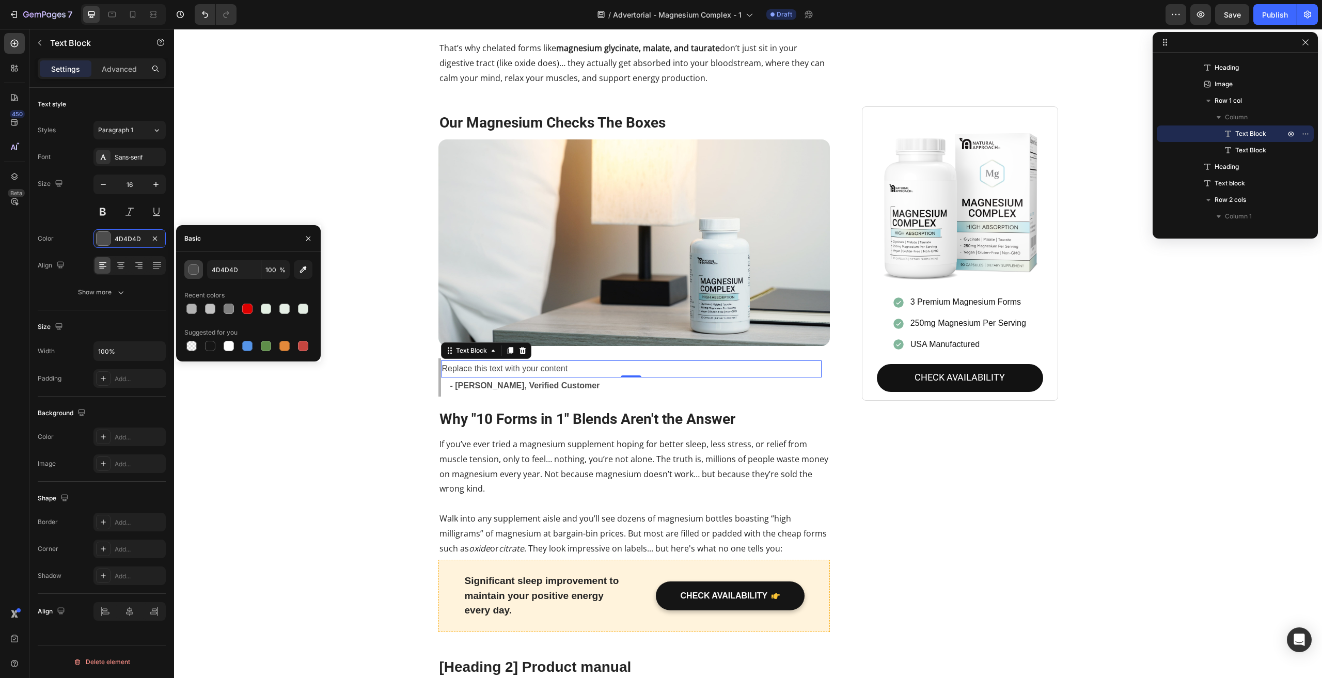
click at [194, 270] on div "button" at bounding box center [194, 270] width 10 height 10
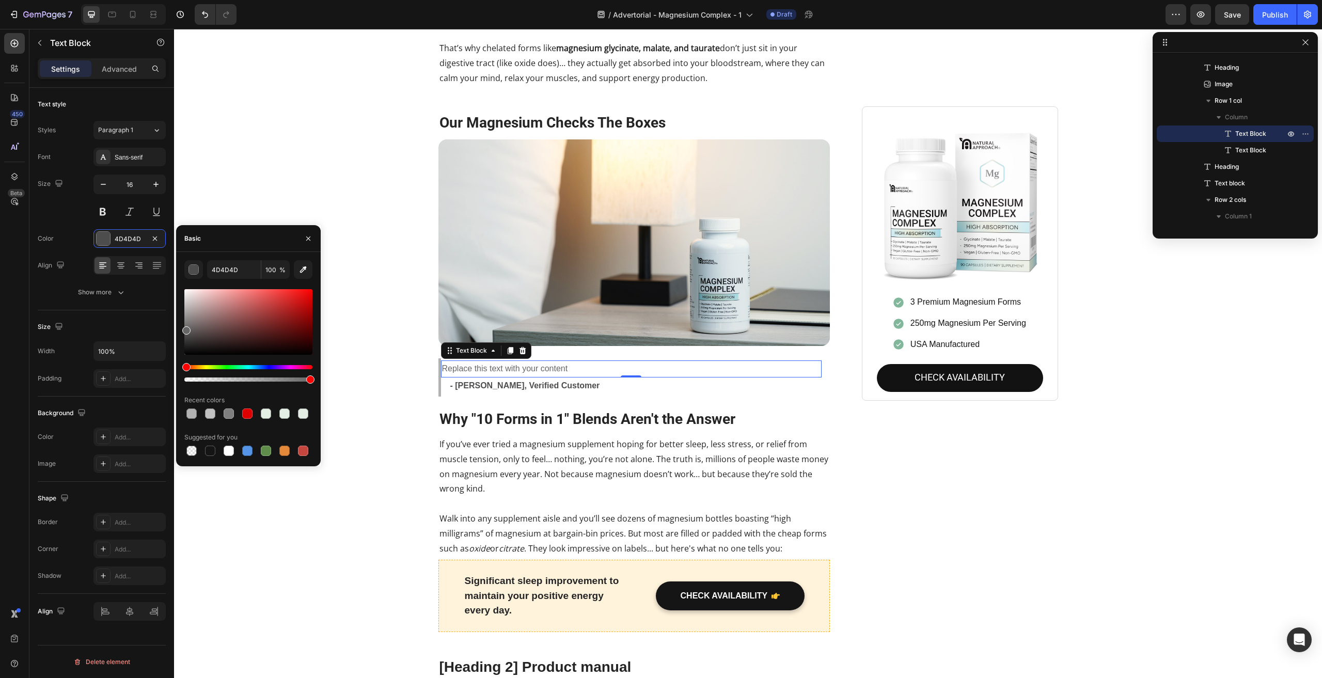
type input "666666"
drag, startPoint x: 196, startPoint y: 327, endPoint x: 182, endPoint y: 329, distance: 14.0
click at [182, 329] on div "666666 100 % Recent colors Suggested for you" at bounding box center [248, 359] width 145 height 198
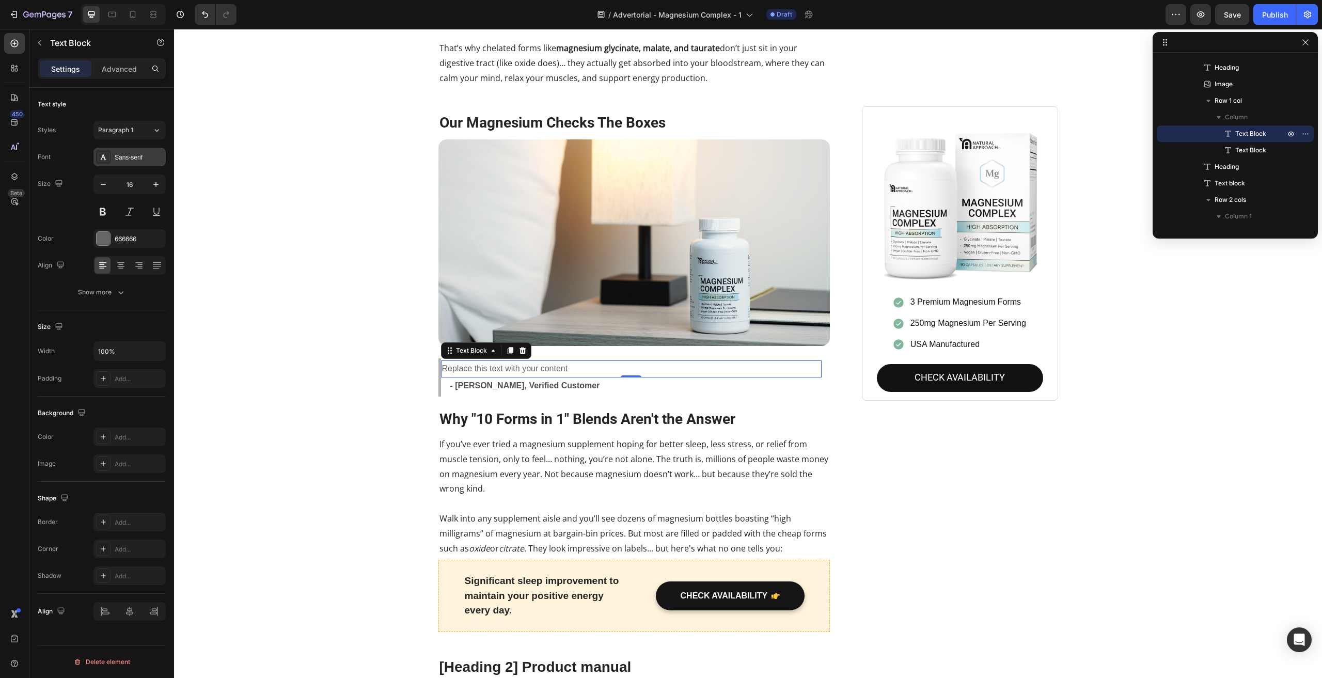
click at [154, 154] on div "Sans-serif" at bounding box center [139, 157] width 49 height 9
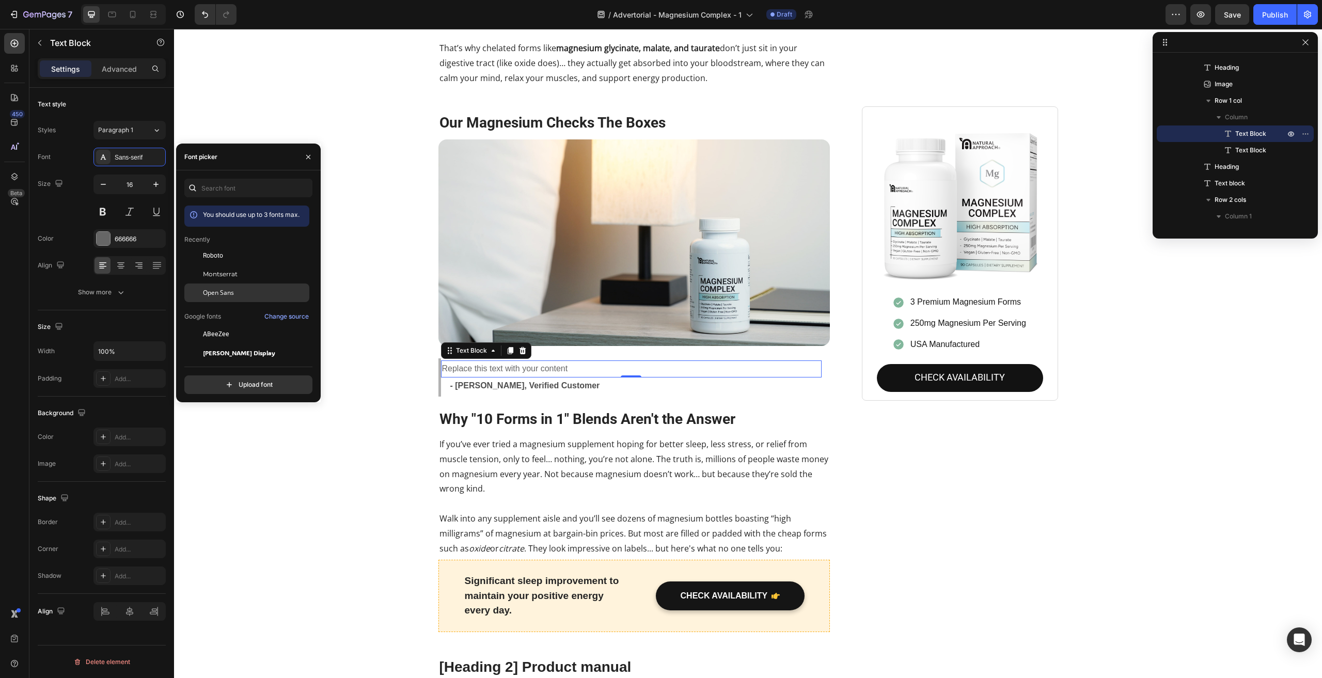
click at [218, 294] on span "Open Sans" at bounding box center [218, 292] width 31 height 9
click at [467, 361] on div "Replace this text with your content" at bounding box center [631, 369] width 381 height 17
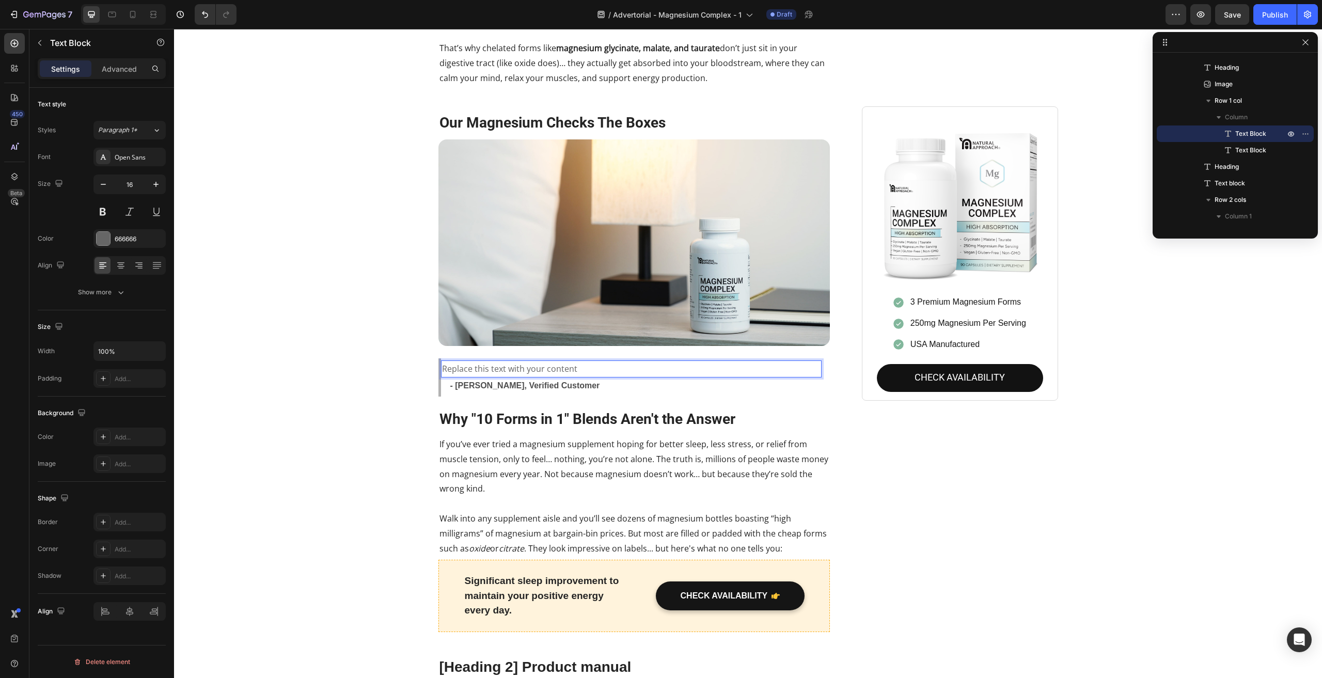
click at [467, 362] on p "Replace this text with your content" at bounding box center [631, 369] width 379 height 15
click at [488, 362] on p ""I've tried citrate and oxide before, they either did nothing or up" at bounding box center [631, 369] width 379 height 15
click at [489, 362] on p ""I've tried citrate and oxide before, they either did nothing or up" at bounding box center [631, 369] width 379 height 15
click at [642, 362] on p ""I've tried other magnesiums before and oxide before, they either did nothing o…" at bounding box center [631, 369] width 379 height 15
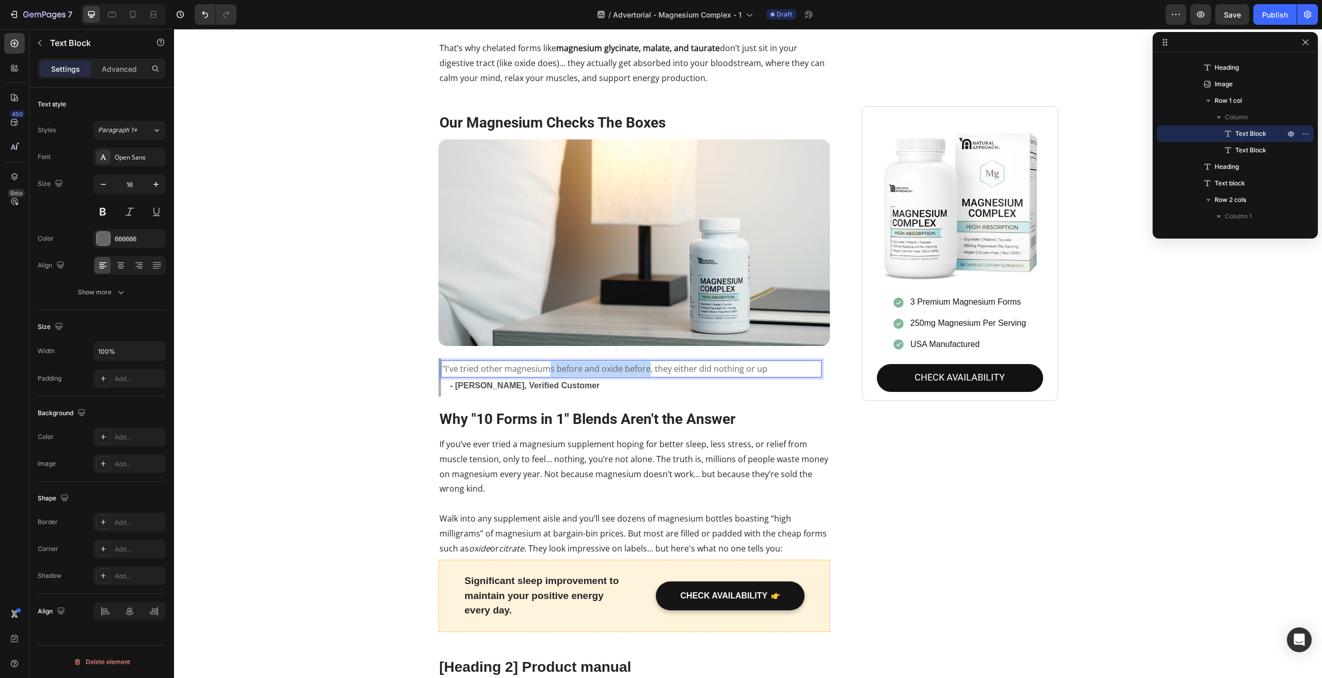
drag, startPoint x: 644, startPoint y: 358, endPoint x: 544, endPoint y: 363, distance: 100.3
click at [544, 363] on p ""I've tried other magnesiums before and oxide before, they either did nothing o…" at bounding box center [631, 369] width 379 height 15
click at [752, 362] on p ""I've tried other magnesium supplements before, they either did nothing or up" at bounding box center [631, 369] width 379 height 15
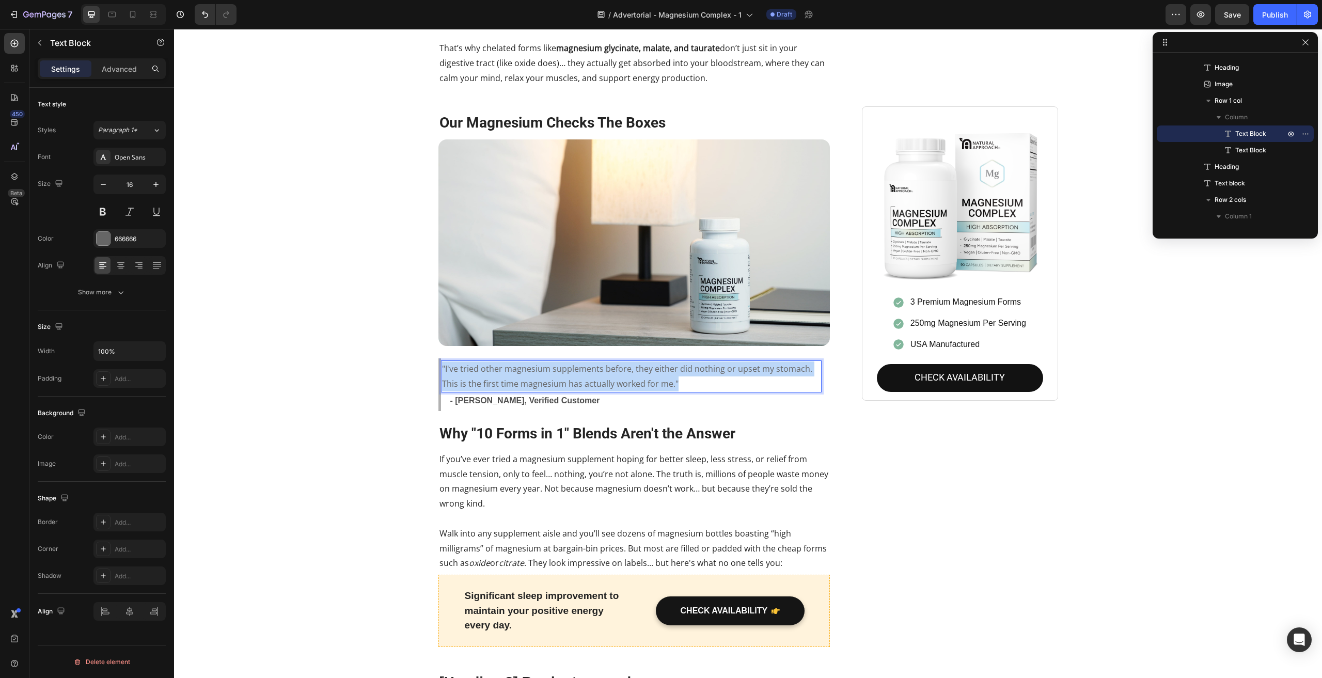
drag, startPoint x: 672, startPoint y: 371, endPoint x: 439, endPoint y: 358, distance: 233.9
click at [442, 362] on p ""I've tried other magnesium supplements before, they either did nothing or upse…" at bounding box center [631, 377] width 379 height 30
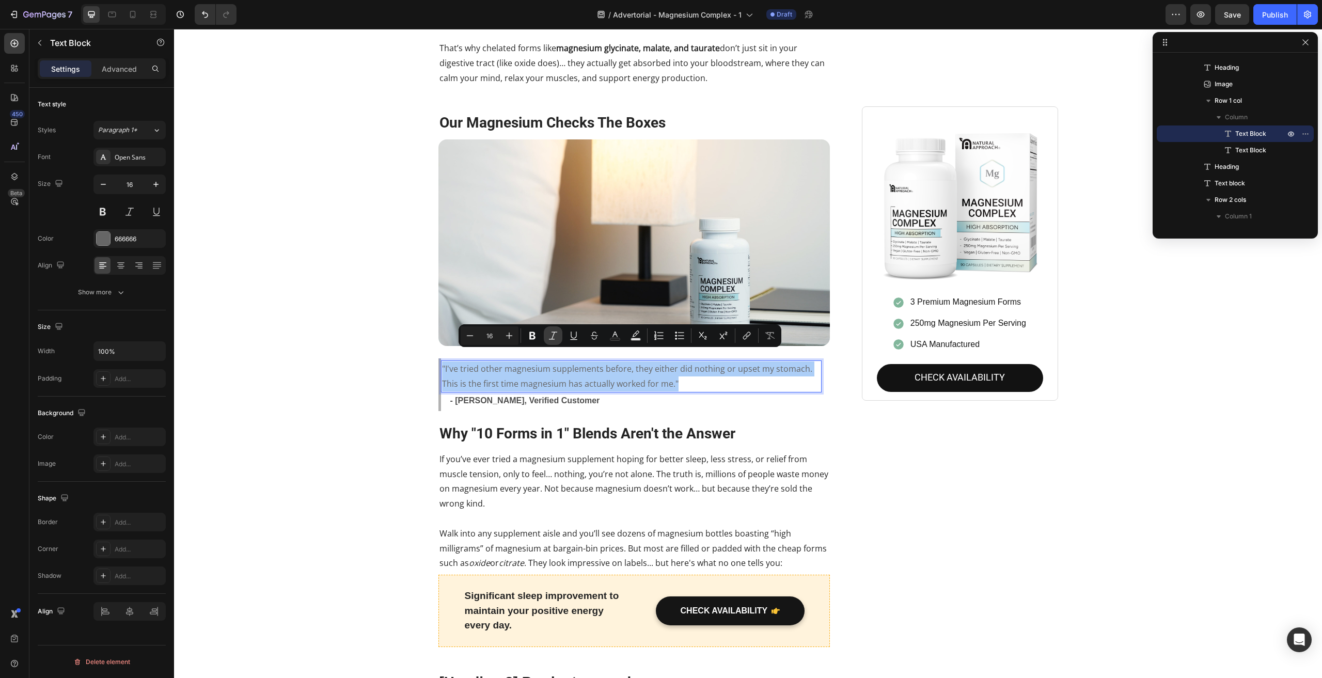
click at [552, 334] on icon "Editor contextual toolbar" at bounding box center [553, 336] width 10 height 10
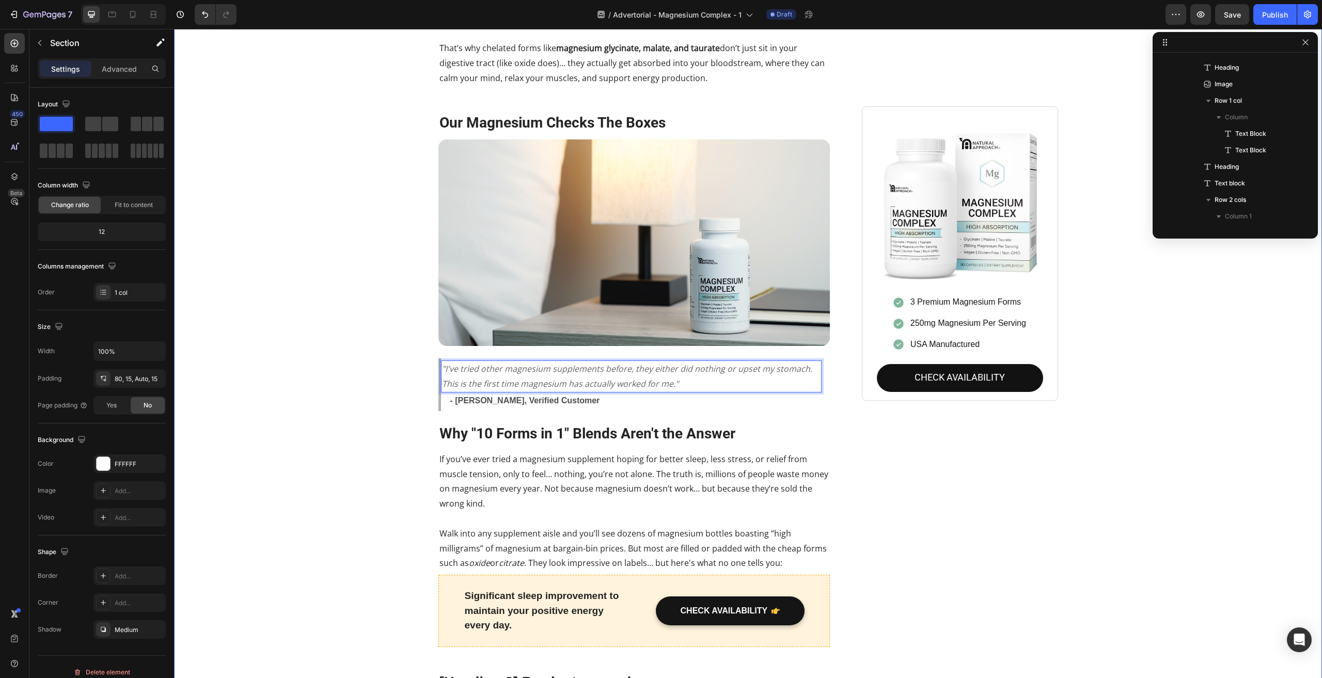
scroll to position [47, 0]
click at [484, 394] on p "- [PERSON_NAME], Verified Customer" at bounding box center [635, 401] width 371 height 15
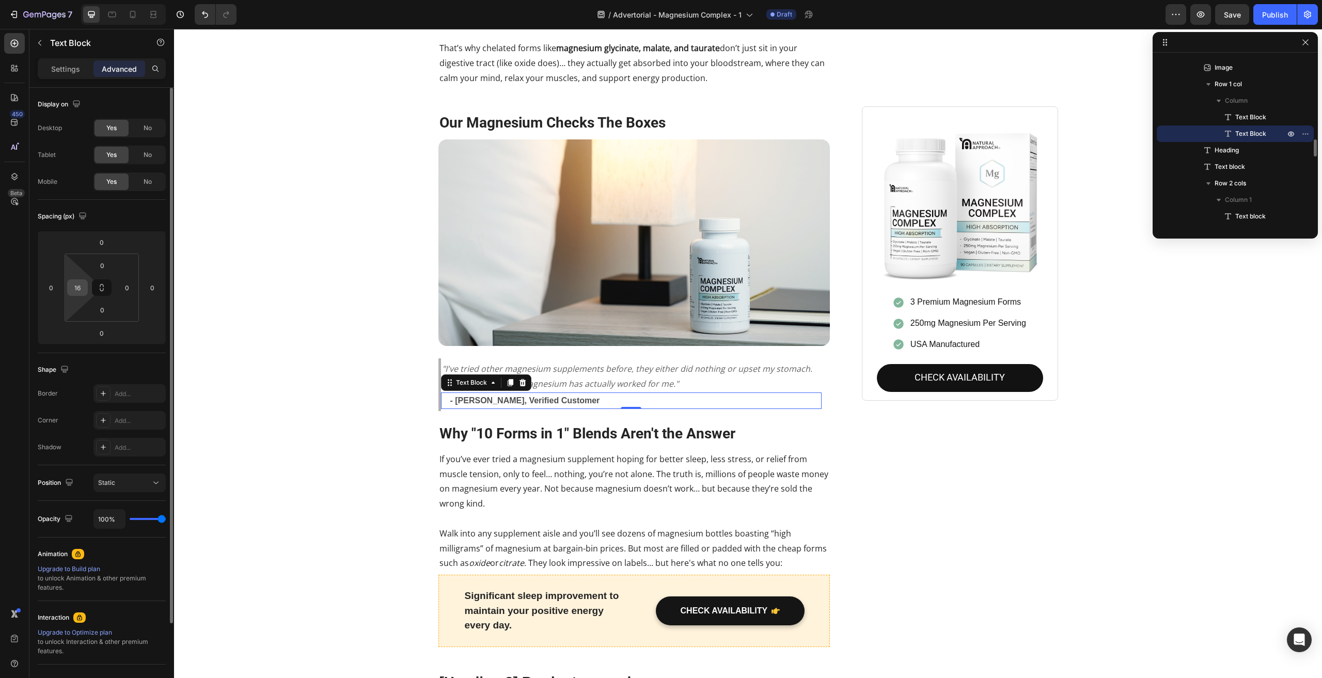
click at [82, 286] on input "16" at bounding box center [77, 287] width 15 height 15
type input "0"
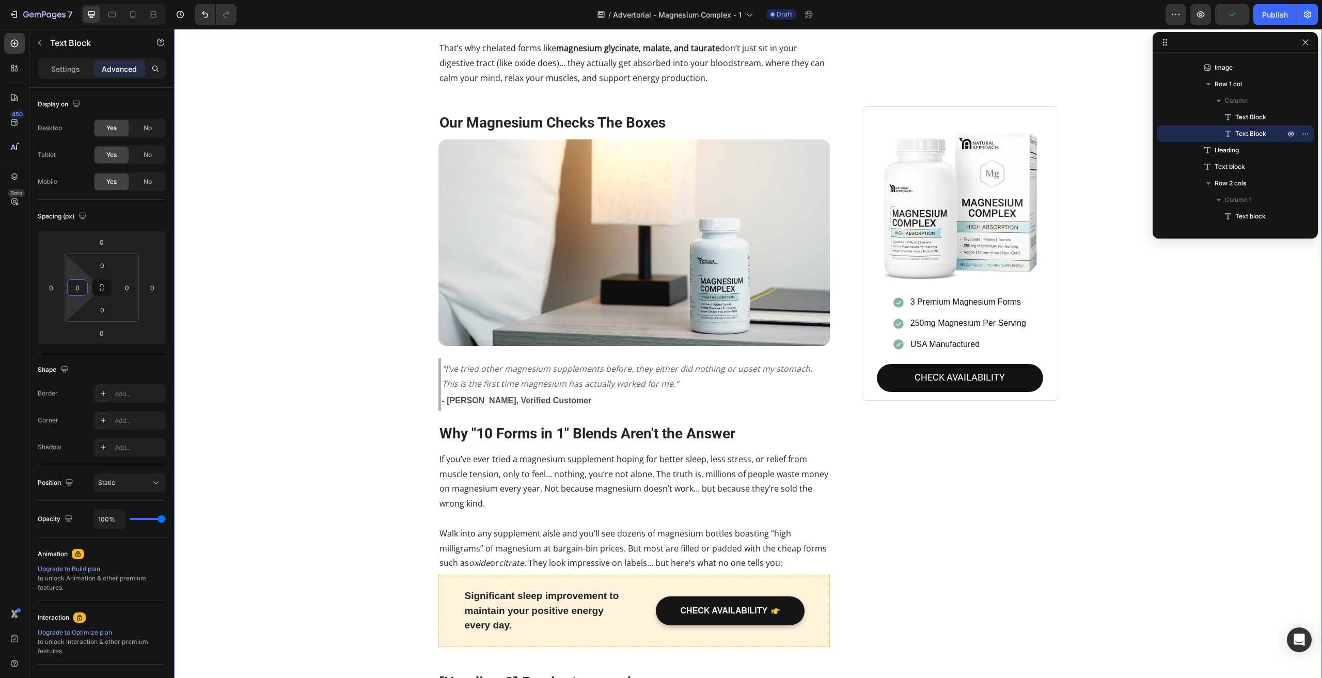
scroll to position [47, 0]
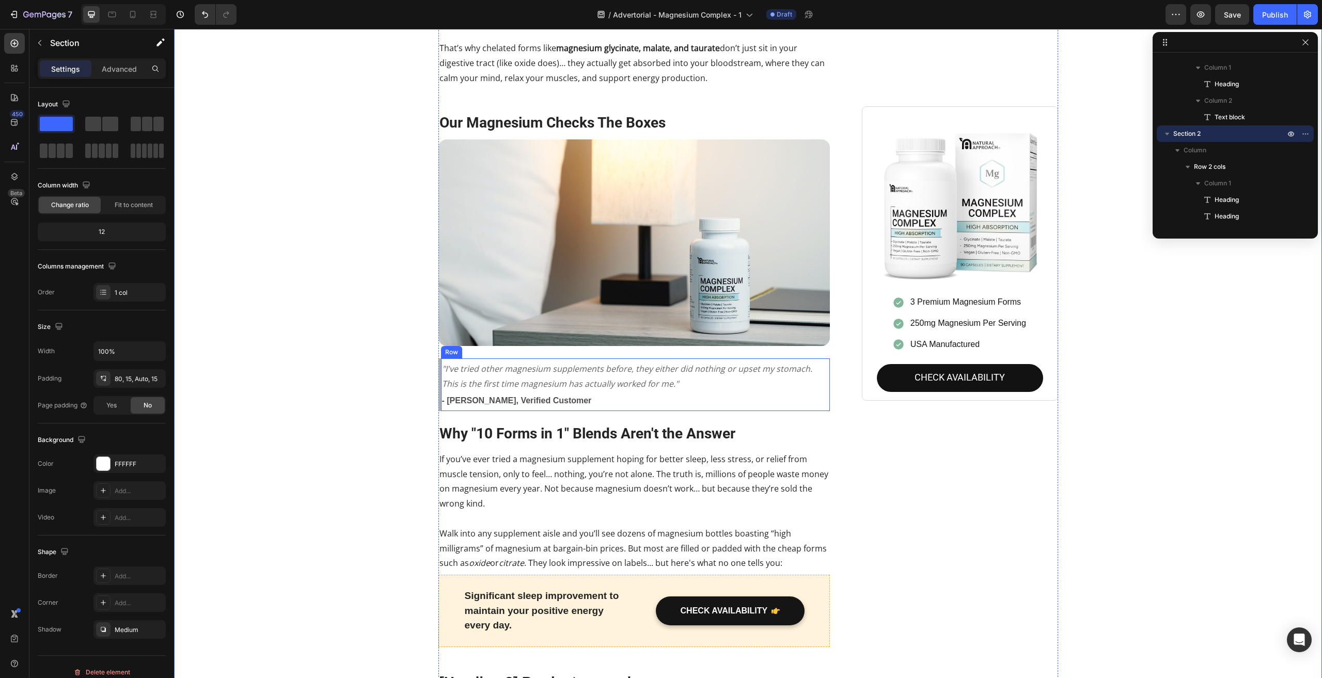
click at [821, 372] on div ""I've tried other magnesium supplements before, they either did nothing or upse…" at bounding box center [635, 384] width 392 height 53
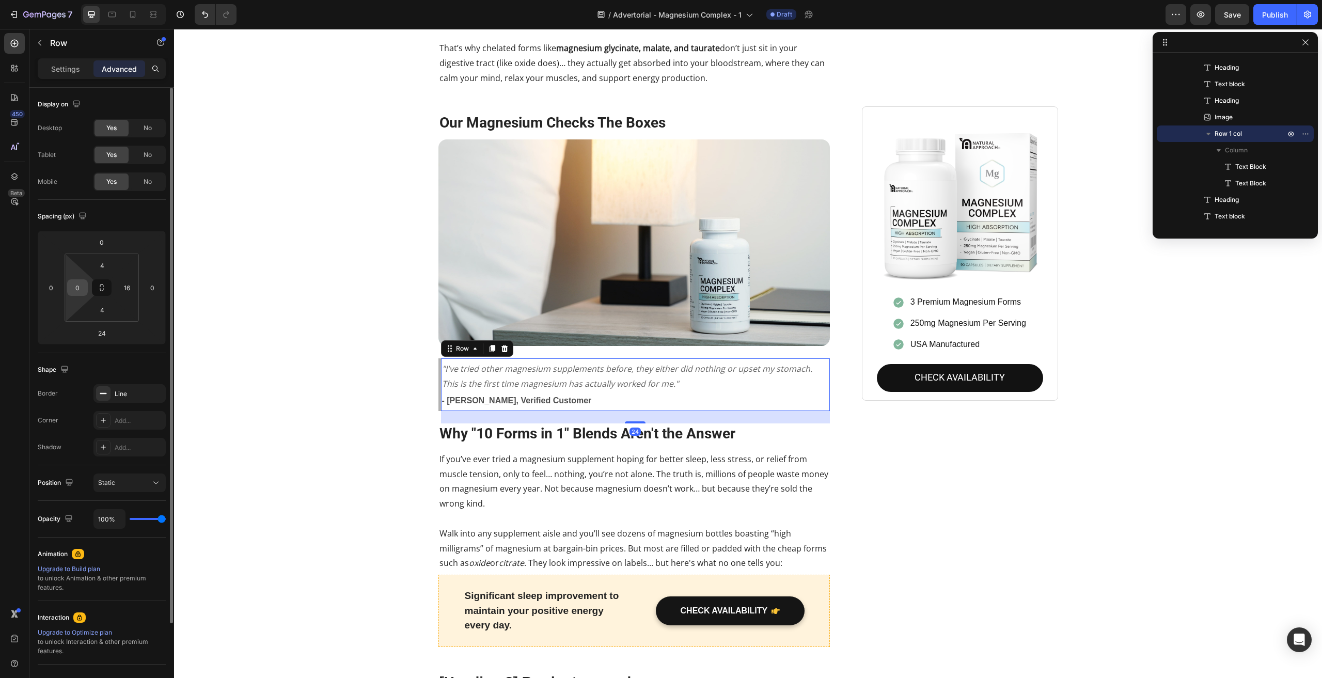
click at [74, 291] on input "0" at bounding box center [77, 287] width 15 height 15
type input "16"
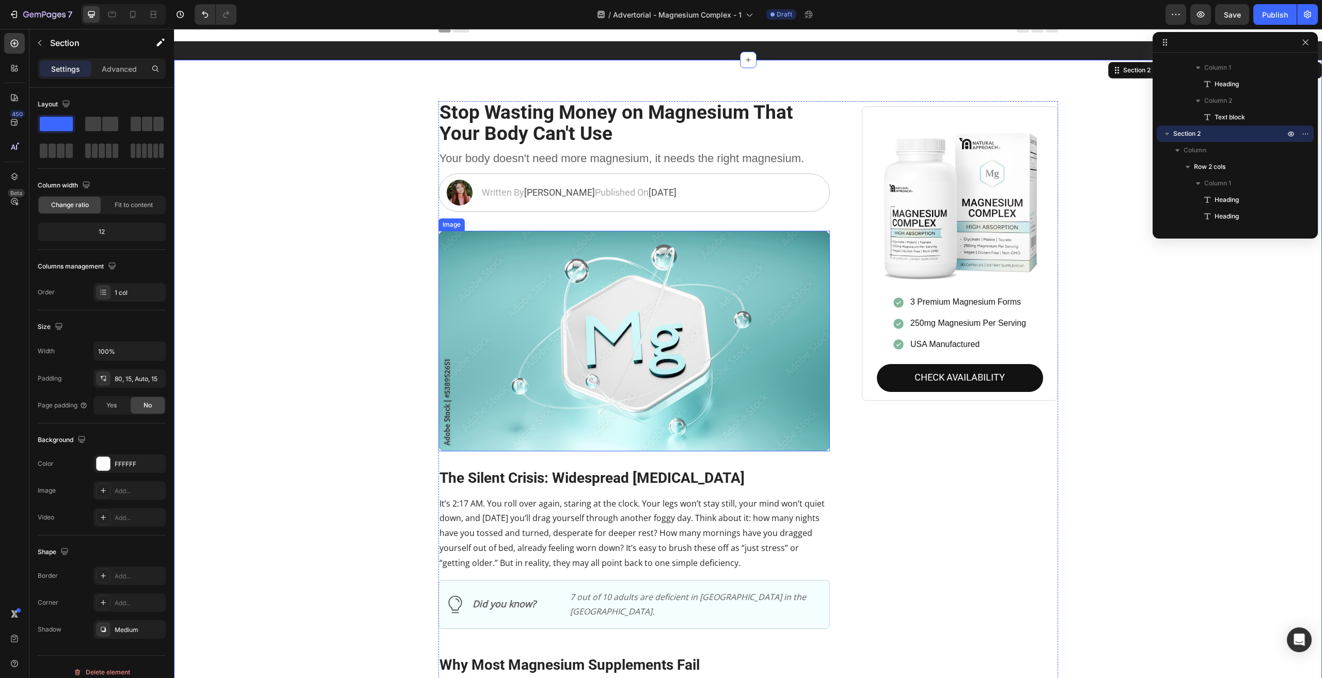
scroll to position [0, 0]
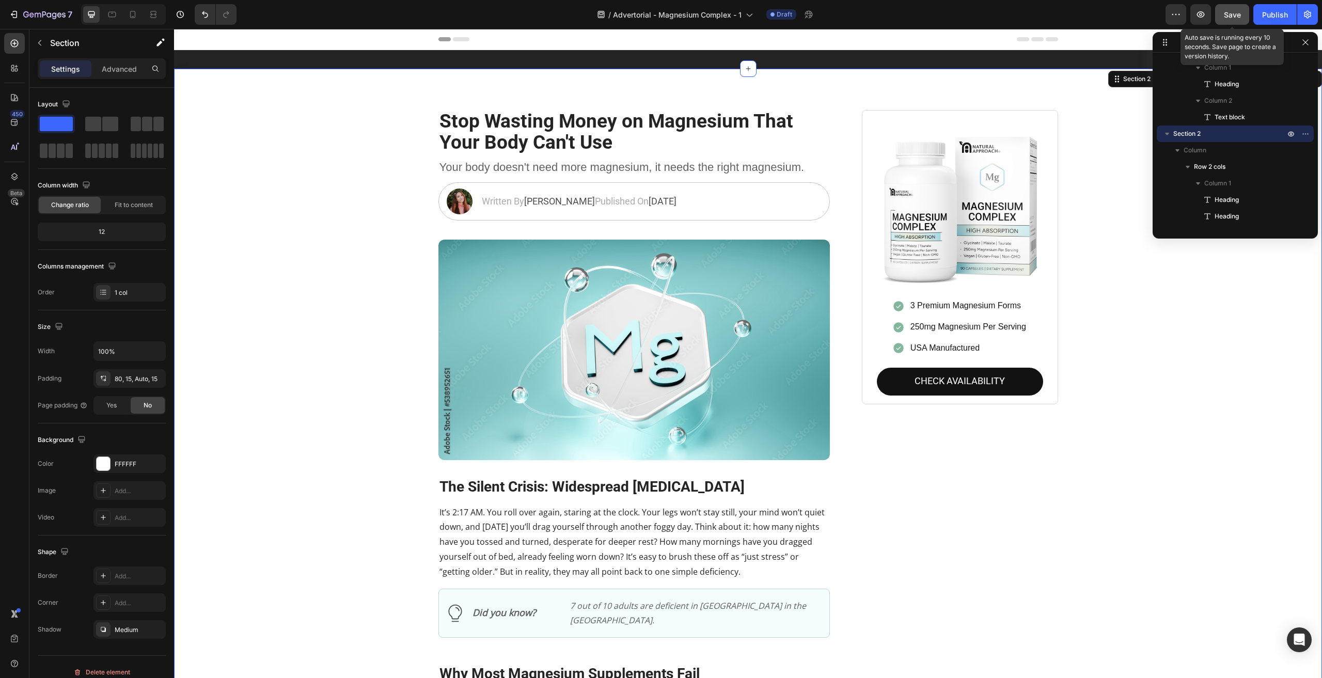
click at [1230, 18] on span "Save" at bounding box center [1232, 14] width 17 height 9
click at [1201, 12] on icon "button" at bounding box center [1201, 14] width 8 height 6
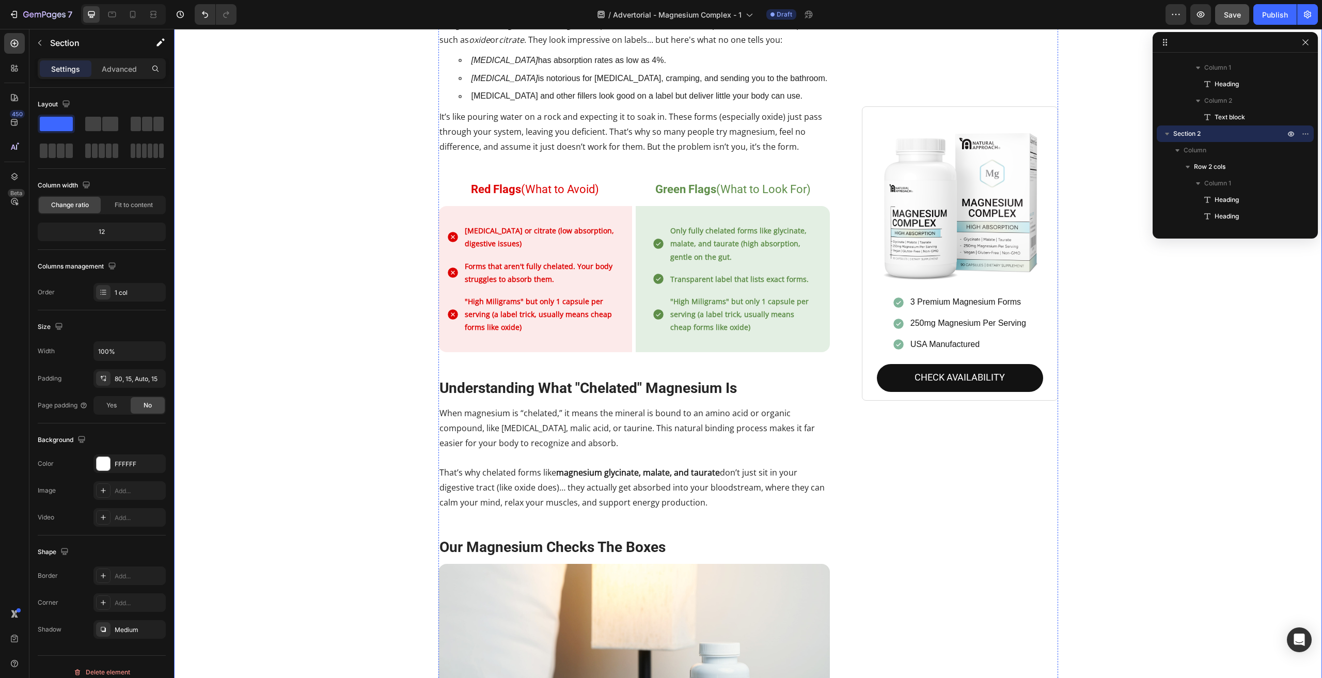
scroll to position [775, 0]
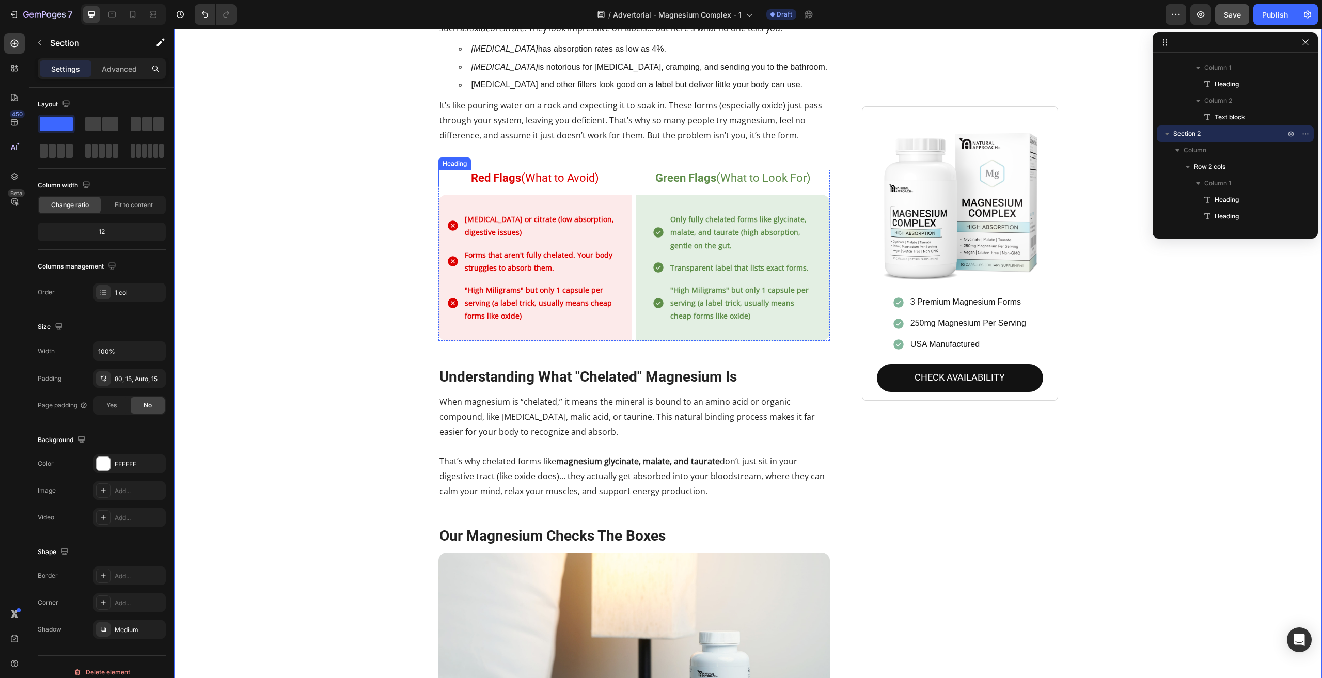
click at [529, 170] on h2 "Red Flags (What to Avoid)" at bounding box center [536, 178] width 194 height 17
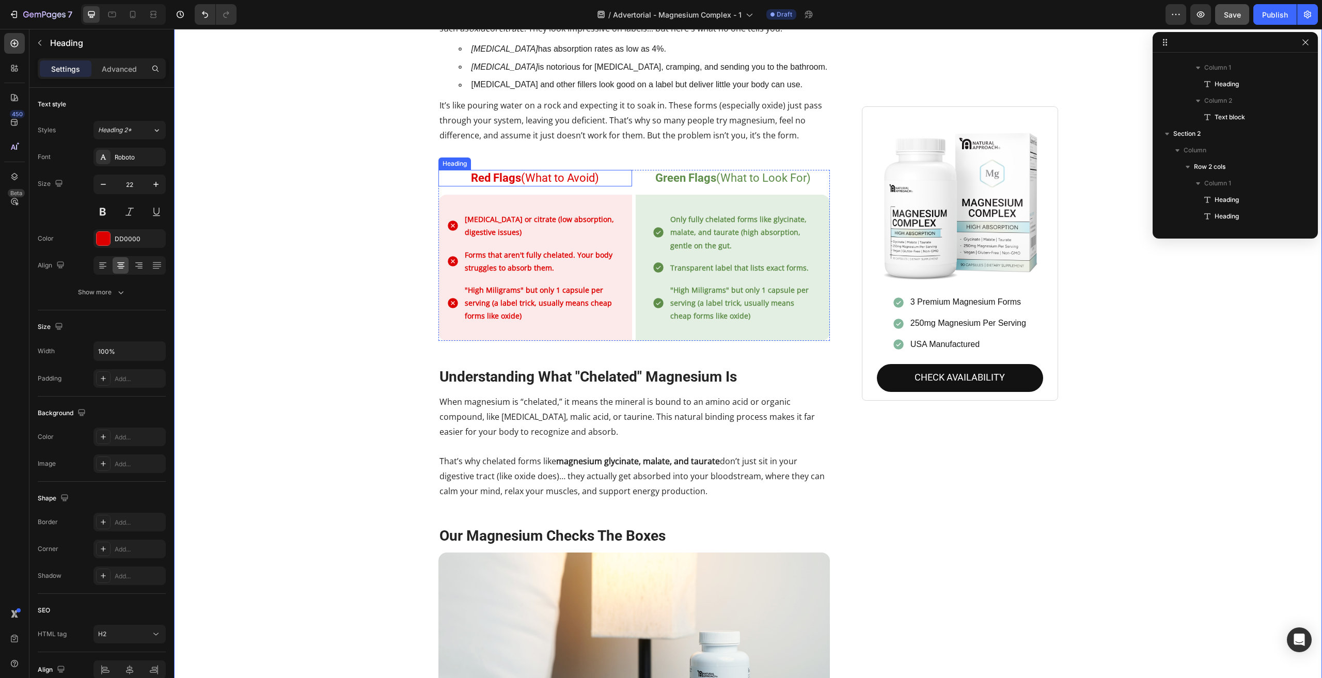
scroll to position [526, 0]
click at [519, 170] on h2 "Red Flags (What to Avoid)" at bounding box center [536, 178] width 194 height 17
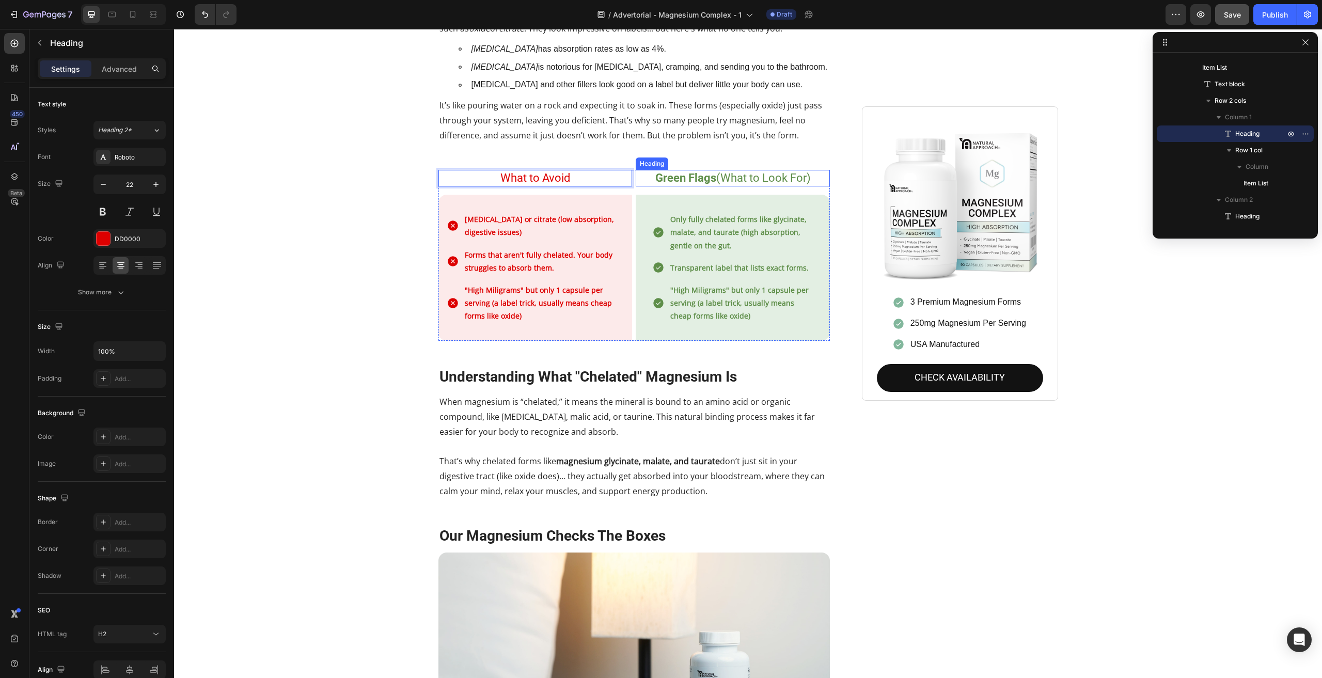
click at [720, 170] on h2 "Green Flags (What to Look For)" at bounding box center [733, 178] width 194 height 17
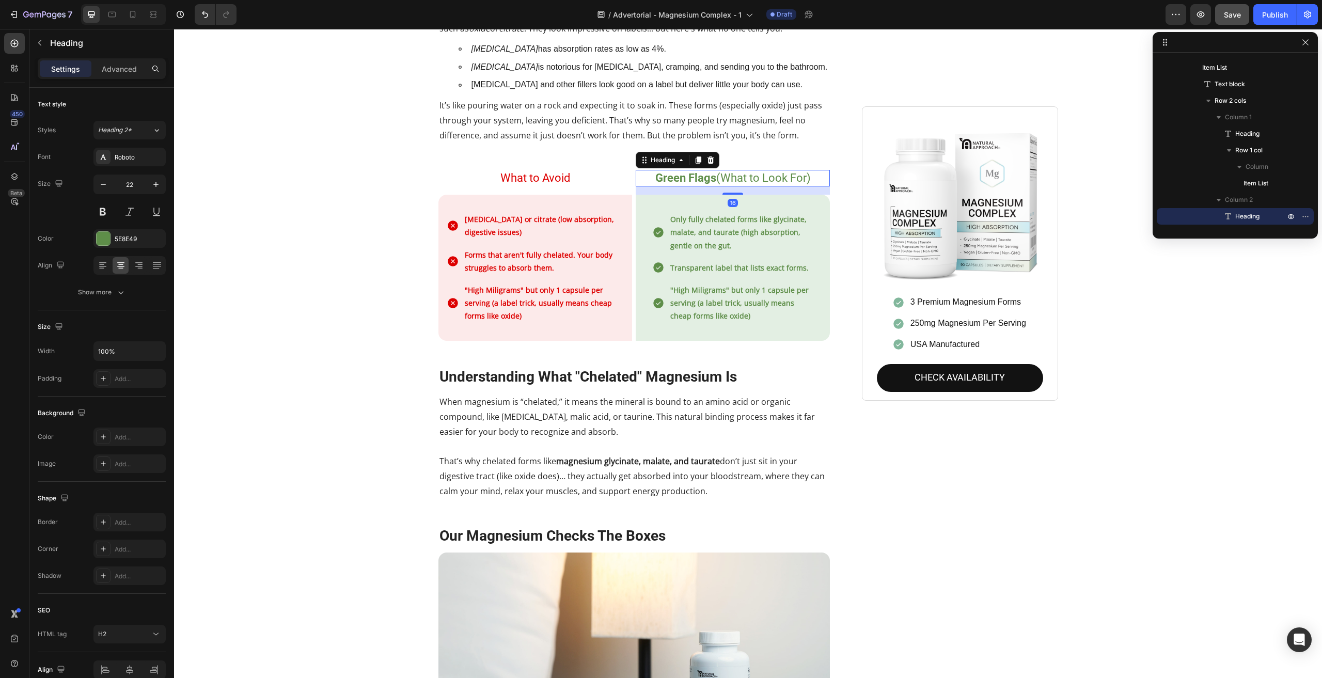
click at [720, 170] on h2 "Green Flags (What to Look For)" at bounding box center [733, 178] width 194 height 17
click at [720, 171] on p "Green Flags (What to Look For)" at bounding box center [733, 178] width 192 height 15
click at [1165, 331] on div "Stop Wasting Money on Magnesium That Your Body Can't Use Heading Your body does…" at bounding box center [748, 340] width 1133 height 2011
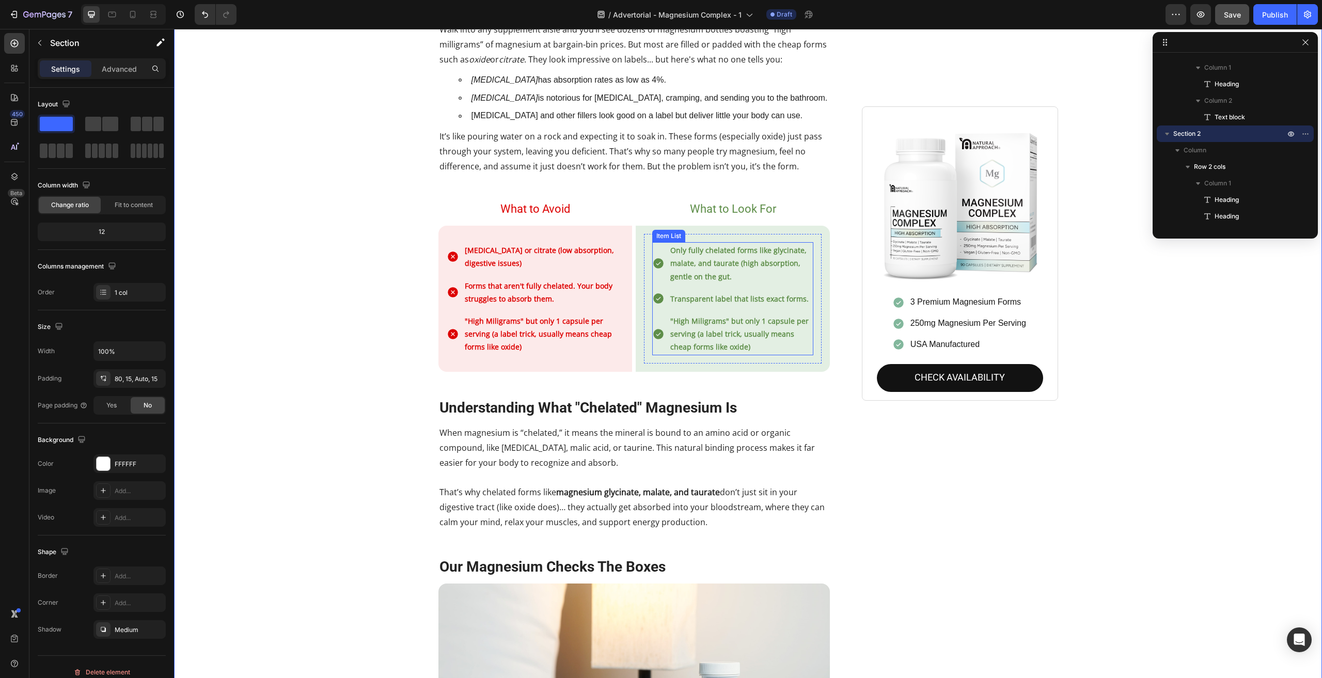
scroll to position [620, 0]
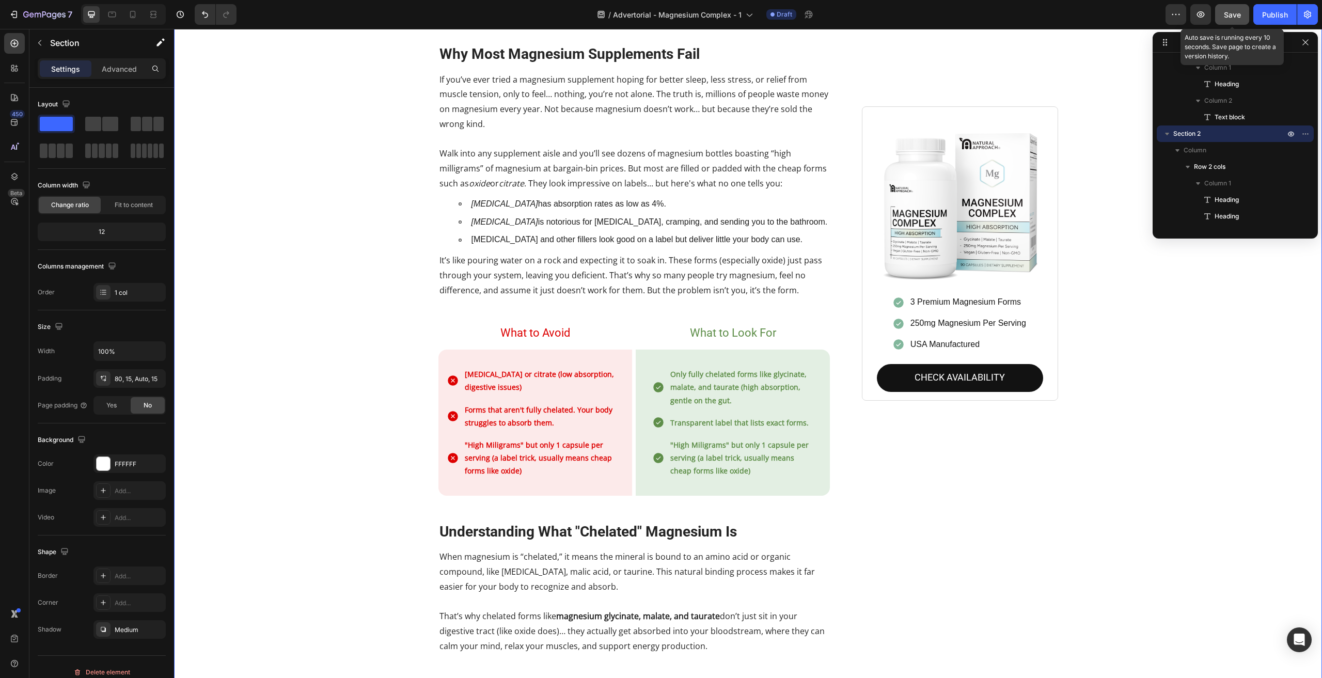
click at [1236, 24] on button "Save" at bounding box center [1232, 14] width 34 height 21
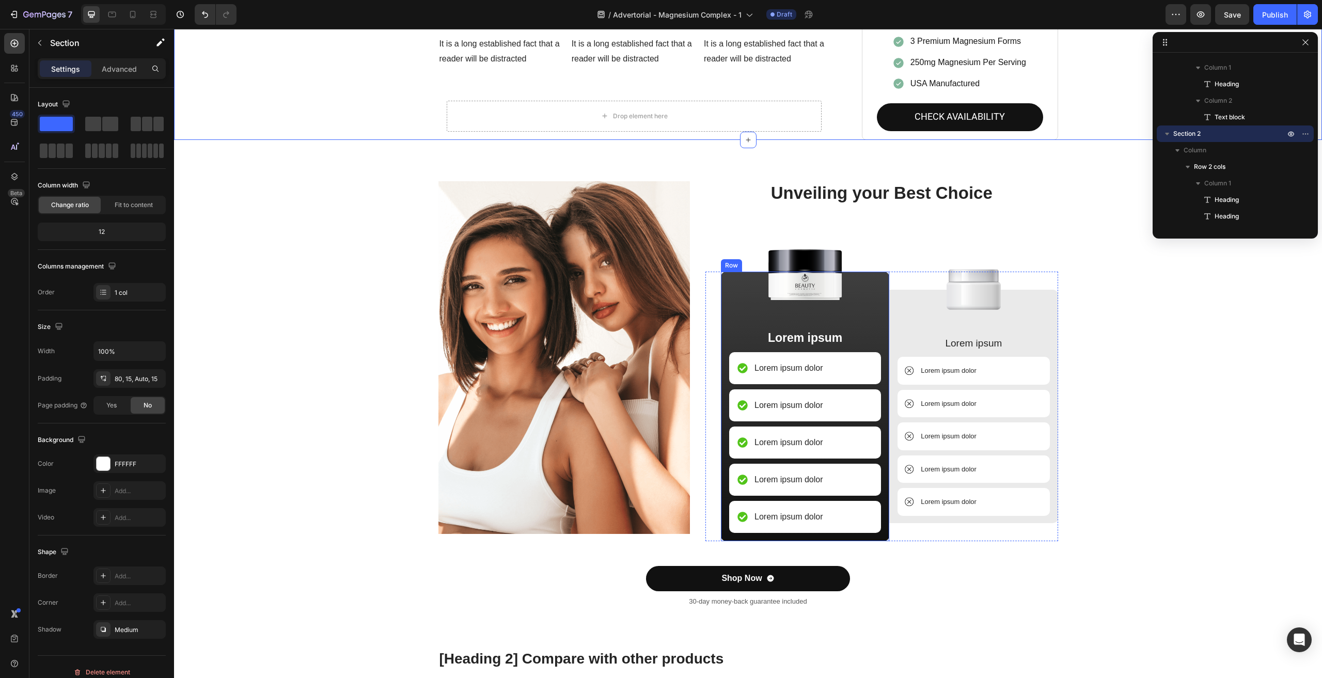
scroll to position [1963, 0]
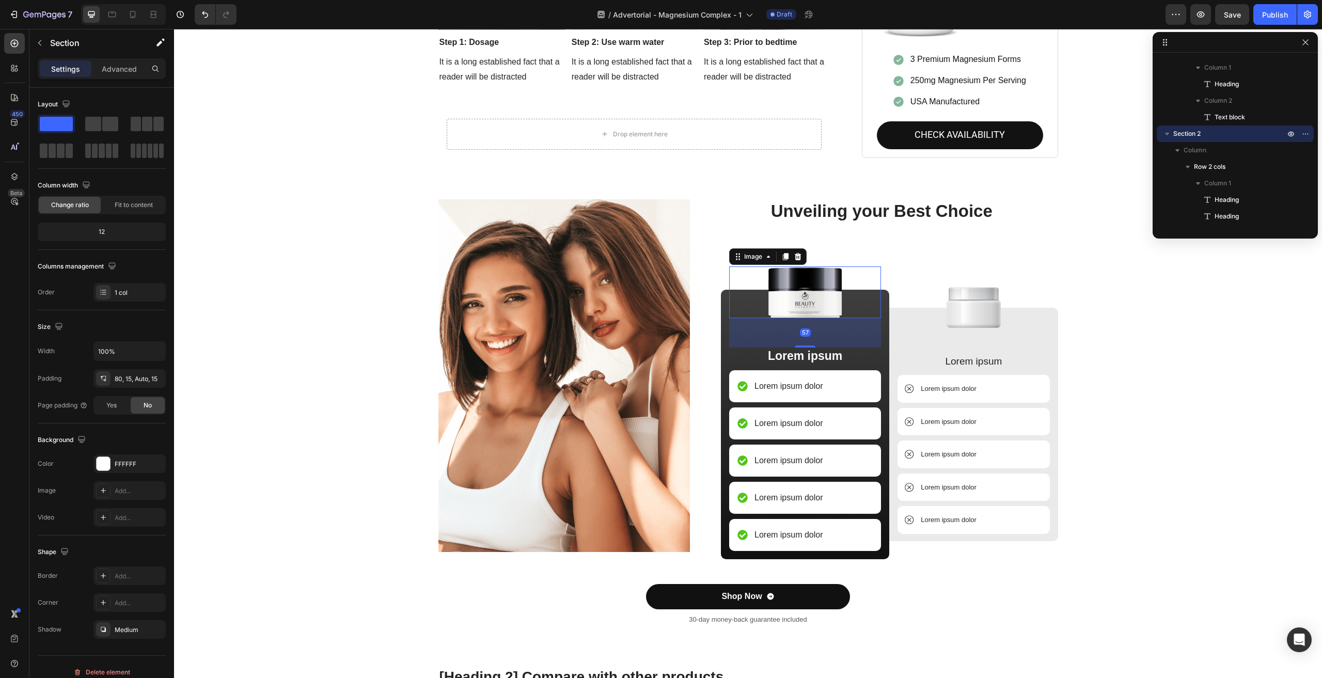
click at [813, 276] on img at bounding box center [805, 293] width 84 height 52
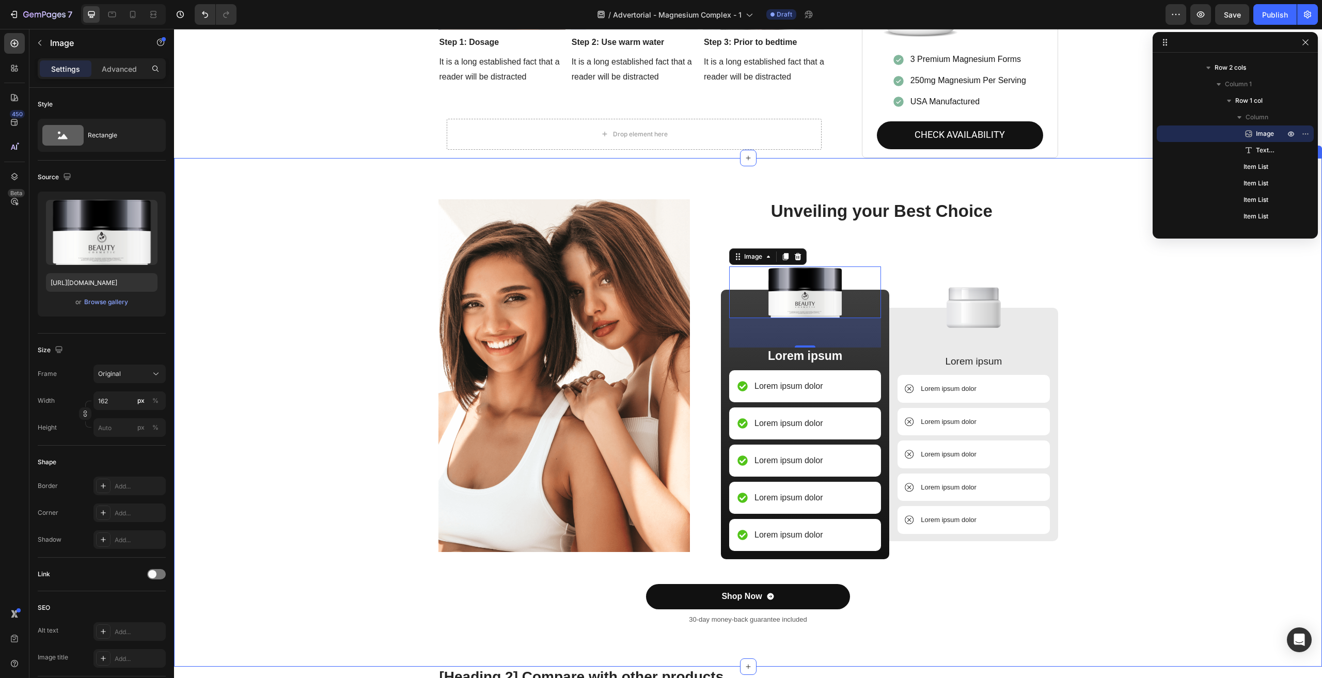
scroll to position [1332, 0]
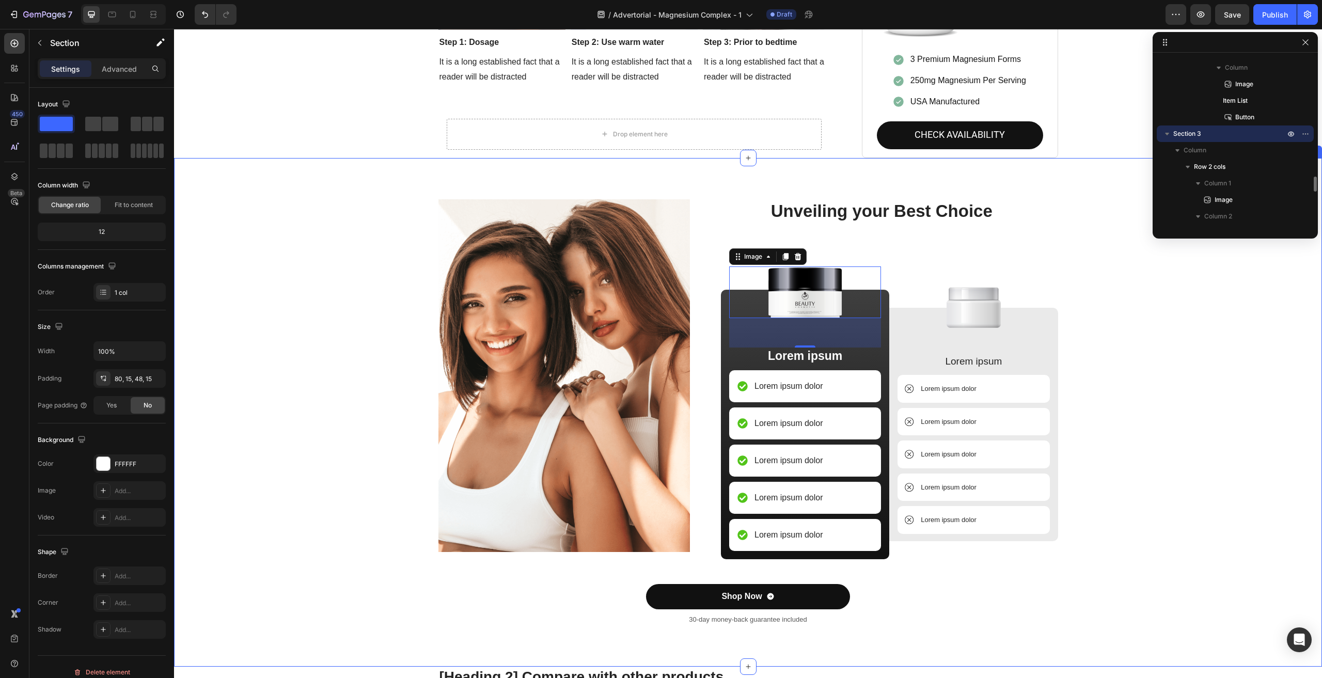
click at [344, 357] on div "Image Unveiling your Best Choice Heading Image 57 Lorem ipsum Text Block Lorem …" at bounding box center [748, 420] width 1133 height 443
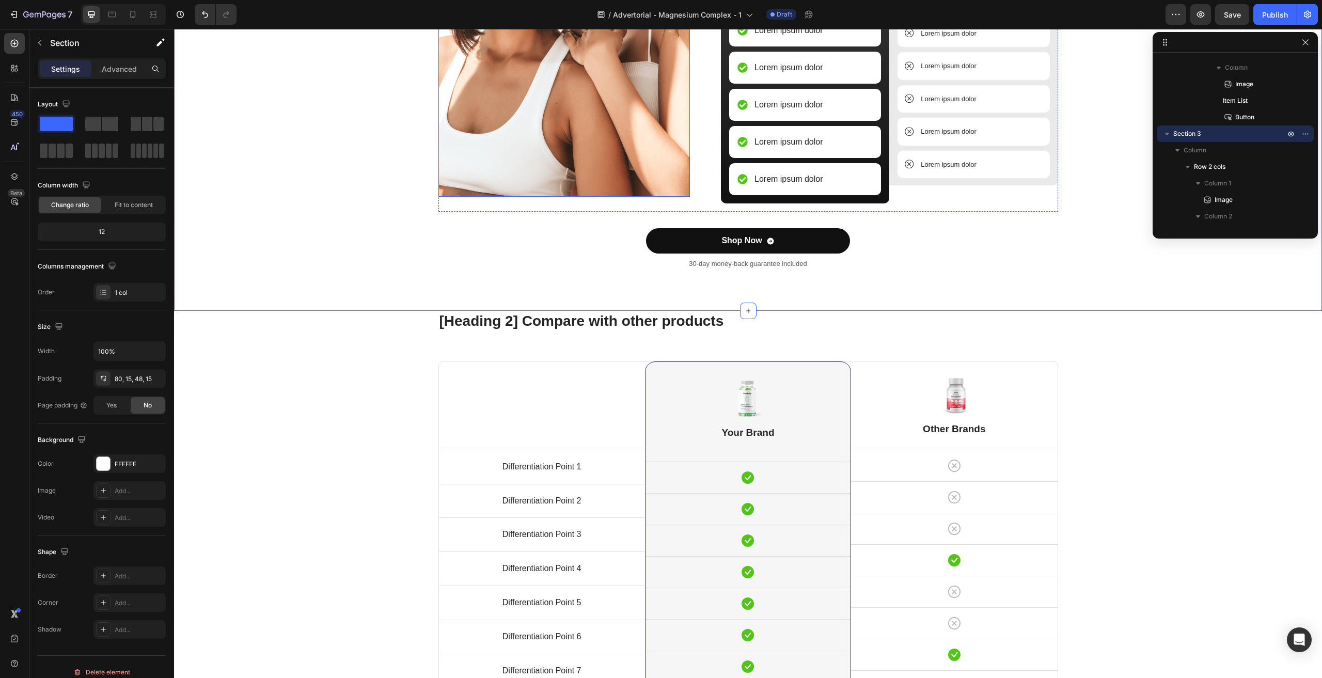
scroll to position [2273, 0]
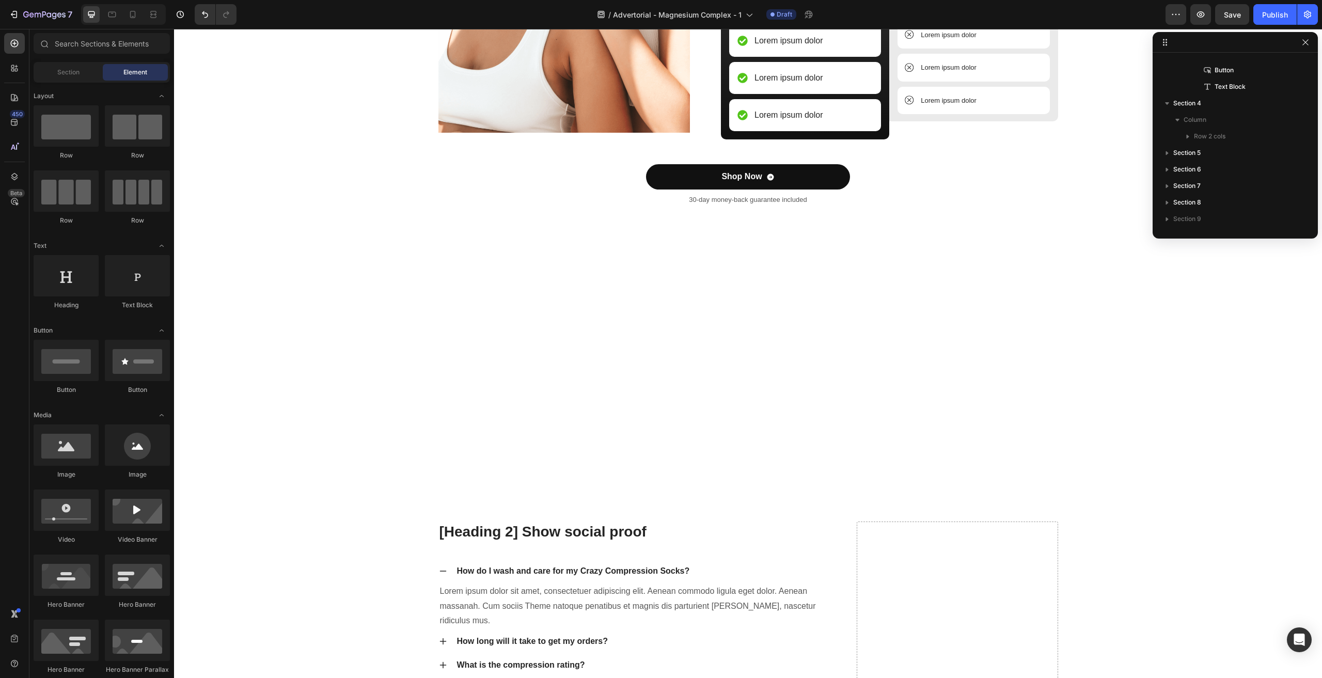
scroll to position [2174, 0]
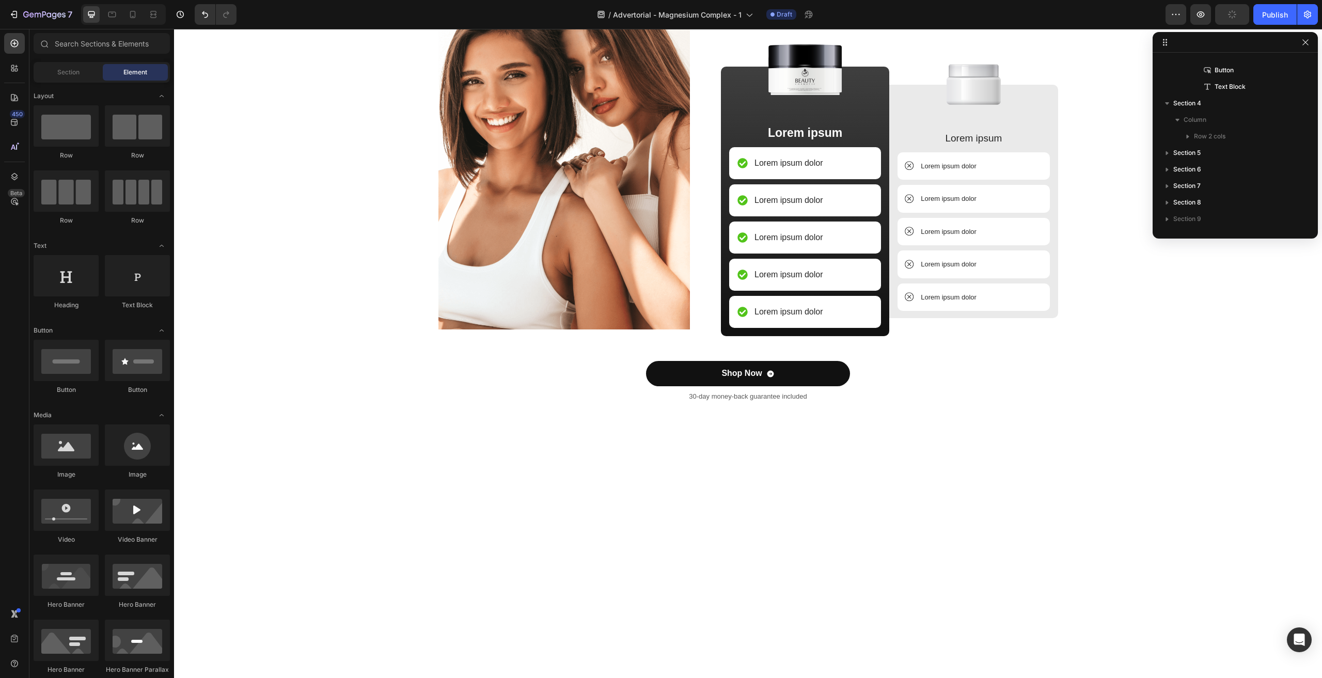
click at [509, 498] on div at bounding box center [748, 675] width 1148 height 463
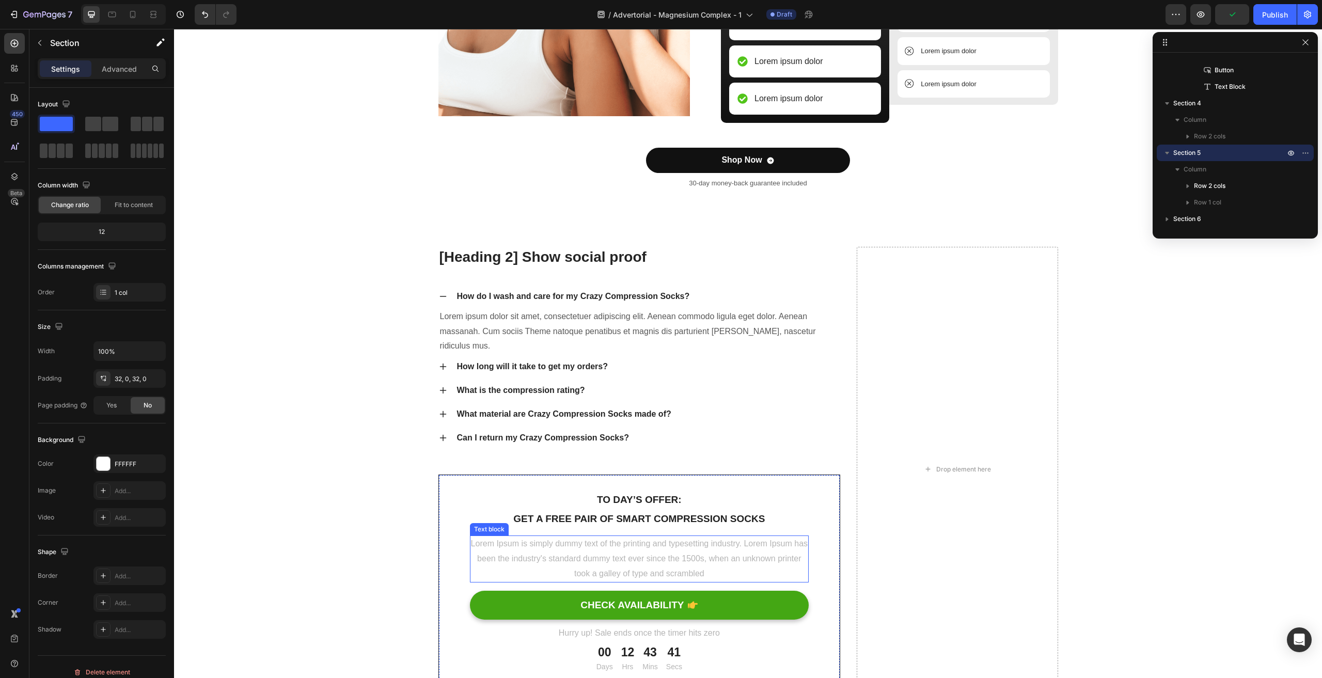
scroll to position [2329, 0]
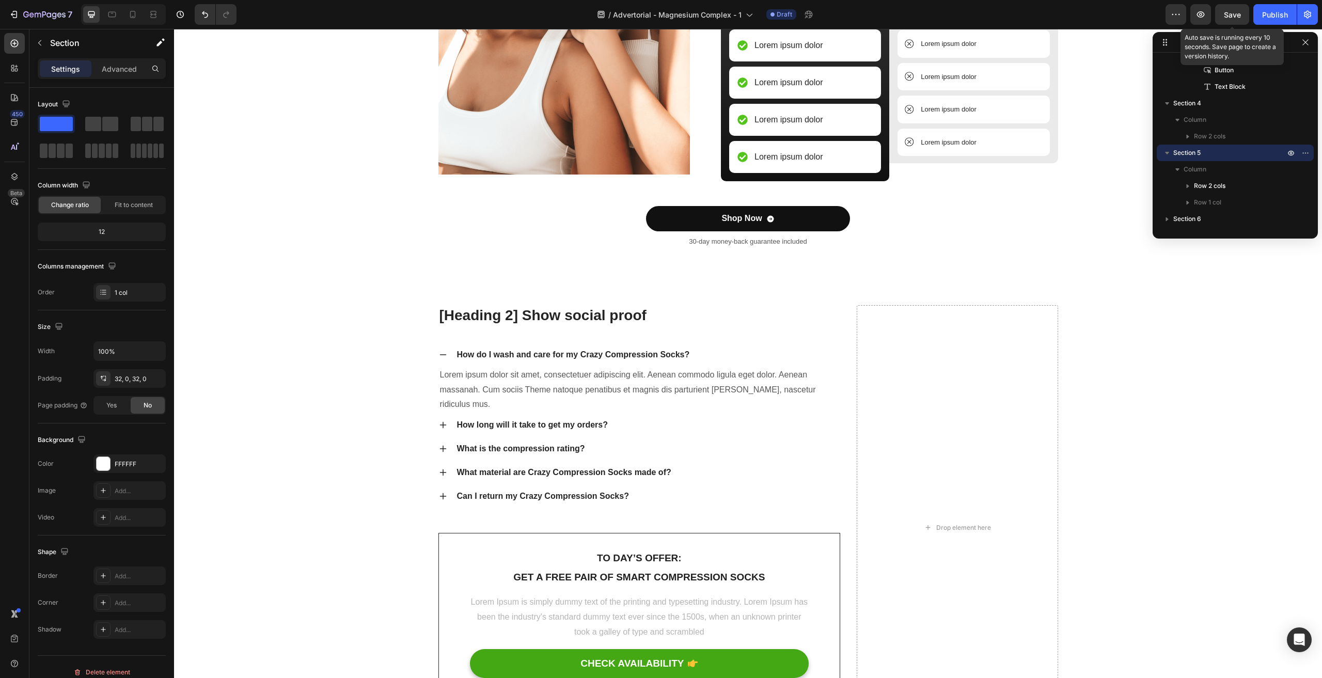
click at [1238, 14] on span "Save" at bounding box center [1232, 14] width 17 height 9
